Goal: Task Accomplishment & Management: Manage account settings

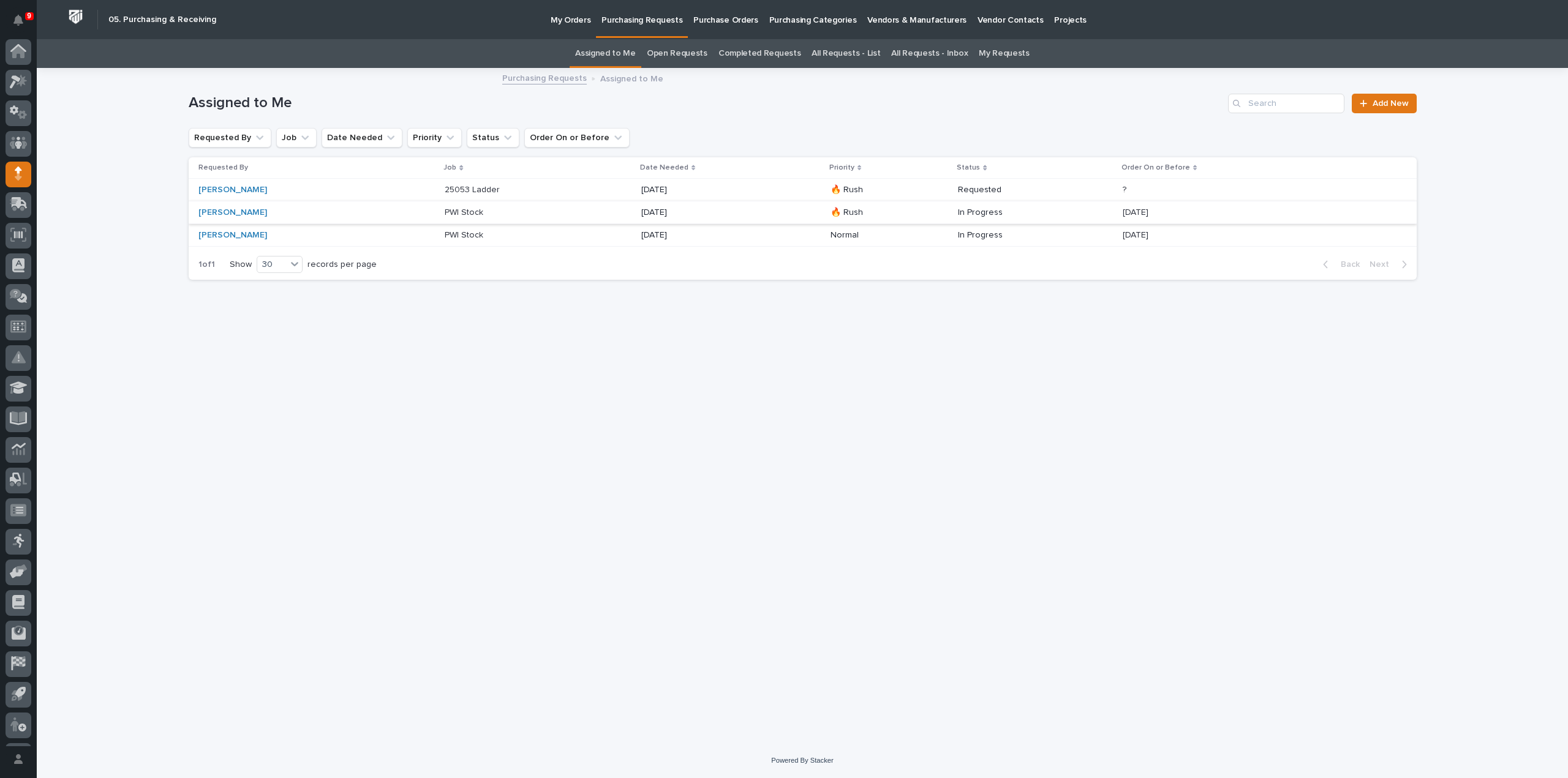
scroll to position [27, 0]
click at [466, 192] on p "25053 Ladder" at bounding box center [473, 189] width 57 height 13
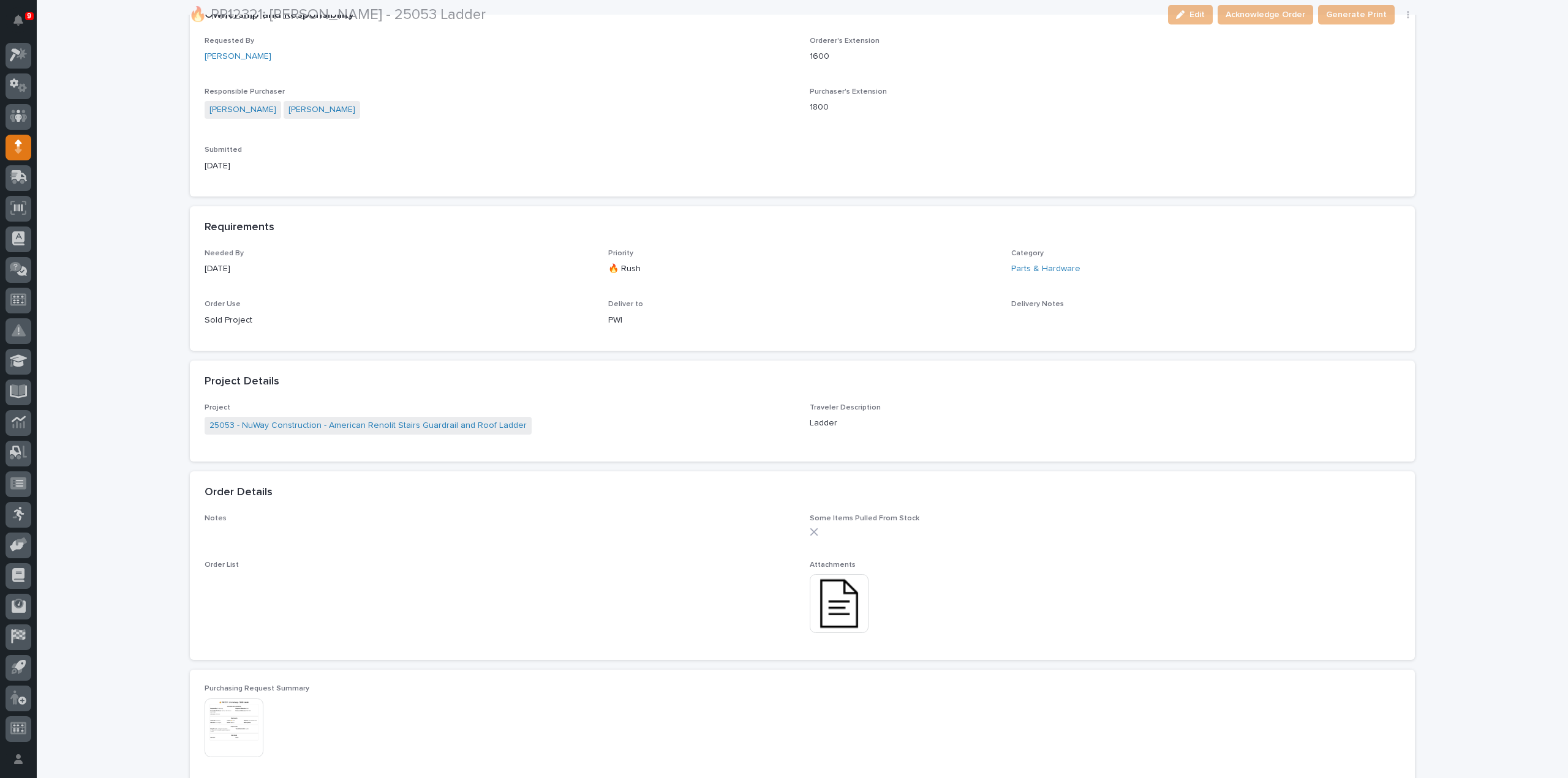
scroll to position [367, 0]
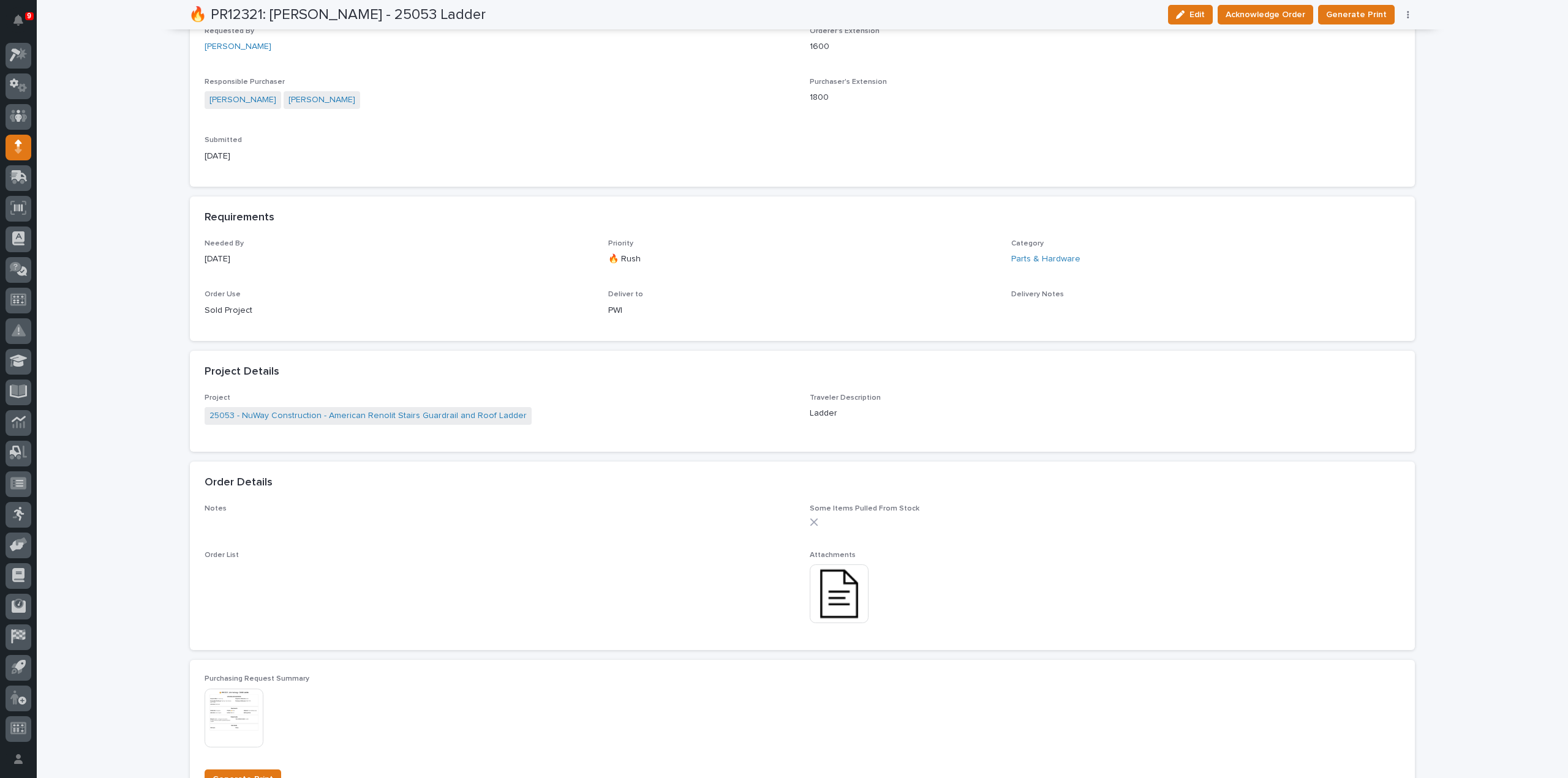
click at [820, 587] on img at bounding box center [839, 594] width 59 height 59
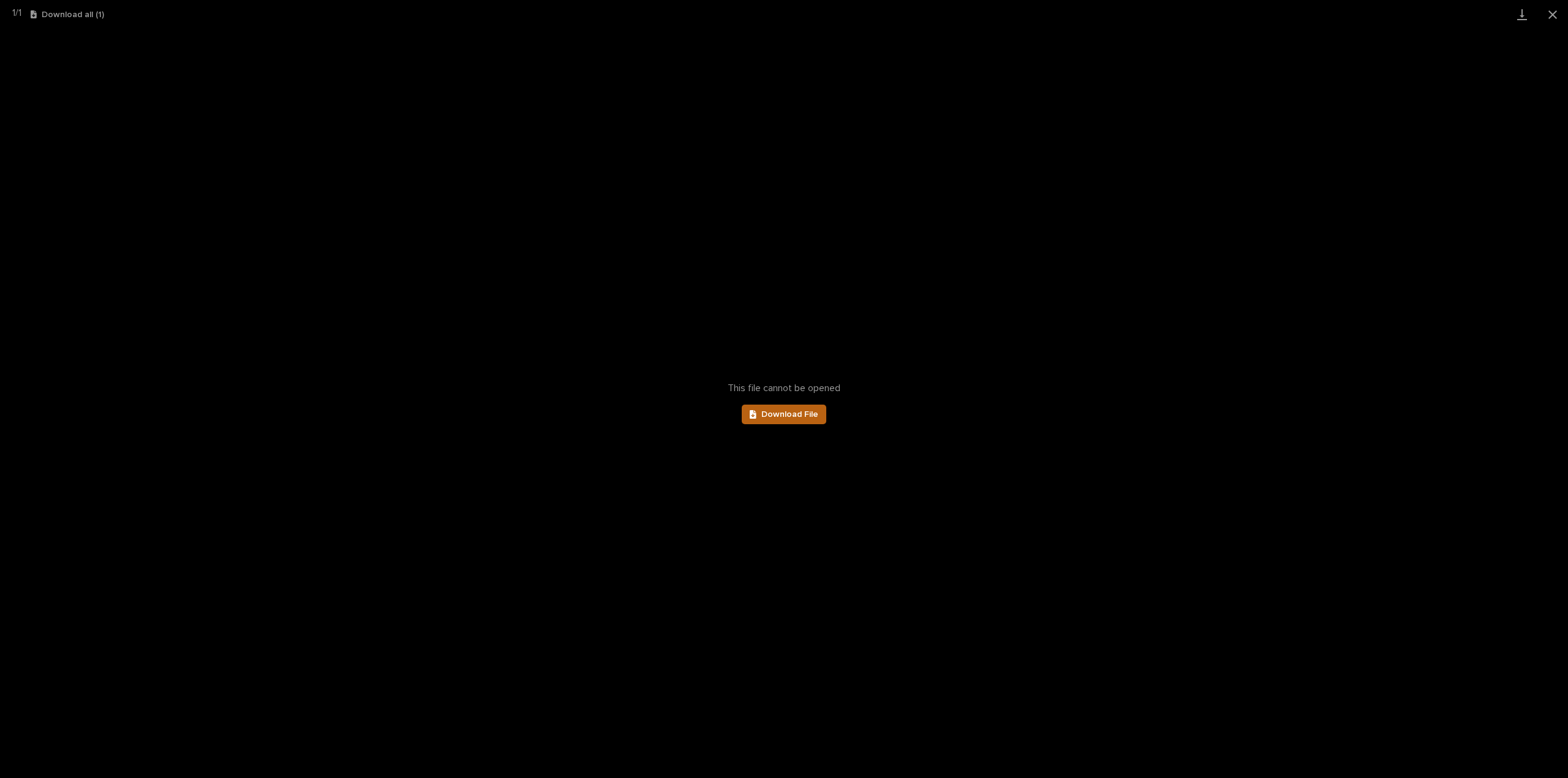
click at [798, 415] on span "Download File" at bounding box center [790, 415] width 57 height 9
click at [1552, 14] on button "Close gallery" at bounding box center [1553, 14] width 31 height 29
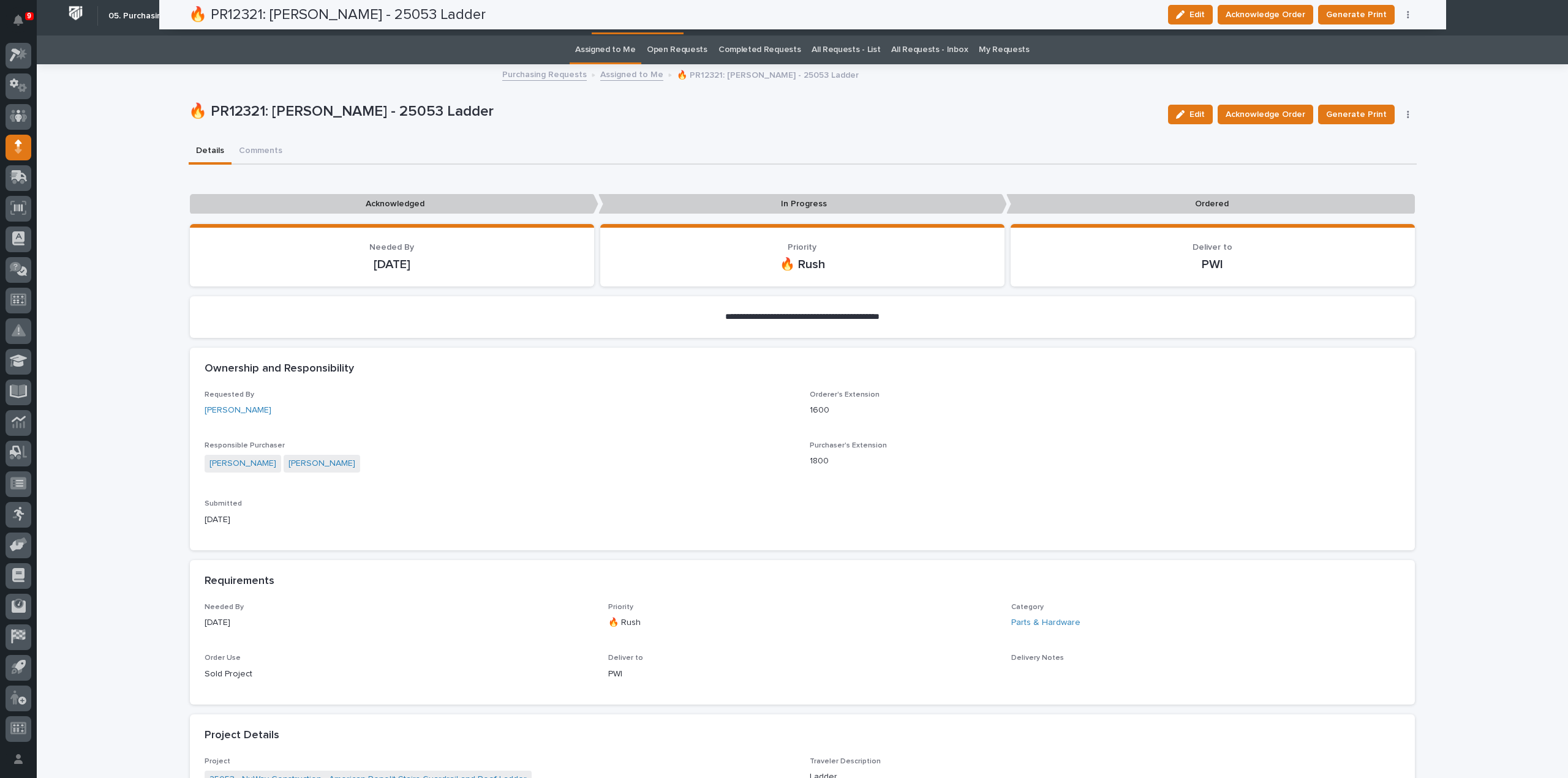
scroll to position [0, 0]
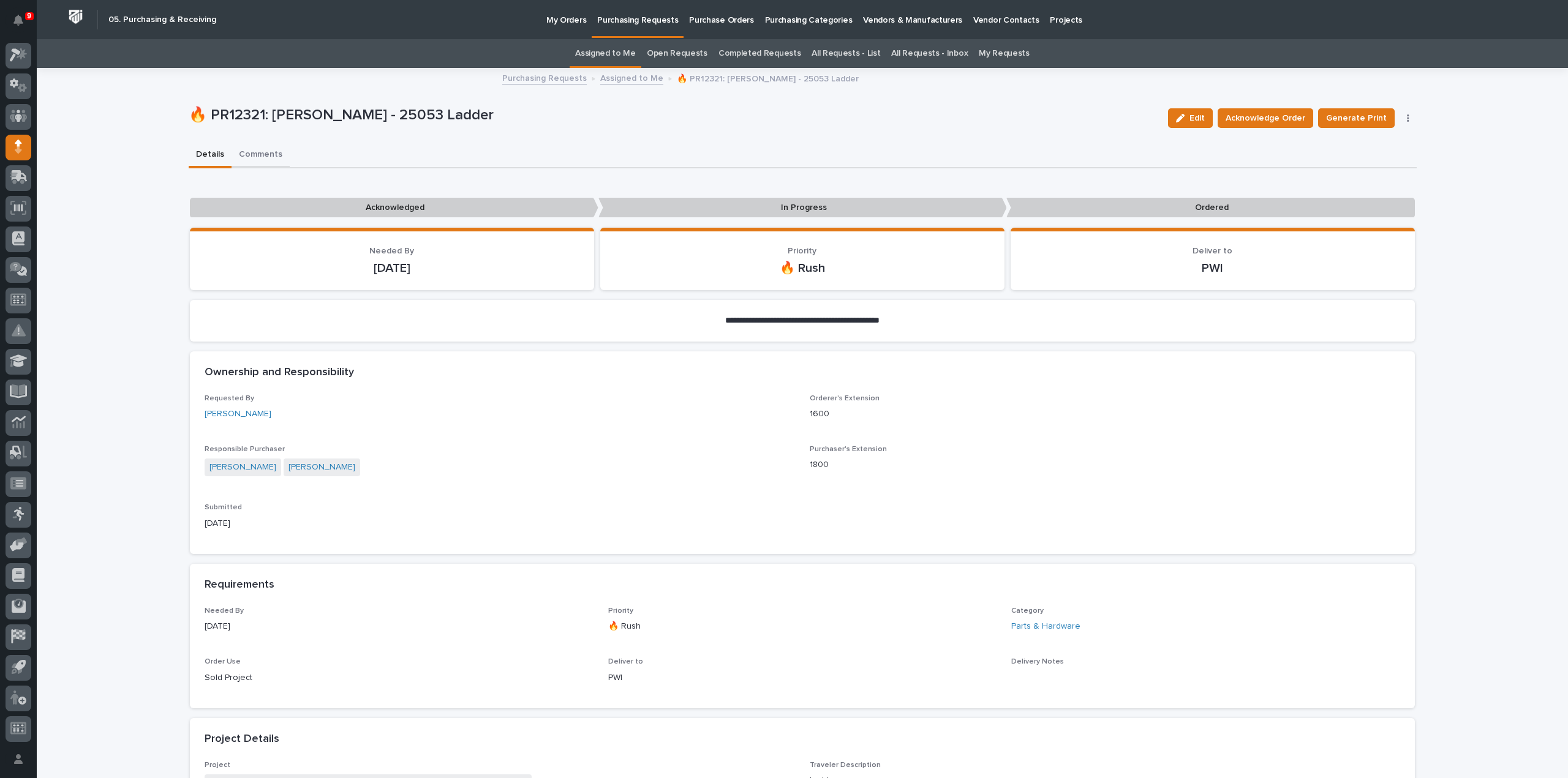
click at [249, 155] on button "Comments" at bounding box center [260, 155] width 58 height 26
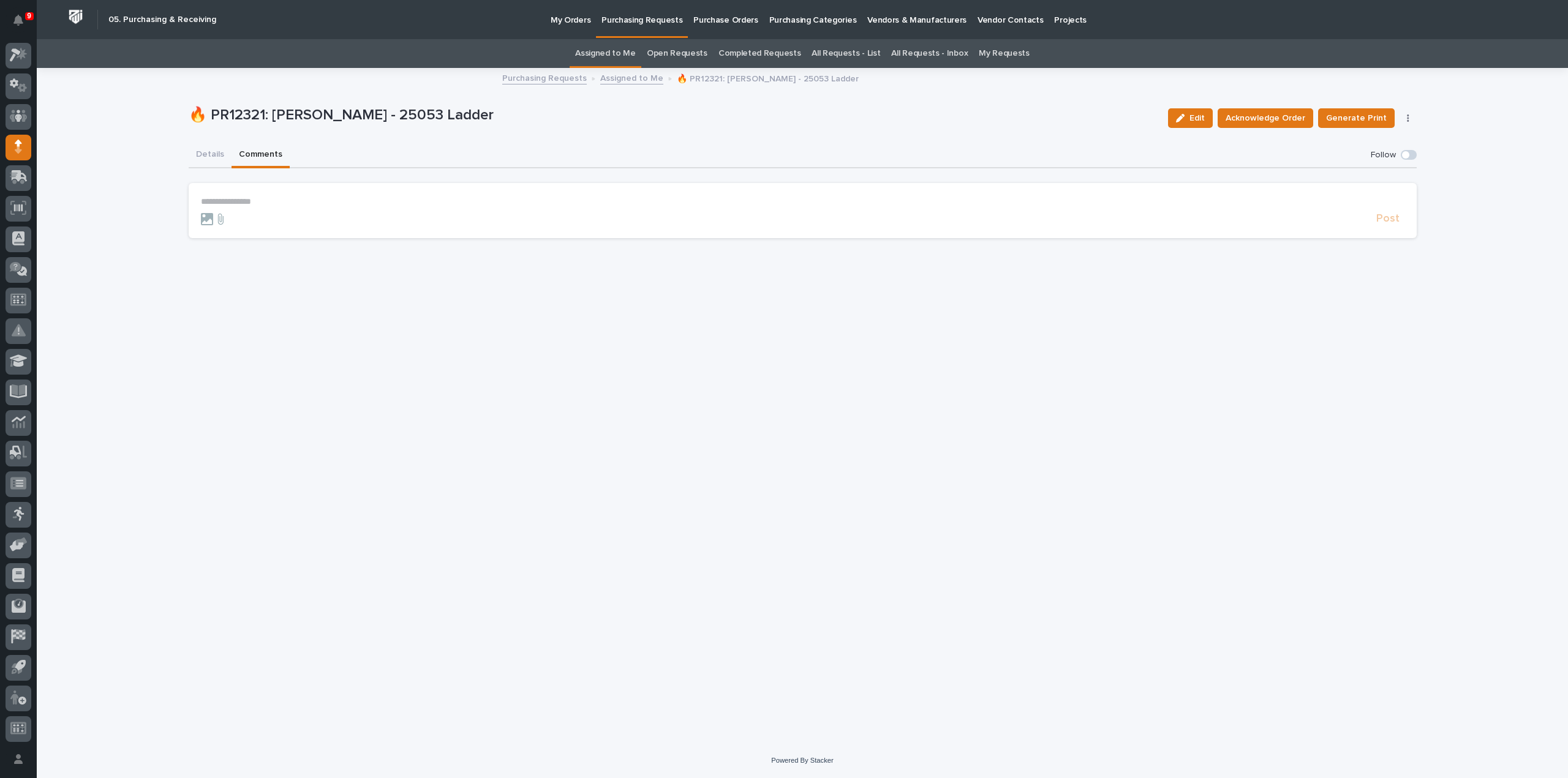
click at [328, 197] on p "**********" at bounding box center [803, 202] width 1204 height 10
click at [244, 224] on button "Arlyn Miller" at bounding box center [239, 219] width 72 height 12
click at [293, 207] on p "**********" at bounding box center [803, 203] width 1204 height 12
click at [1392, 225] on span "Post" at bounding box center [1388, 224] width 24 height 14
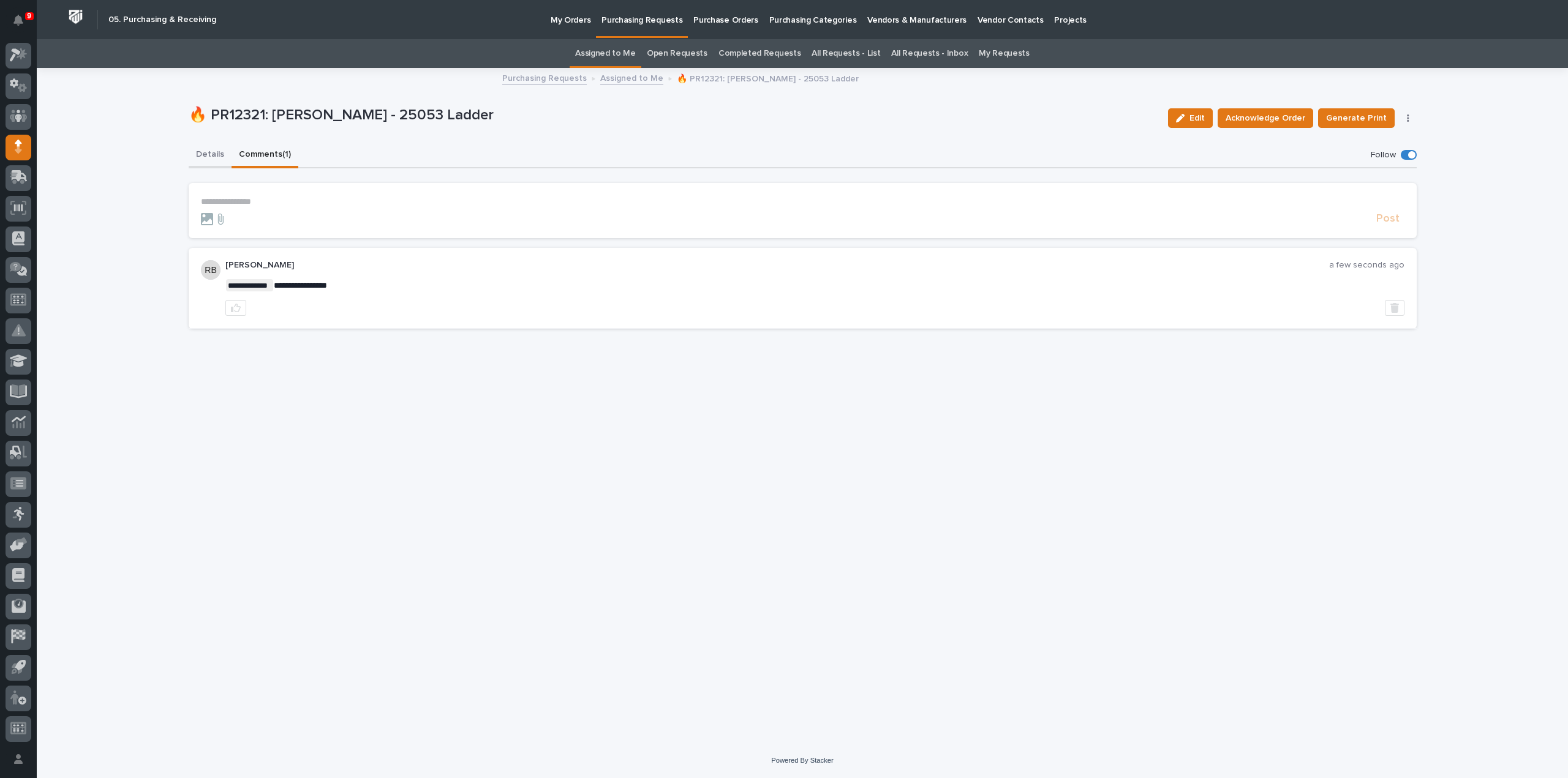
click at [222, 159] on button "Details" at bounding box center [210, 155] width 43 height 26
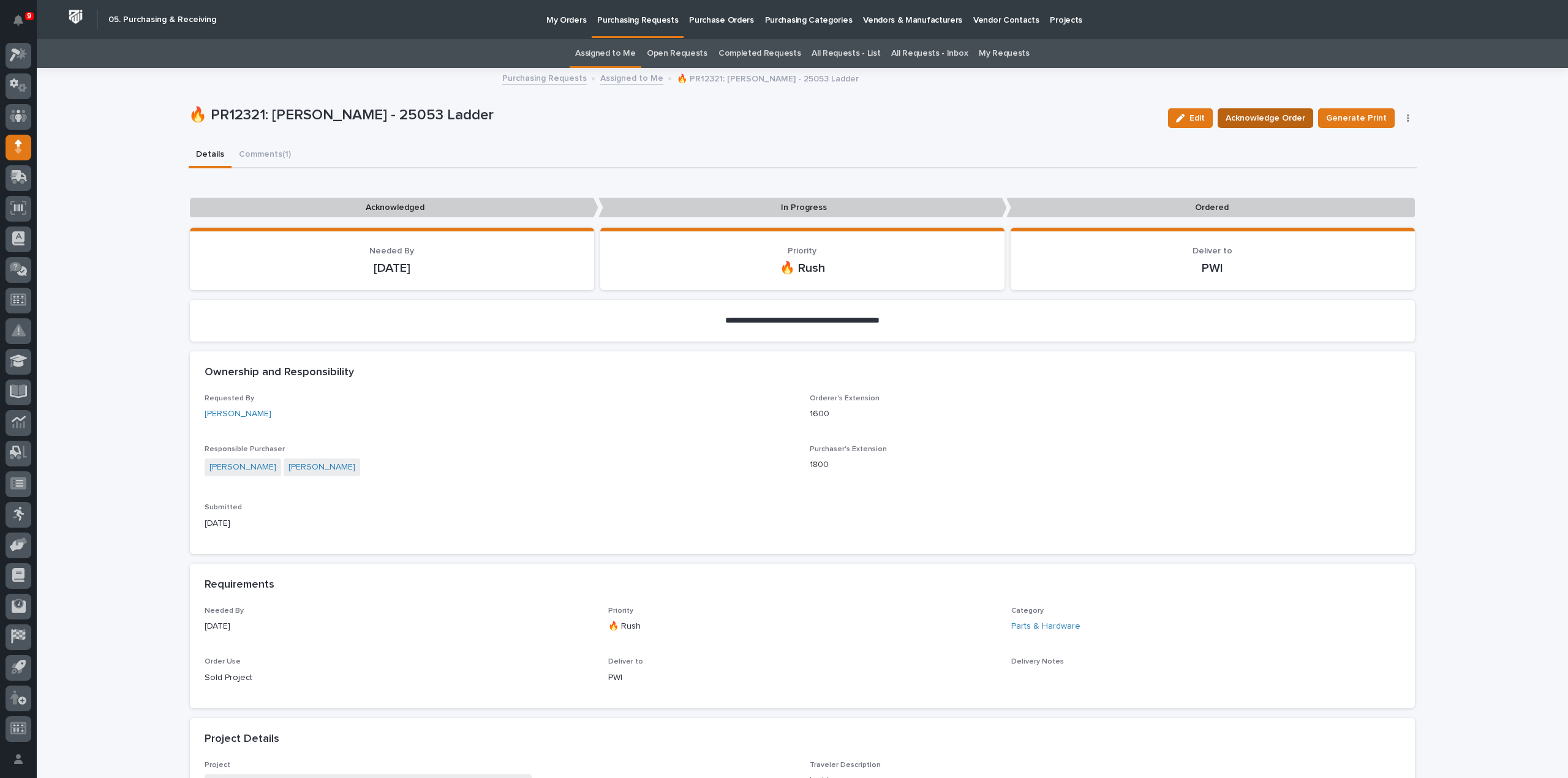
click at [1235, 115] on span "Acknowledge Order" at bounding box center [1265, 118] width 79 height 15
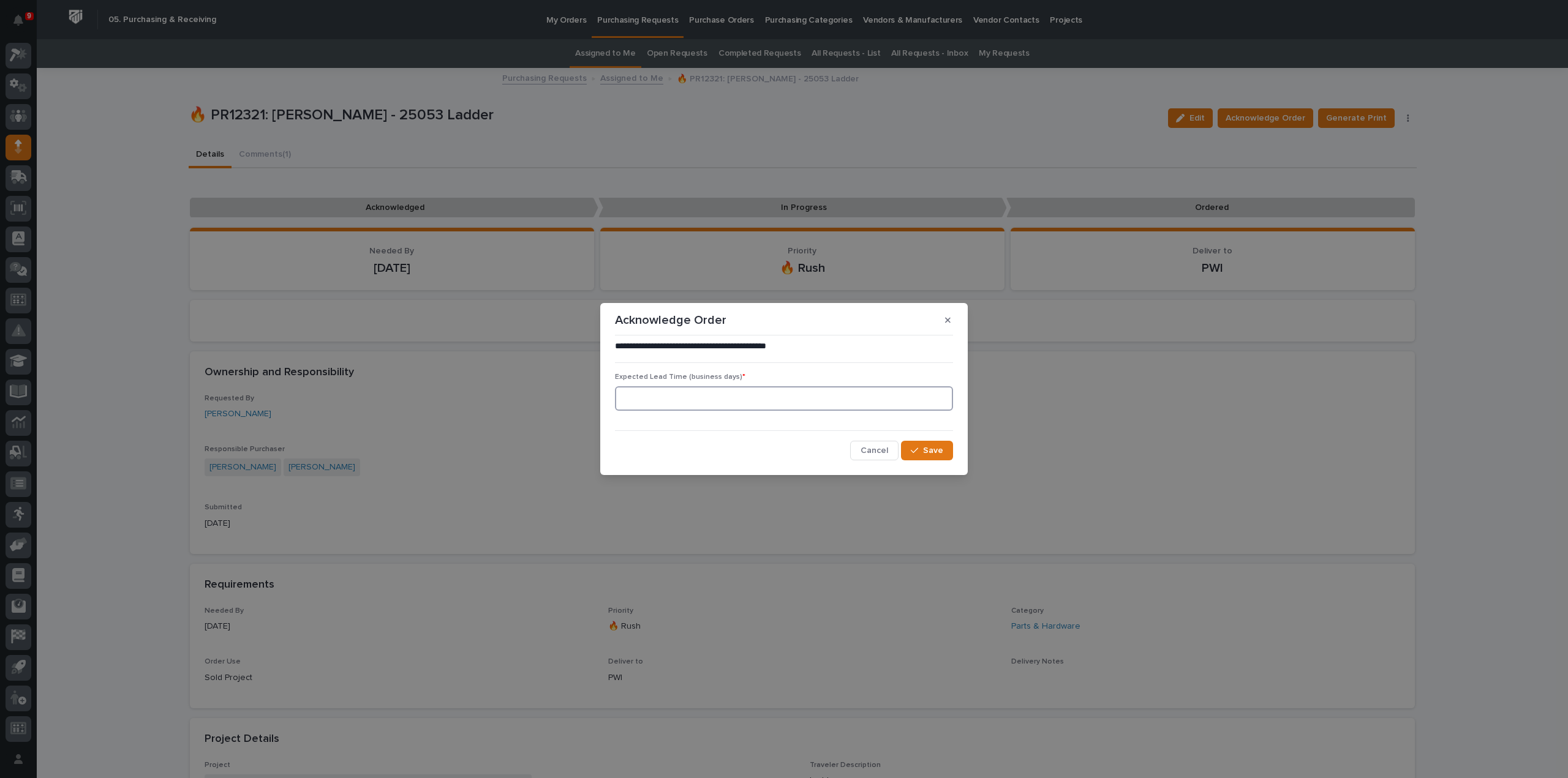
click at [781, 399] on input at bounding box center [784, 398] width 338 height 24
type input "0"
click at [939, 454] on span "Save" at bounding box center [933, 450] width 21 height 11
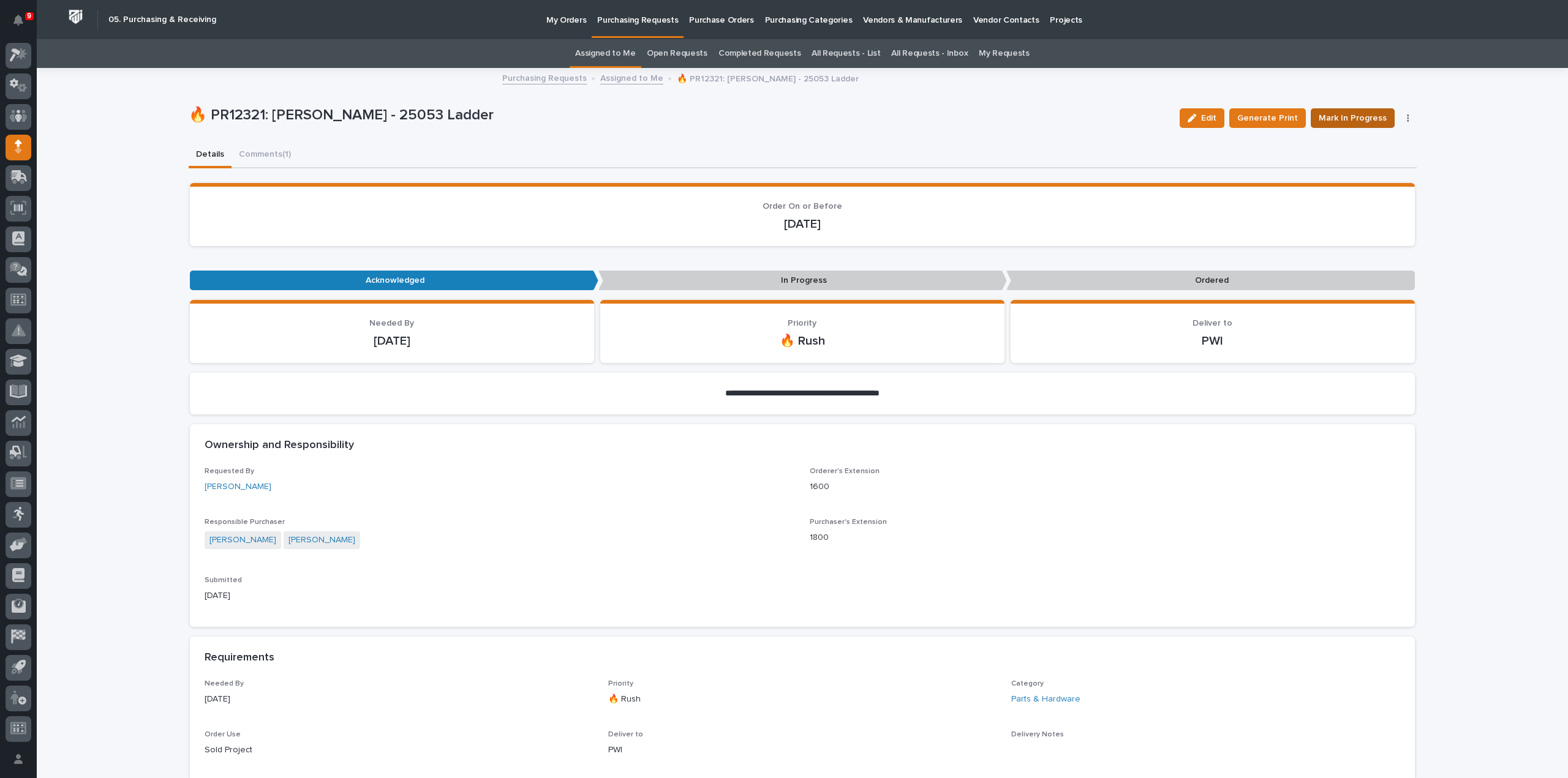
click at [1341, 113] on span "Mark In Progress" at bounding box center [1353, 118] width 68 height 15
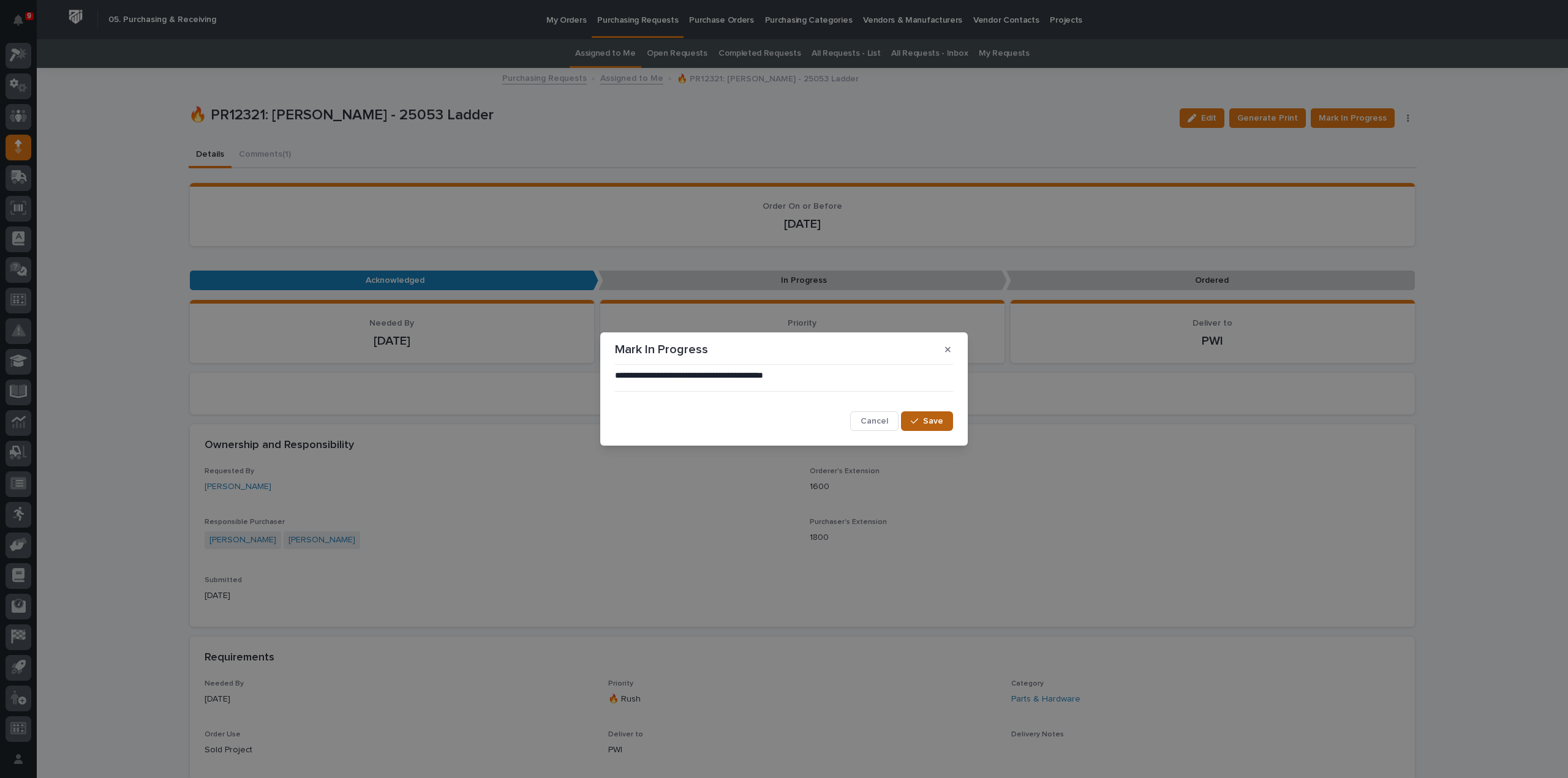
click at [936, 420] on span "Save" at bounding box center [933, 421] width 21 height 11
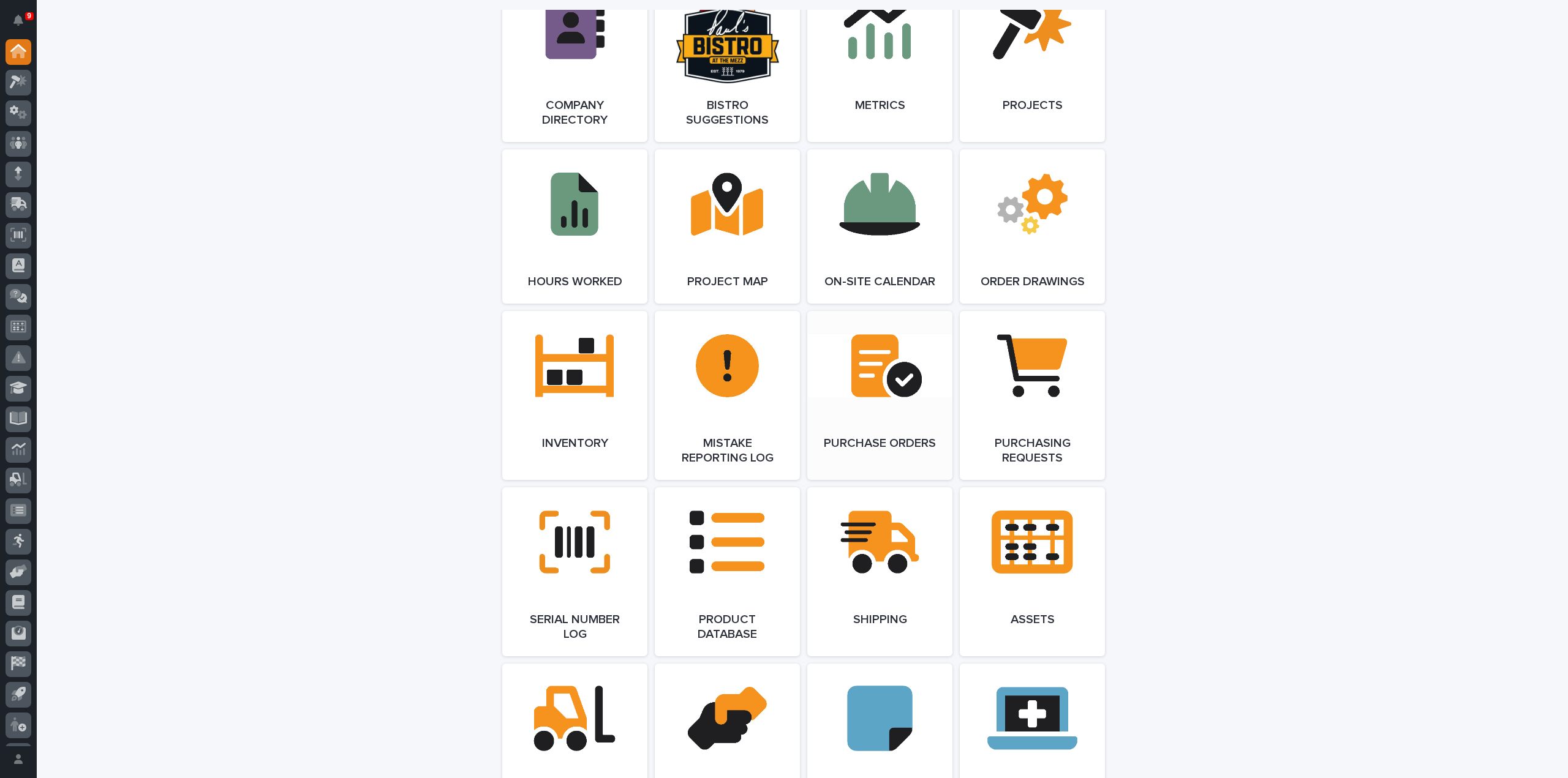
scroll to position [826, 0]
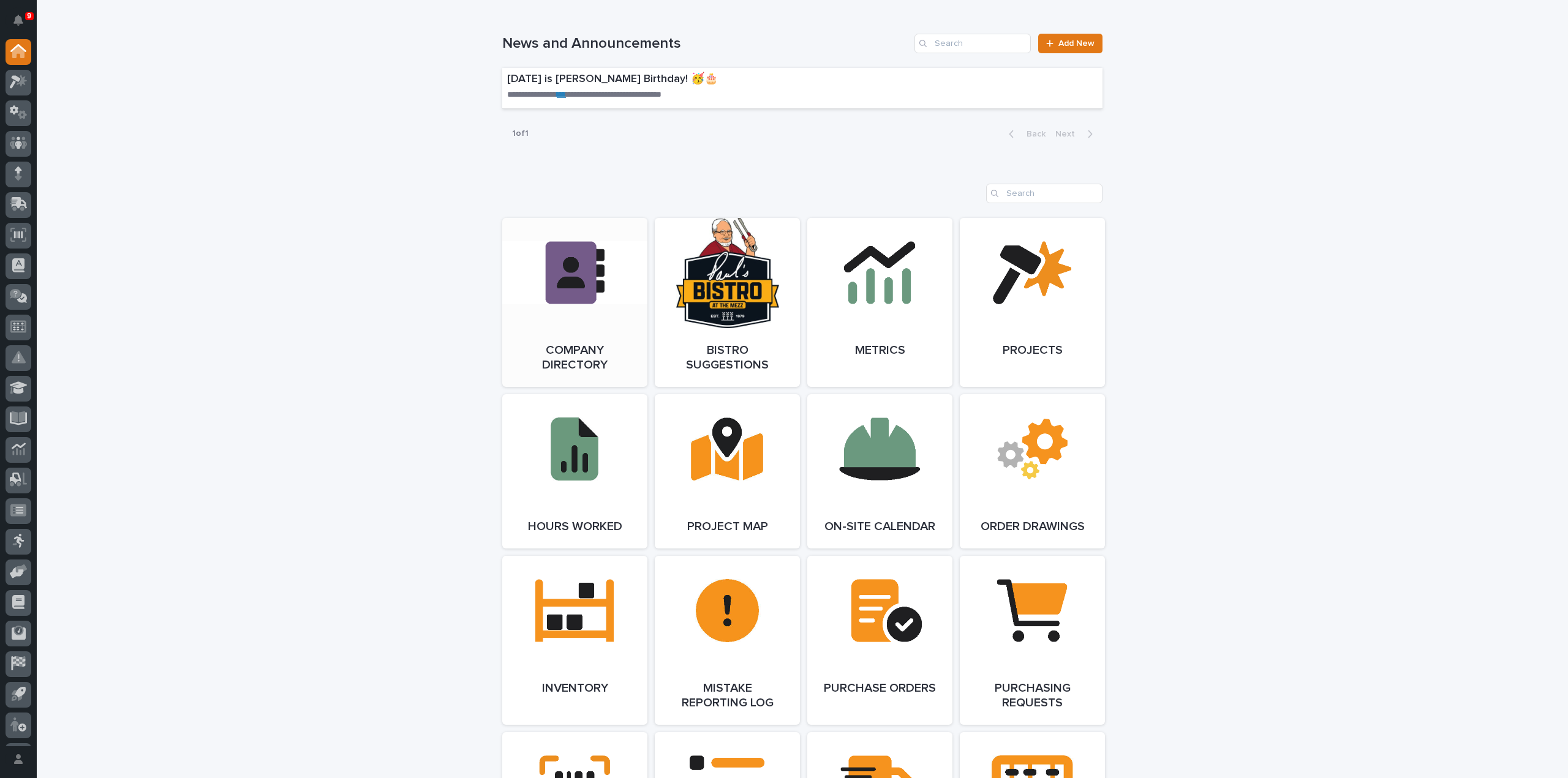
click at [583, 356] on link "Open Link" at bounding box center [575, 302] width 145 height 169
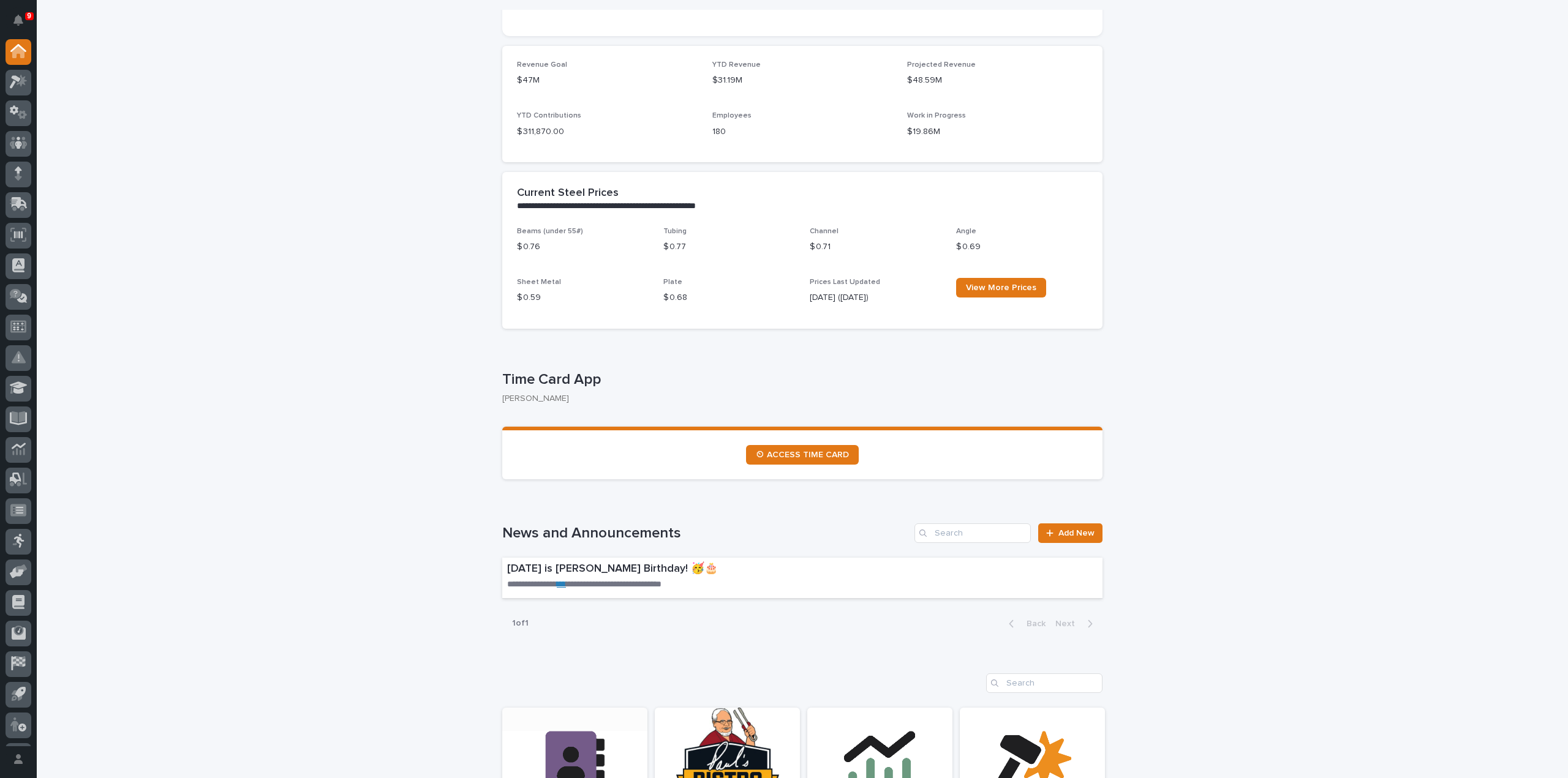
scroll to position [0, 0]
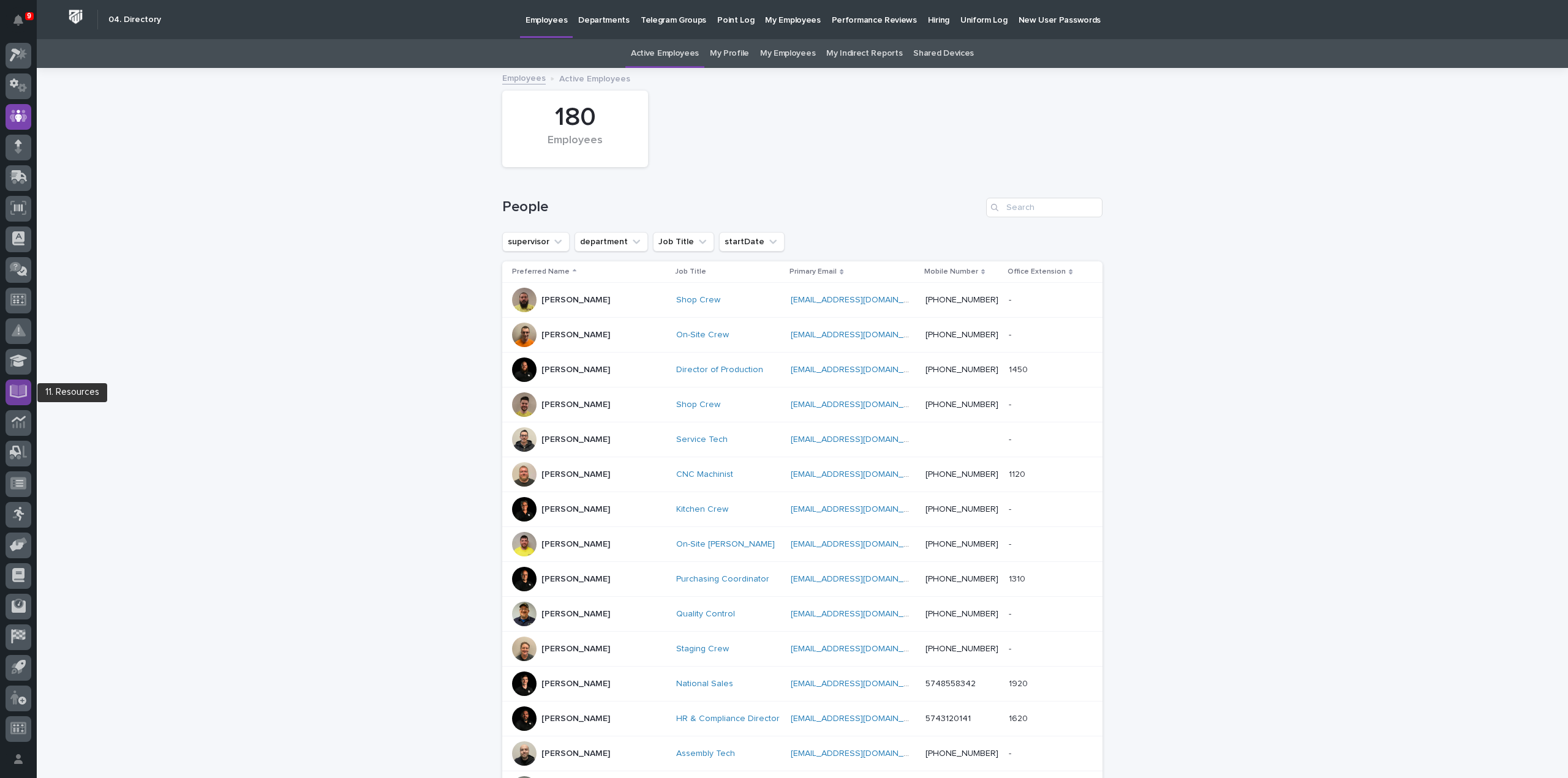
click at [26, 389] on icon at bounding box center [18, 392] width 18 height 13
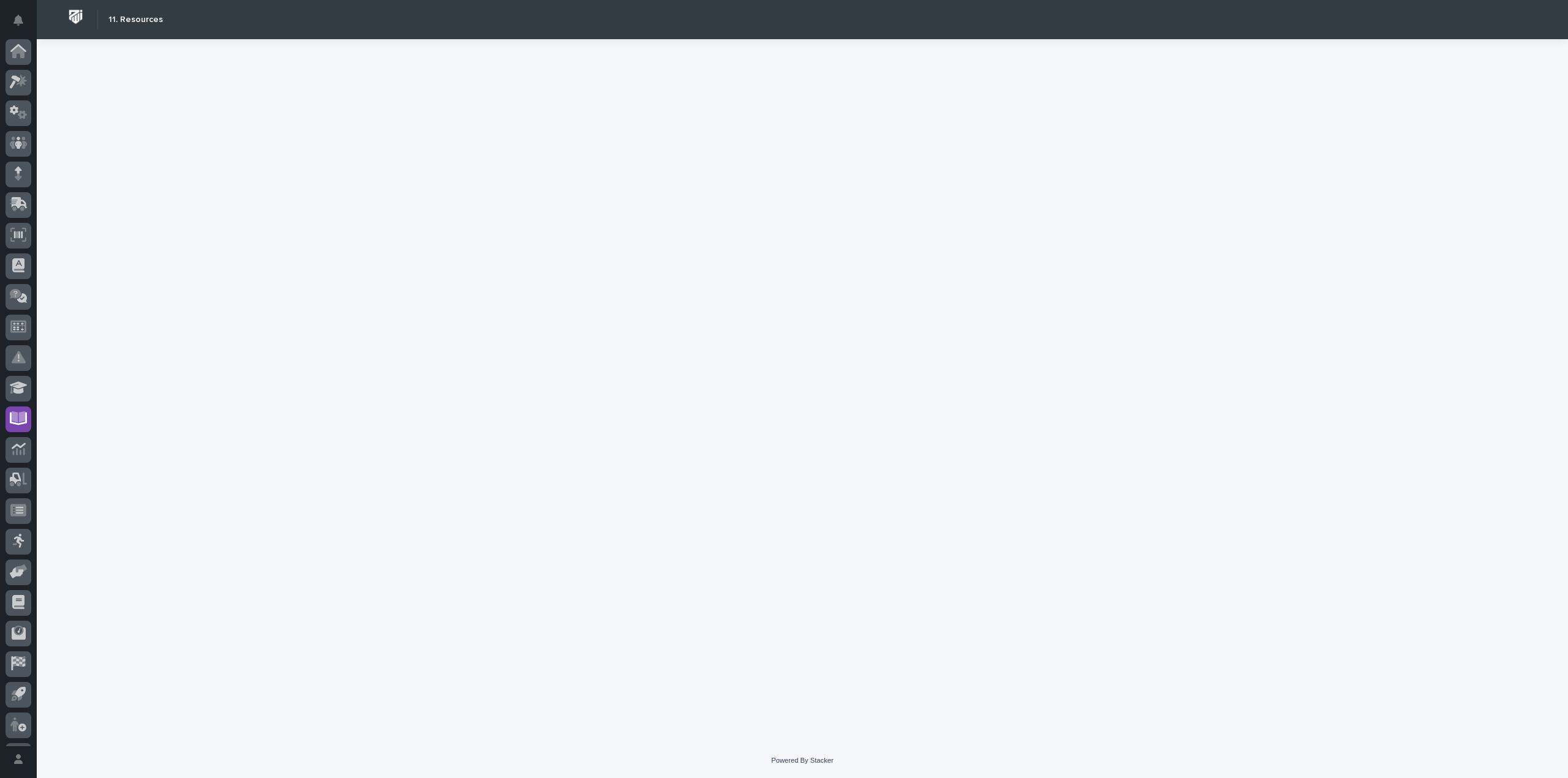
scroll to position [27, 0]
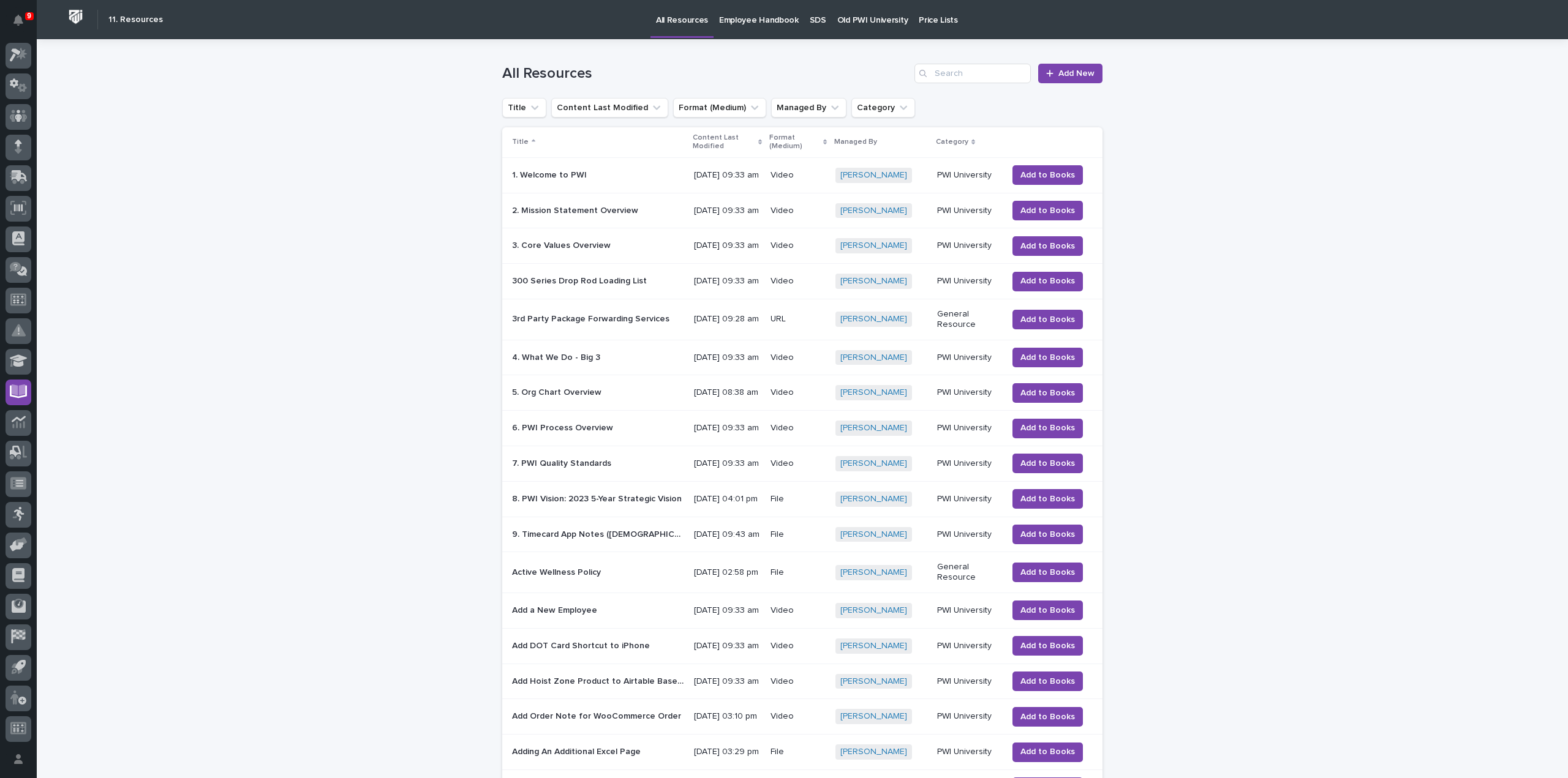
click at [543, 398] on p "5. Org Chart Overview" at bounding box center [557, 392] width 92 height 13
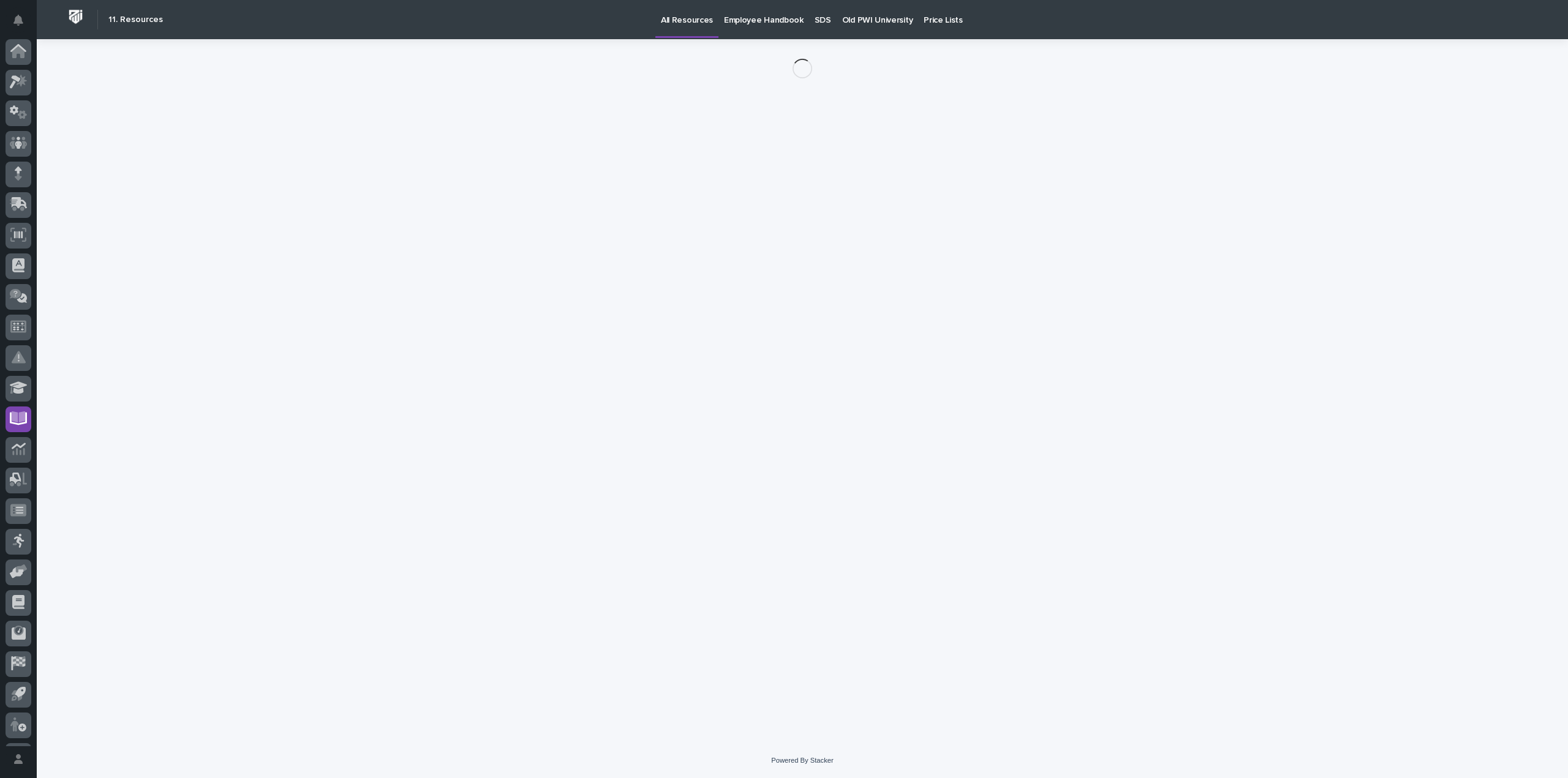
scroll to position [27, 0]
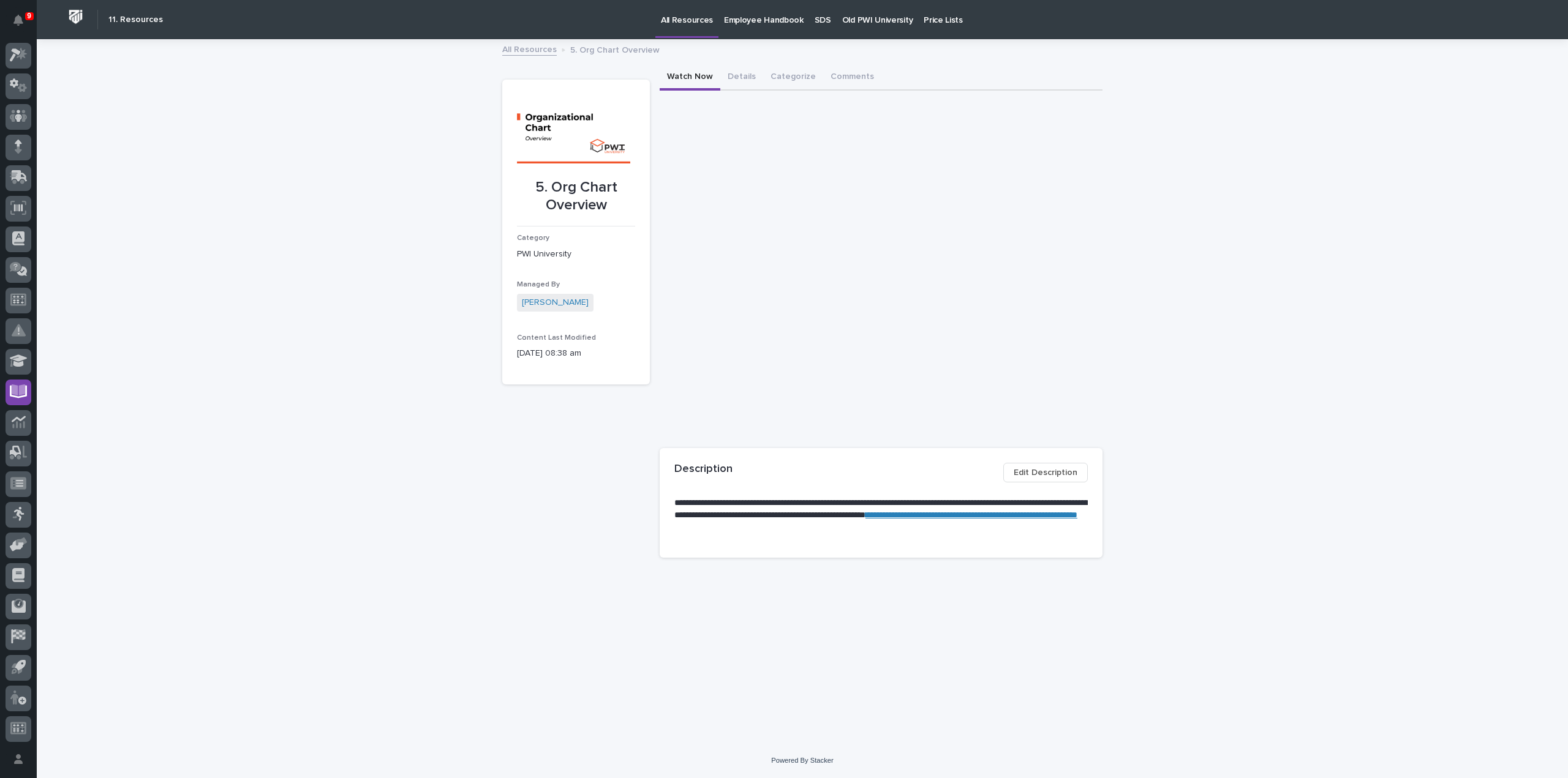
click at [865, 519] on link "**********" at bounding box center [971, 515] width 212 height 9
click at [21, 121] on icon at bounding box center [18, 115] width 18 height 14
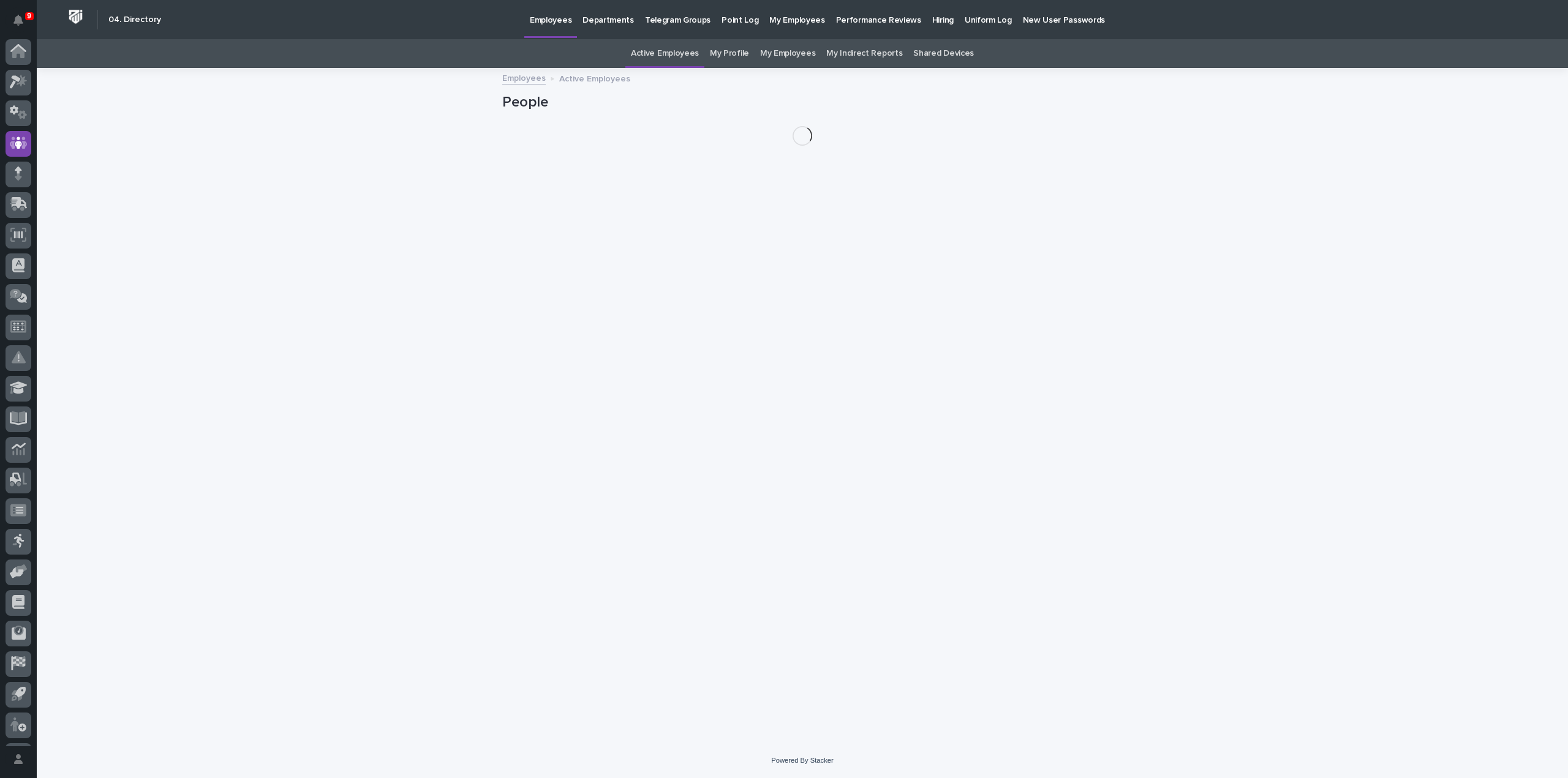
scroll to position [27, 0]
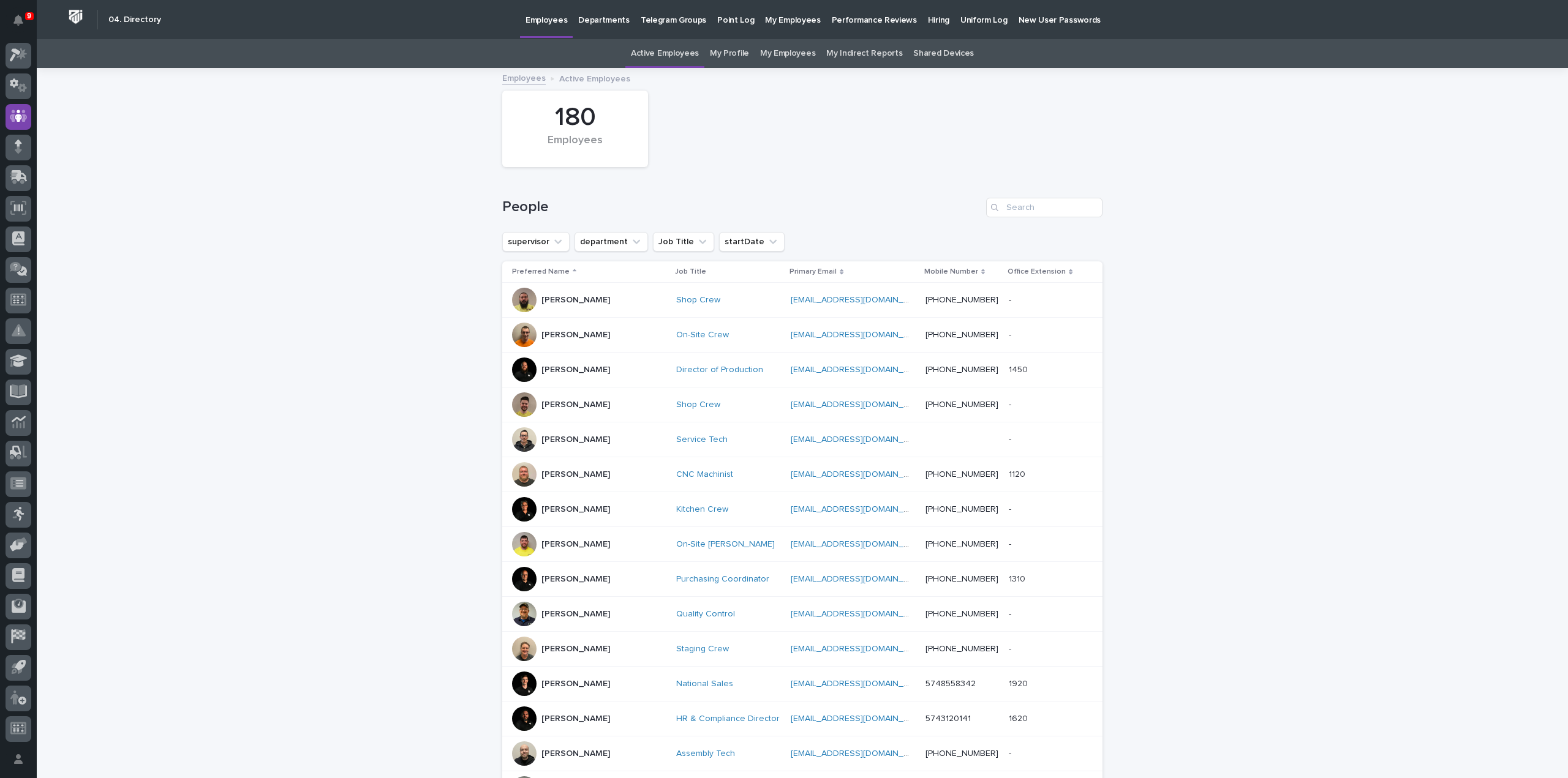
click at [928, 23] on p "Hiring" at bounding box center [938, 12] width 21 height 26
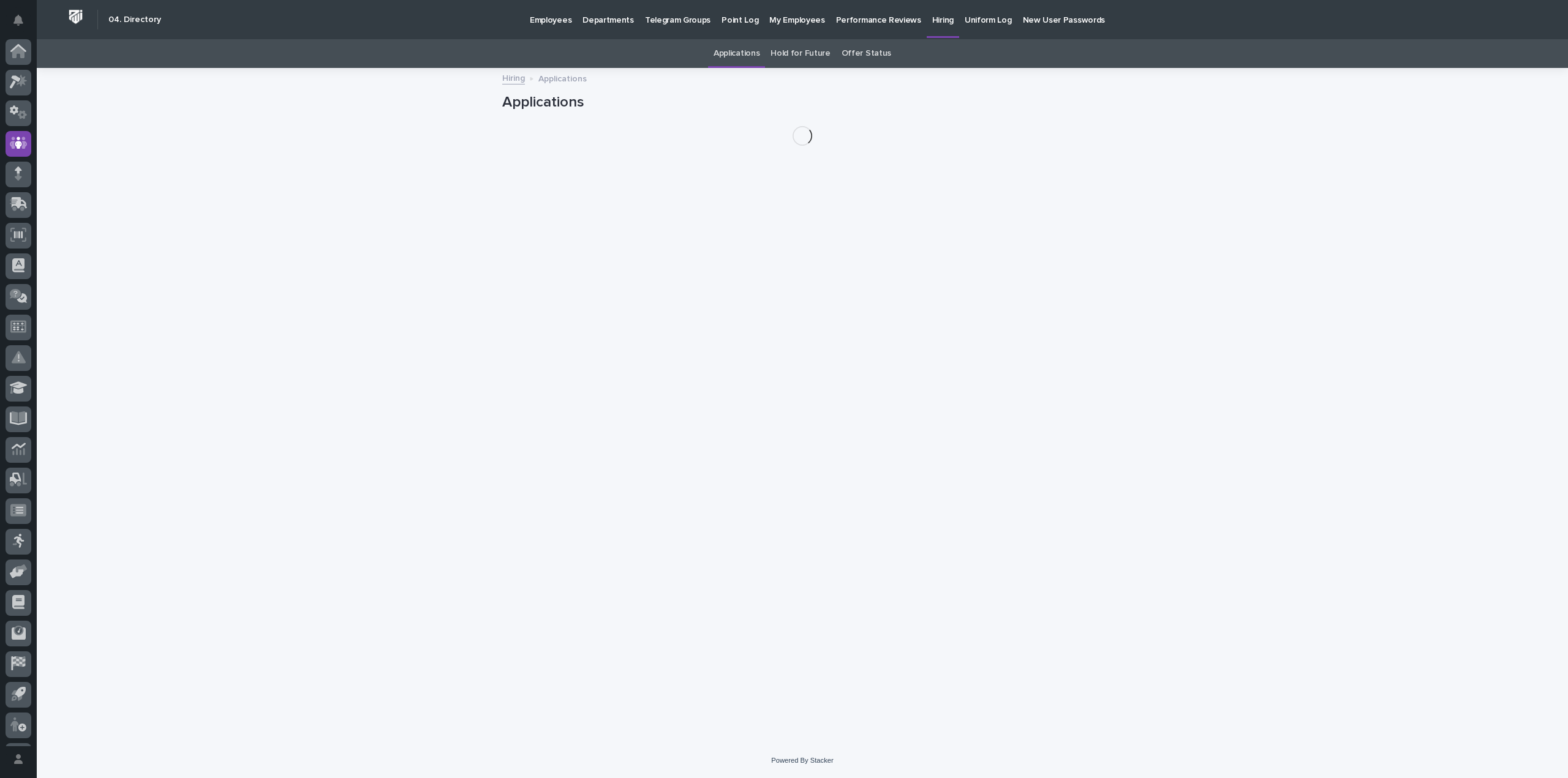
scroll to position [27, 0]
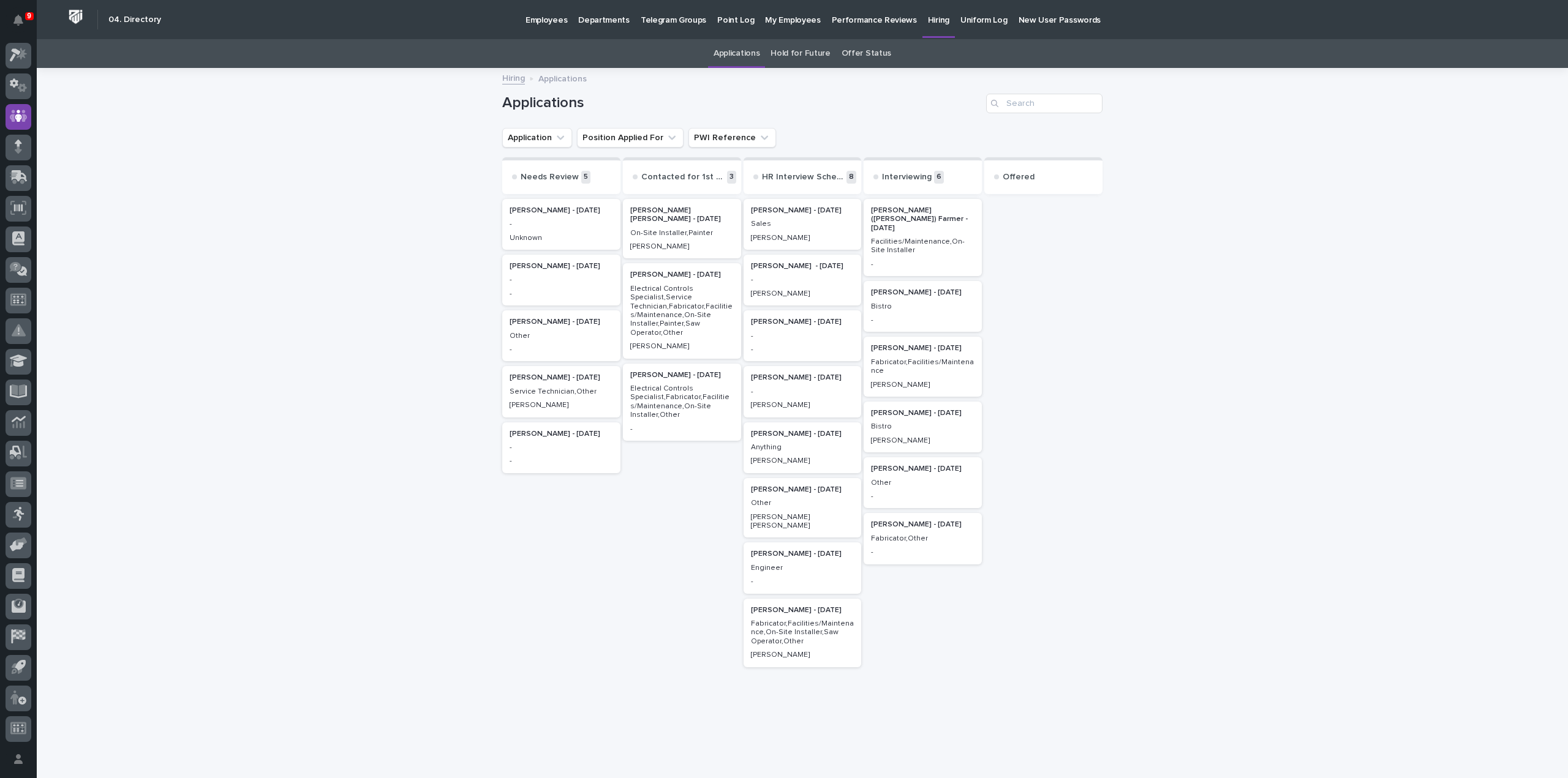
click at [727, 58] on link "Applications" at bounding box center [737, 53] width 46 height 29
click at [737, 52] on link "Applications" at bounding box center [737, 53] width 46 height 29
click at [789, 54] on link "Hold for Future" at bounding box center [800, 53] width 59 height 29
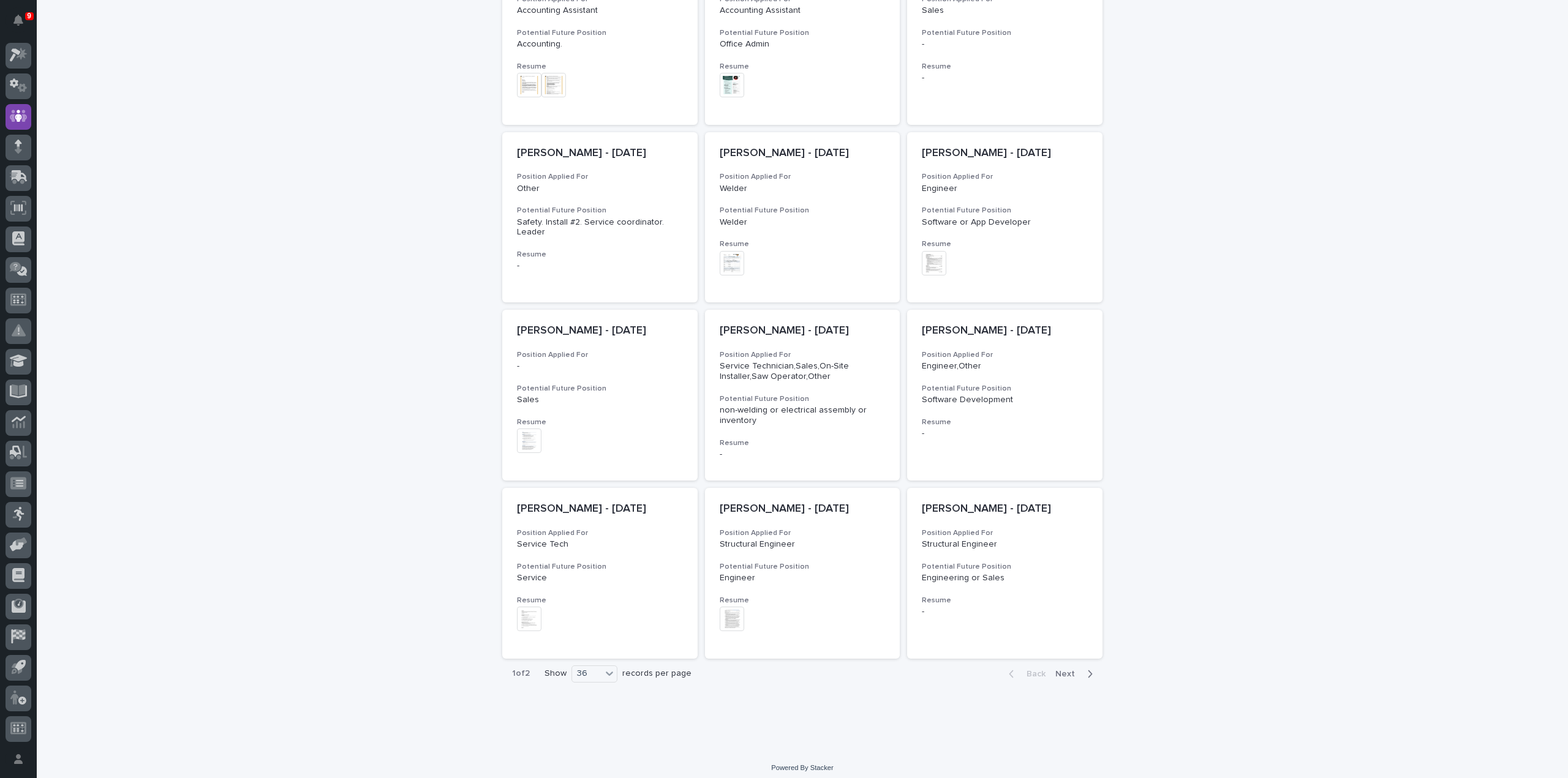
scroll to position [1735, 0]
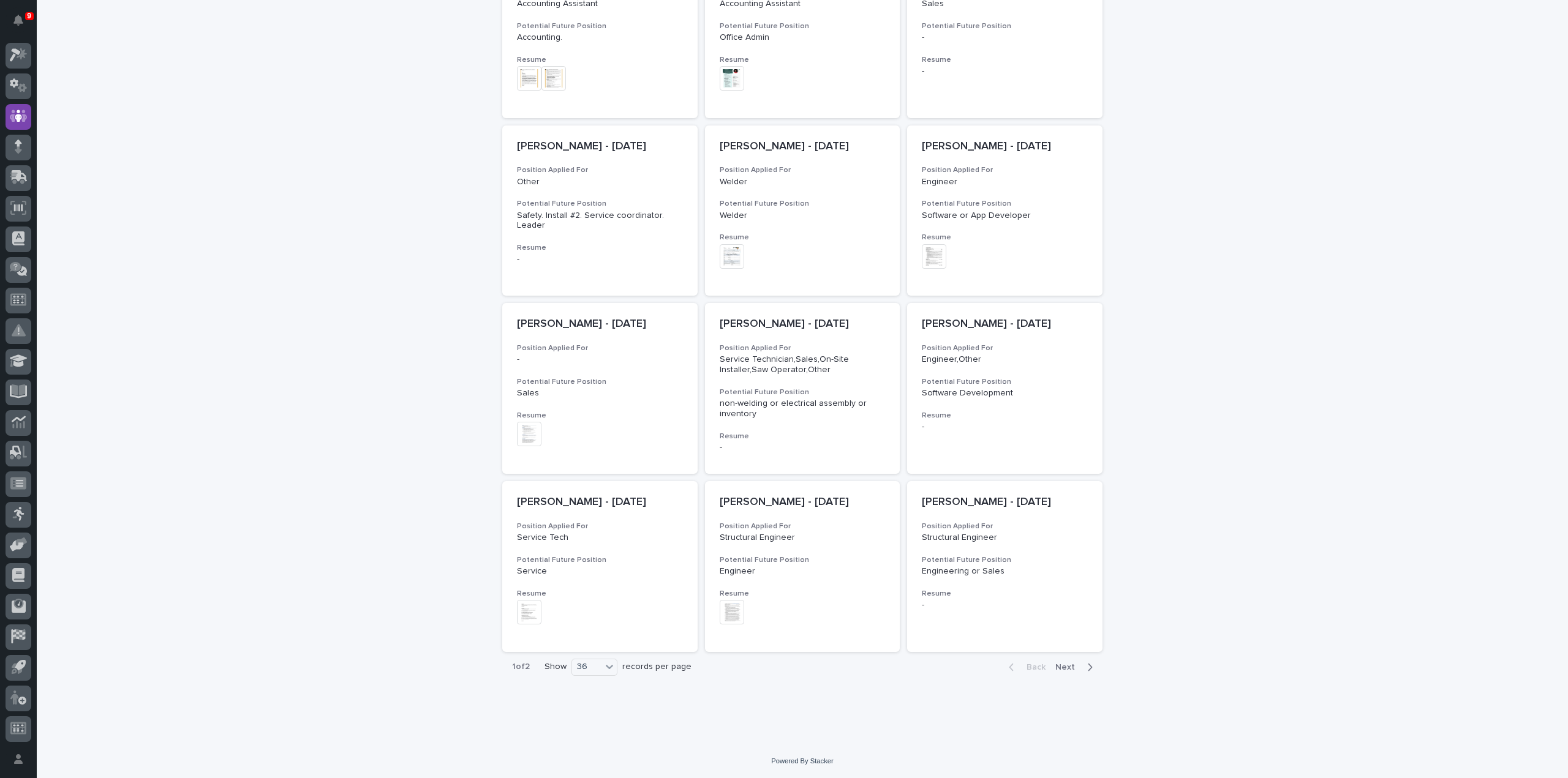
drag, startPoint x: 1064, startPoint y: 665, endPoint x: 1174, endPoint y: 553, distance: 157.0
click at [1064, 665] on span "Next" at bounding box center [1069, 667] width 27 height 9
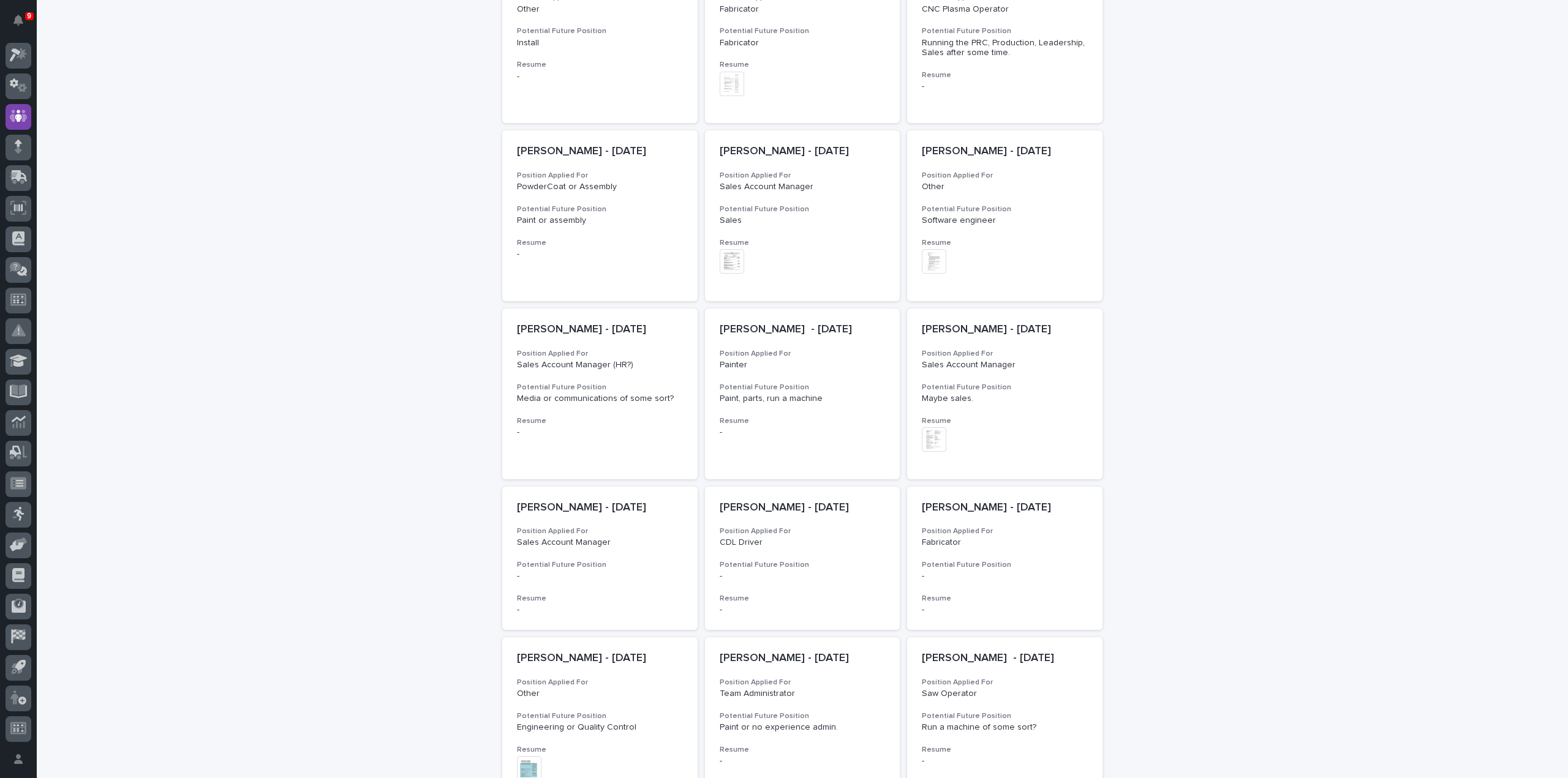
scroll to position [673, 0]
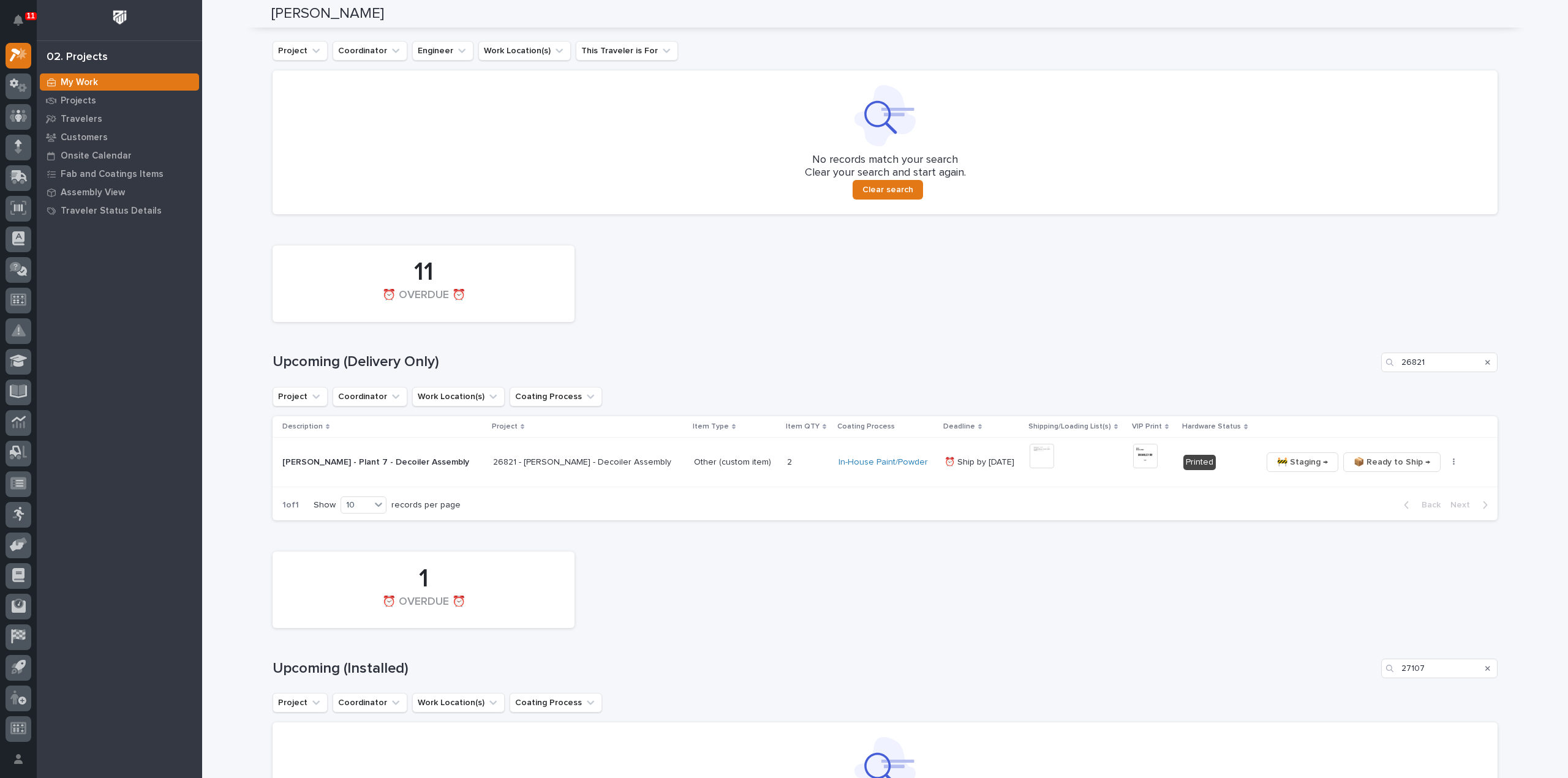
scroll to position [666, 0]
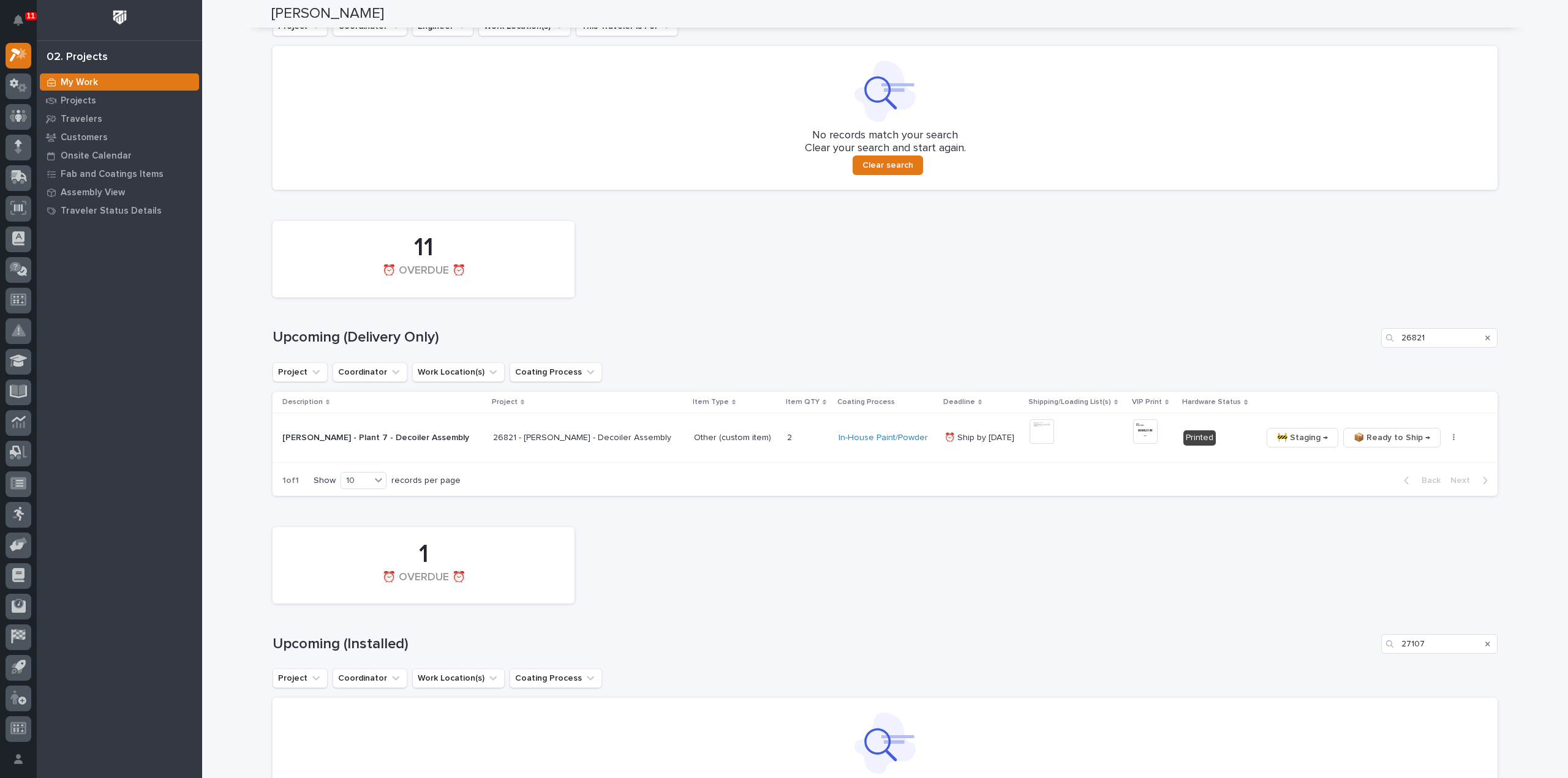
click at [1485, 338] on icon "Search" at bounding box center [1487, 338] width 5 height 7
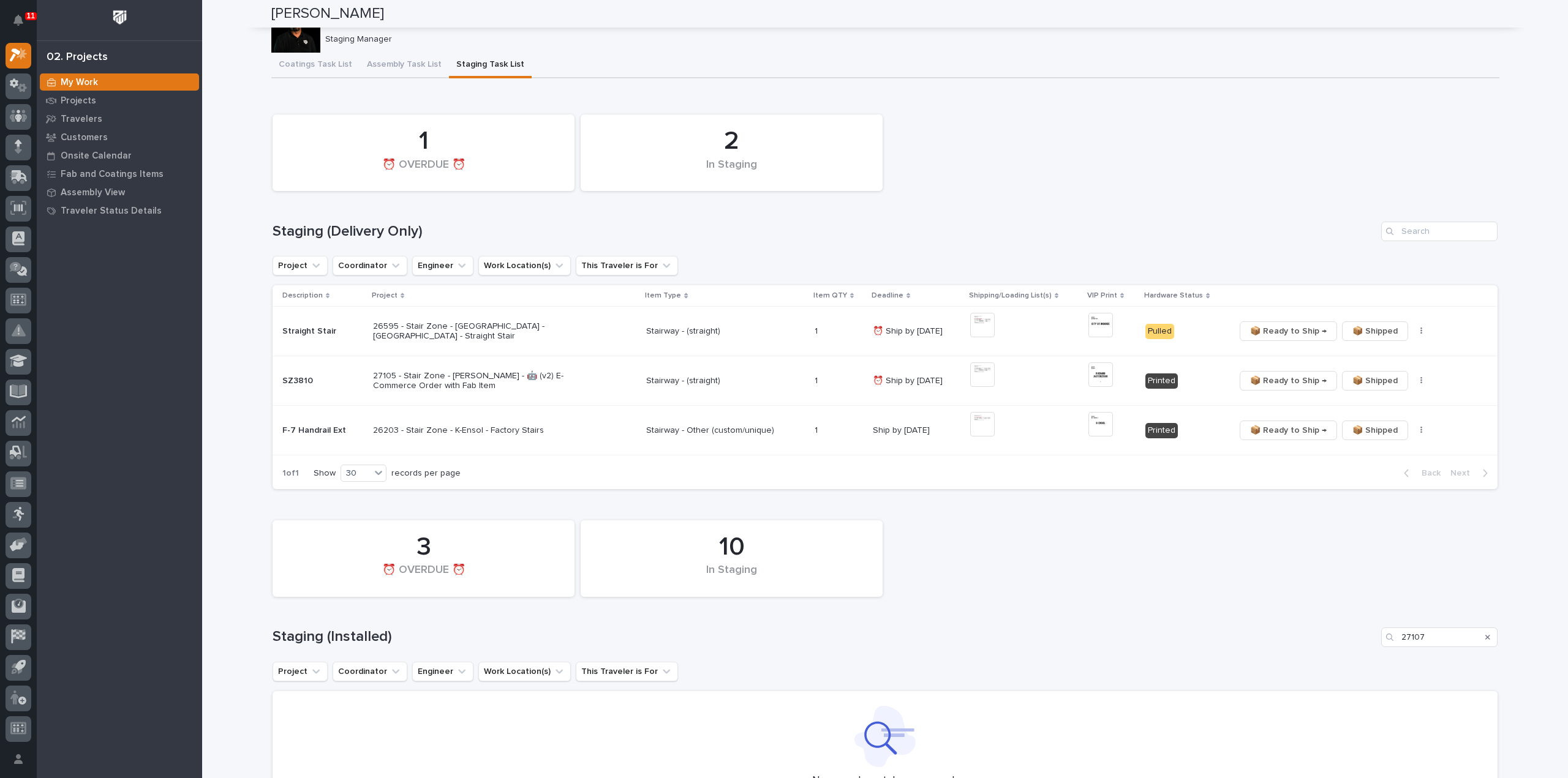
scroll to position [0, 0]
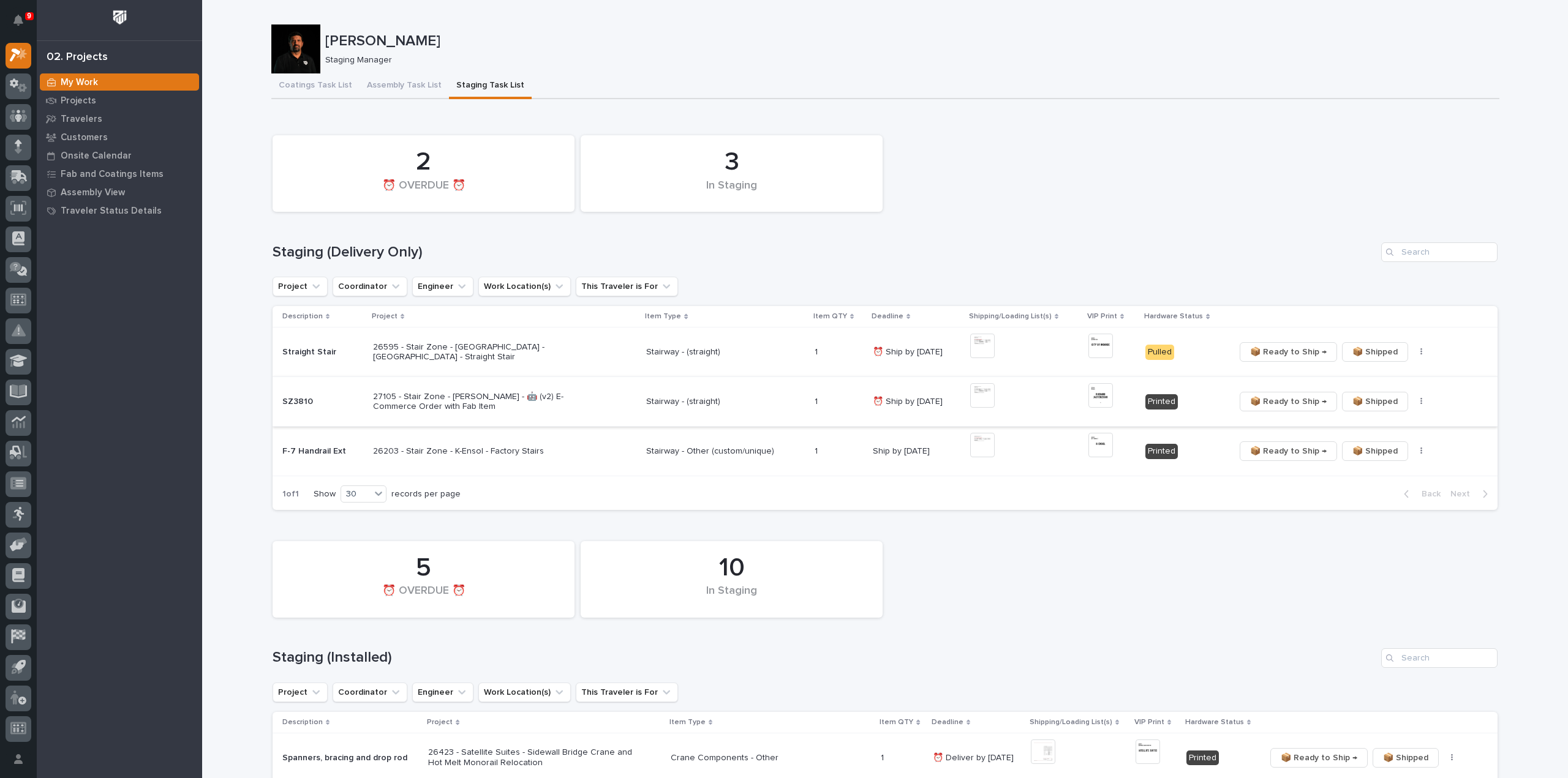
scroll to position [245, 0]
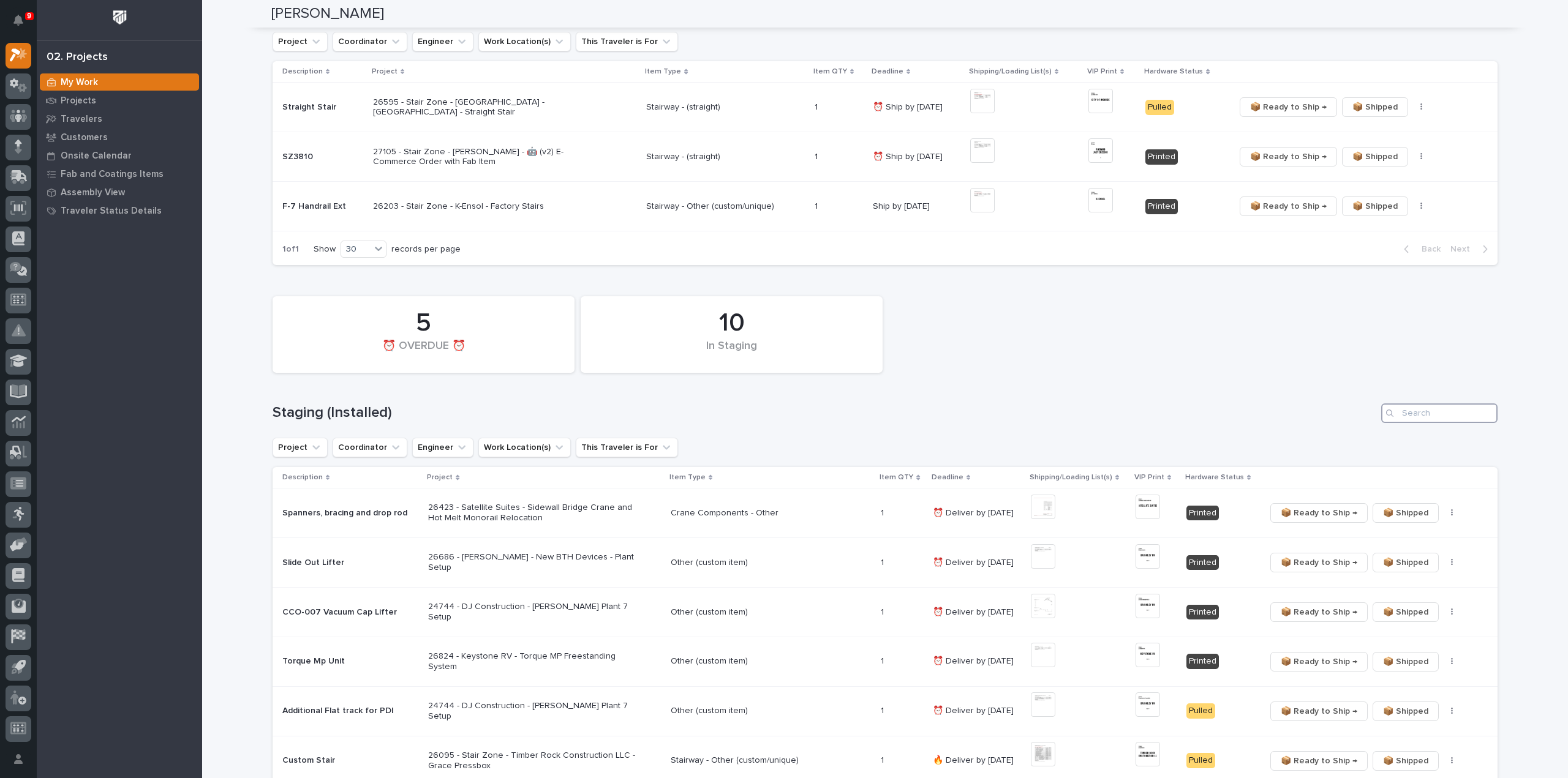
click at [1450, 411] on input "Search" at bounding box center [1439, 413] width 116 height 20
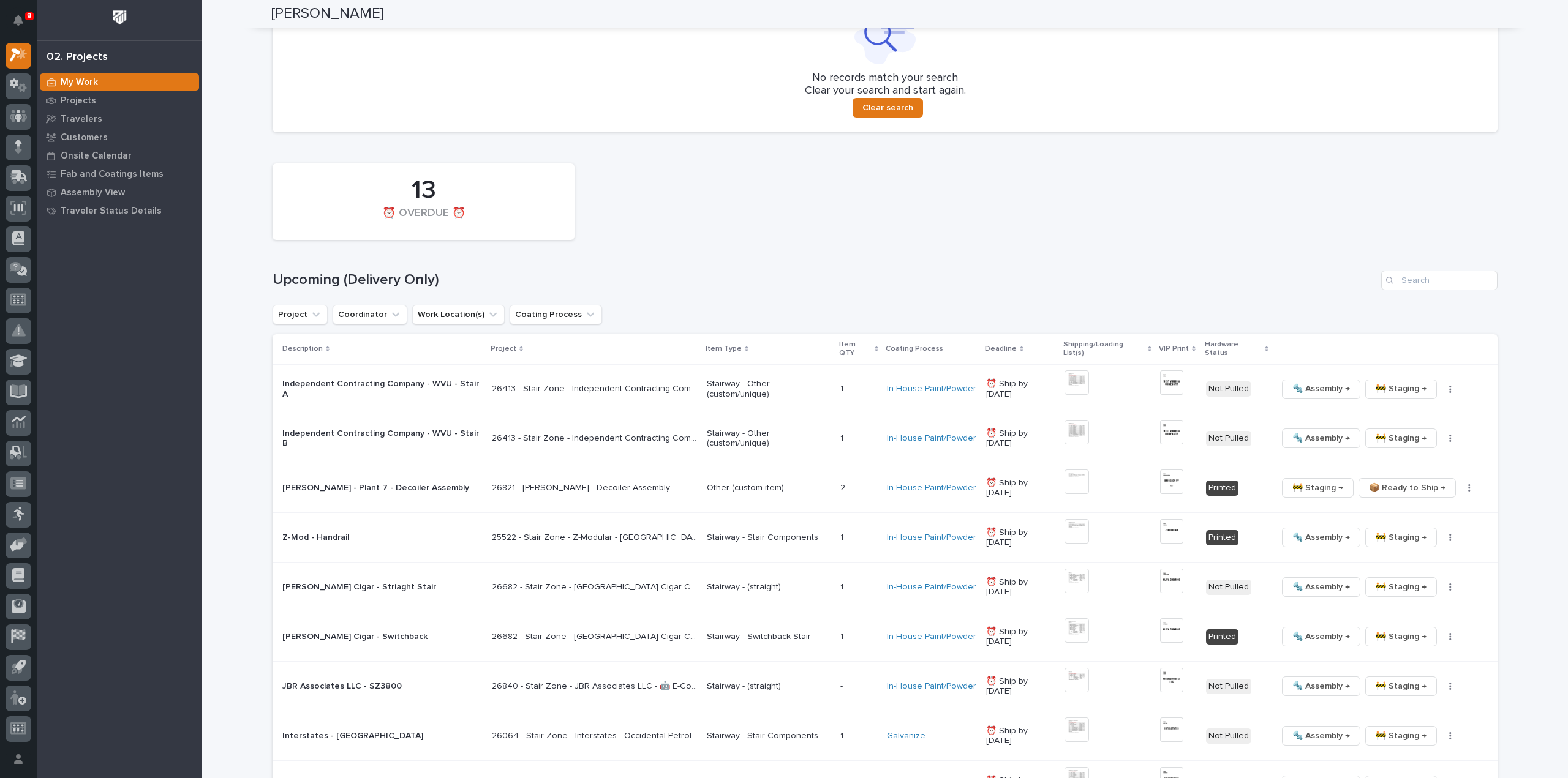
scroll to position [735, 0]
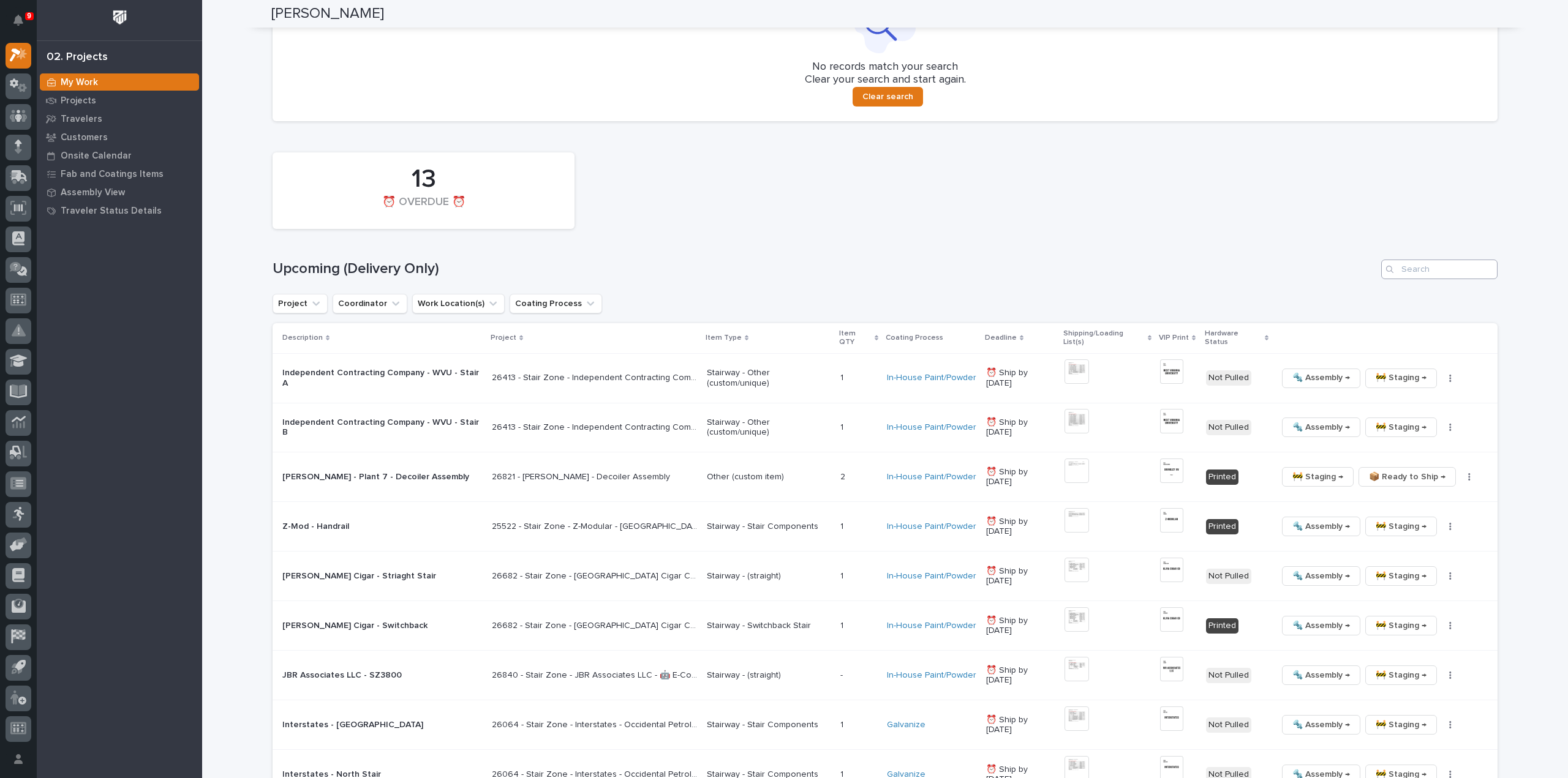
type input "26590"
click at [1438, 275] on input "Search" at bounding box center [1439, 269] width 116 height 20
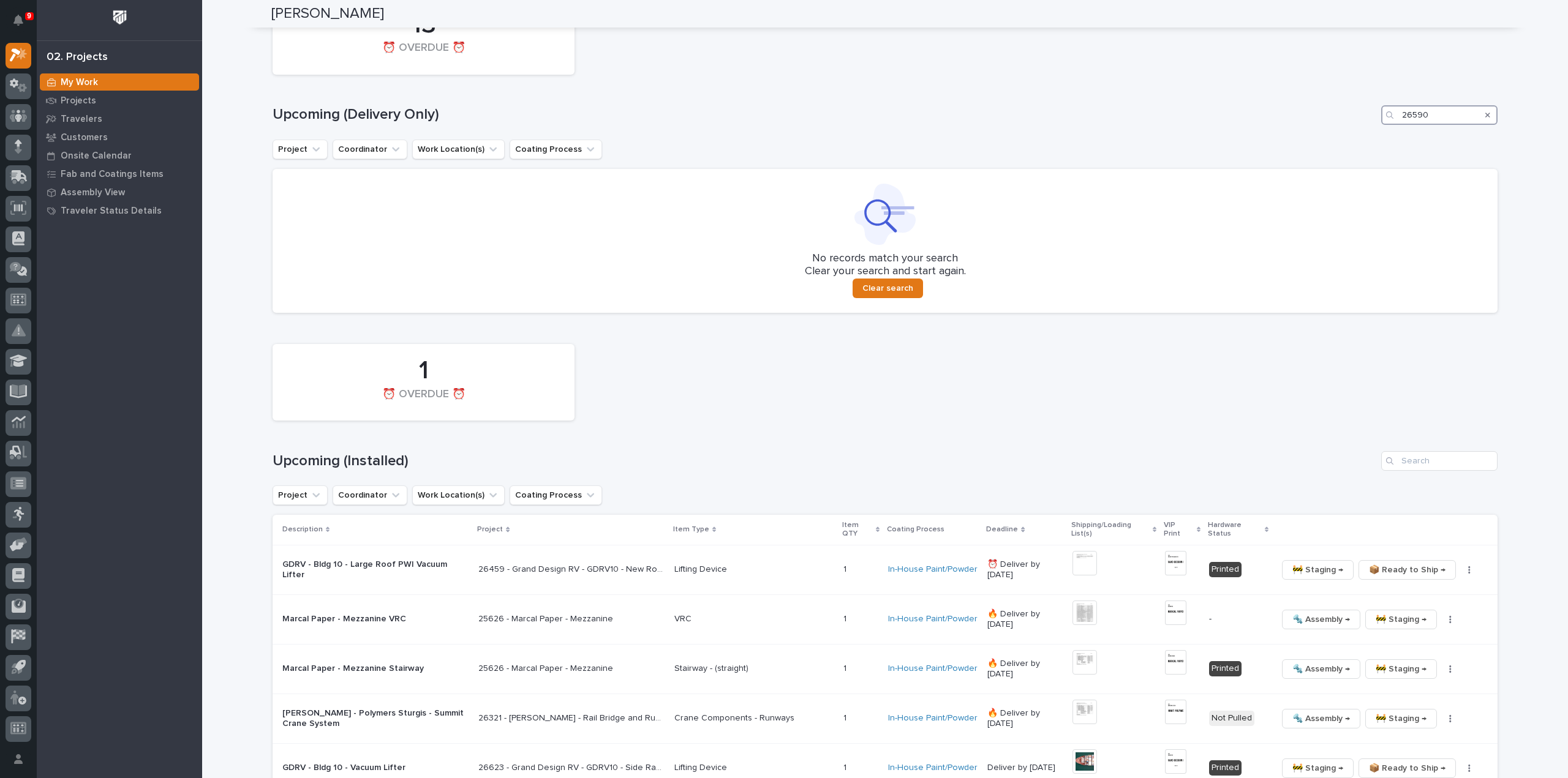
scroll to position [900, 0]
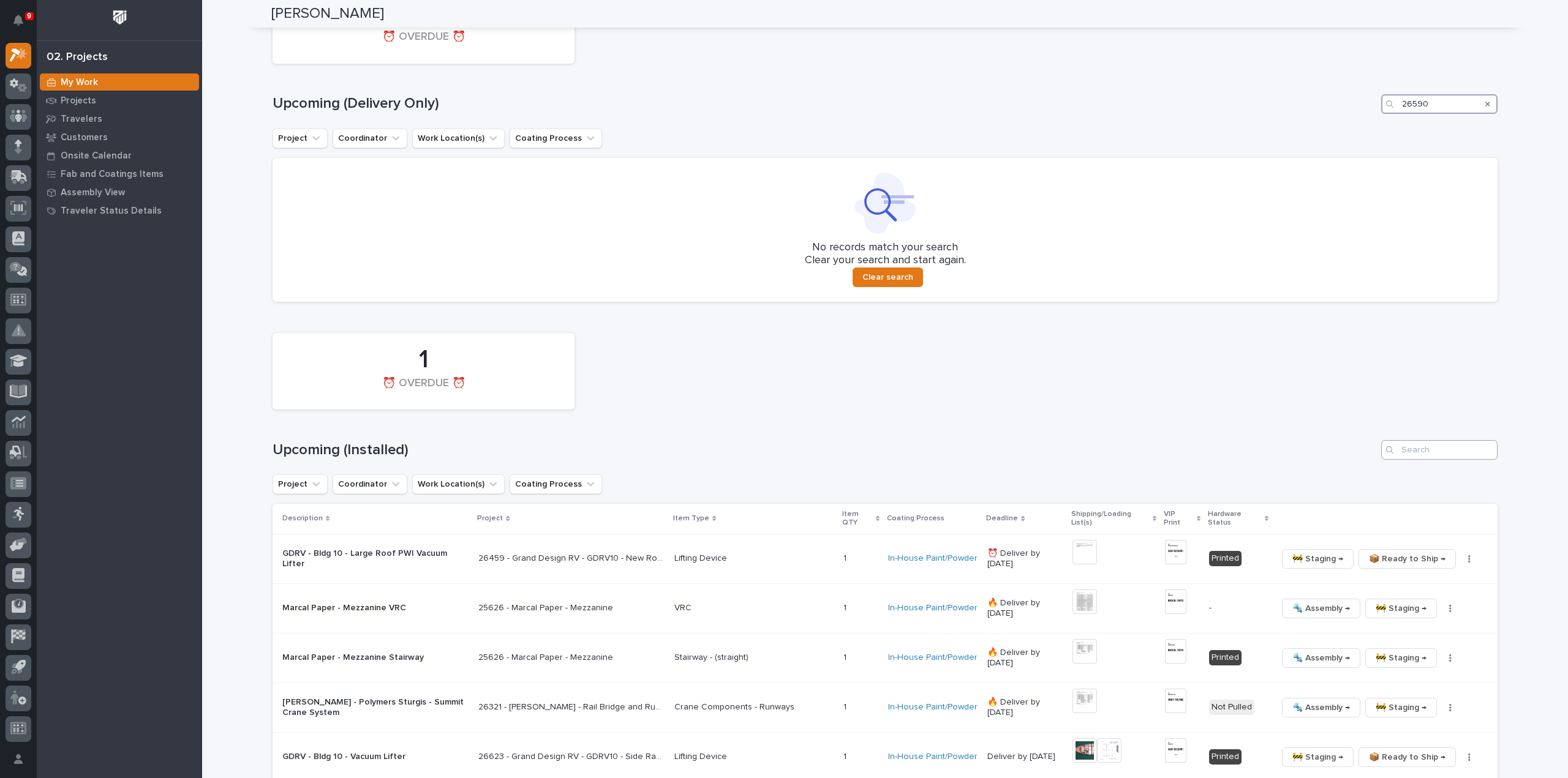
type input "26590"
click at [1445, 451] on input "Search" at bounding box center [1439, 450] width 116 height 20
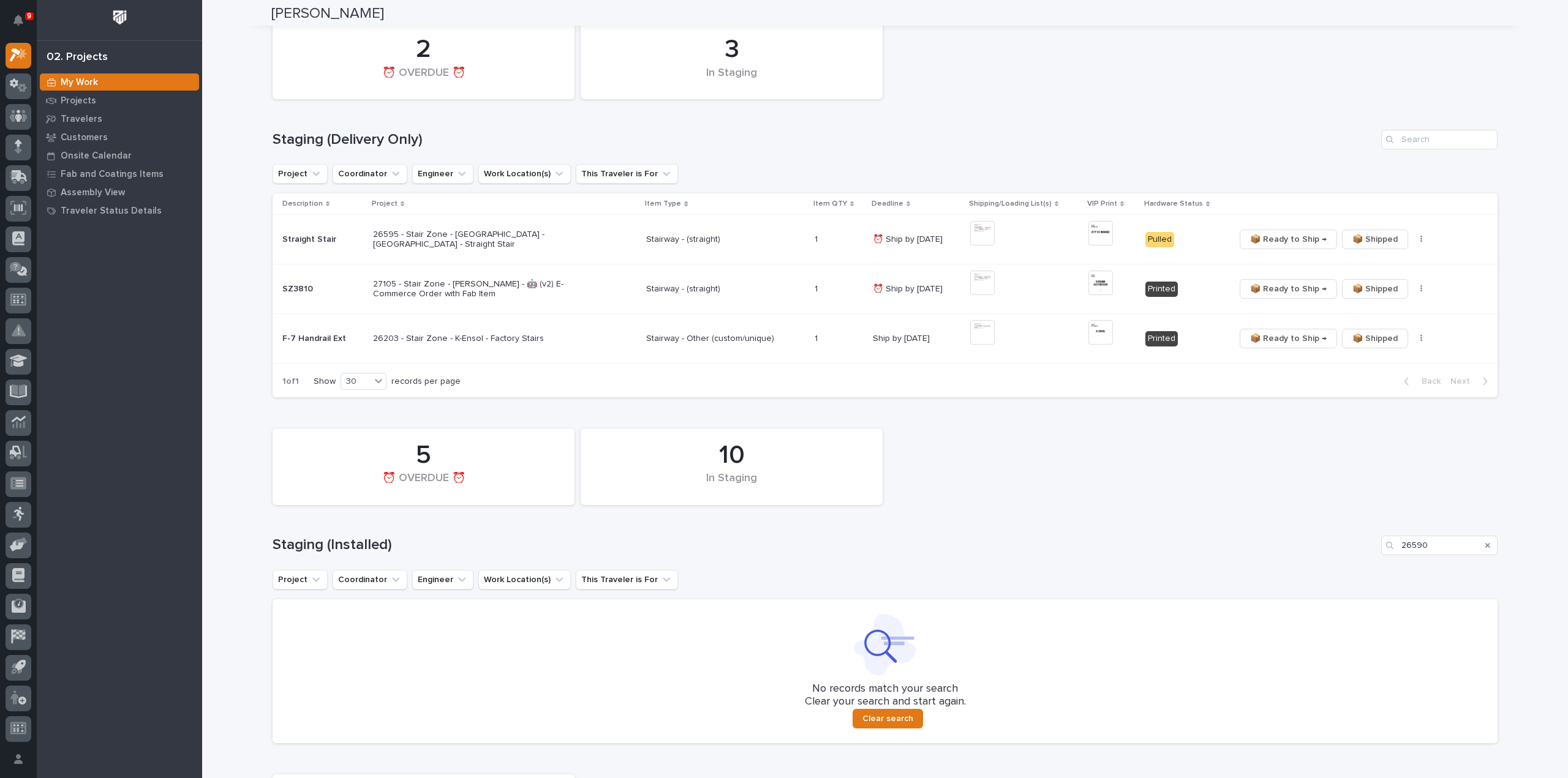
scroll to position [18, 0]
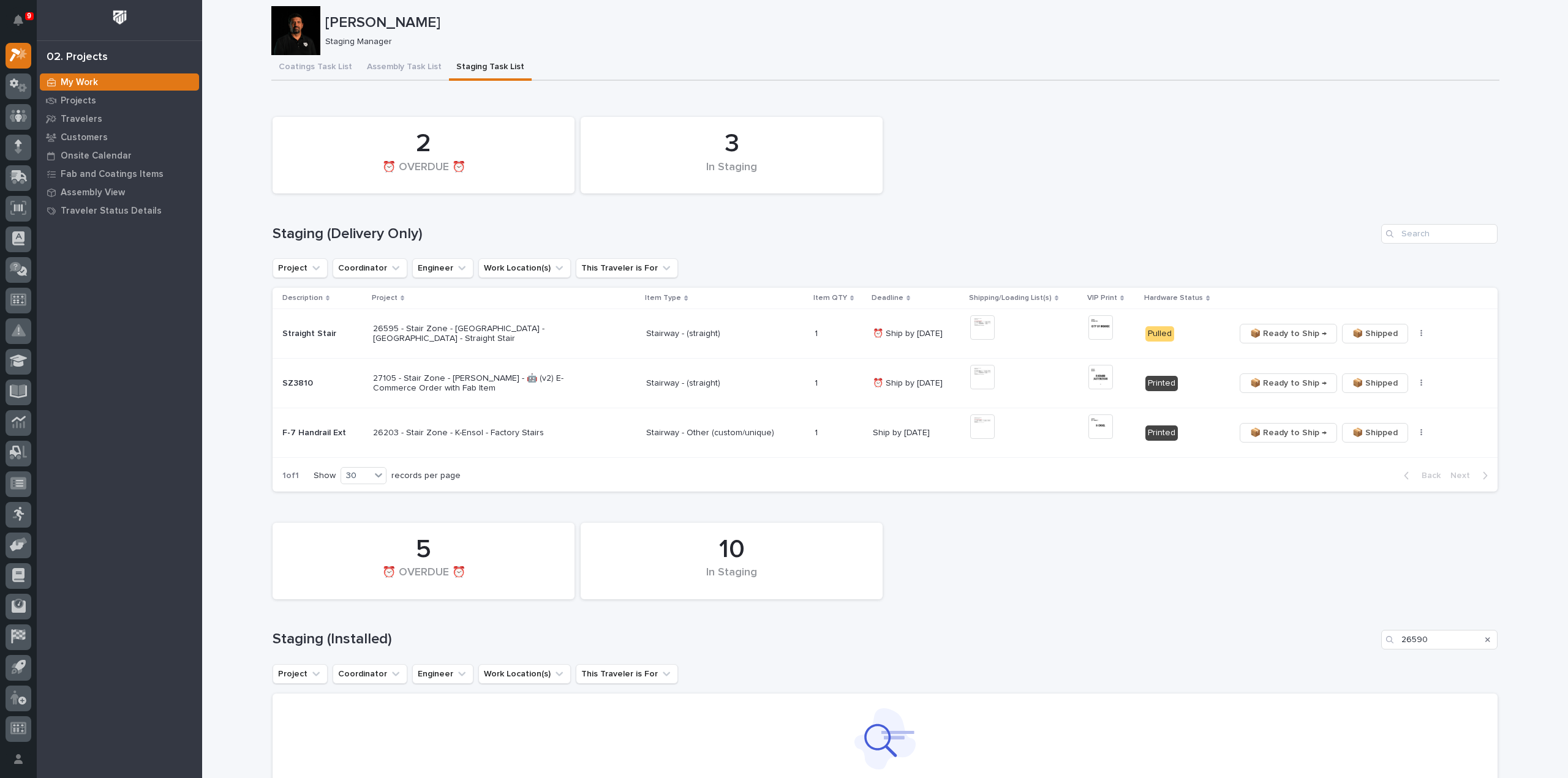
type input "26590"
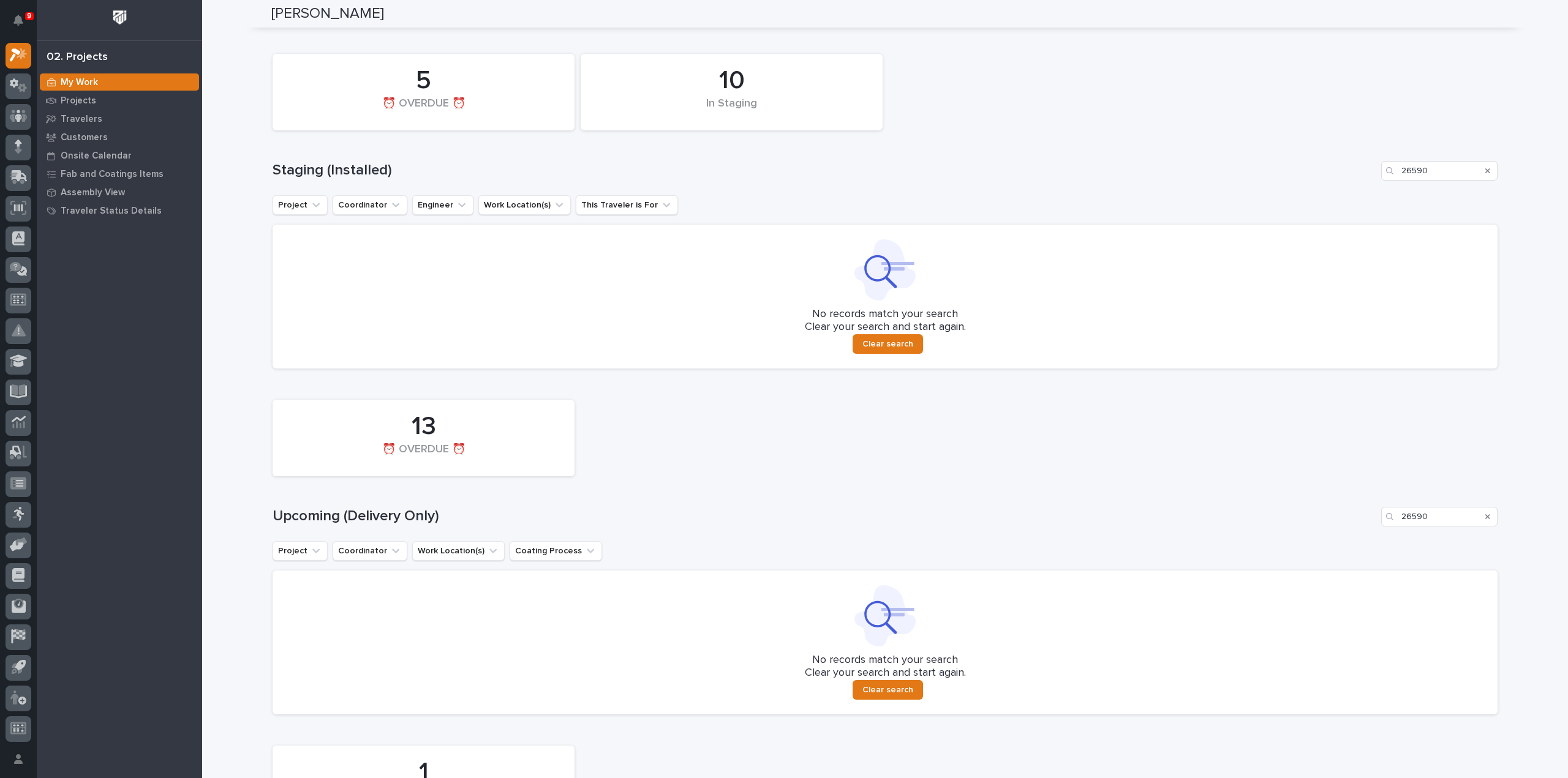
scroll to position [508, 0]
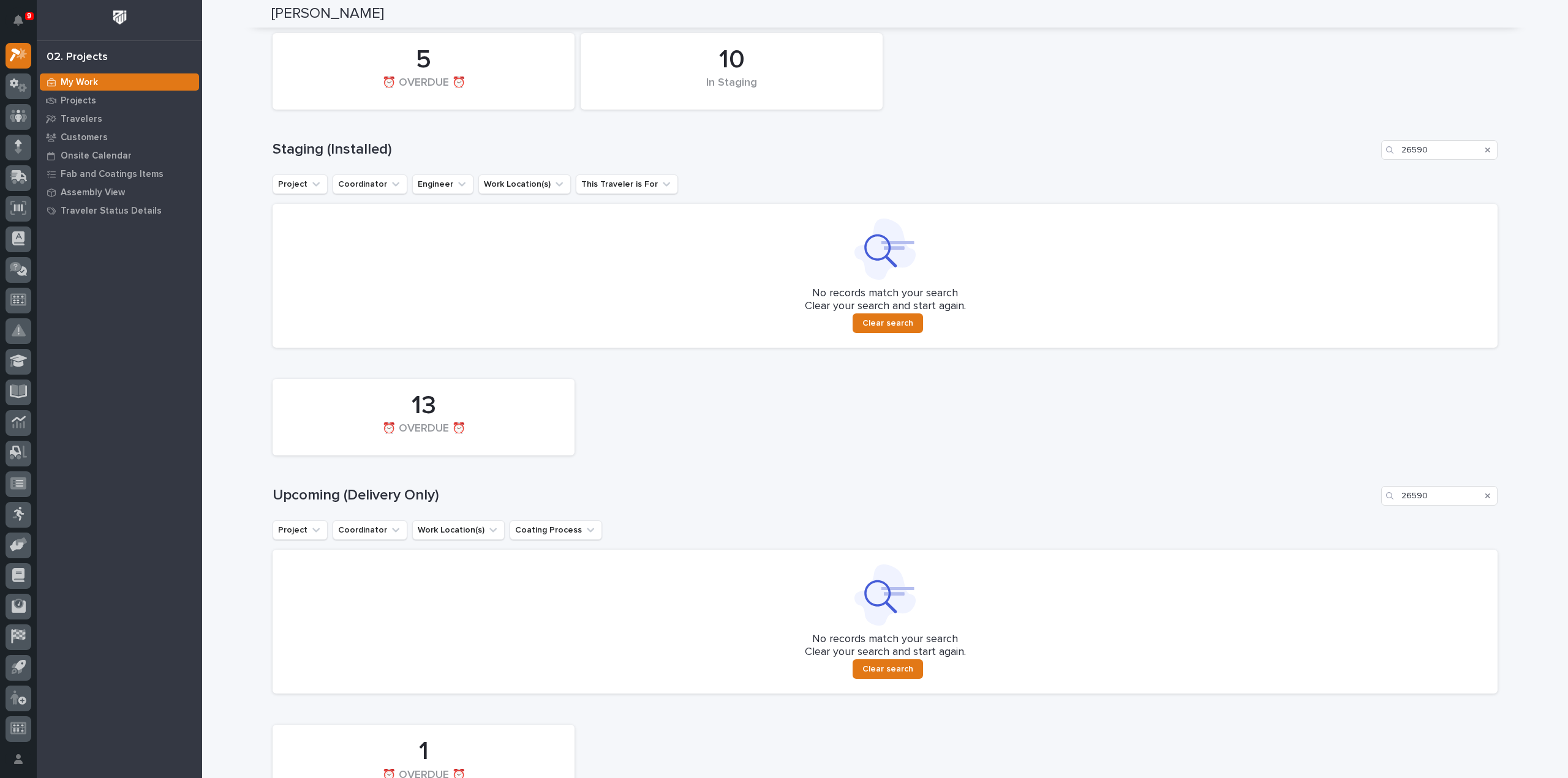
drag, startPoint x: 1459, startPoint y: 160, endPoint x: 1415, endPoint y: 164, distance: 44.2
click at [1415, 164] on div "10 In Staging 5 ⏰ OVERDUE ⏰ Staging (Installed) 26590 Project Coordinator Engin…" at bounding box center [885, 187] width 1225 height 321
drag, startPoint x: 1425, startPoint y: 149, endPoint x: 1398, endPoint y: 151, distance: 27.1
click at [1398, 151] on input "26590" at bounding box center [1439, 150] width 116 height 20
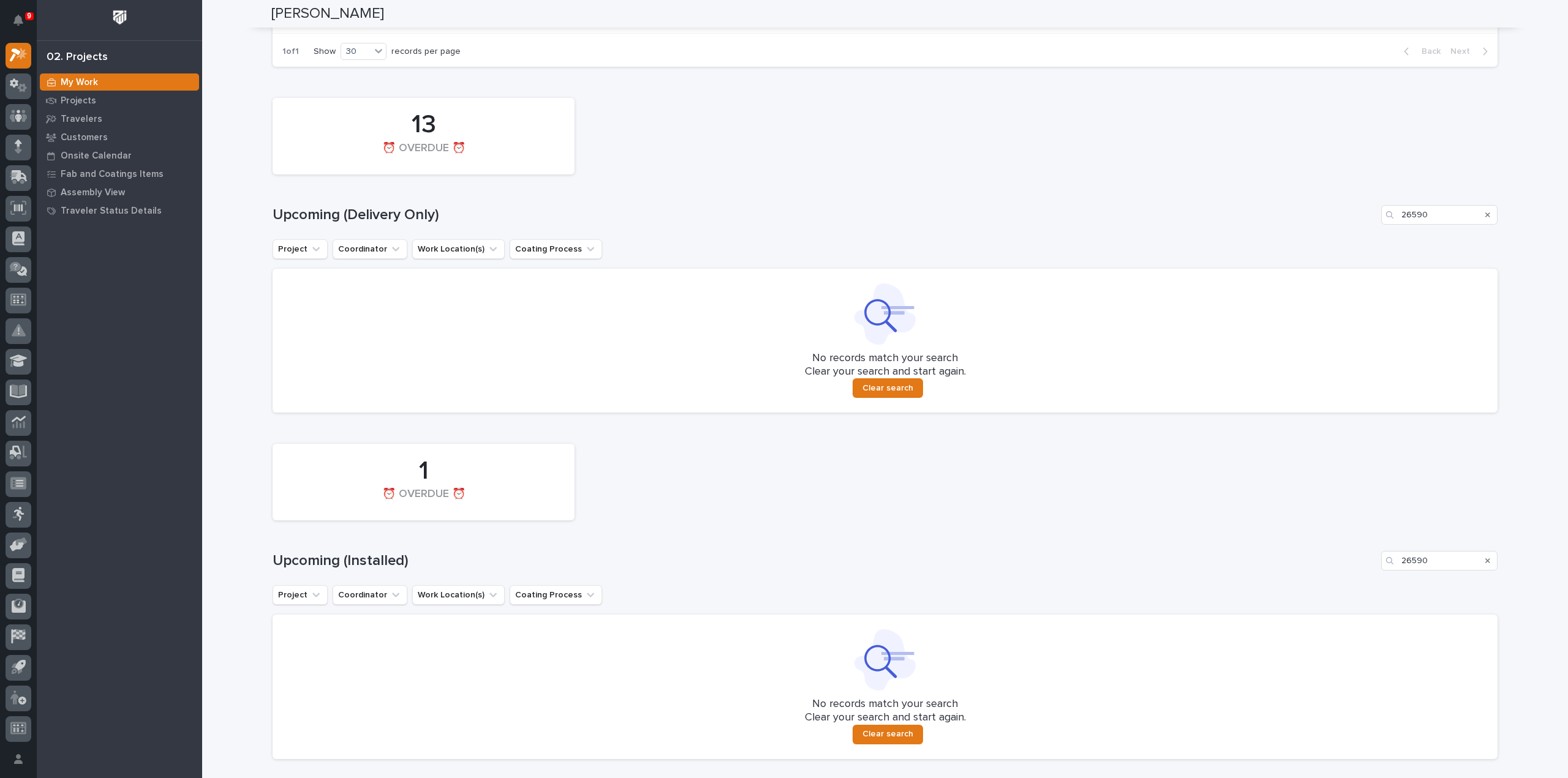
scroll to position [733, 0]
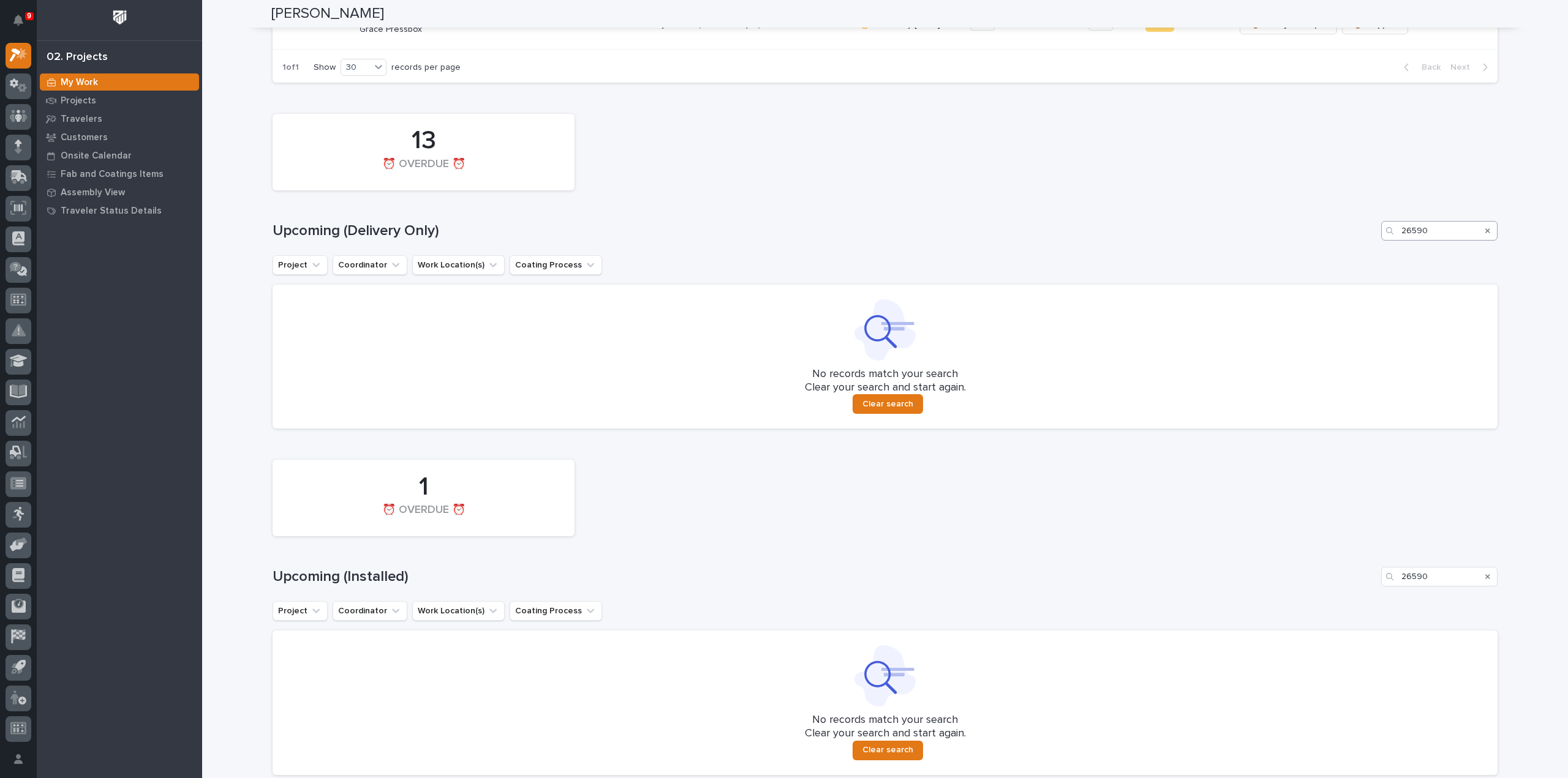
type input "26095"
drag, startPoint x: 1437, startPoint y: 222, endPoint x: 1394, endPoint y: 245, distance: 48.8
click at [1394, 245] on div "13 ⏰ OVERDUE ⏰ Upcoming (Delivery Only) 26590 Project Coordinator Work Location…" at bounding box center [885, 268] width 1225 height 321
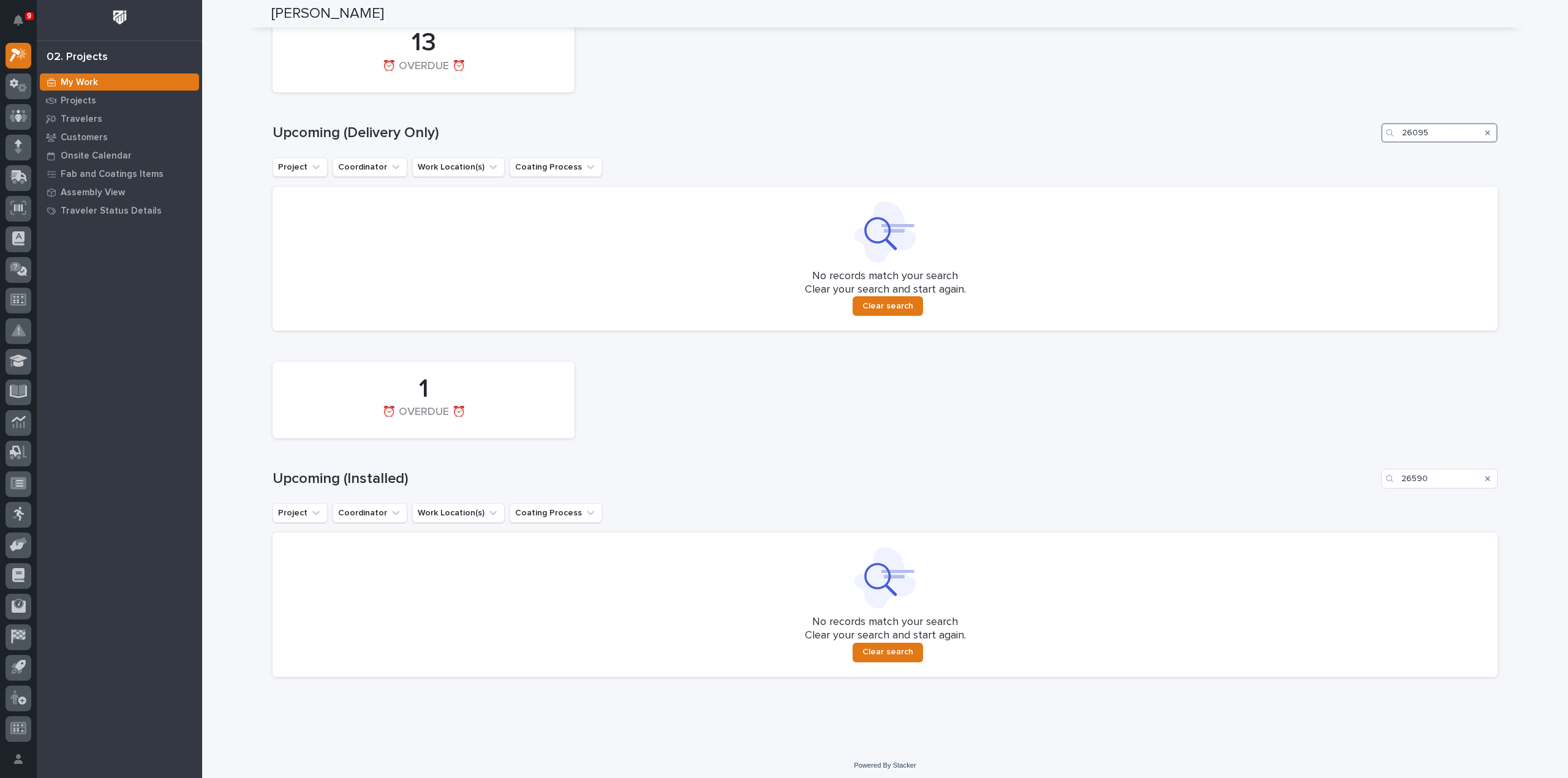
scroll to position [835, 0]
type input "26095"
drag, startPoint x: 1426, startPoint y: 489, endPoint x: 1365, endPoint y: 496, distance: 61.4
click at [1365, 496] on div "1 ⏰ OVERDUE ⏰ Upcoming (Installed) 26590 Project Coordinator Work Location(s) C…" at bounding box center [885, 512] width 1225 height 321
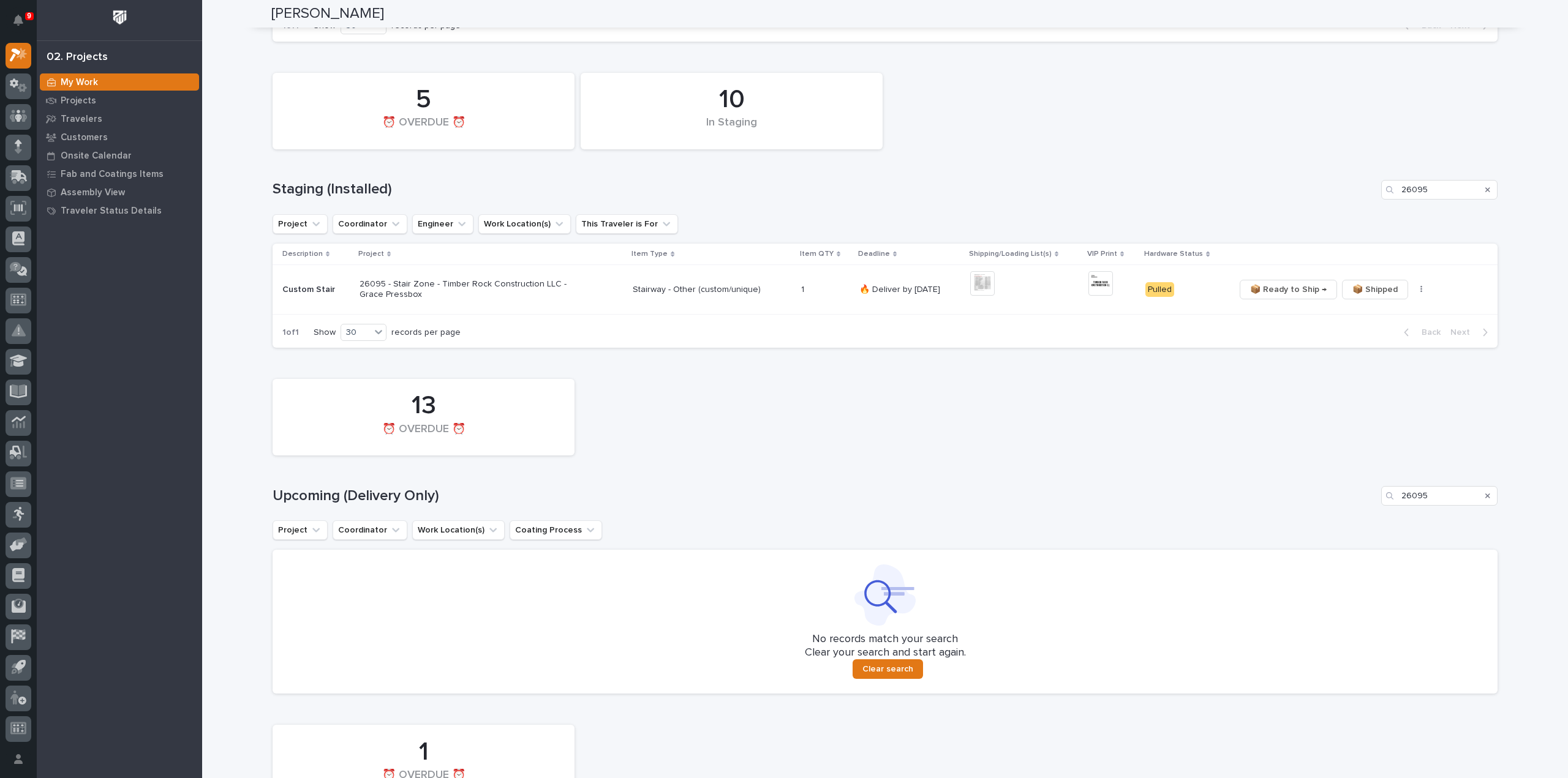
scroll to position [346, 0]
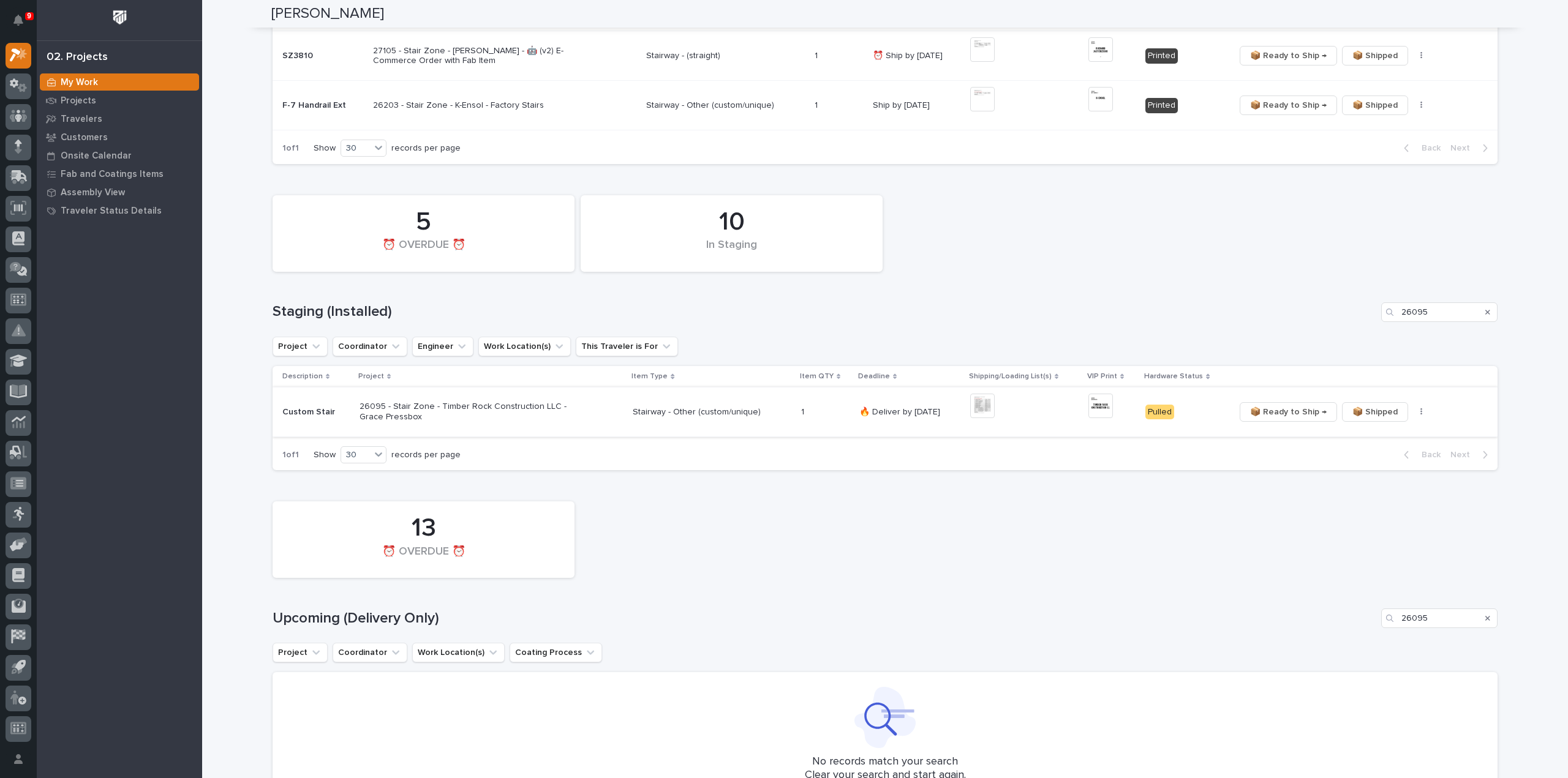
type input "26095"
click at [1420, 411] on icon "button" at bounding box center [1421, 412] width 2 height 7
click at [1385, 459] on span "🔩 Hardware" at bounding box center [1371, 455] width 51 height 15
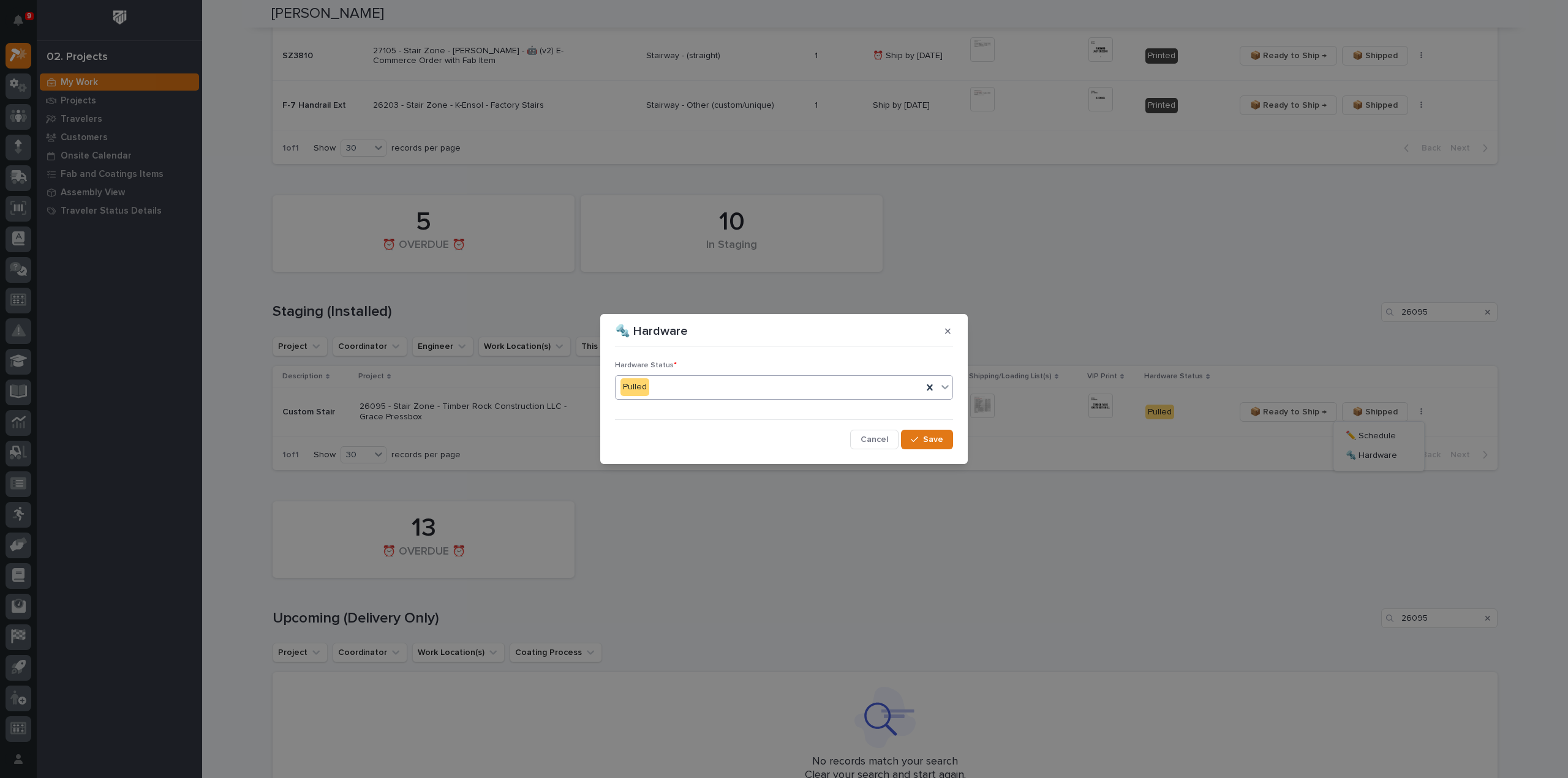
click at [797, 392] on div "Pulled" at bounding box center [769, 388] width 307 height 21
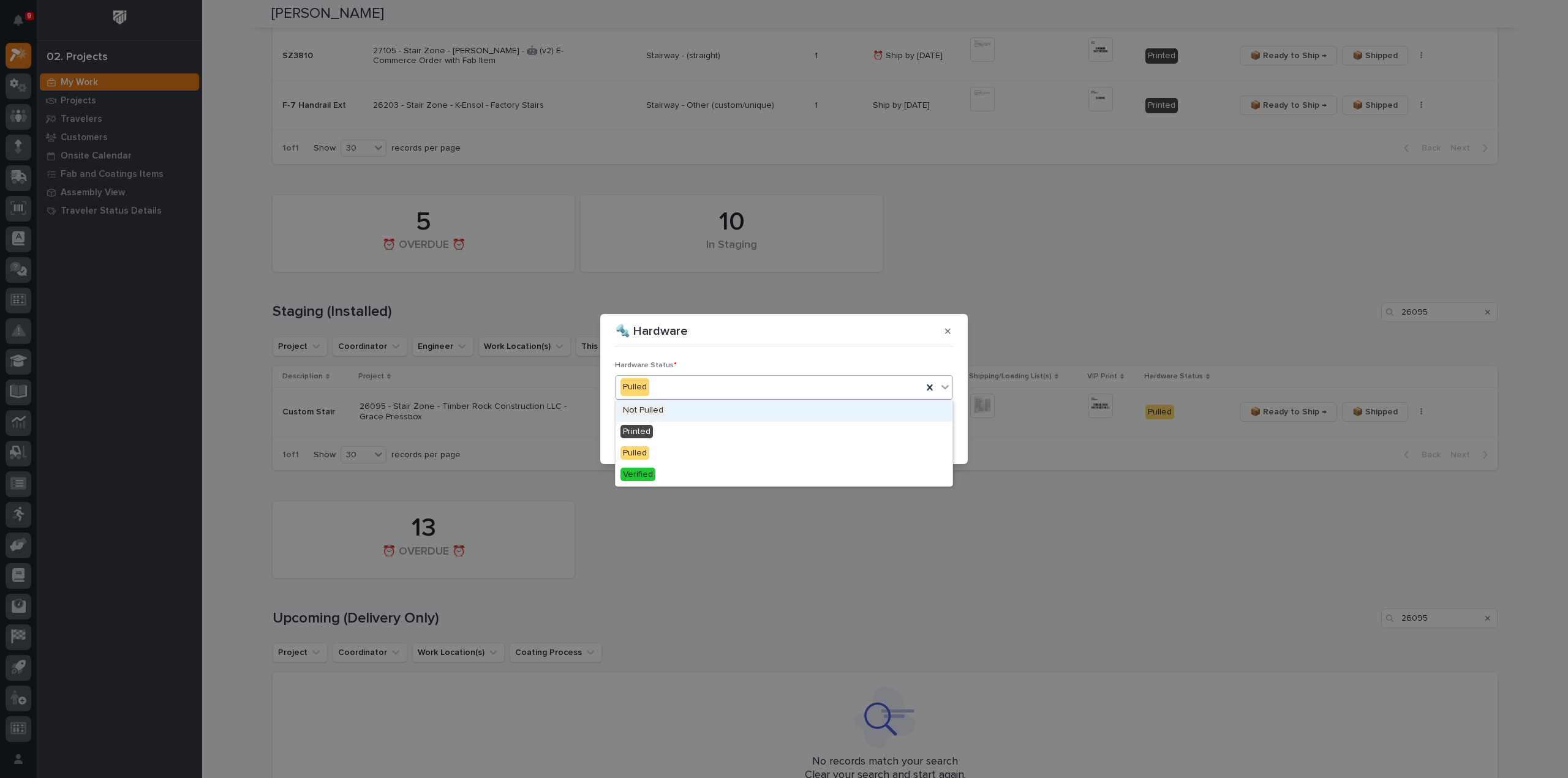
click at [805, 385] on div "Pulled" at bounding box center [769, 388] width 307 height 21
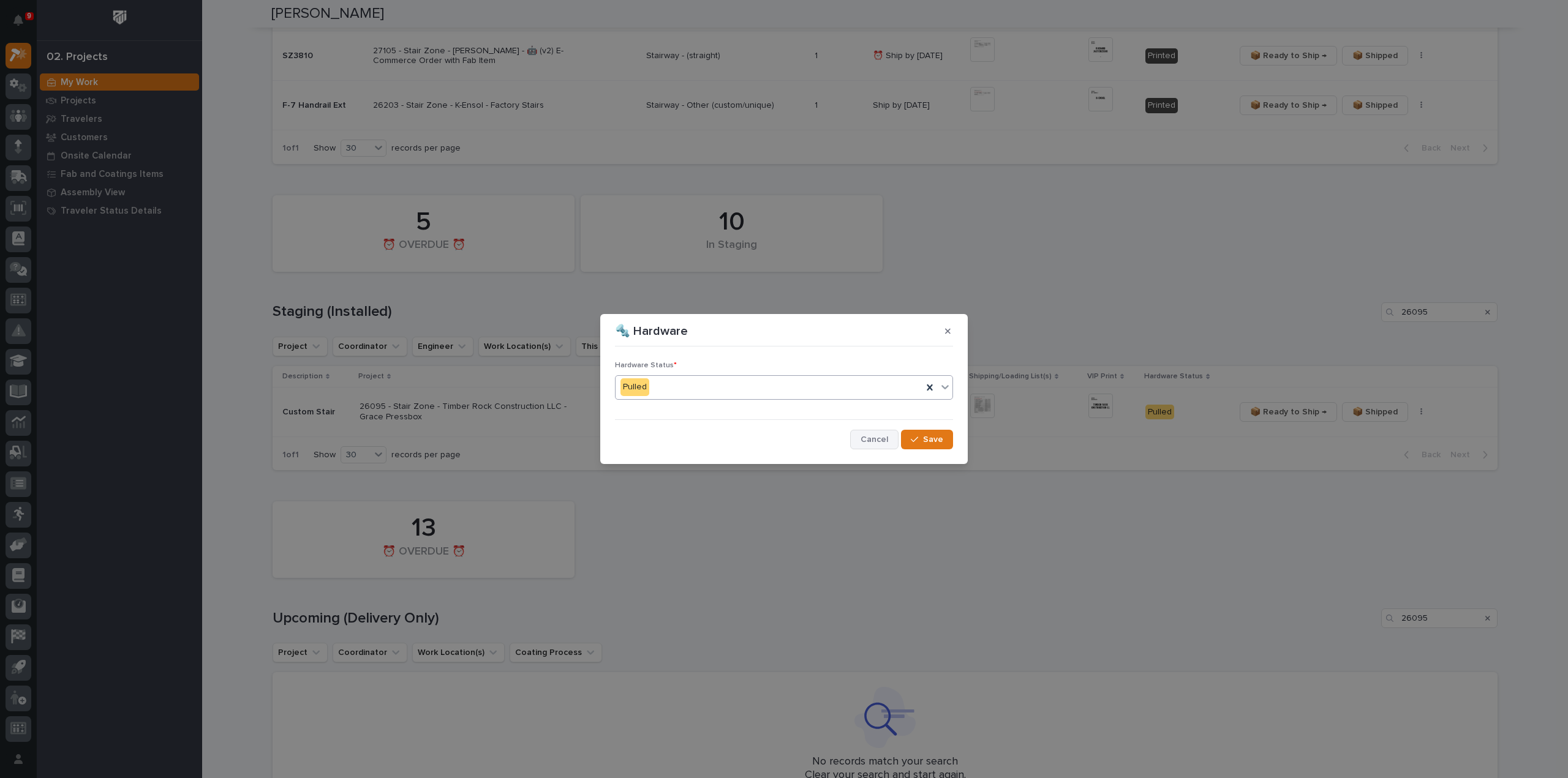
click at [867, 440] on span "Cancel" at bounding box center [875, 439] width 28 height 11
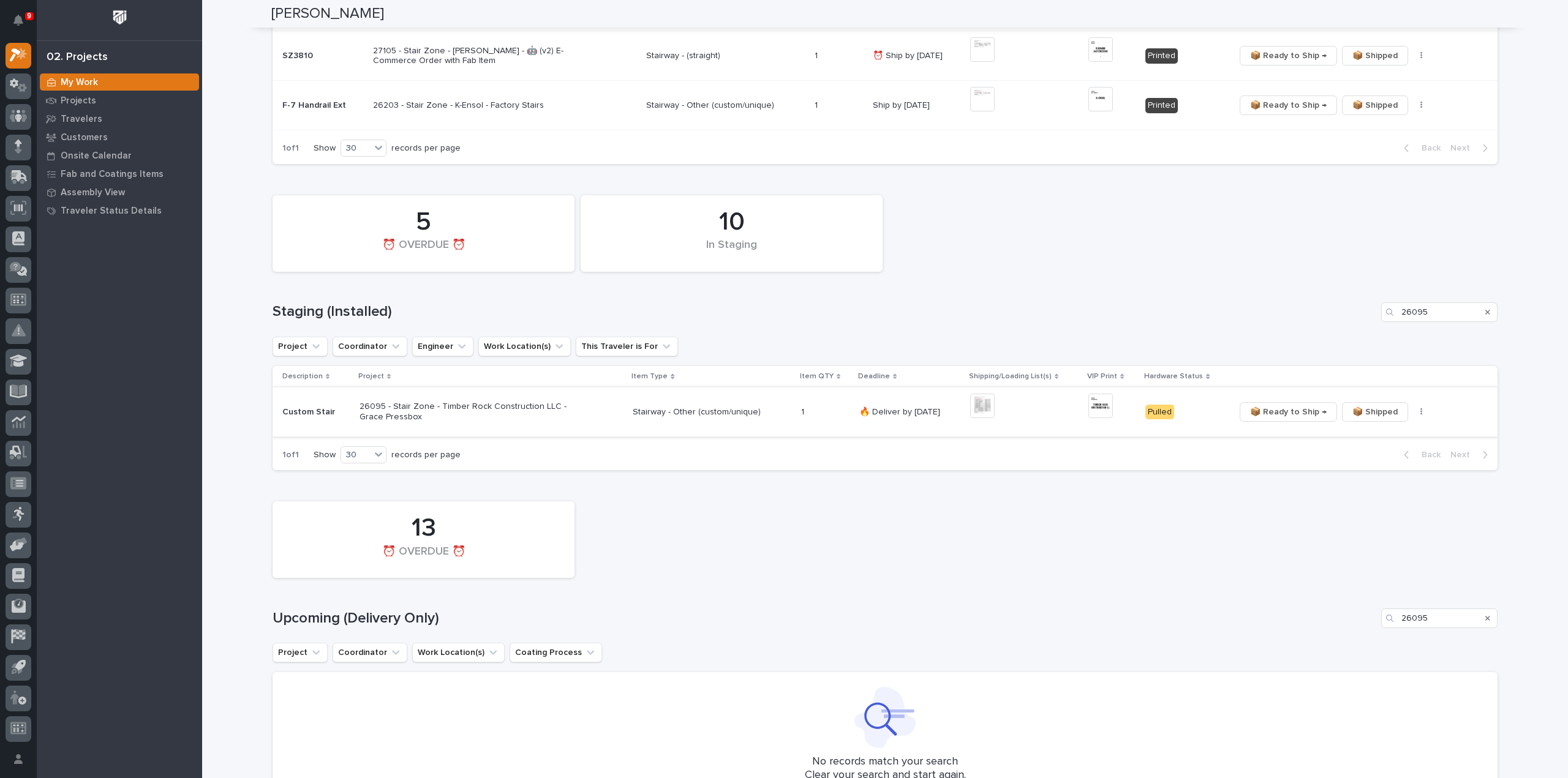
click at [1291, 407] on span "📦 Ready to Ship →" at bounding box center [1288, 412] width 76 height 15
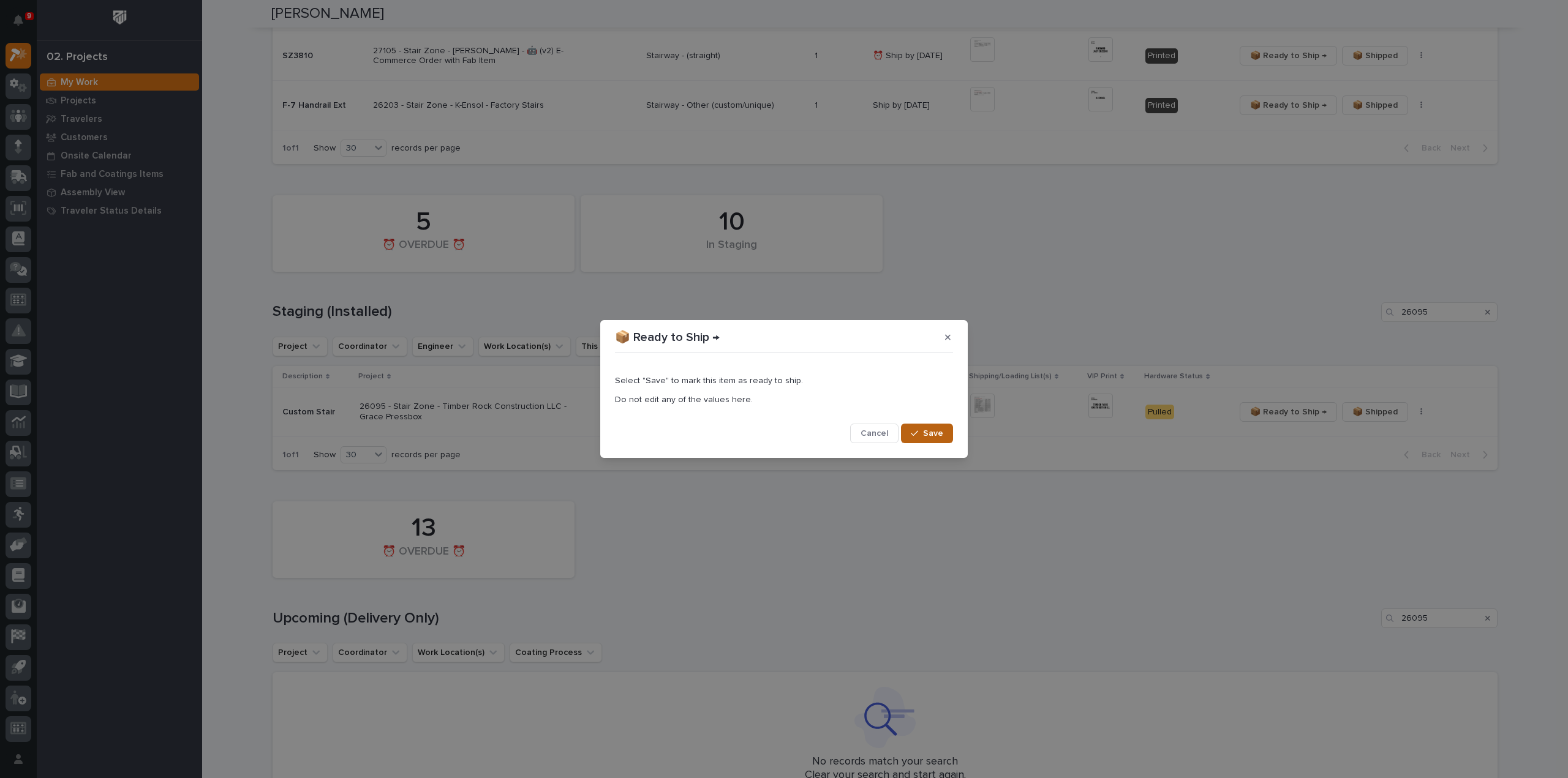
click at [918, 433] on icon "button" at bounding box center [914, 434] width 7 height 9
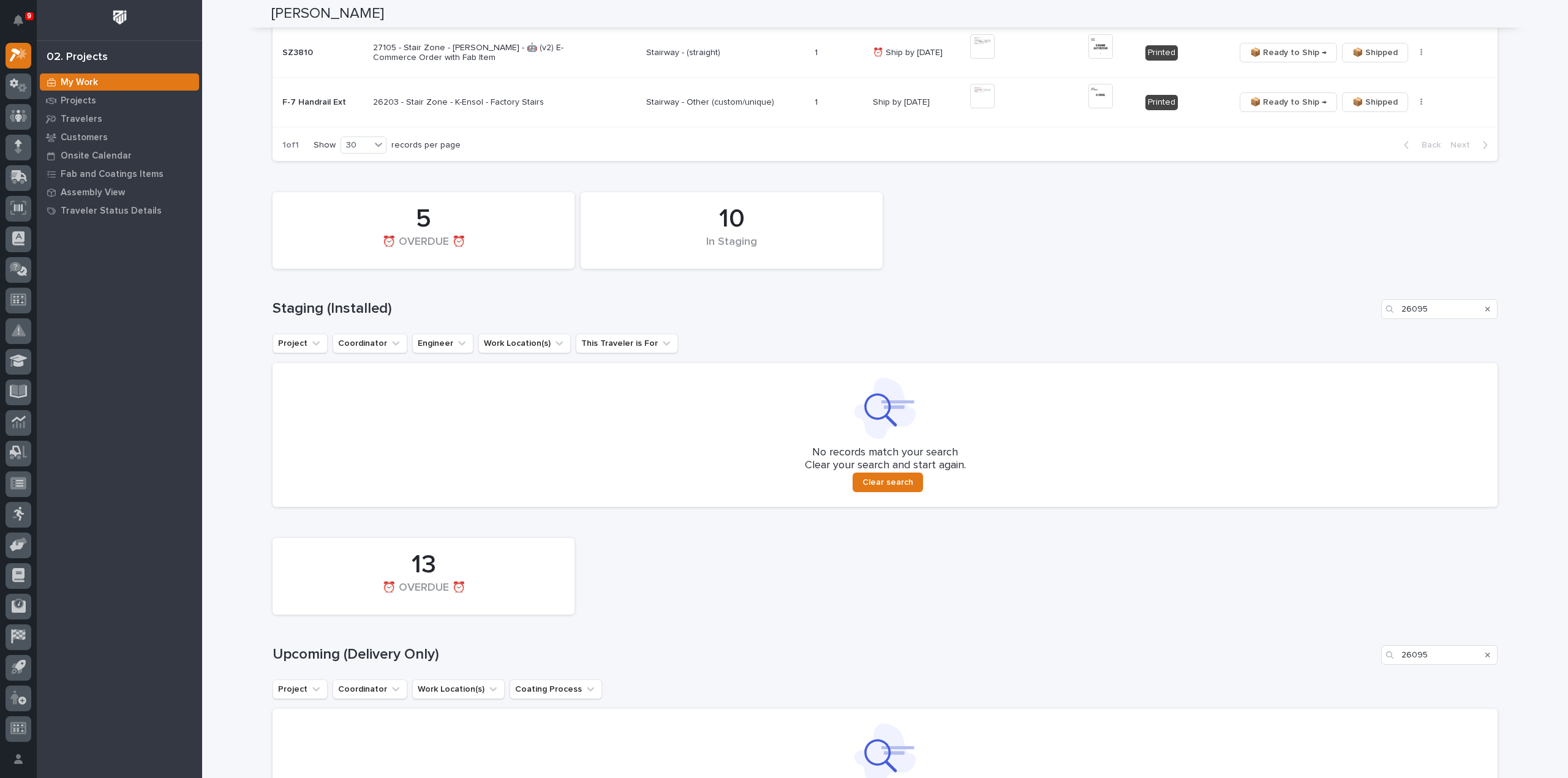
scroll to position [366, 0]
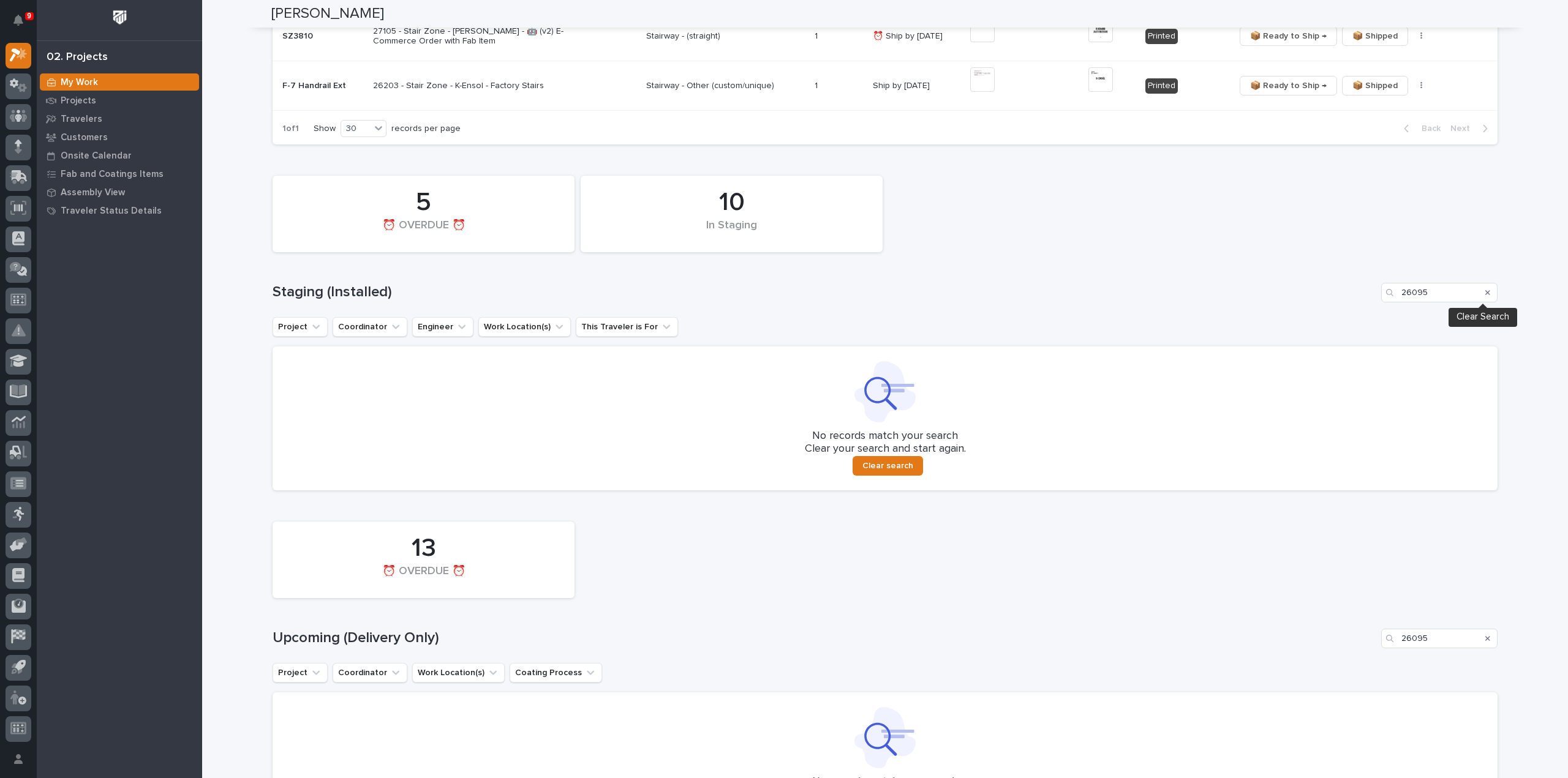
click at [1485, 293] on icon "Search" at bounding box center [1487, 293] width 5 height 7
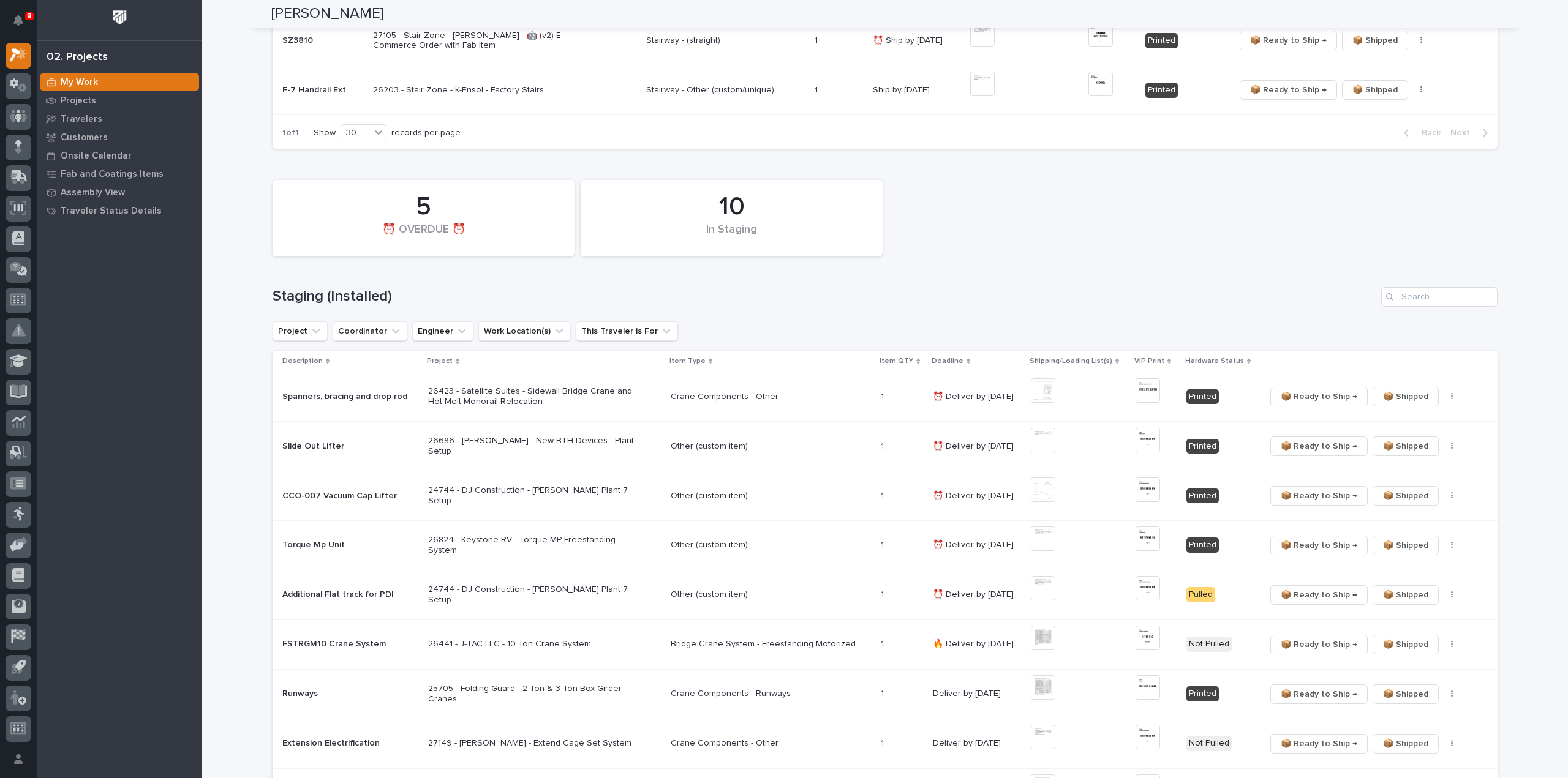
scroll to position [543, 0]
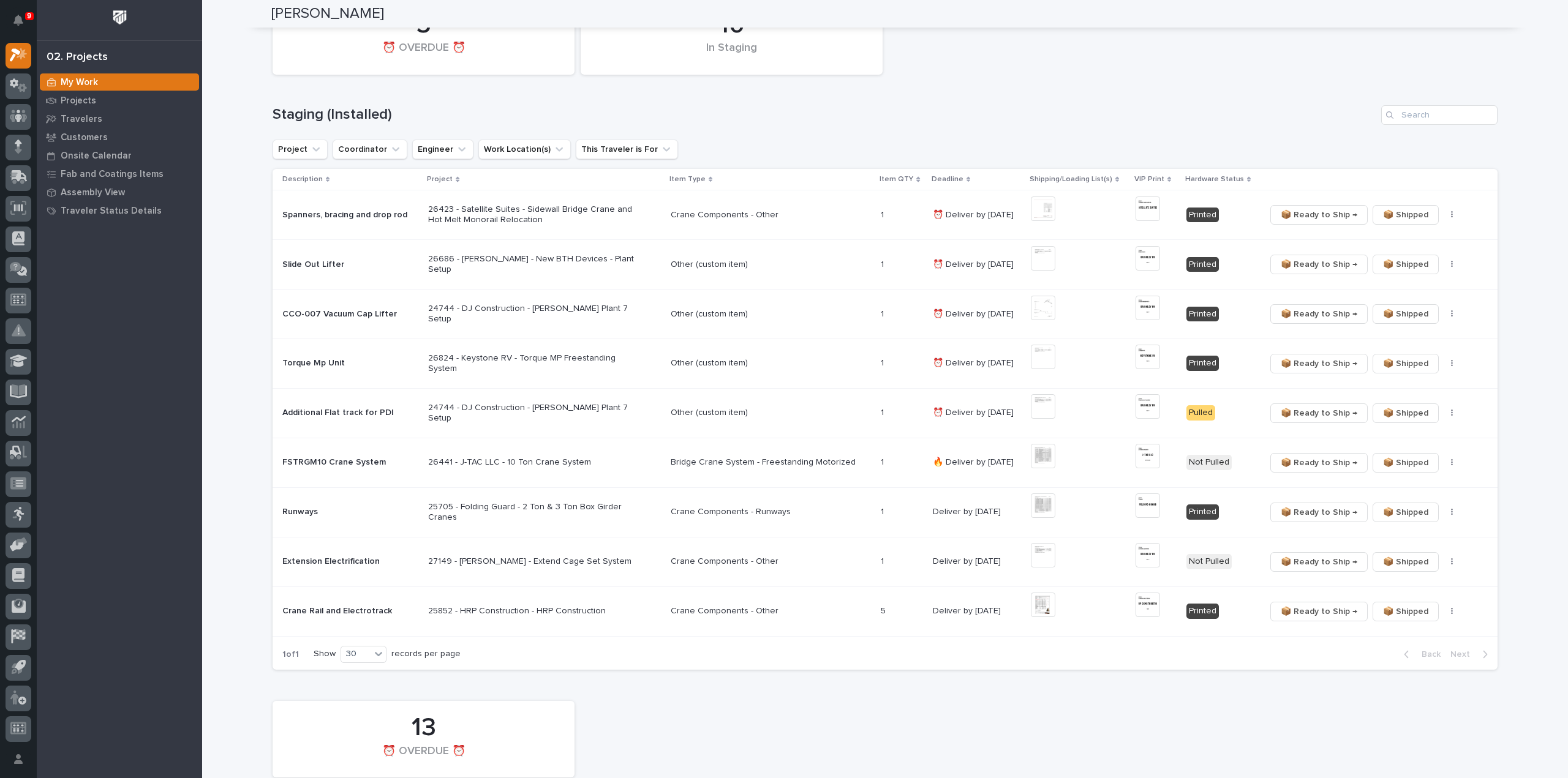
click at [1484, 633] on td "📦 Ready to Ship → 📦 Shipped ✏️ Schedule 🔩 Hardware" at bounding box center [1379, 611] width 237 height 50
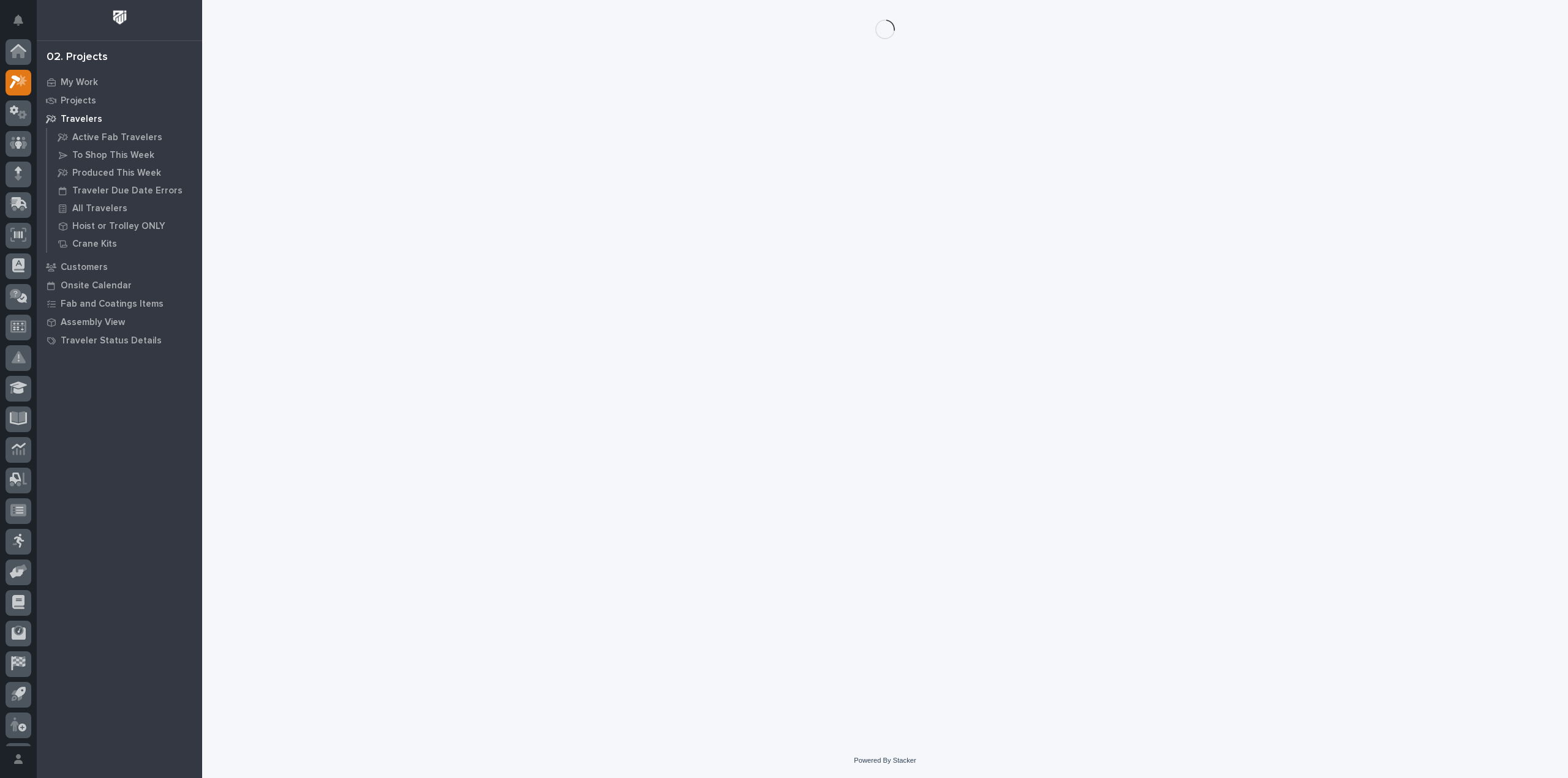
scroll to position [27, 0]
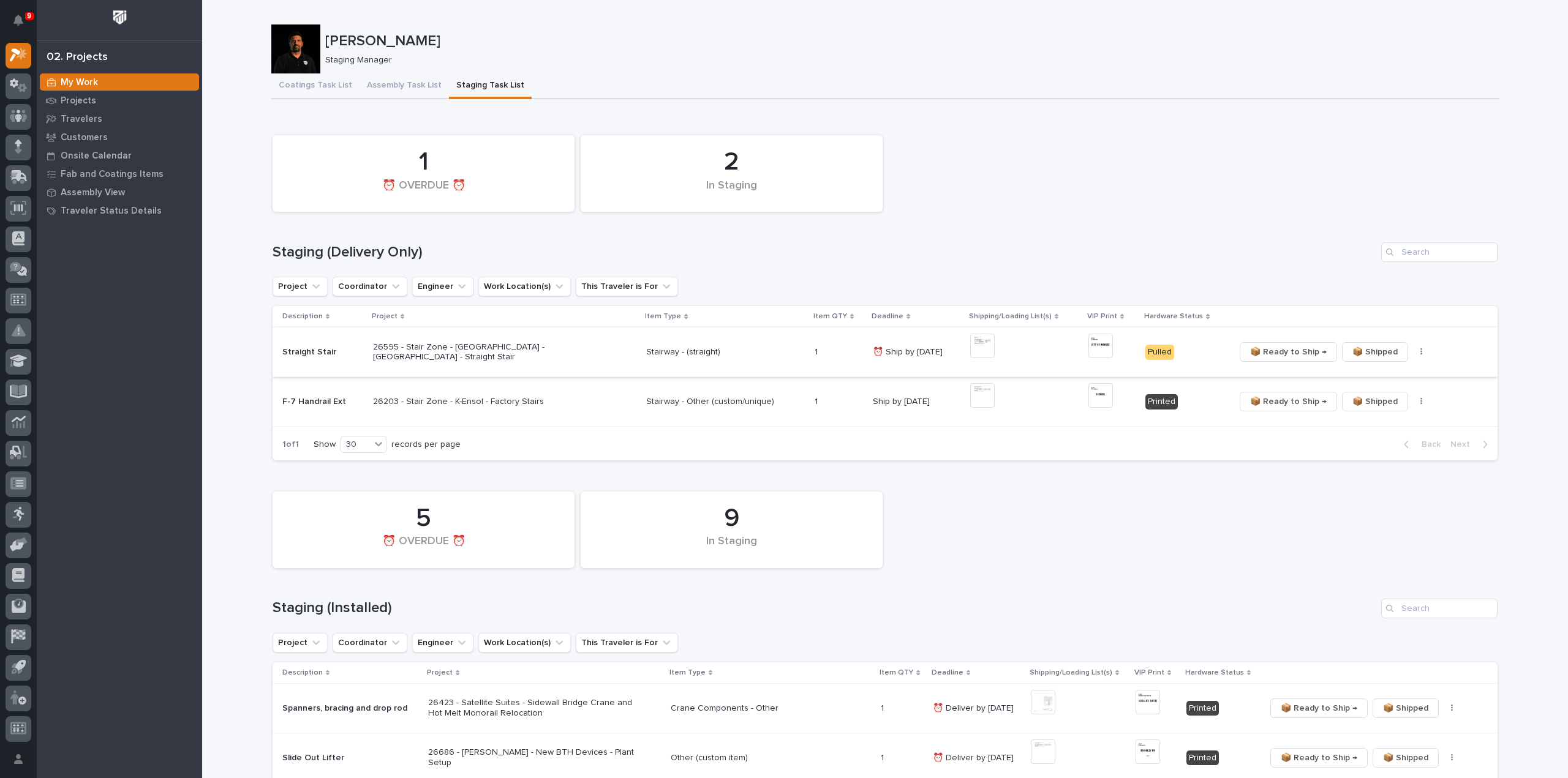
click at [976, 350] on img at bounding box center [982, 346] width 24 height 24
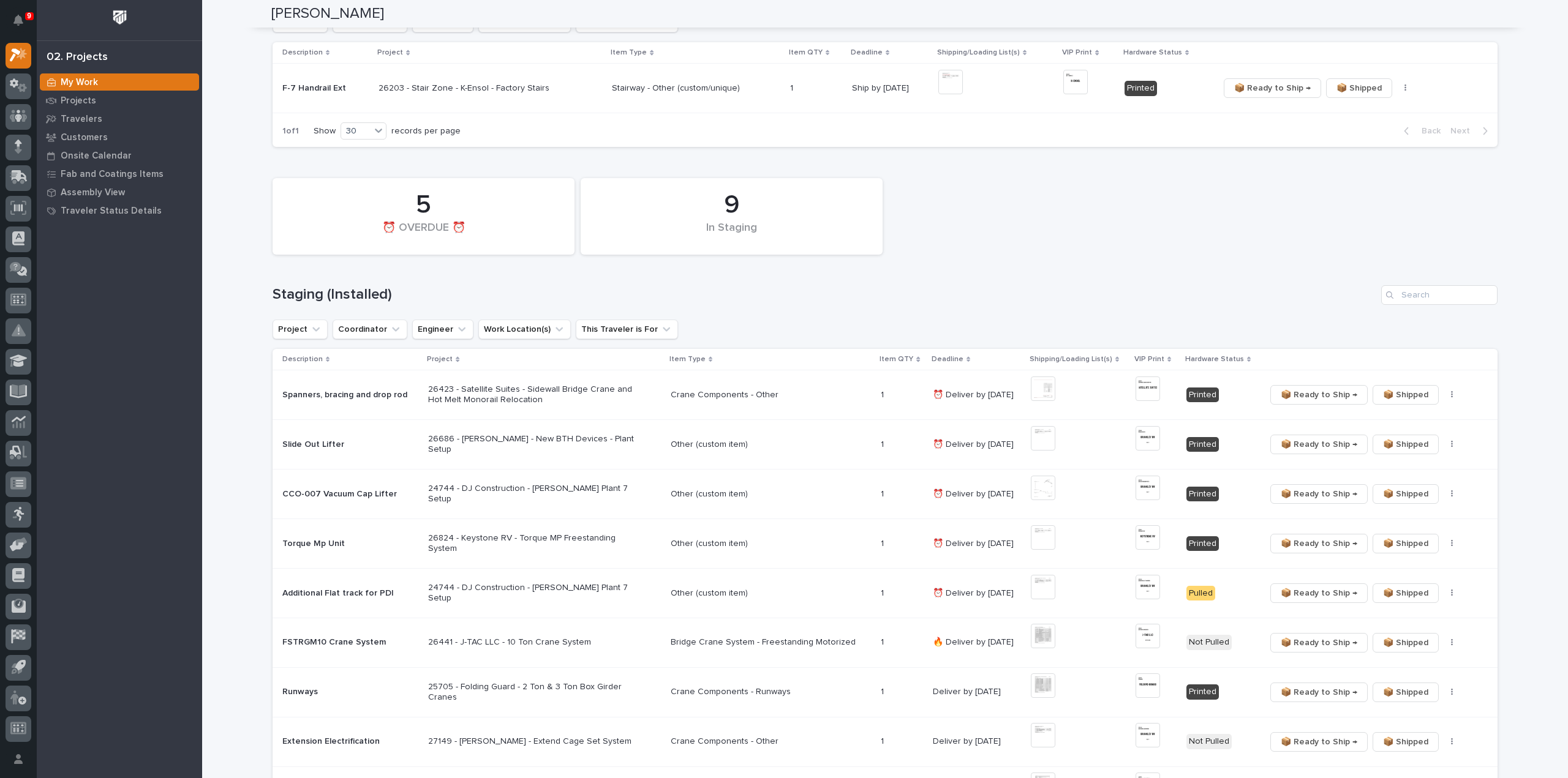
scroll to position [367, 0]
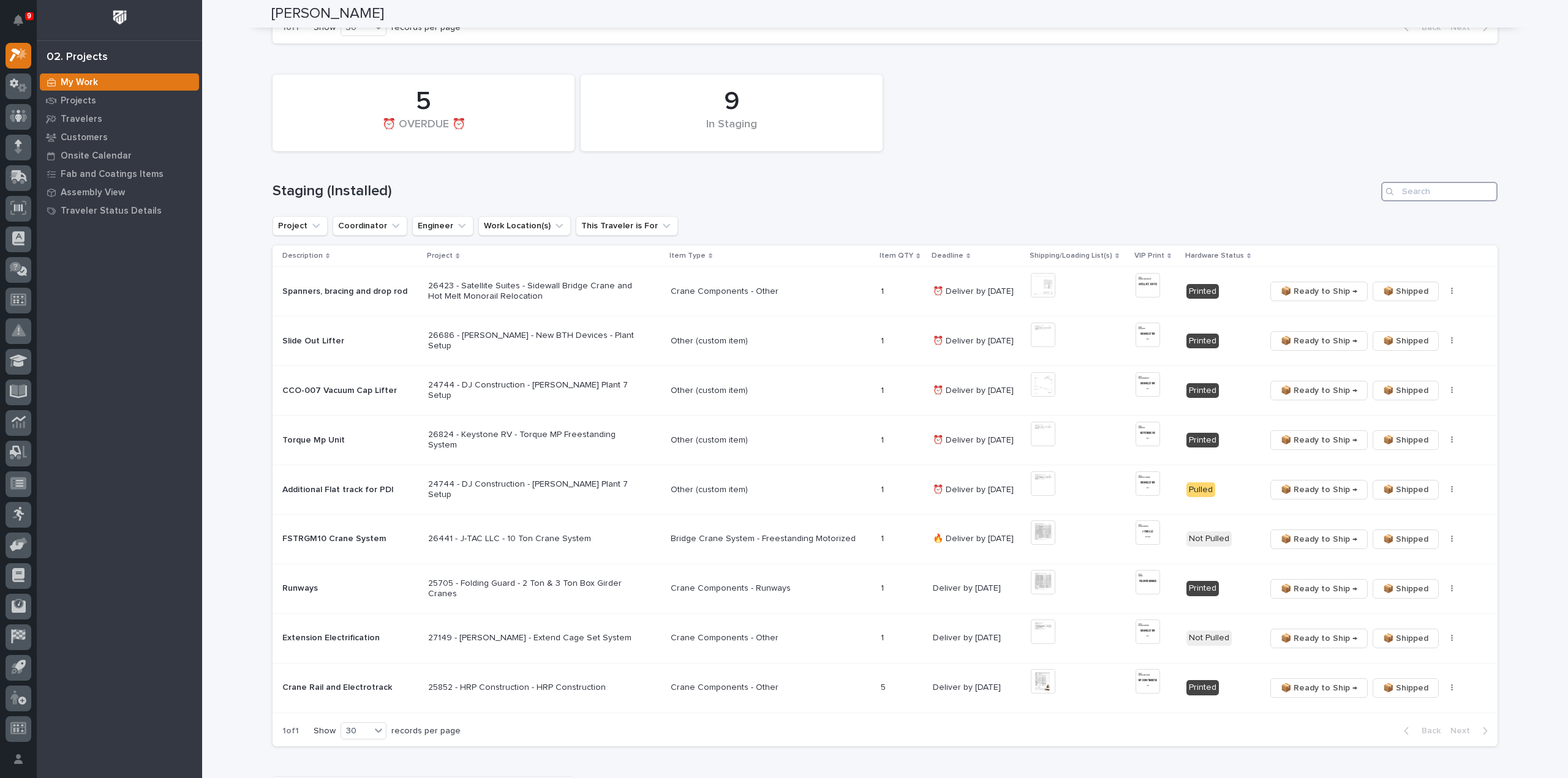
click at [1432, 197] on input "Search" at bounding box center [1439, 192] width 116 height 20
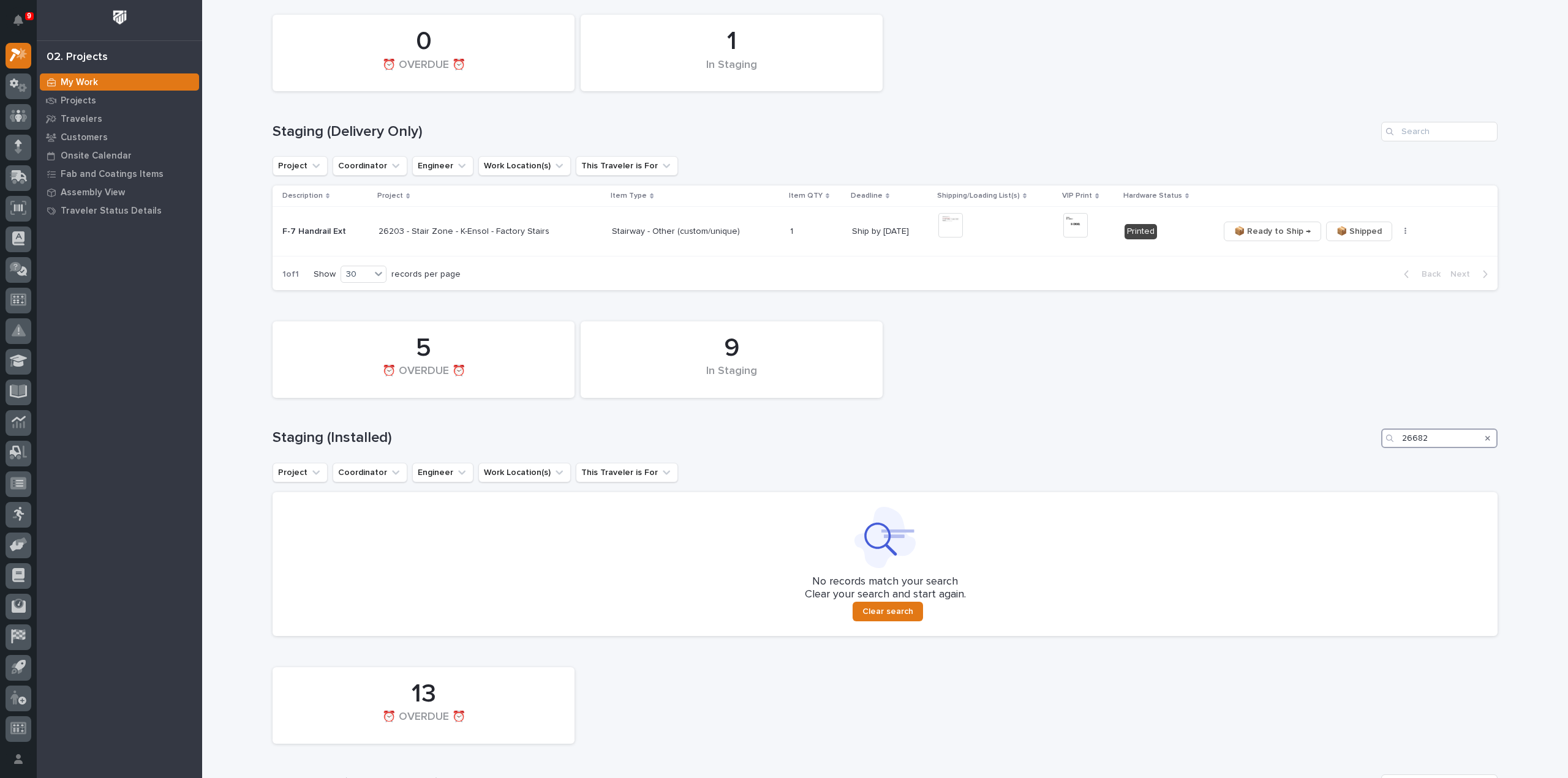
scroll to position [490, 0]
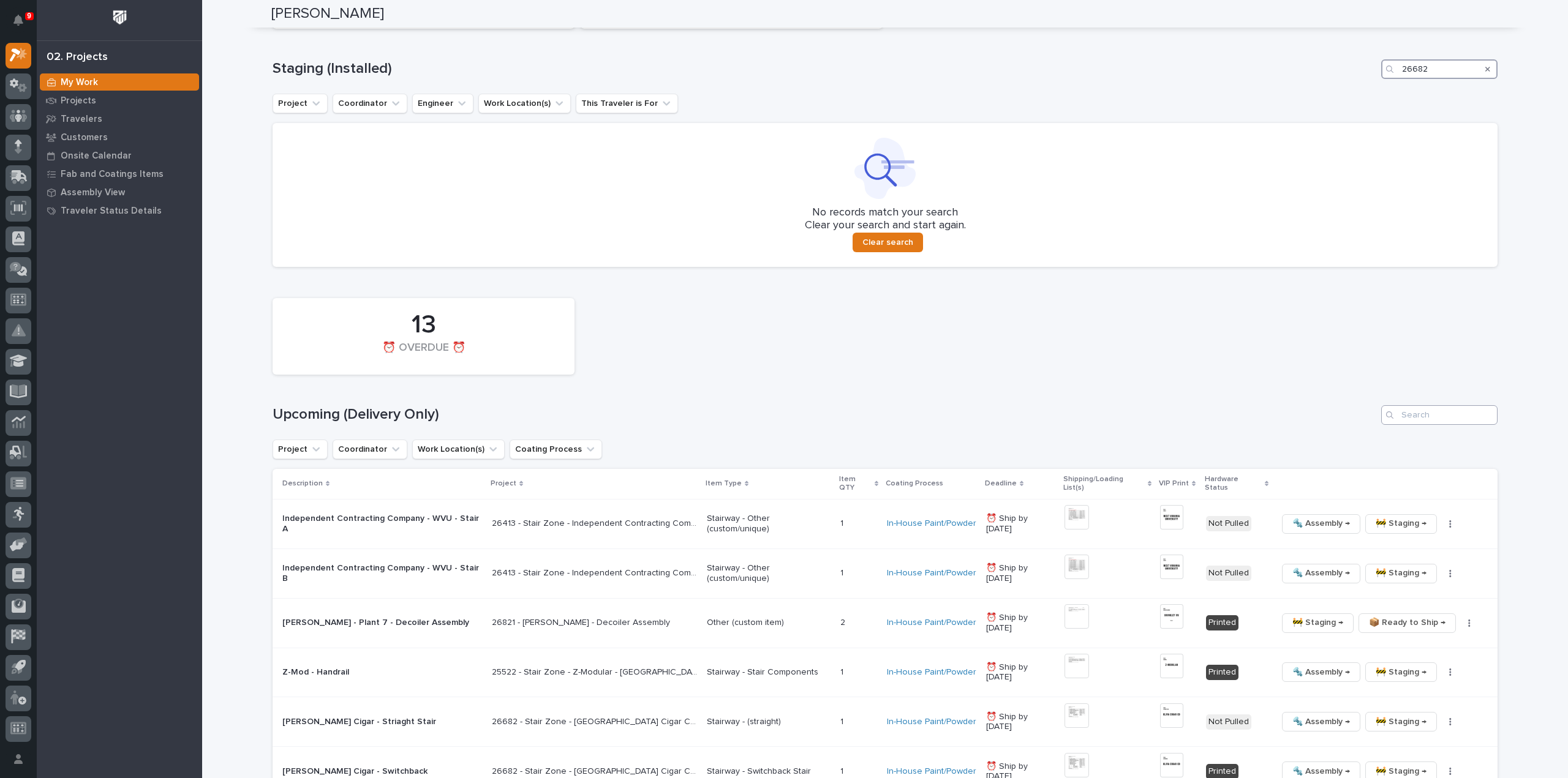
type input "26682"
click at [1448, 422] on input "Search" at bounding box center [1439, 415] width 116 height 20
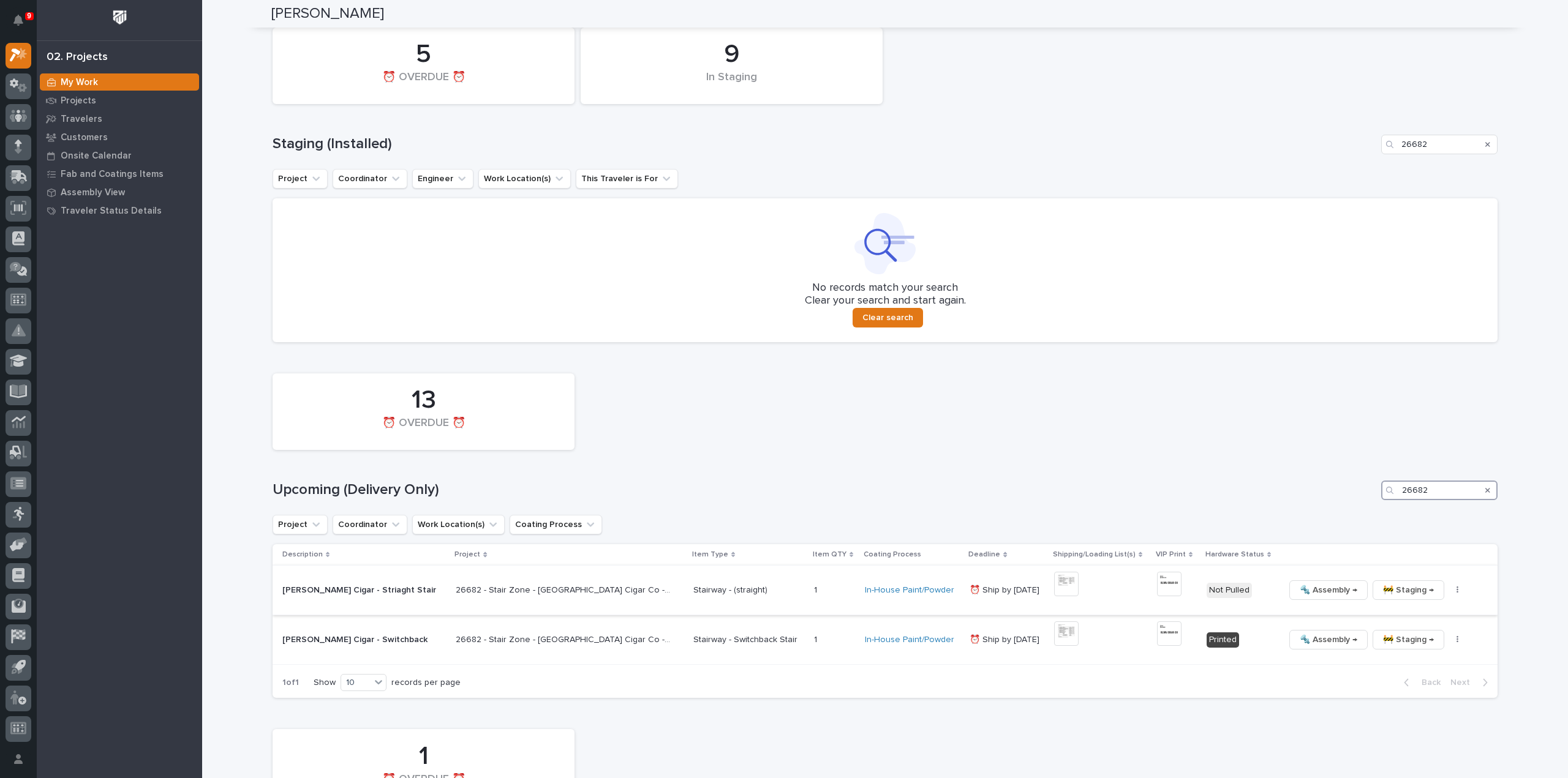
scroll to position [537, 0]
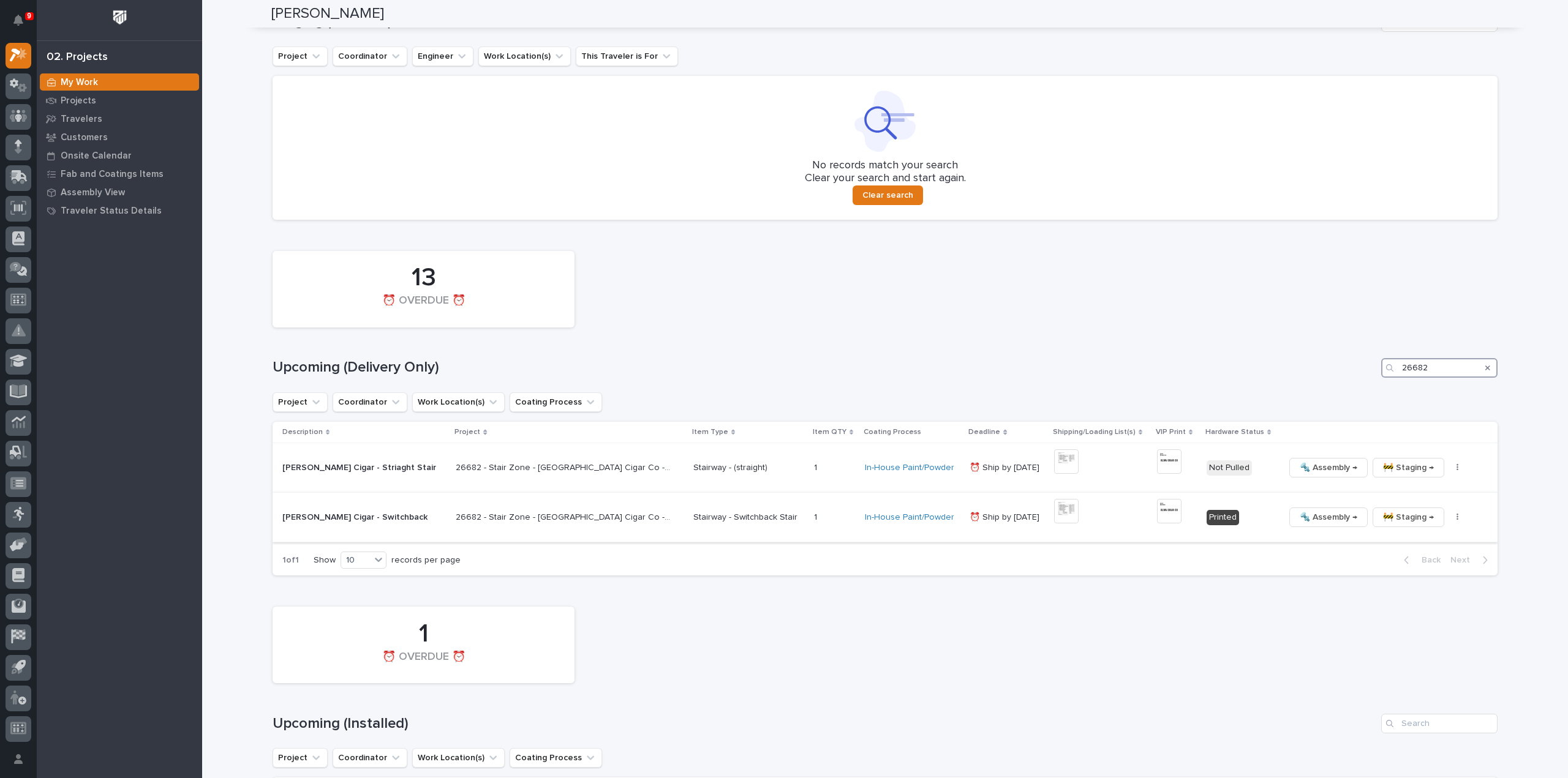
type input "26682"
click at [1437, 522] on div "🔩 Assembly → 🚧 Staging → 📦 Ready to Ship → ✏️ Schedule Generate VIP 🔩 Hardware" at bounding box center [1381, 517] width 194 height 20
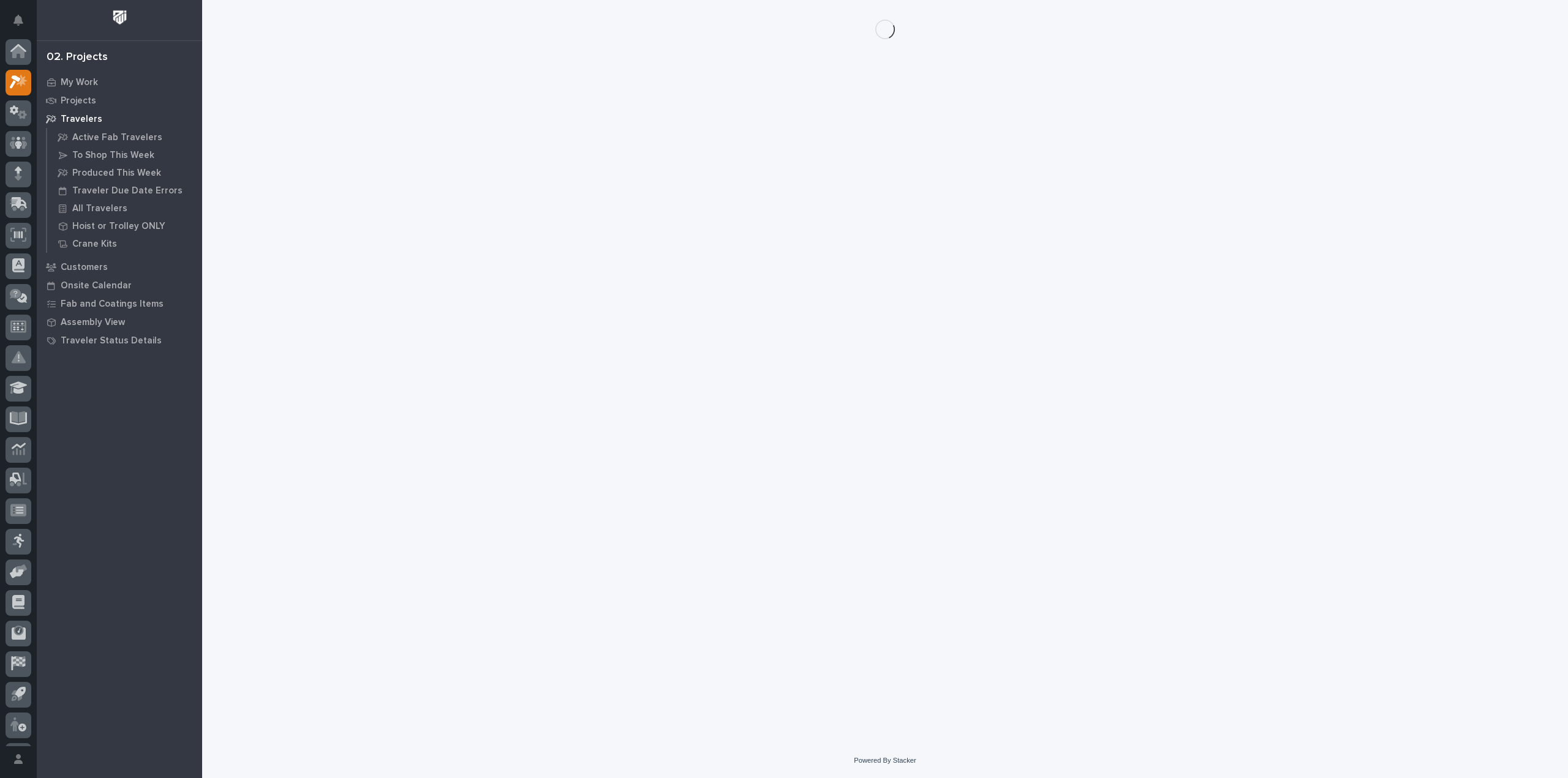
scroll to position [27, 0]
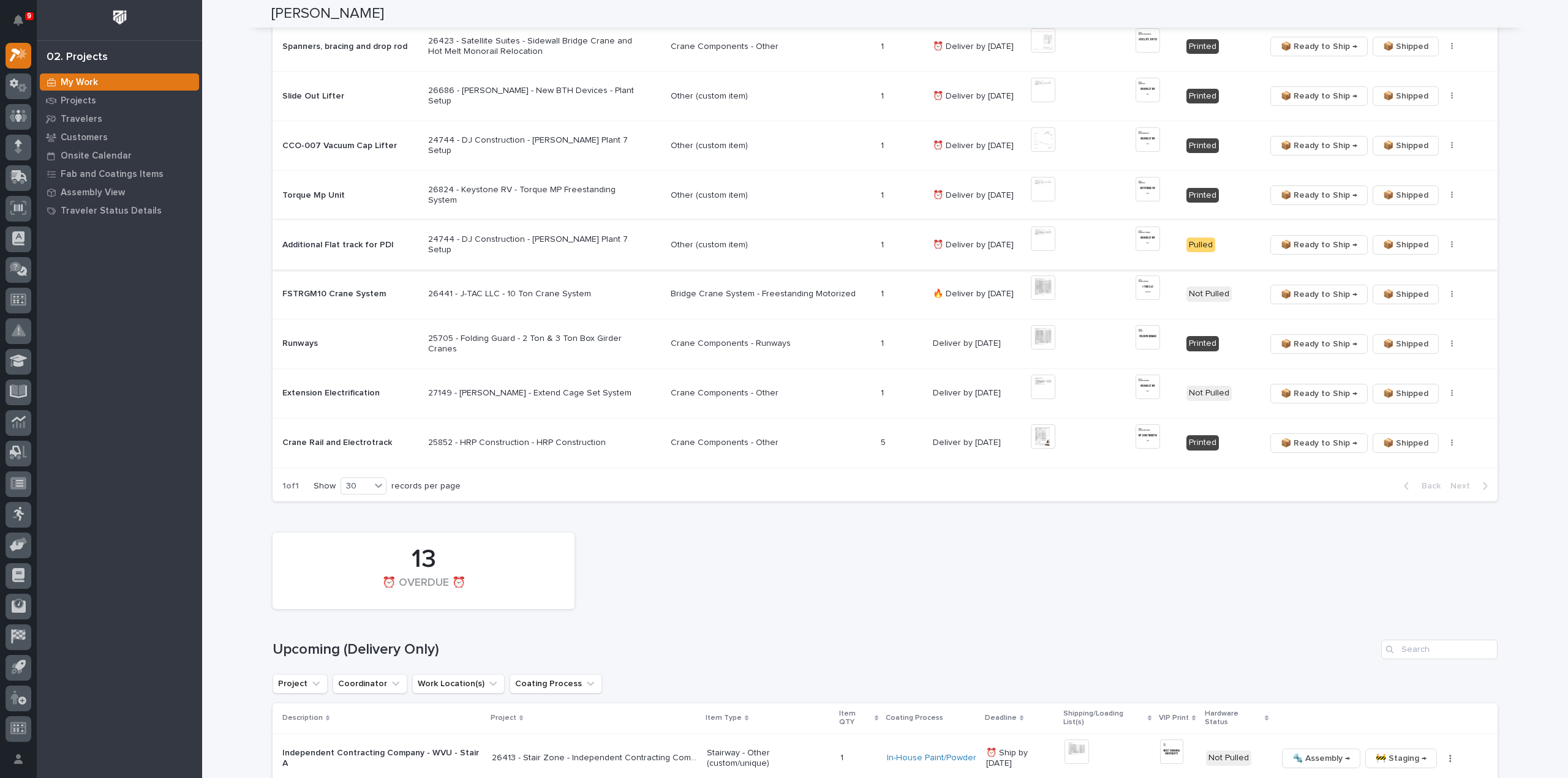
scroll to position [857, 0]
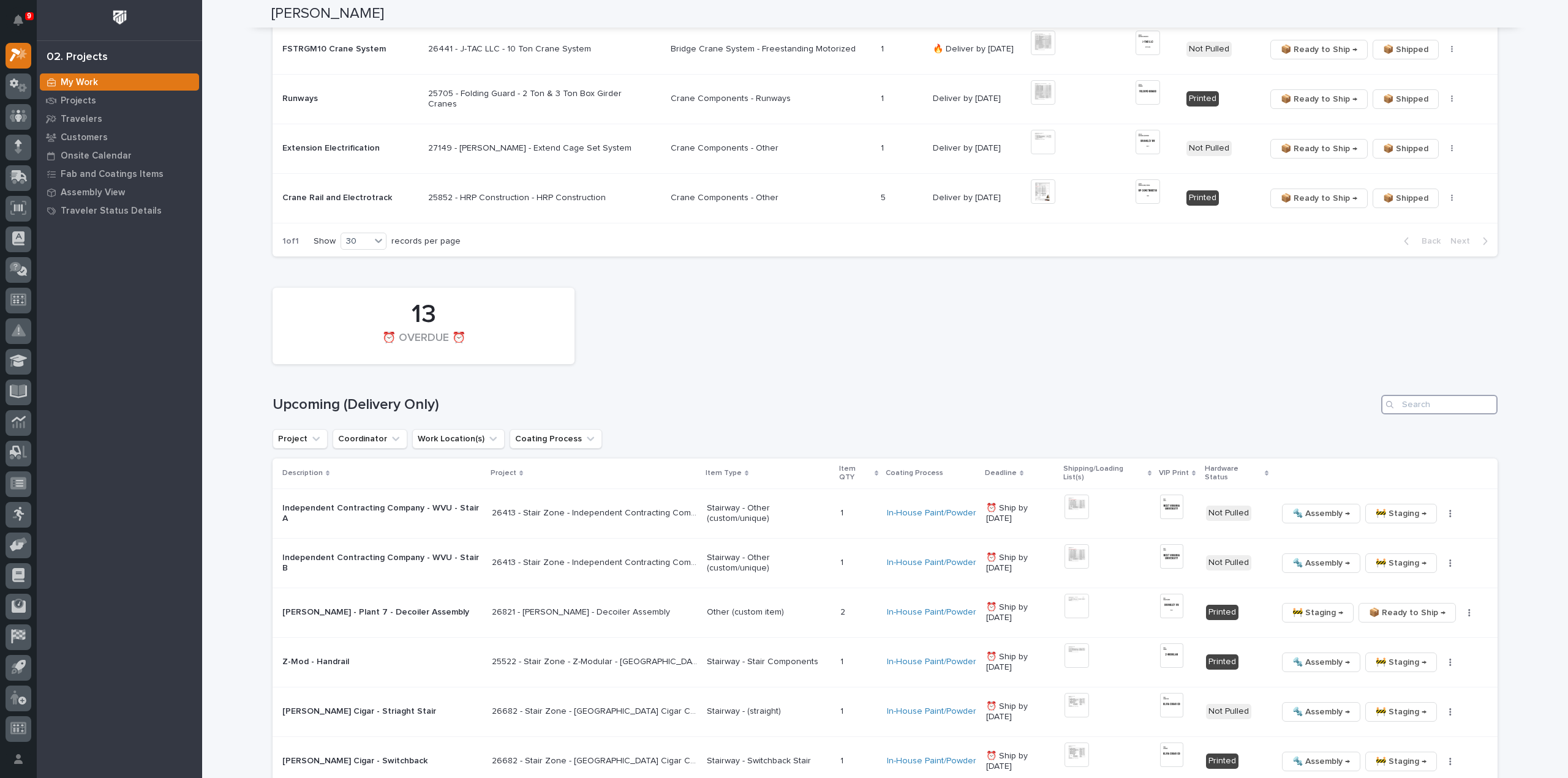
click at [1466, 406] on input "Search" at bounding box center [1439, 404] width 116 height 20
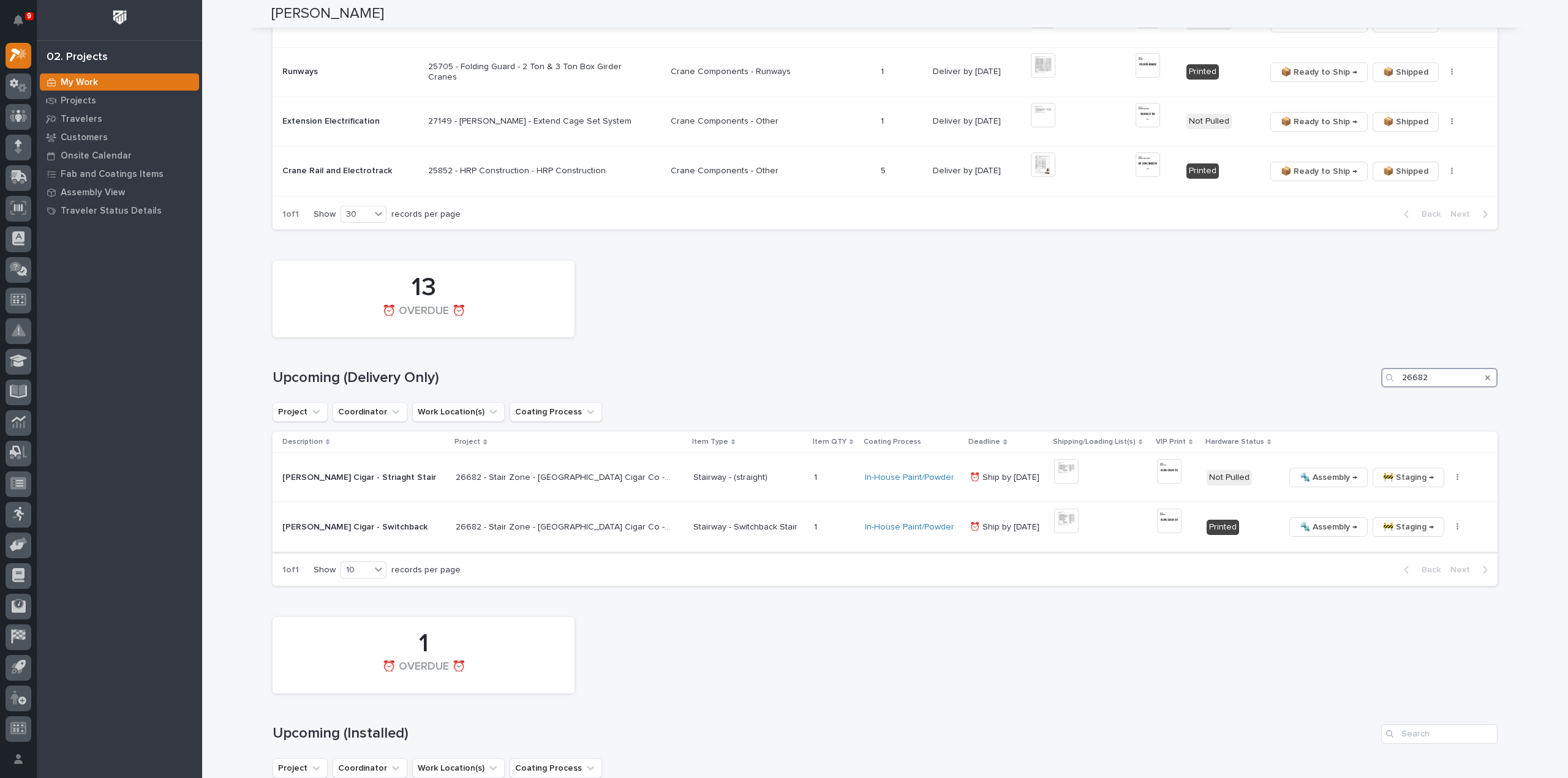
scroll to position [904, 0]
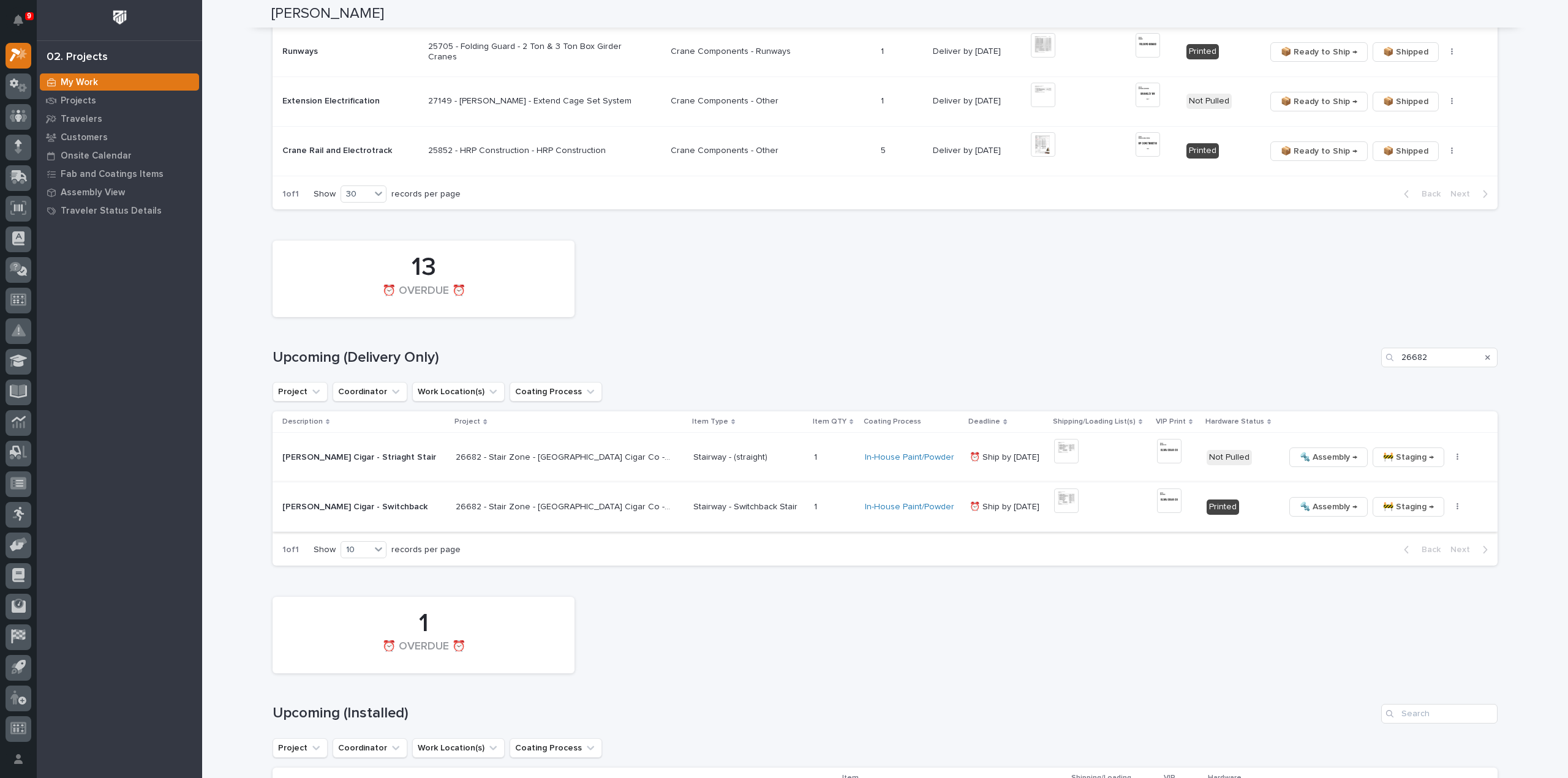
click at [1456, 506] on icon "button" at bounding box center [1457, 507] width 2 height 9
click at [1395, 588] on span "🔩 Hardware" at bounding box center [1389, 590] width 51 height 15
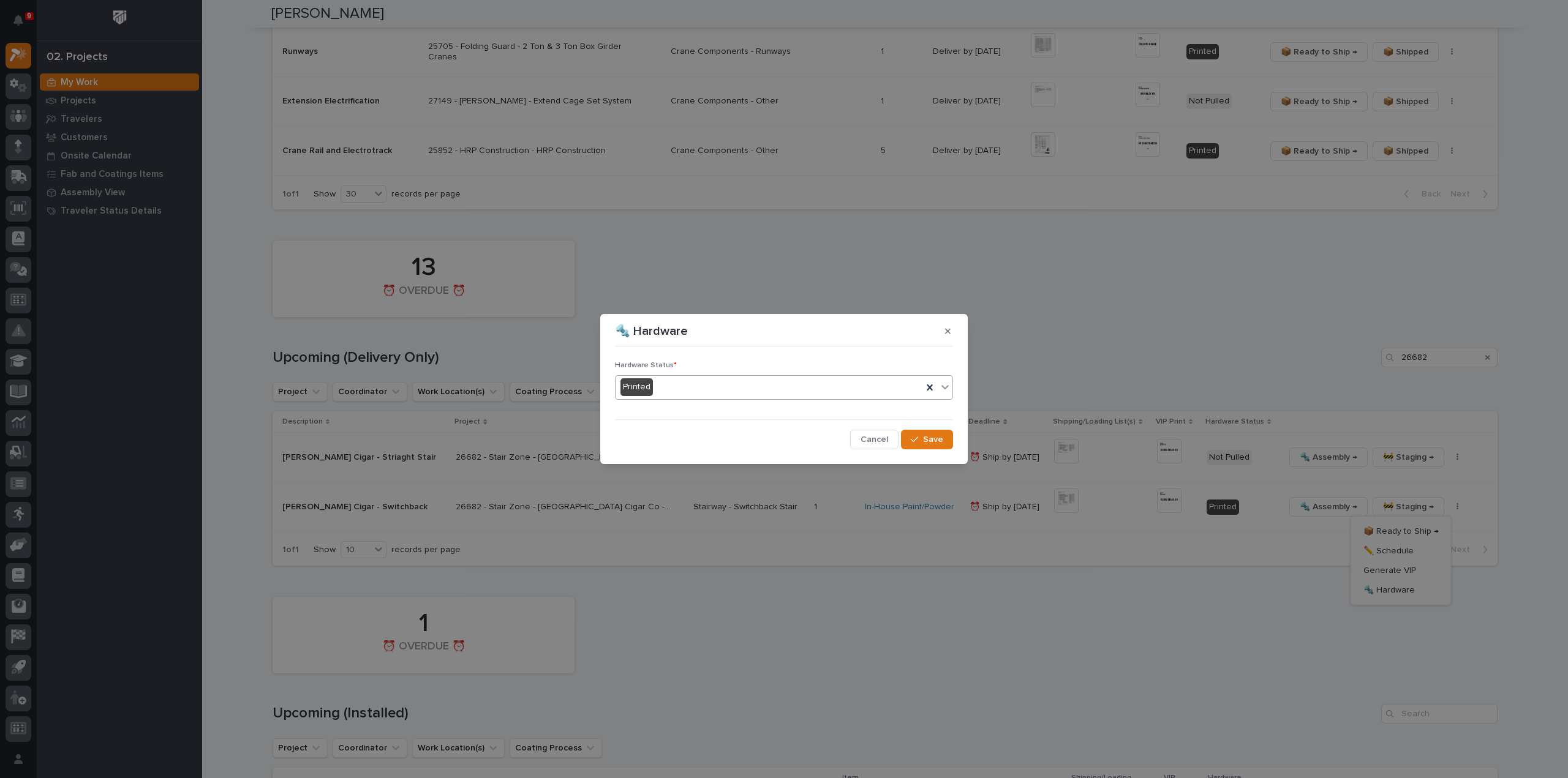
click at [717, 395] on div "Printed" at bounding box center [769, 388] width 307 height 21
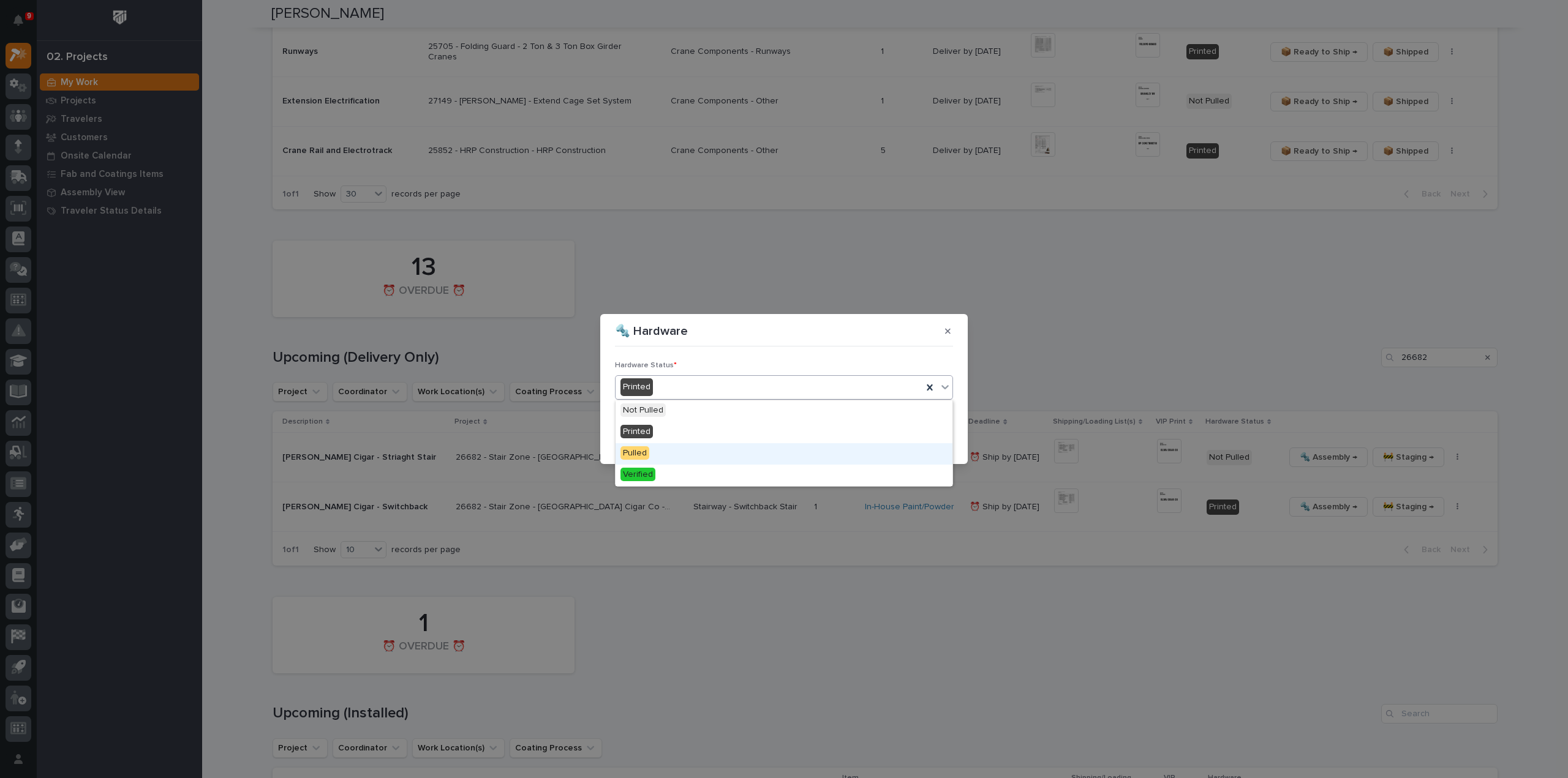
click at [698, 450] on div "Pulled" at bounding box center [784, 454] width 337 height 21
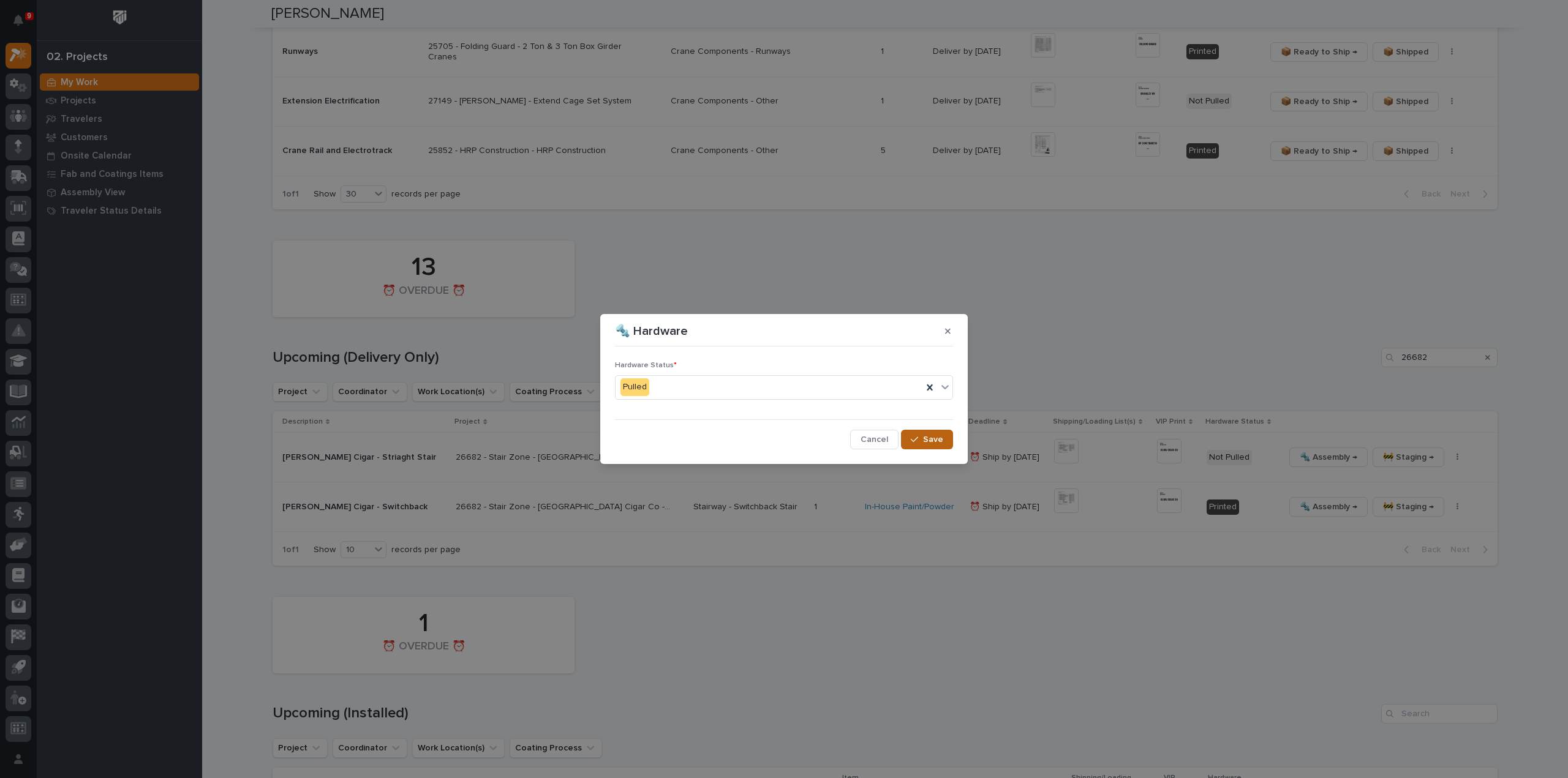
click at [931, 444] on span "Save" at bounding box center [933, 439] width 21 height 11
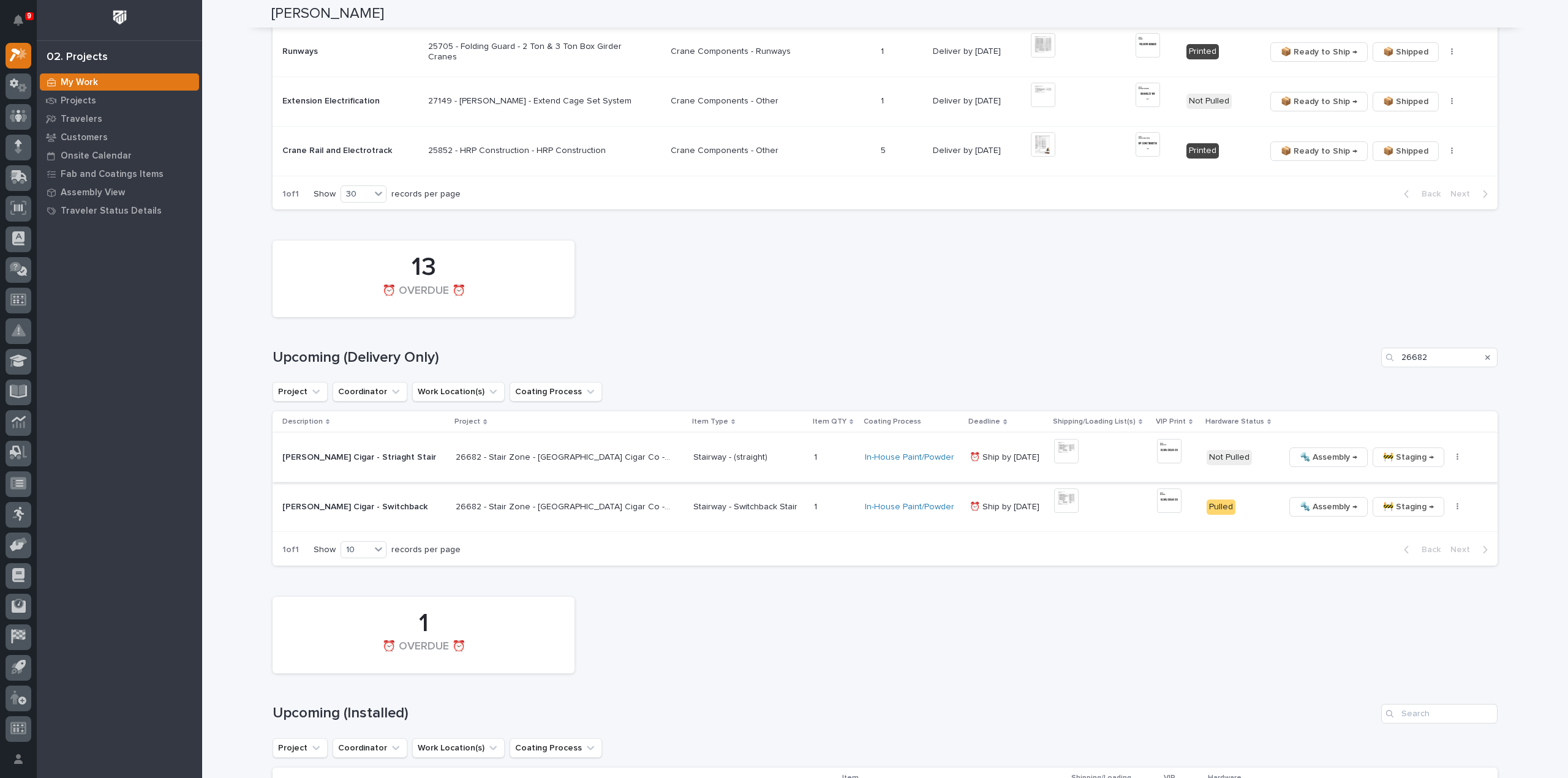
click at [1054, 445] on img at bounding box center [1066, 451] width 24 height 24
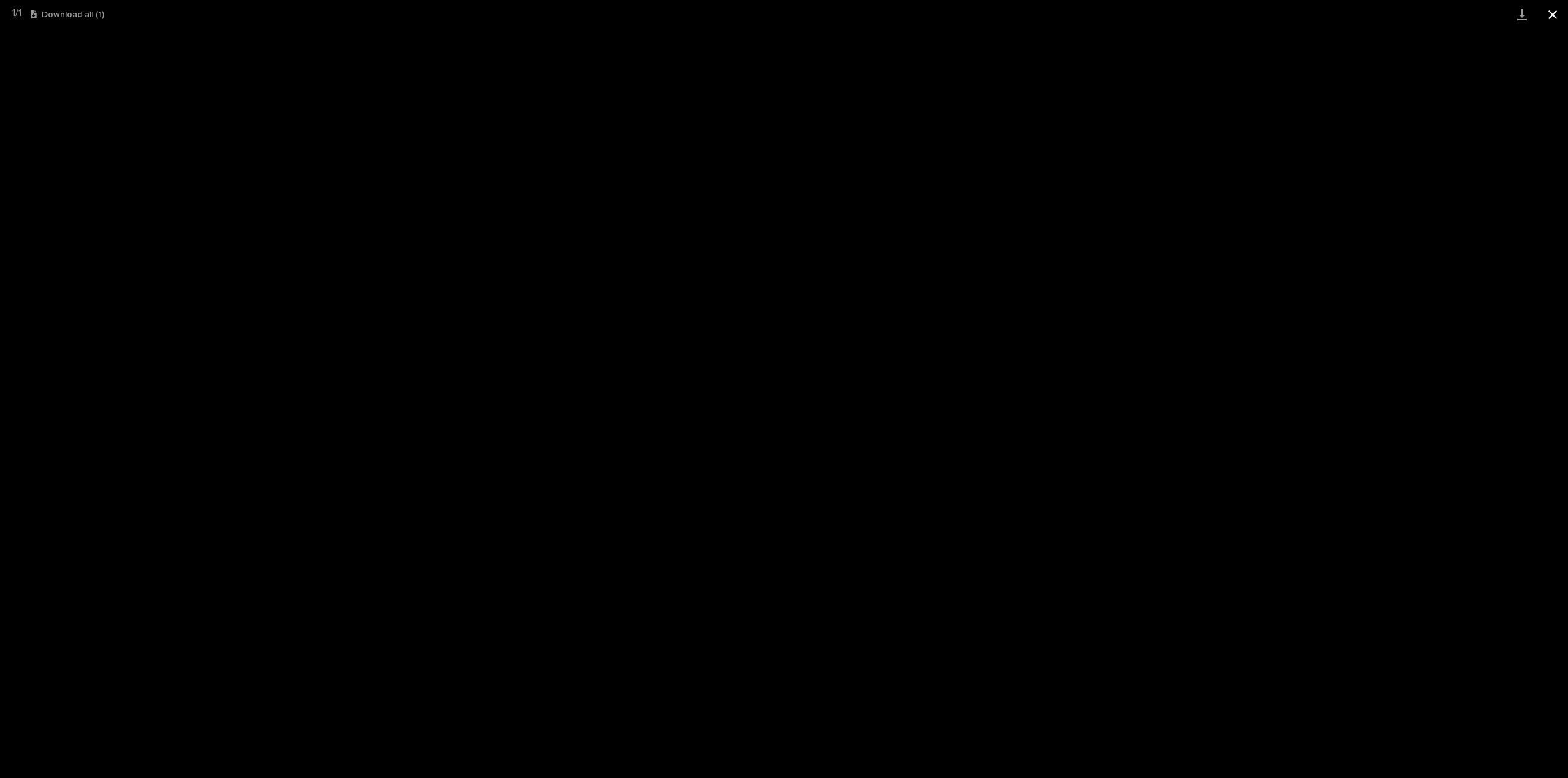
click at [1551, 13] on button "Close gallery" at bounding box center [1553, 14] width 31 height 29
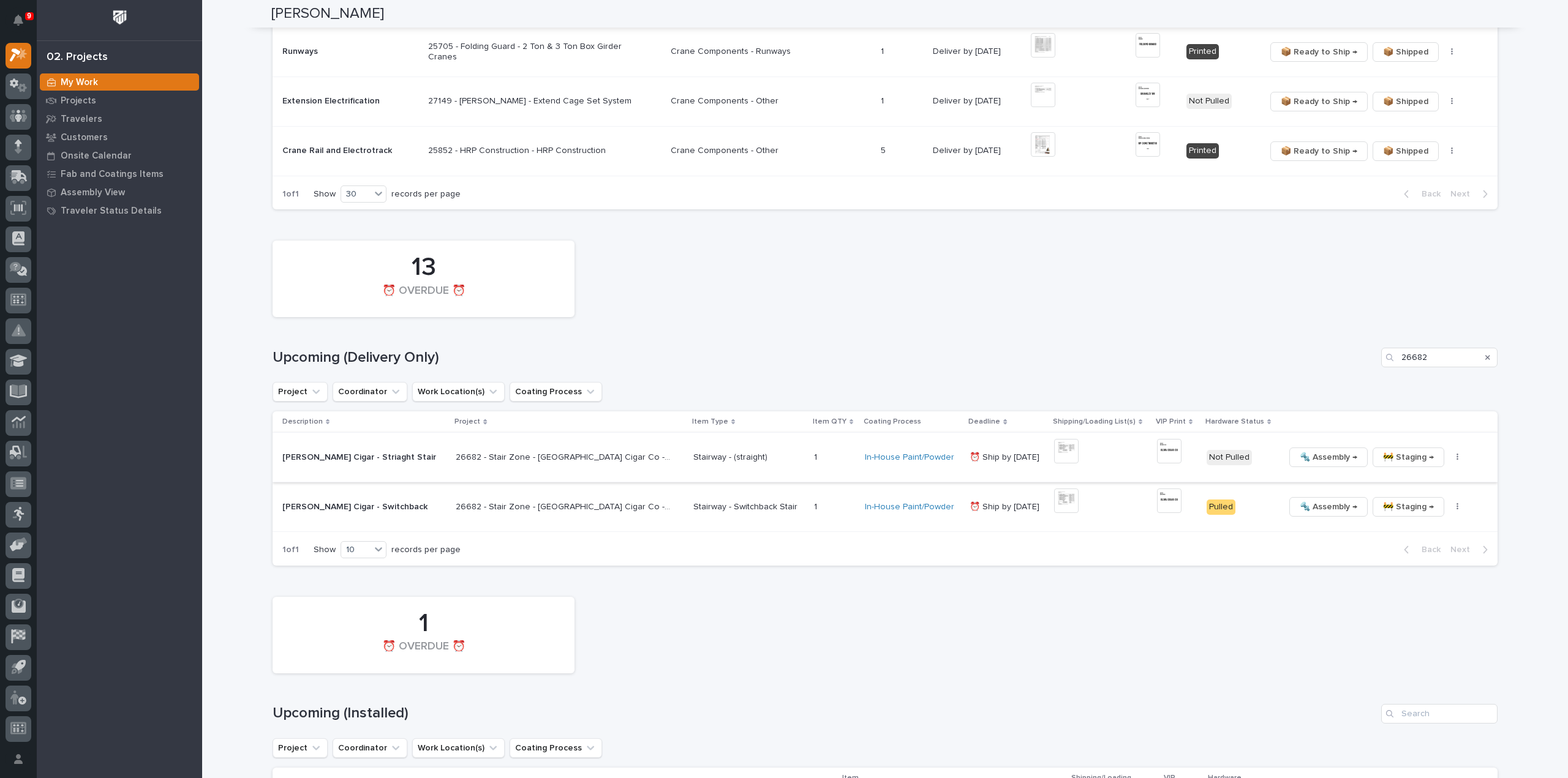
click at [1157, 449] on img at bounding box center [1168, 451] width 24 height 24
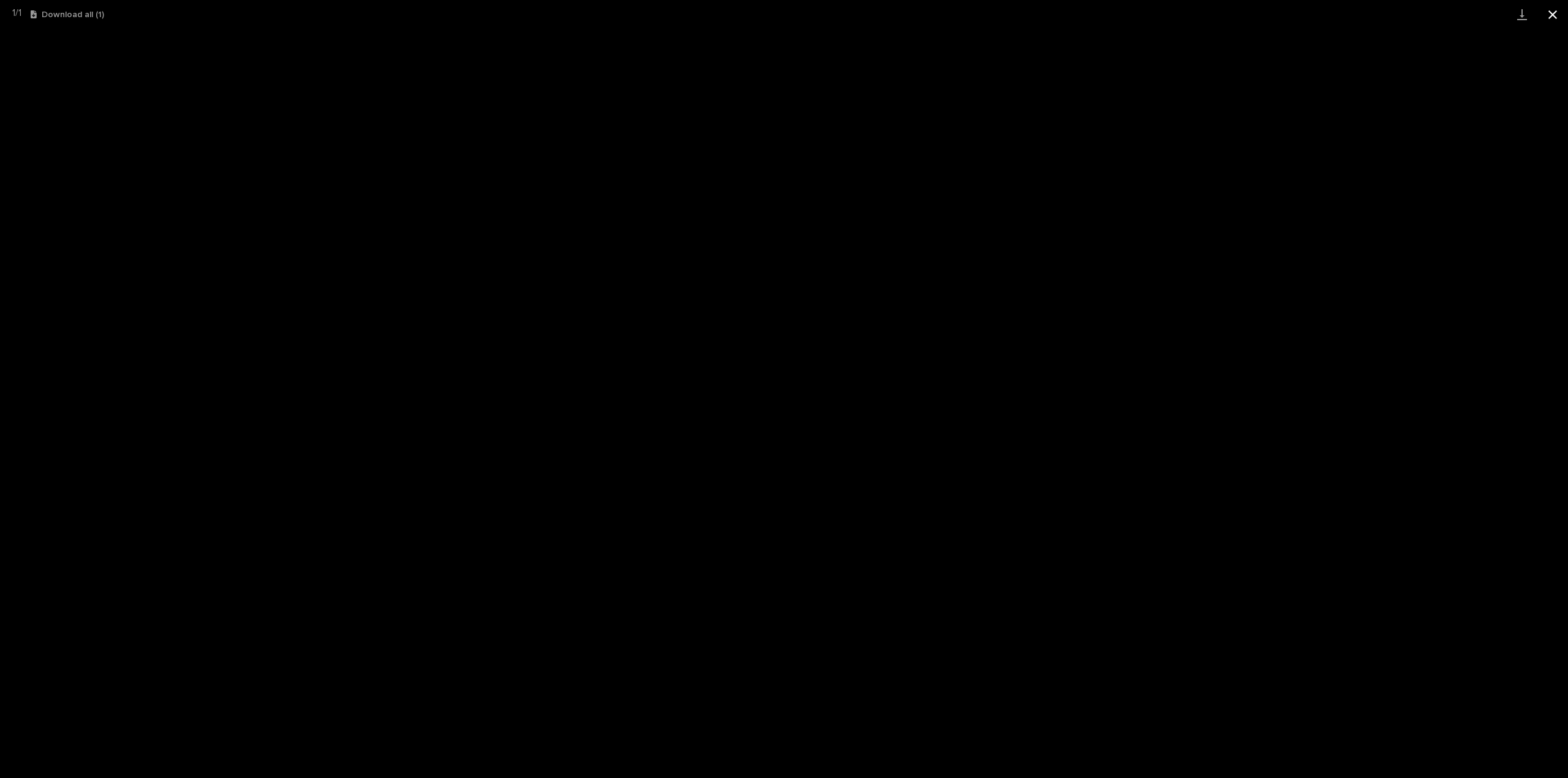
click at [1557, 15] on button "Close gallery" at bounding box center [1553, 14] width 31 height 29
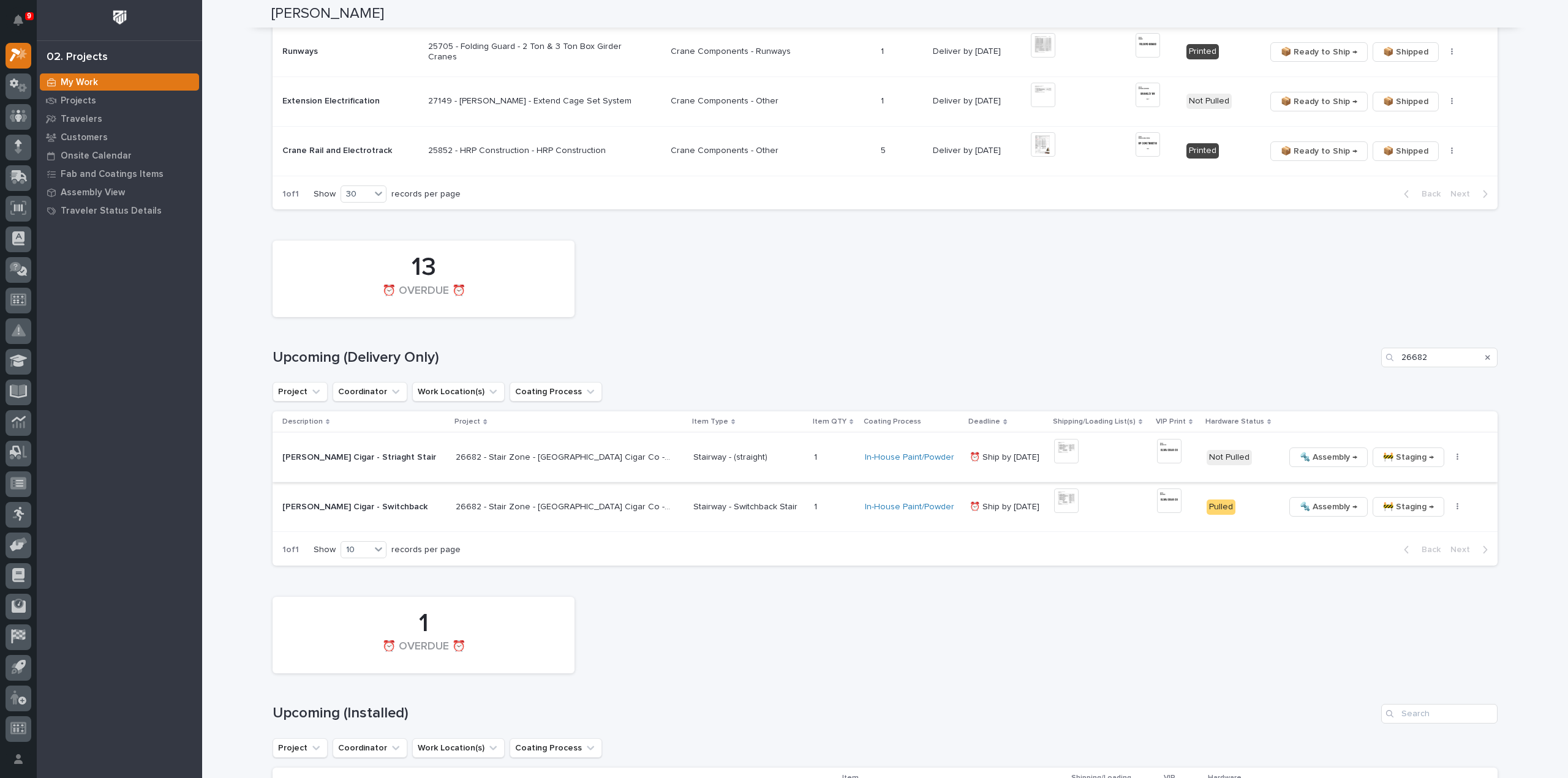
click at [1449, 457] on button "button" at bounding box center [1457, 457] width 17 height 9
click at [1390, 536] on span "🔩 Hardware" at bounding box center [1389, 540] width 51 height 15
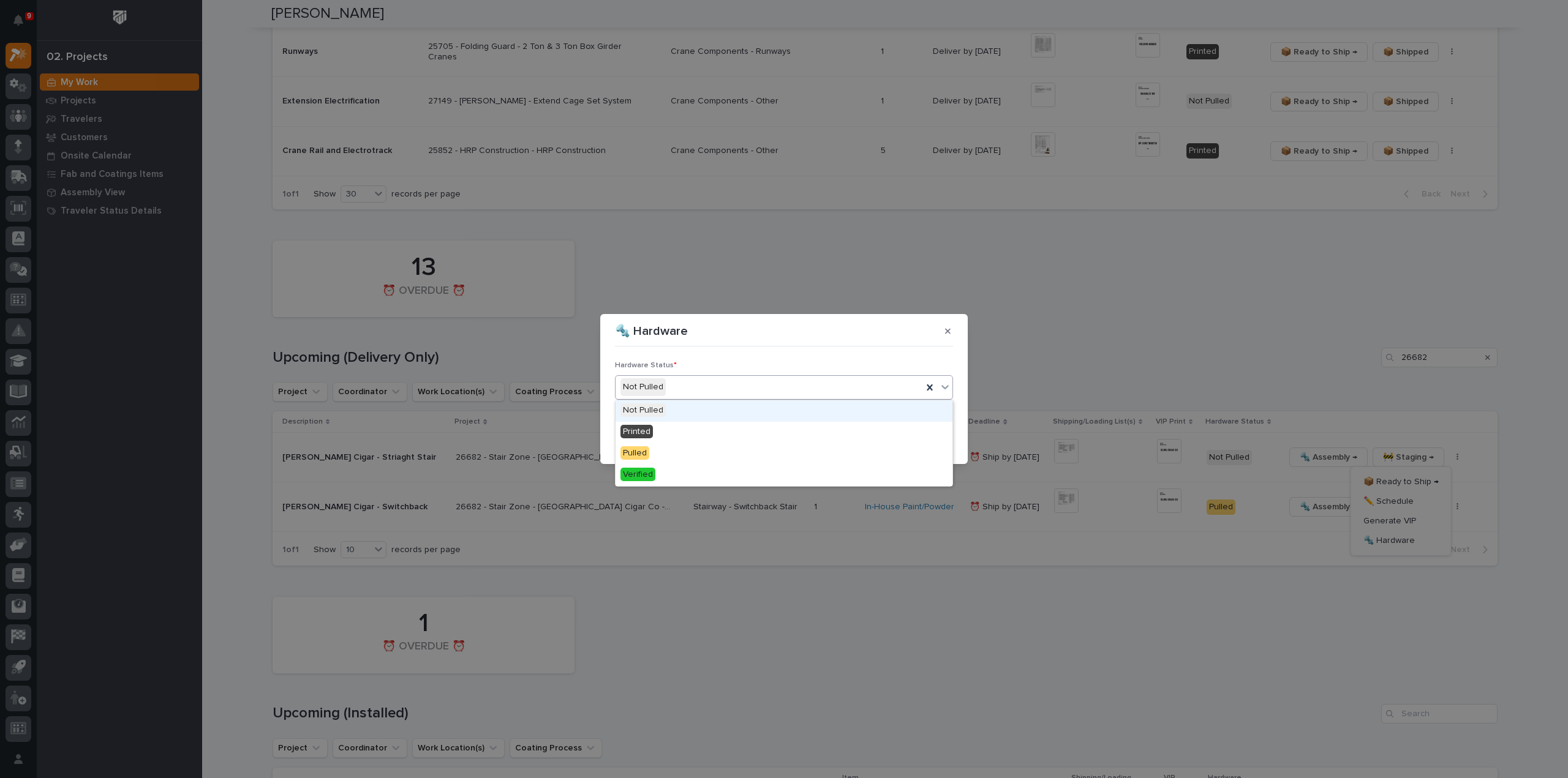
click at [690, 388] on div "Not Pulled" at bounding box center [769, 388] width 307 height 21
click at [677, 444] on div "Pulled" at bounding box center [784, 454] width 337 height 21
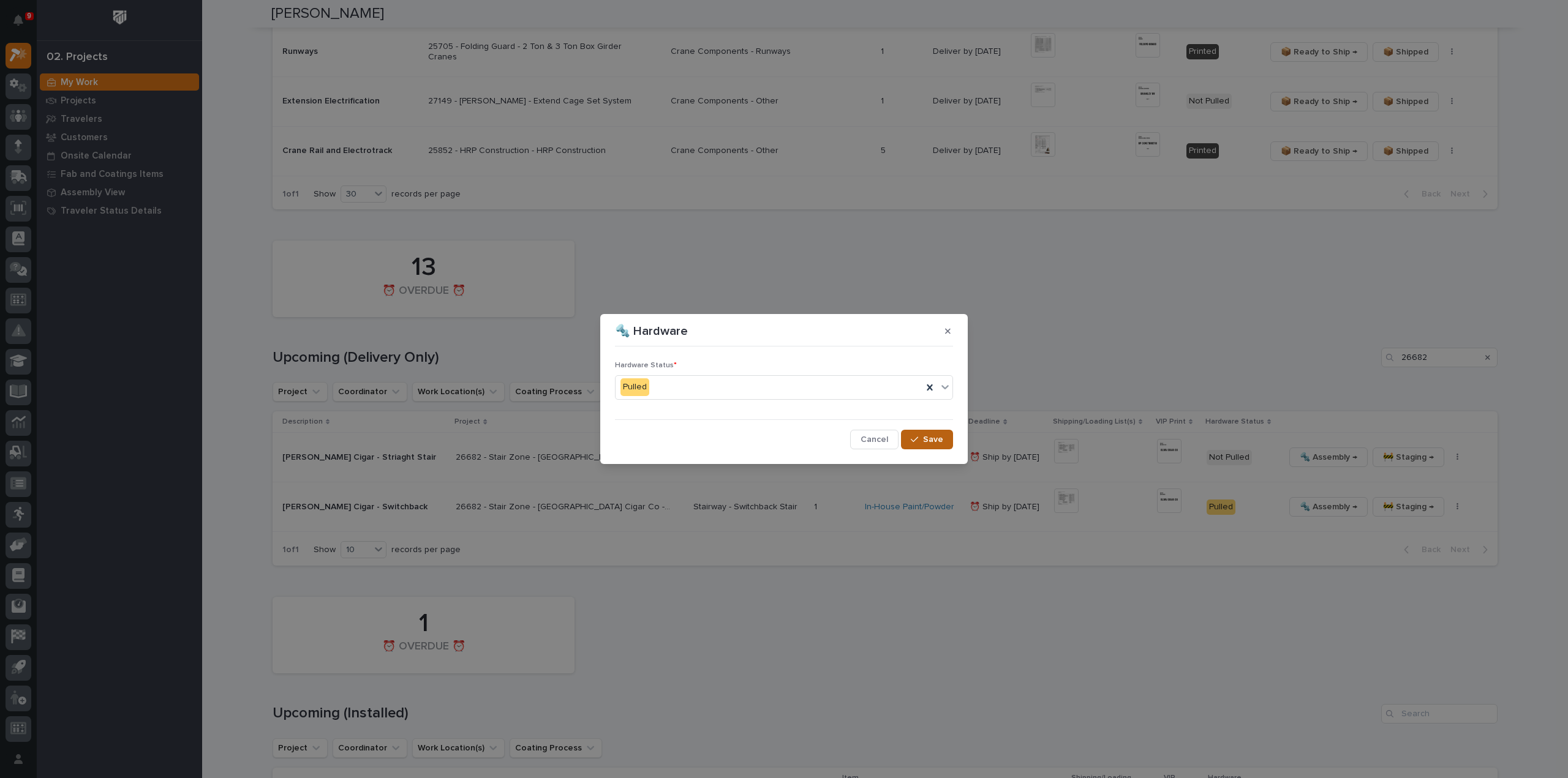
click at [947, 442] on button "Save" at bounding box center [927, 439] width 52 height 20
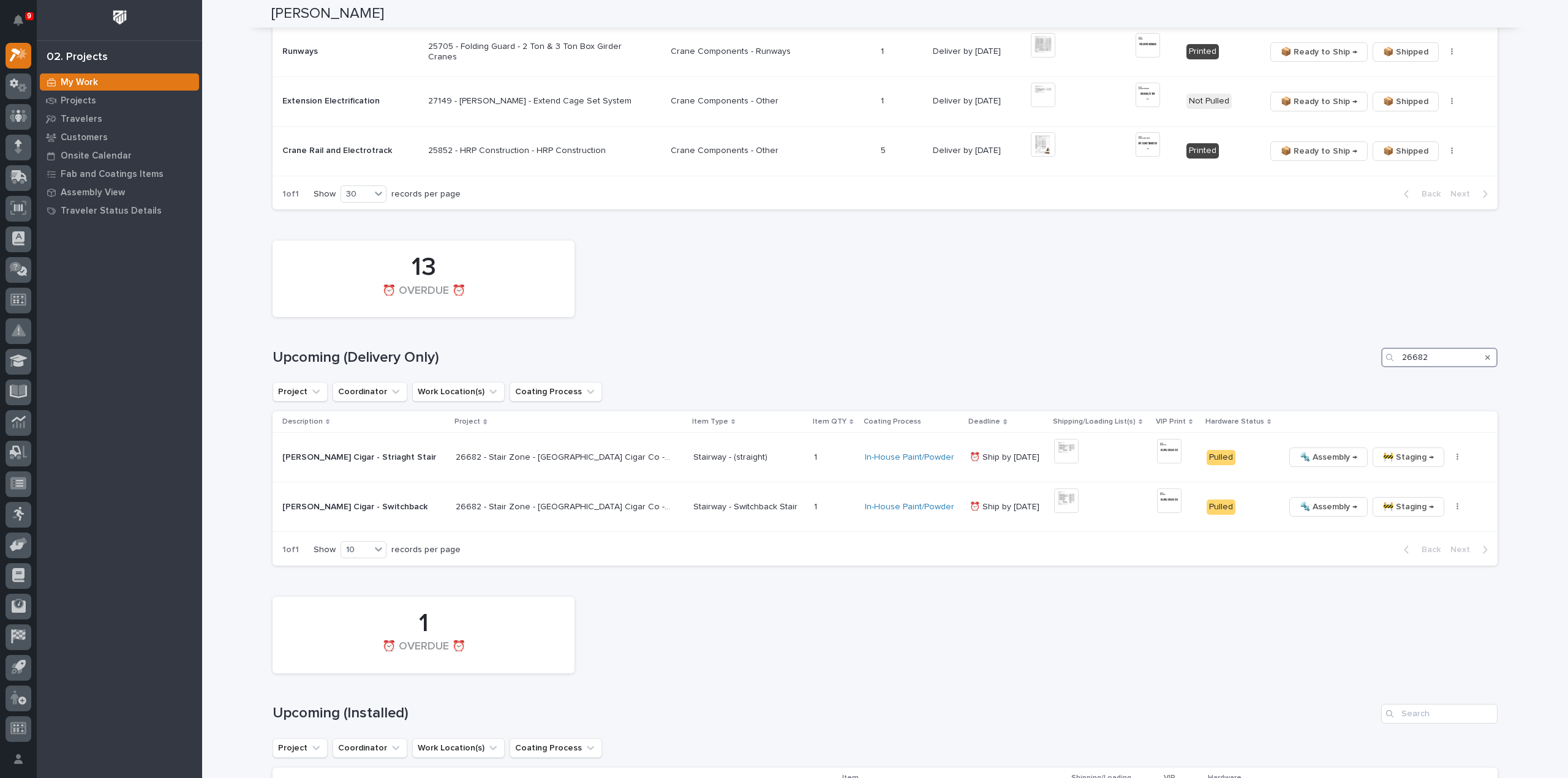
drag, startPoint x: 1448, startPoint y: 363, endPoint x: 1359, endPoint y: 360, distance: 89.1
click at [1359, 360] on div "Upcoming (Delivery Only) 26682" at bounding box center [885, 357] width 1225 height 20
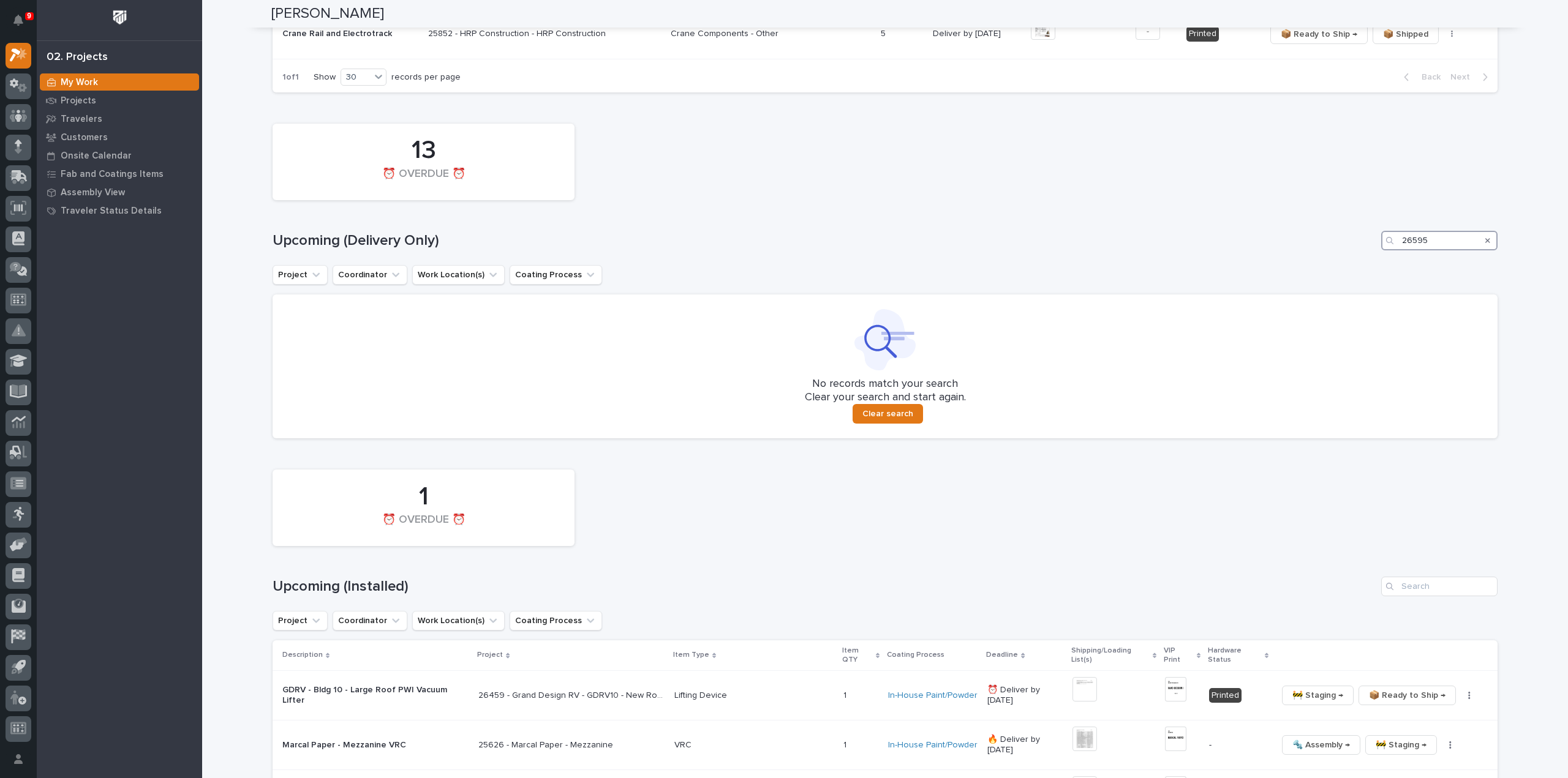
scroll to position [1145, 0]
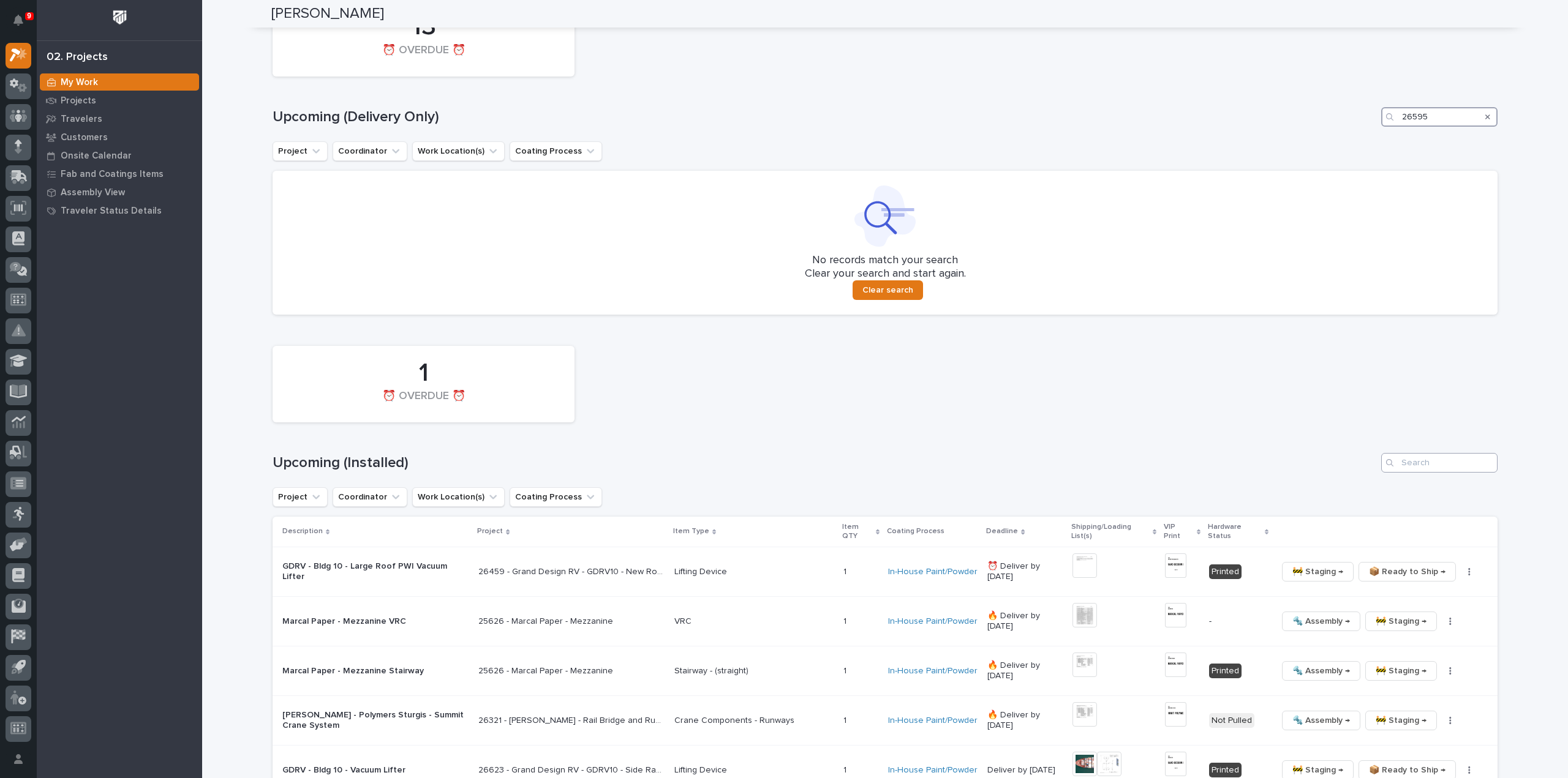
type input "26595"
click at [1409, 459] on input "Search" at bounding box center [1439, 462] width 116 height 20
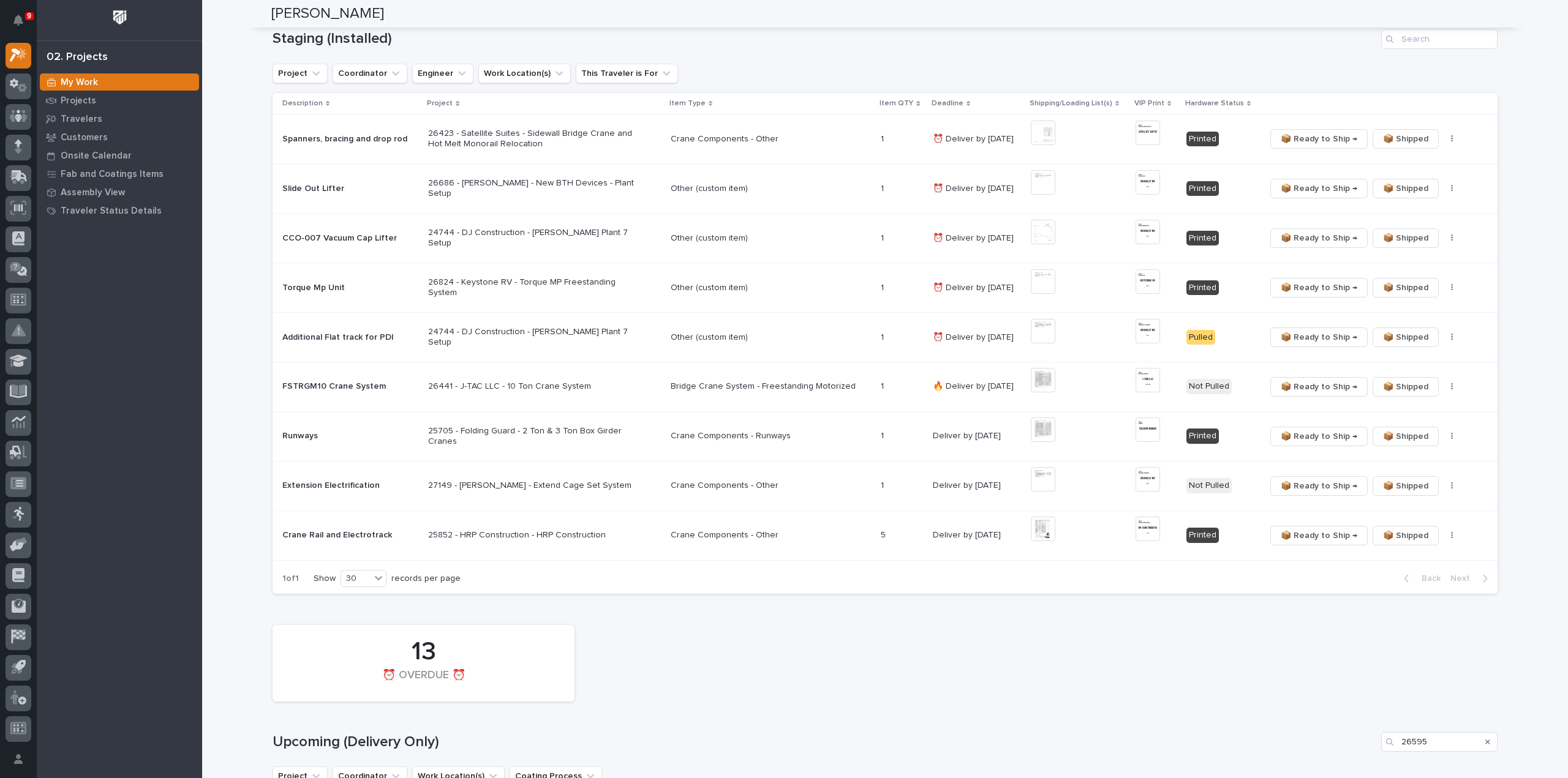
scroll to position [275, 0]
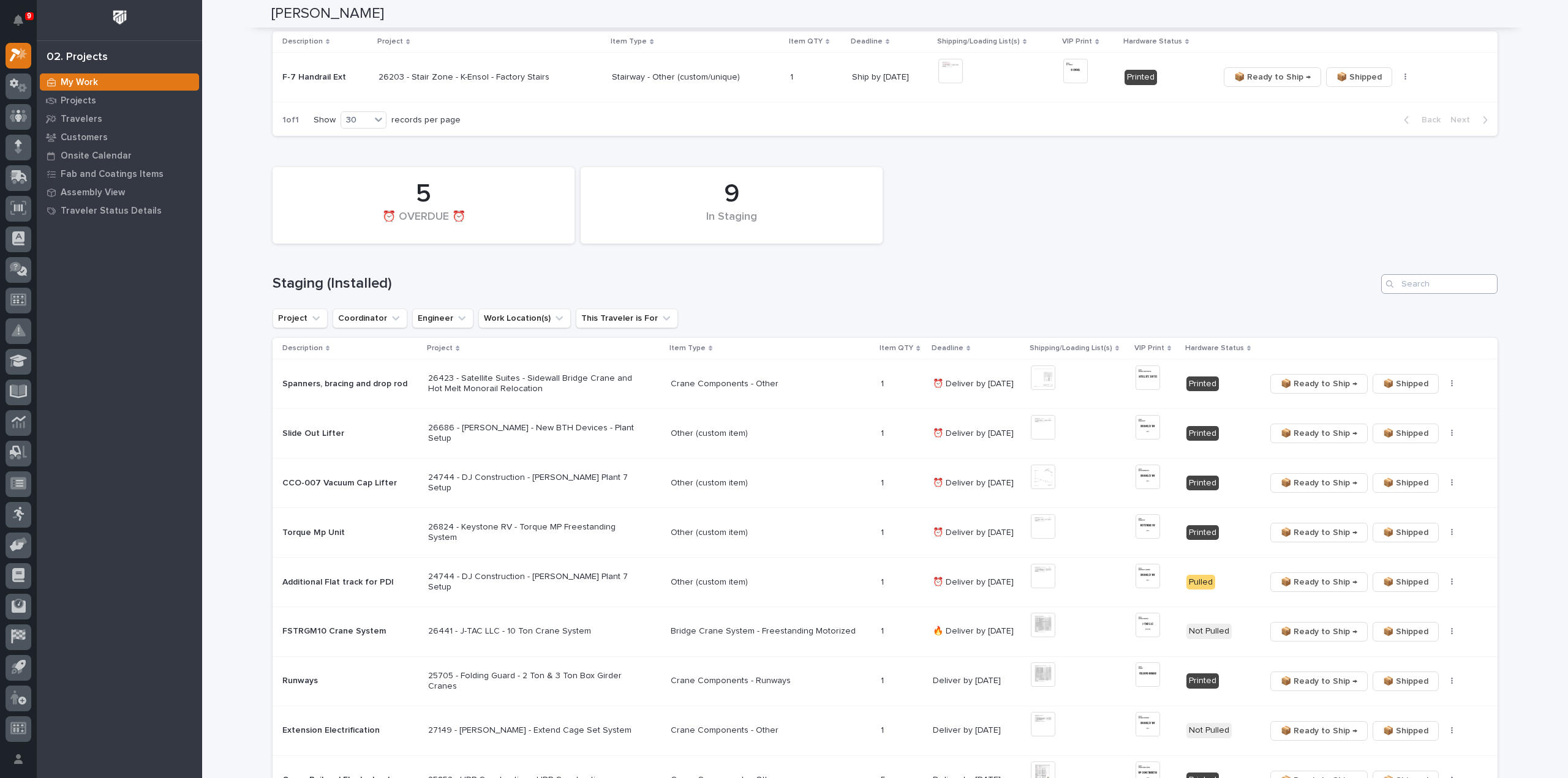
type input "26595"
click at [1406, 286] on input "Search" at bounding box center [1439, 284] width 116 height 20
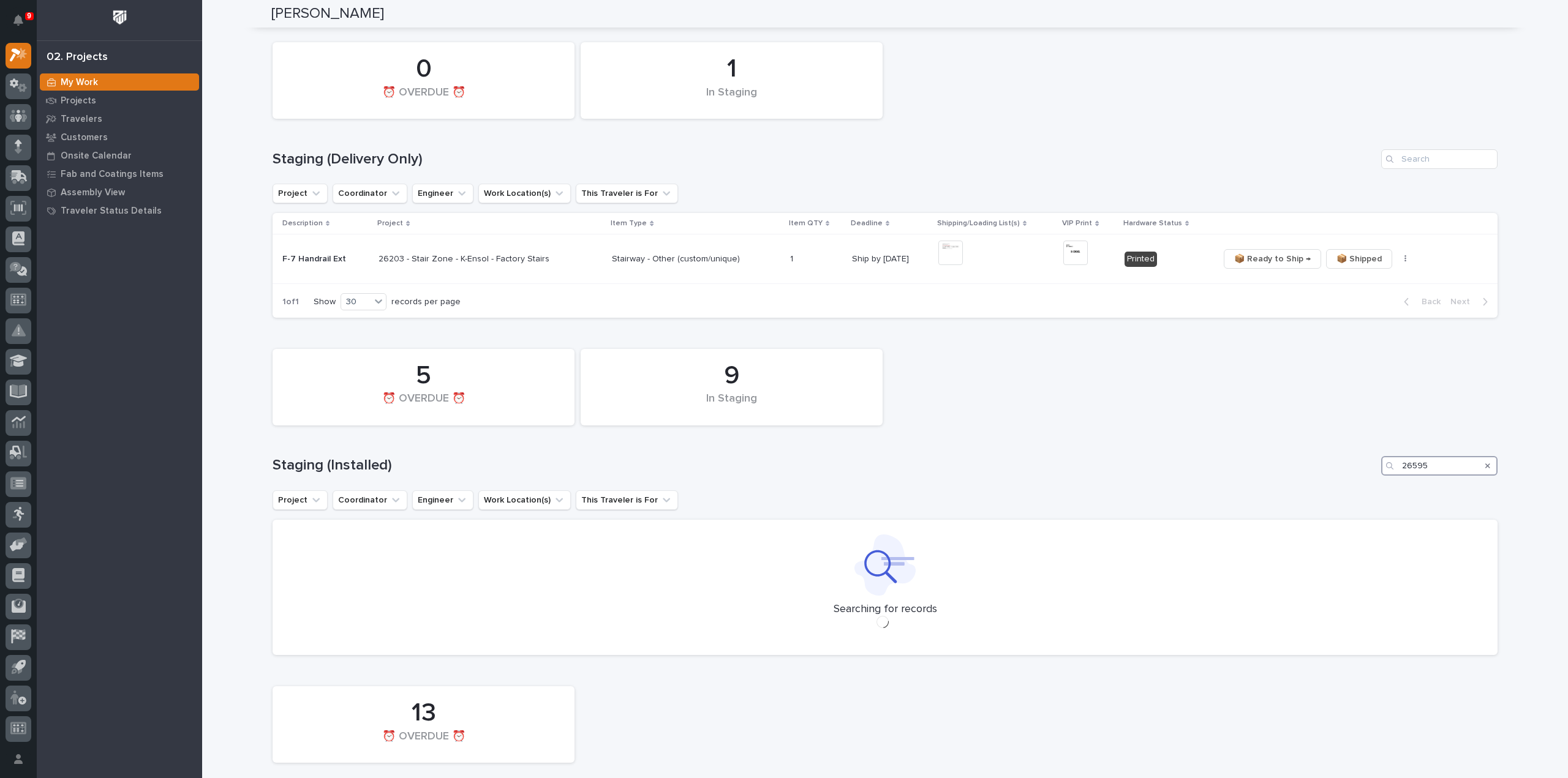
scroll to position [98, 0]
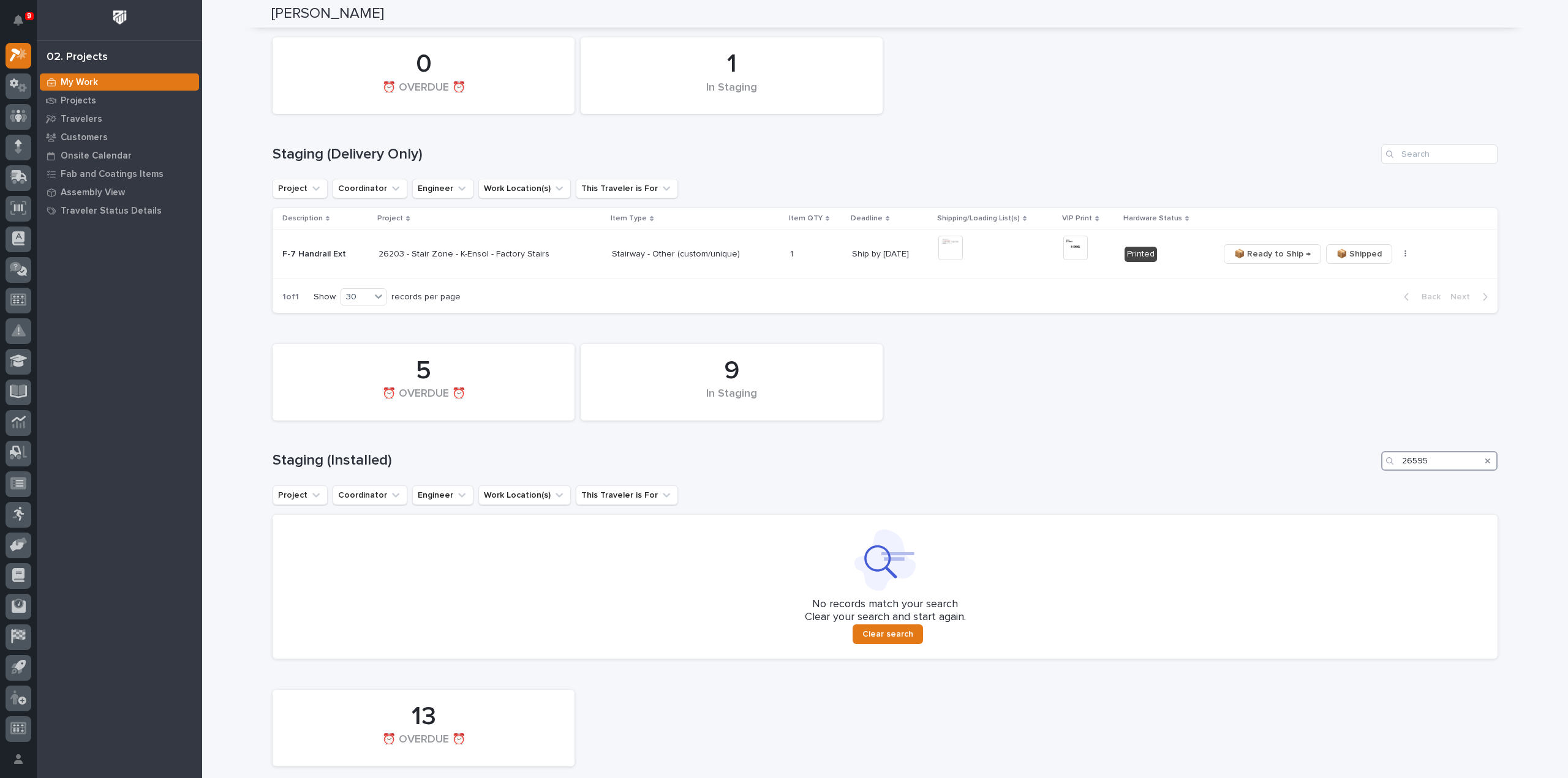
type input "26595"
click at [1485, 462] on icon "Search" at bounding box center [1487, 461] width 5 height 5
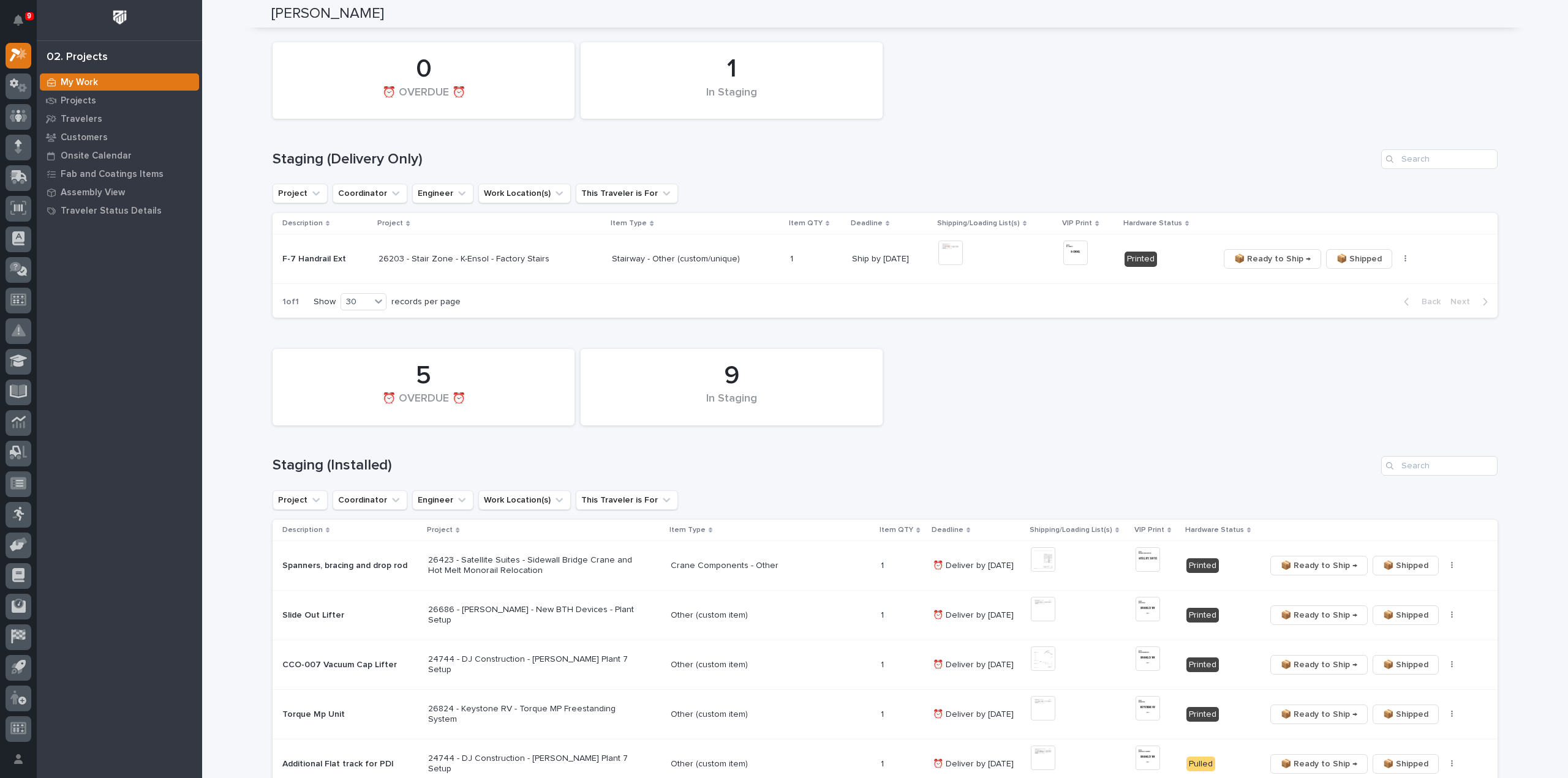
scroll to position [275, 0]
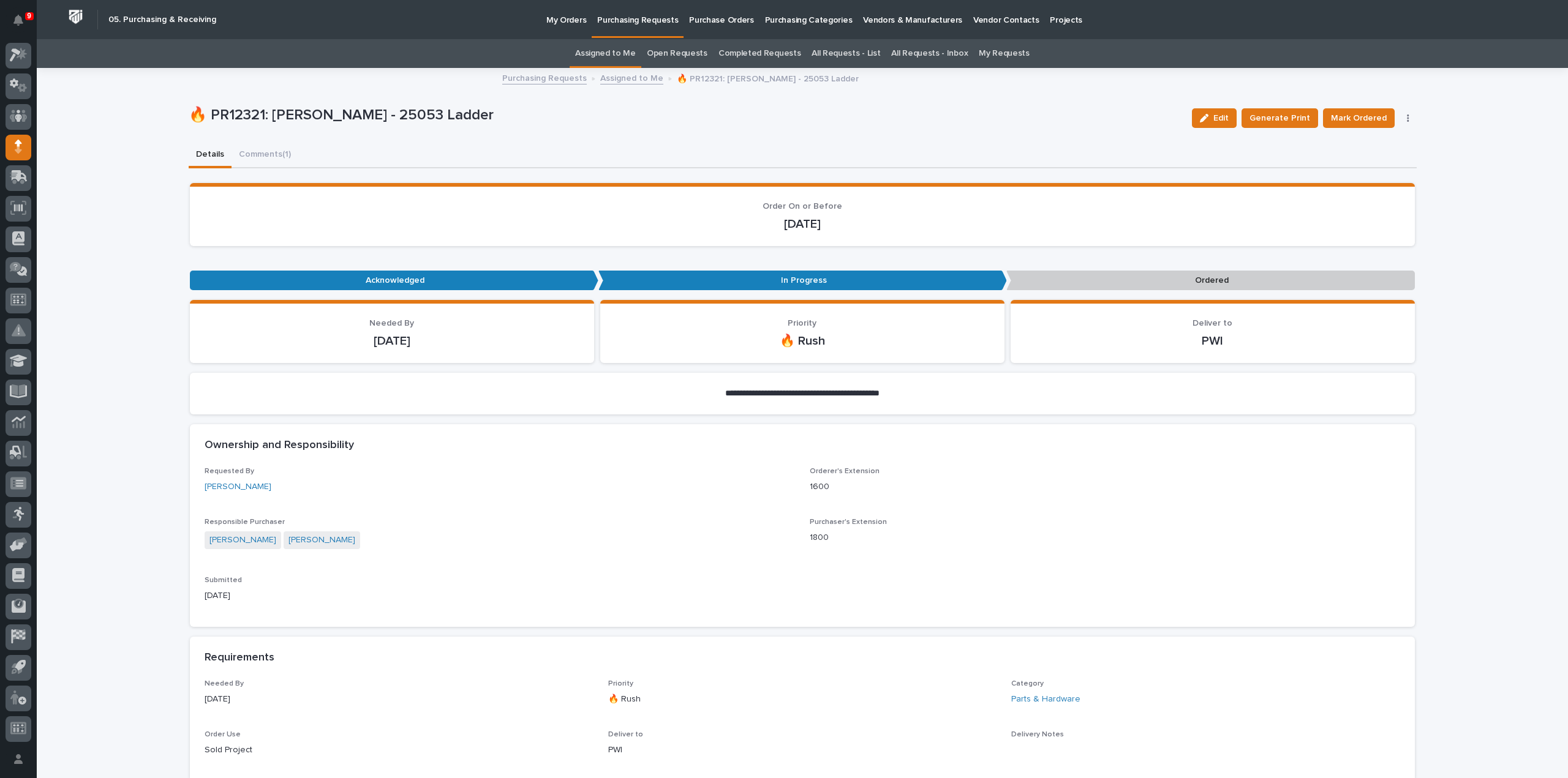
click at [839, 54] on link "All Requests - List" at bounding box center [845, 53] width 68 height 29
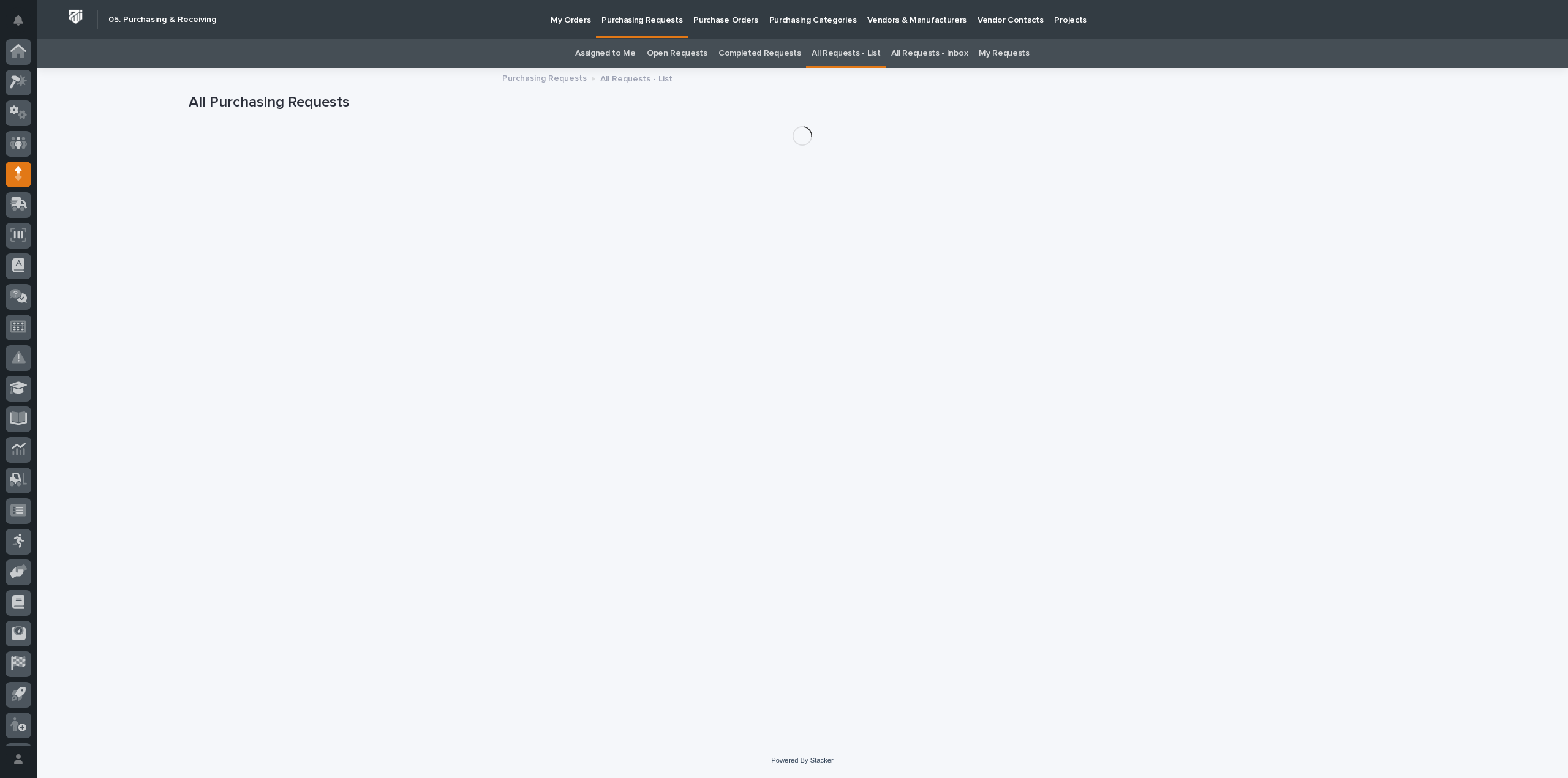
scroll to position [27, 0]
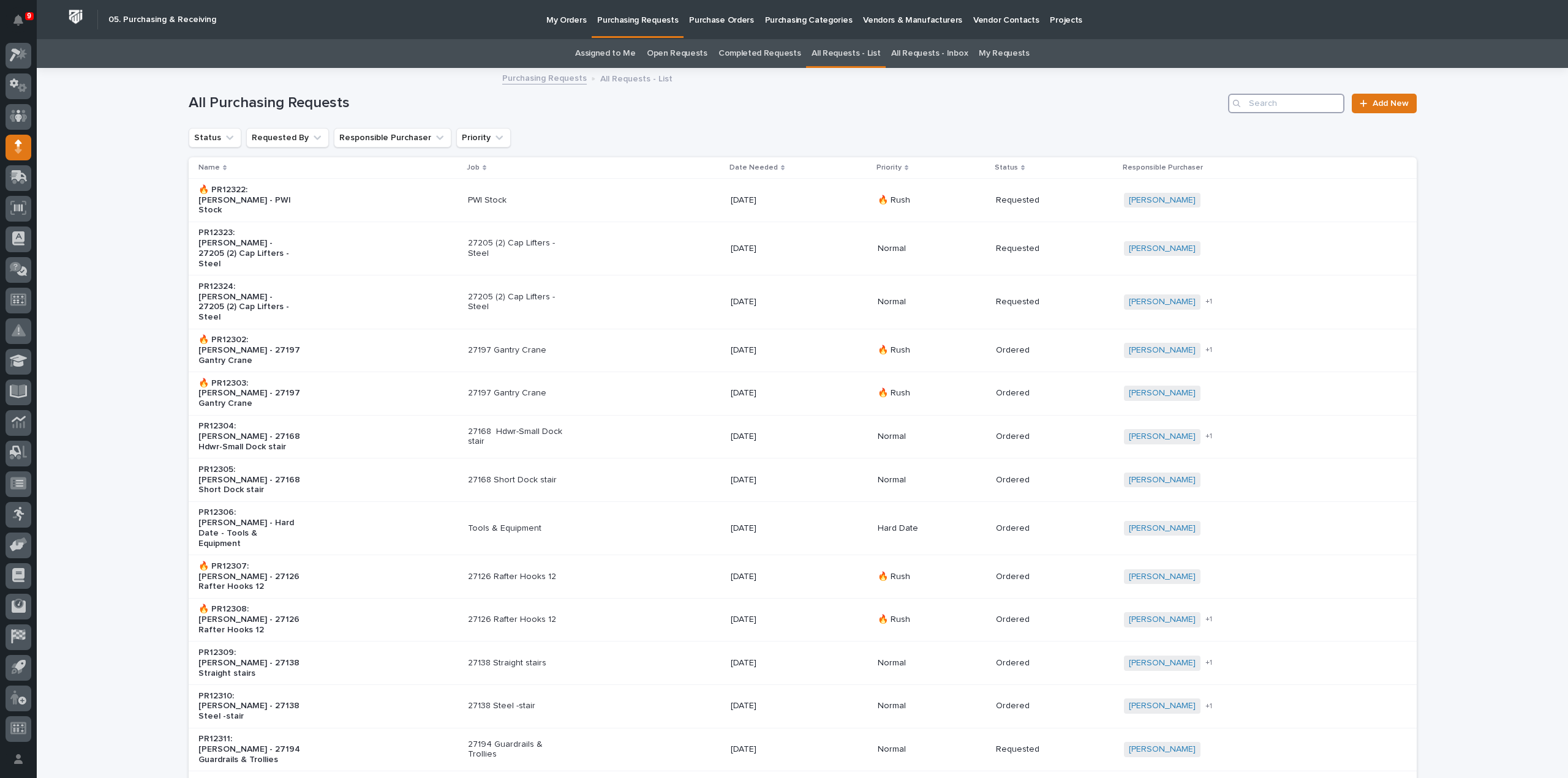
click at [1306, 105] on input "Search" at bounding box center [1286, 103] width 116 height 20
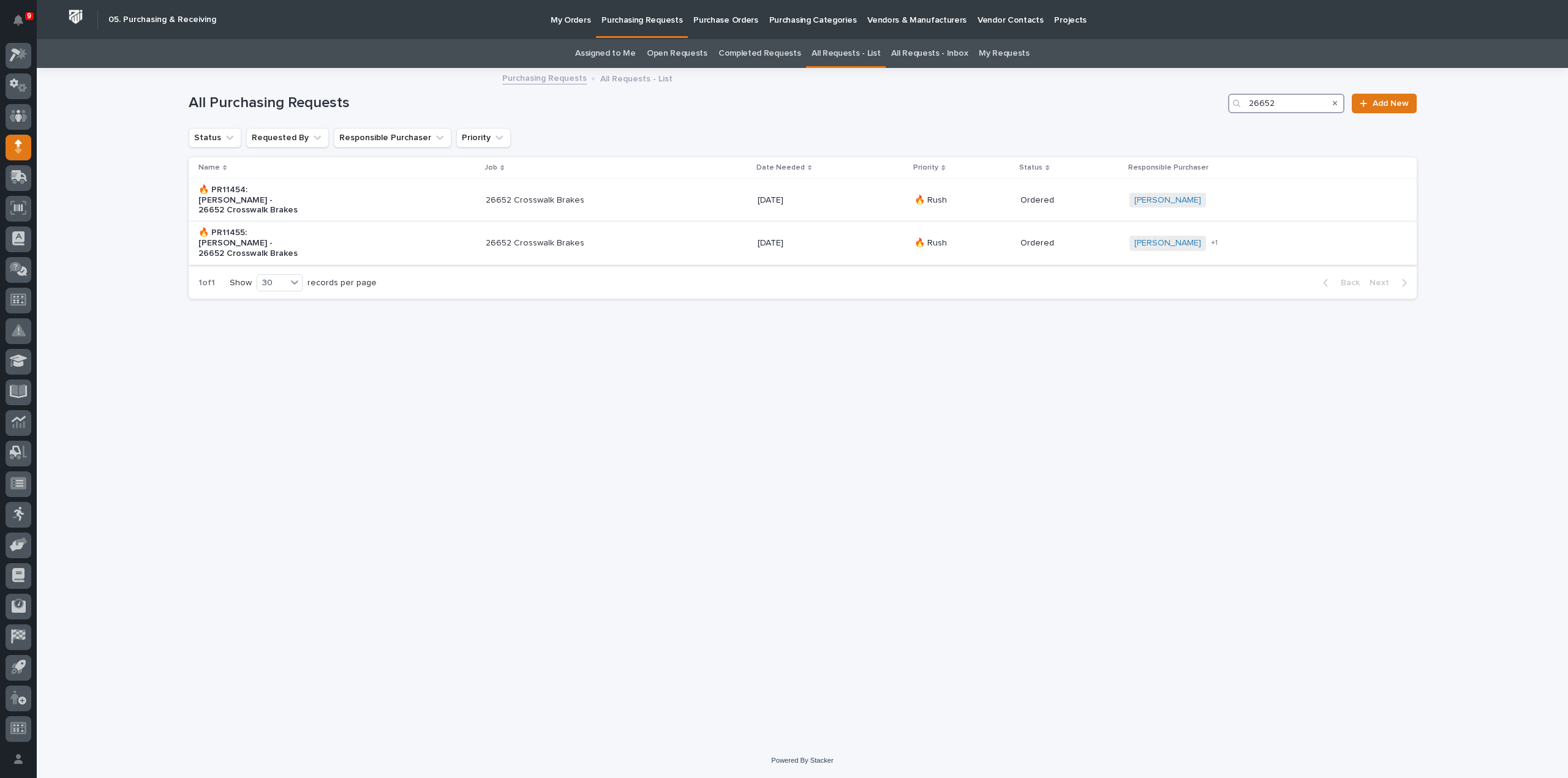
type input "26652"
click at [571, 238] on p "26652 Crosswalk Brakes" at bounding box center [536, 243] width 102 height 10
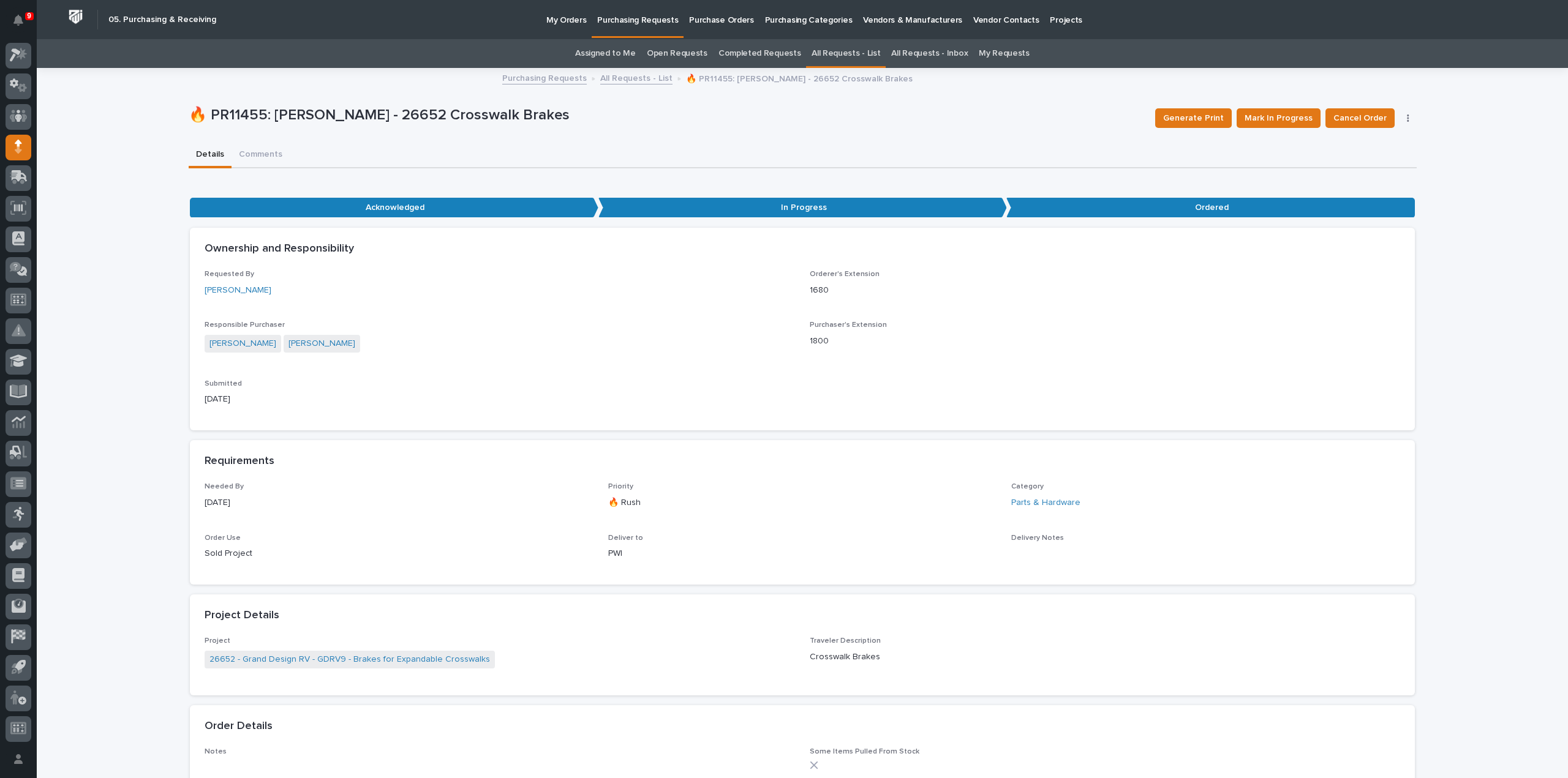
scroll to position [523, 0]
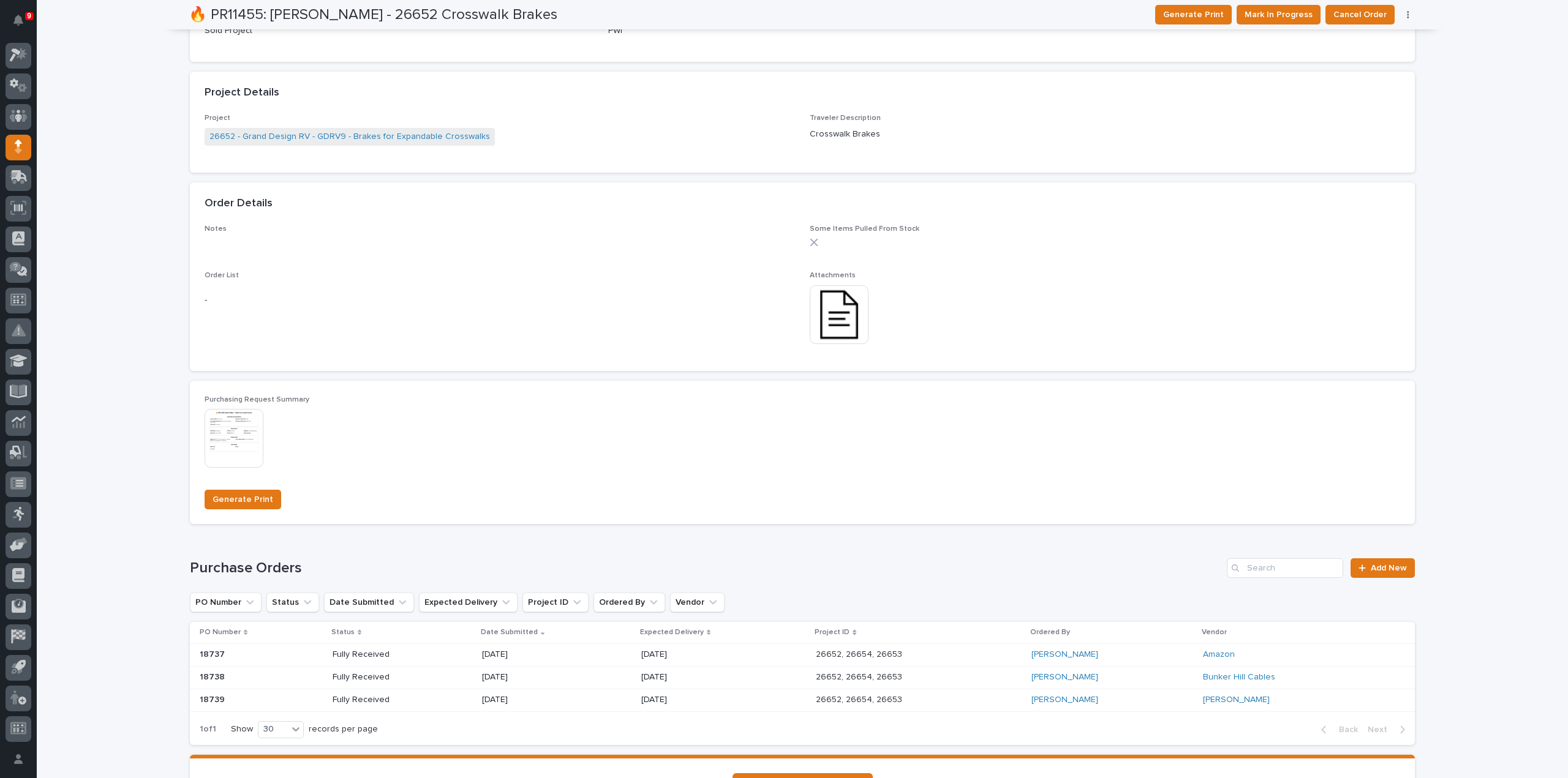
click at [683, 703] on p "07/25/2025" at bounding box center [684, 700] width 87 height 10
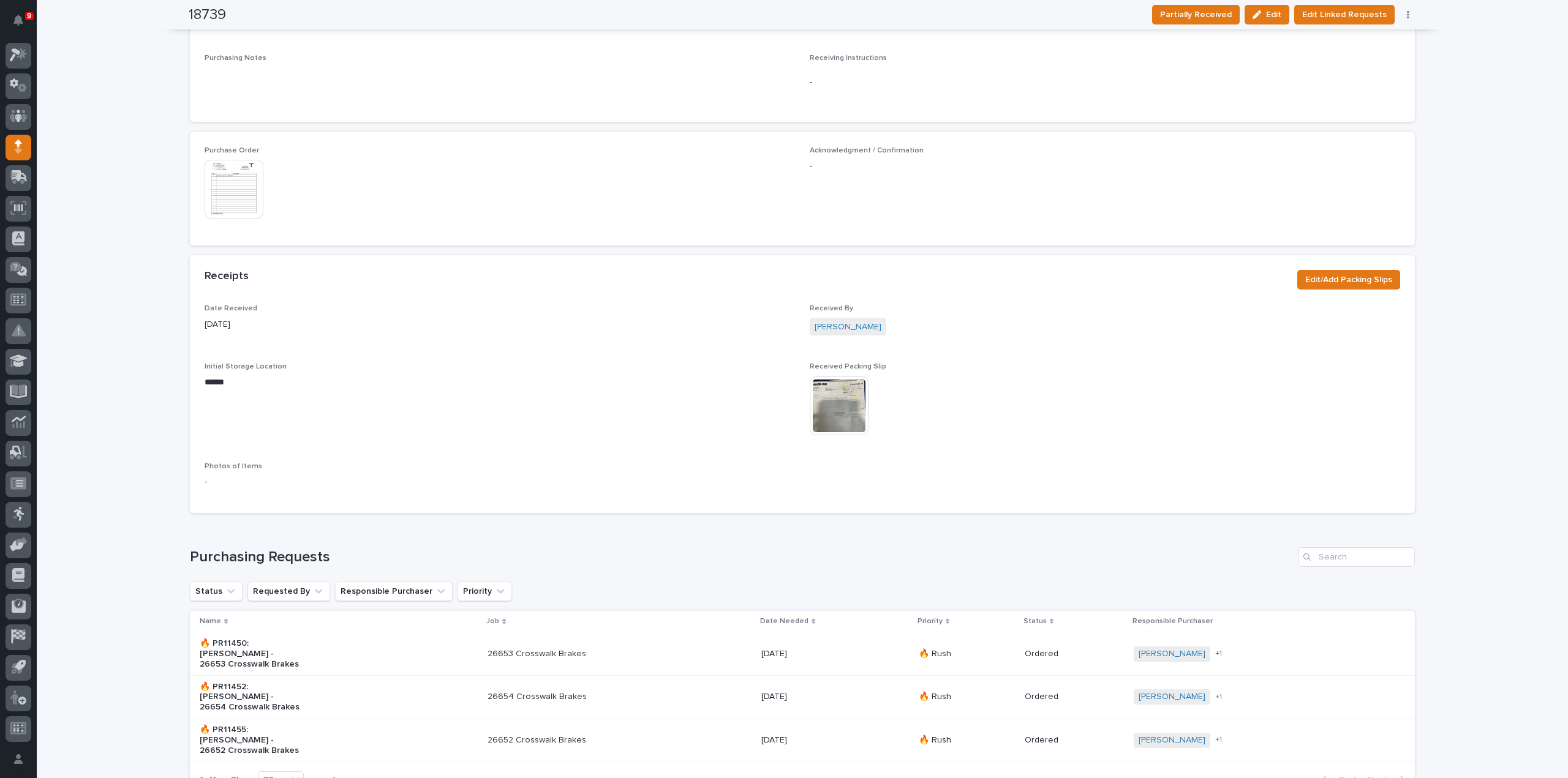
scroll to position [572, 0]
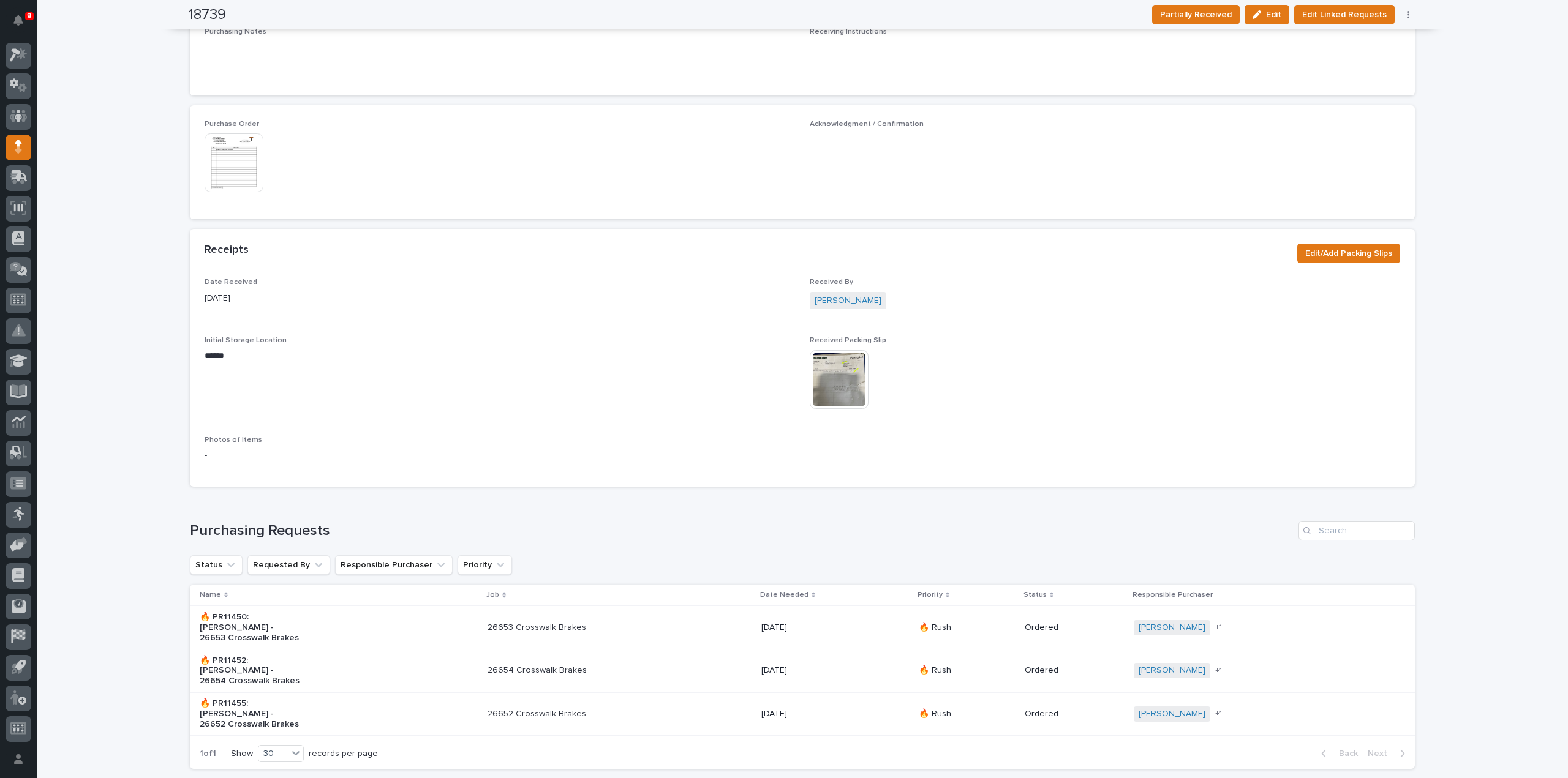
click at [837, 374] on img at bounding box center [839, 379] width 59 height 59
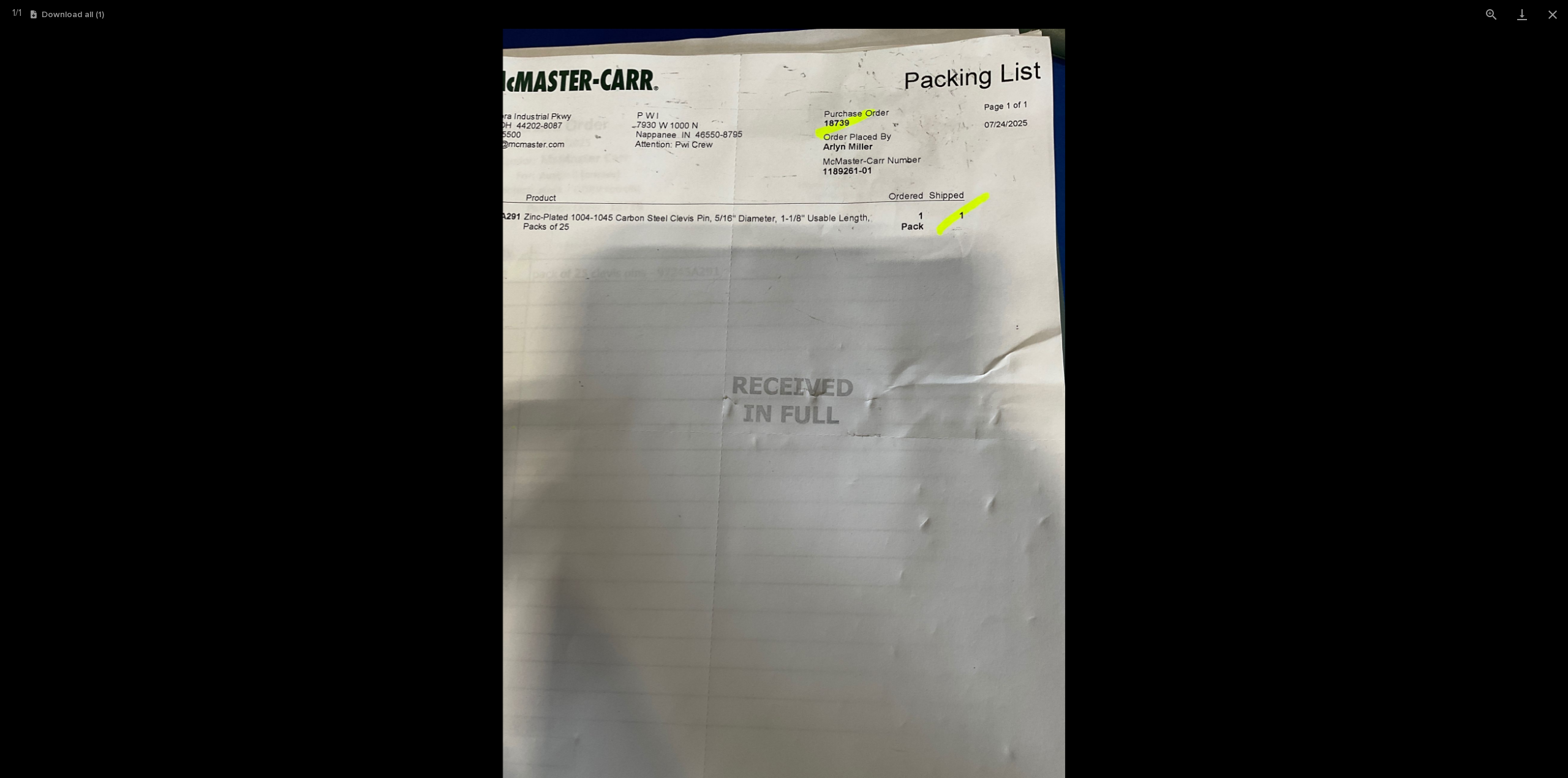
click at [1281, 349] on picture at bounding box center [784, 403] width 1568 height 749
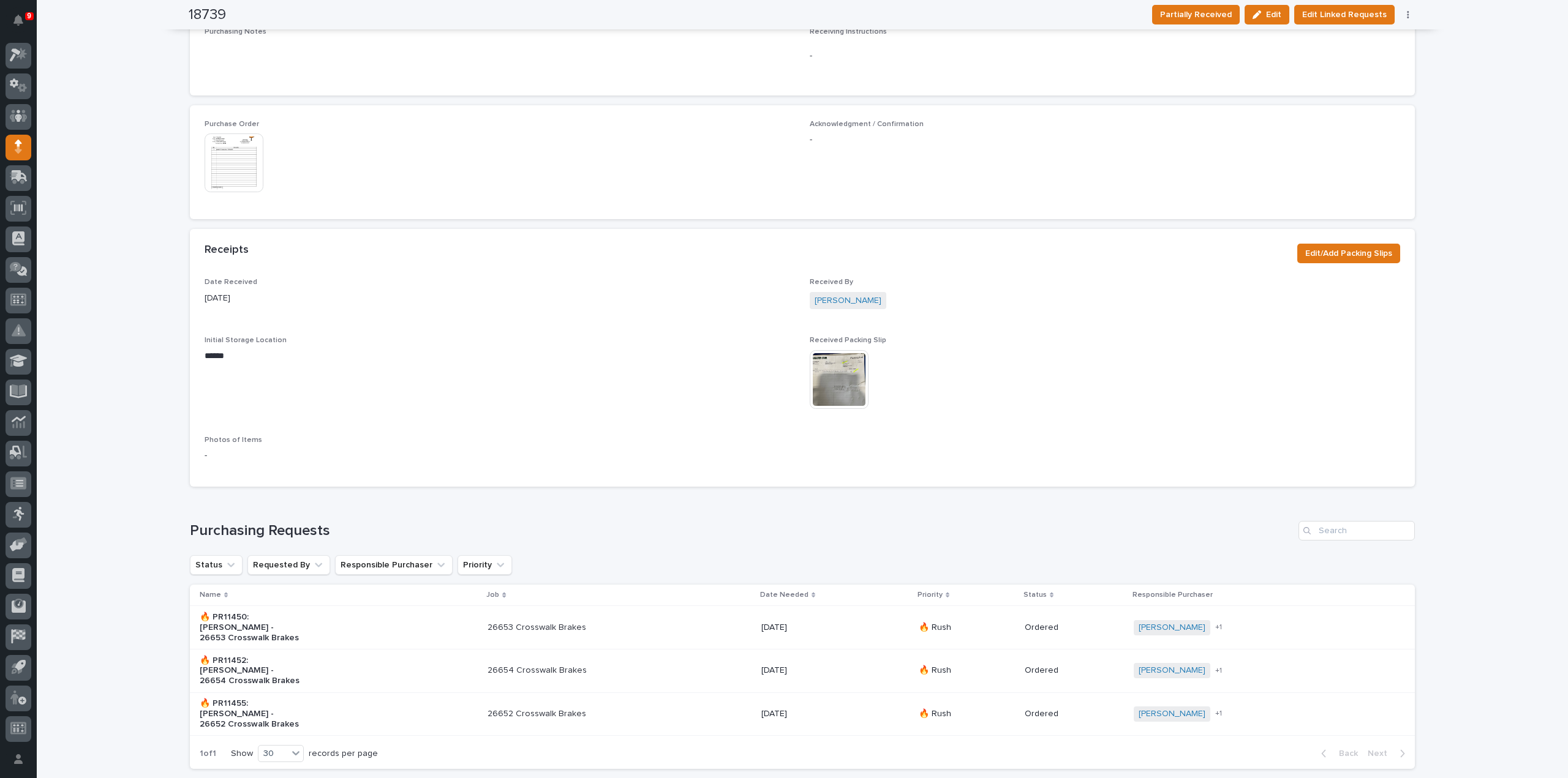
click at [708, 401] on span "Initial Storage Location ****** •••" at bounding box center [500, 378] width 590 height 84
click at [1490, 310] on div "**********" at bounding box center [802, 169] width 1531 height 1343
click at [829, 379] on img at bounding box center [839, 379] width 59 height 59
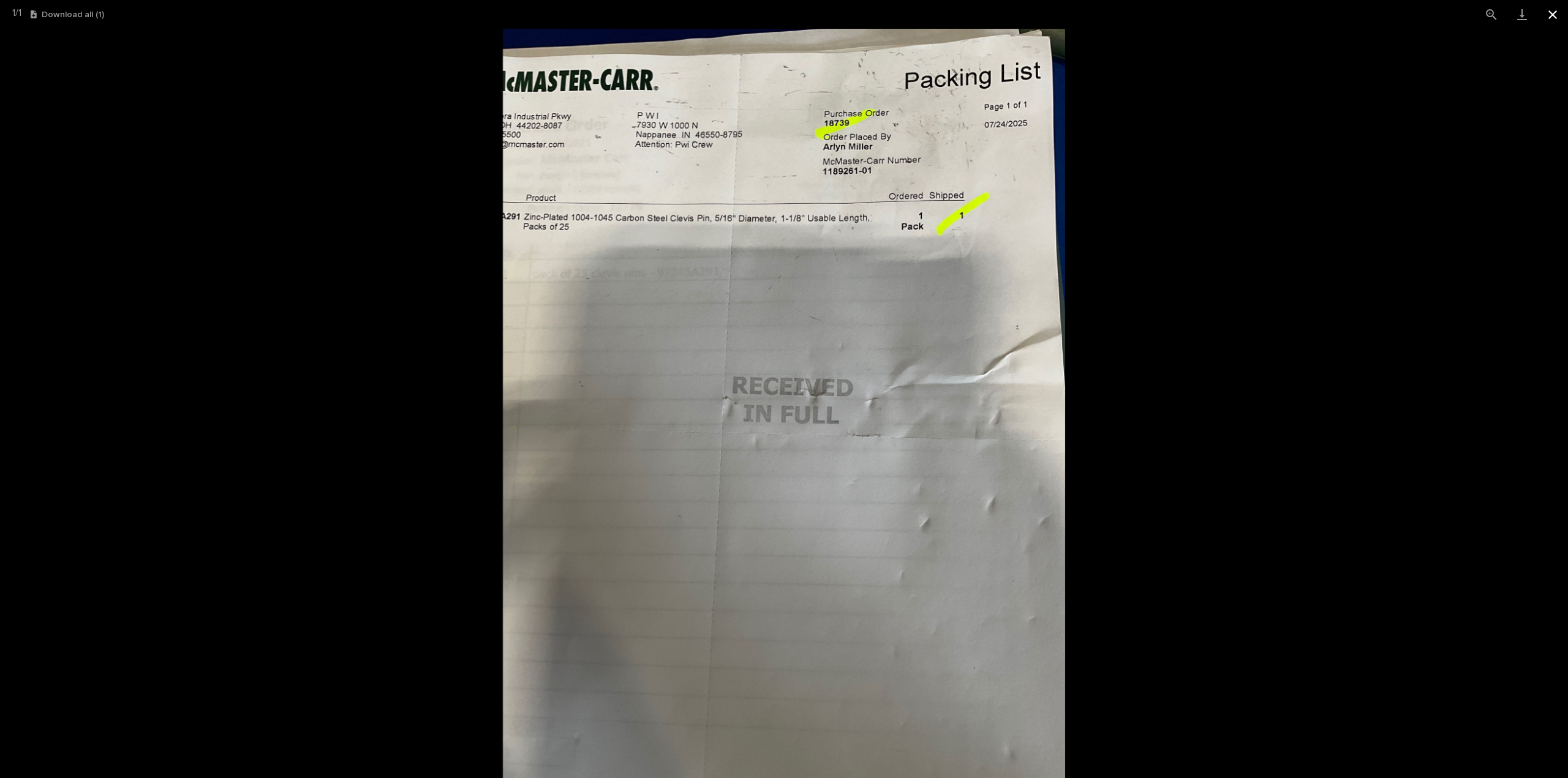
click at [1553, 18] on button "Close gallery" at bounding box center [1553, 14] width 31 height 29
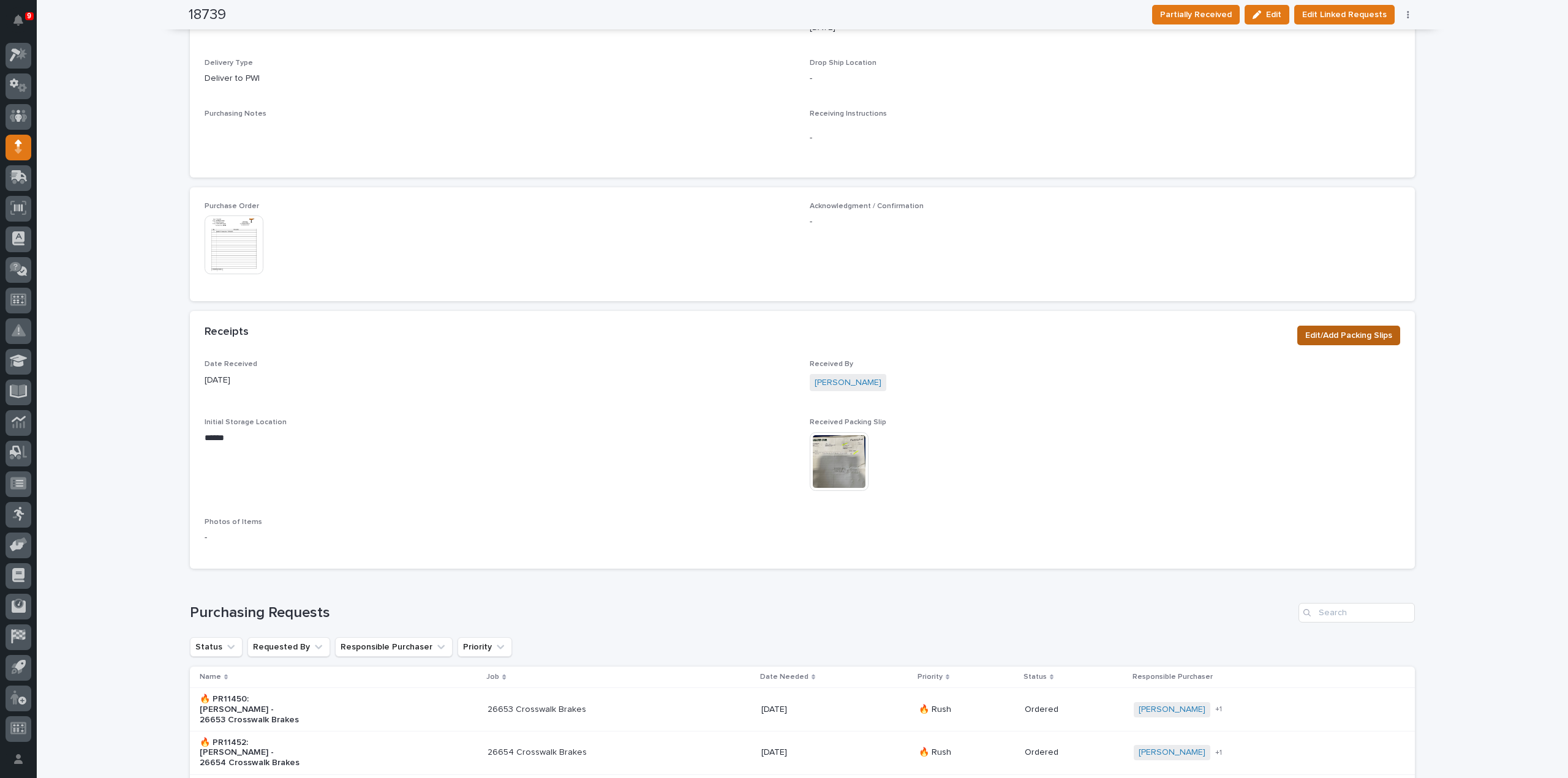
scroll to position [612, 0]
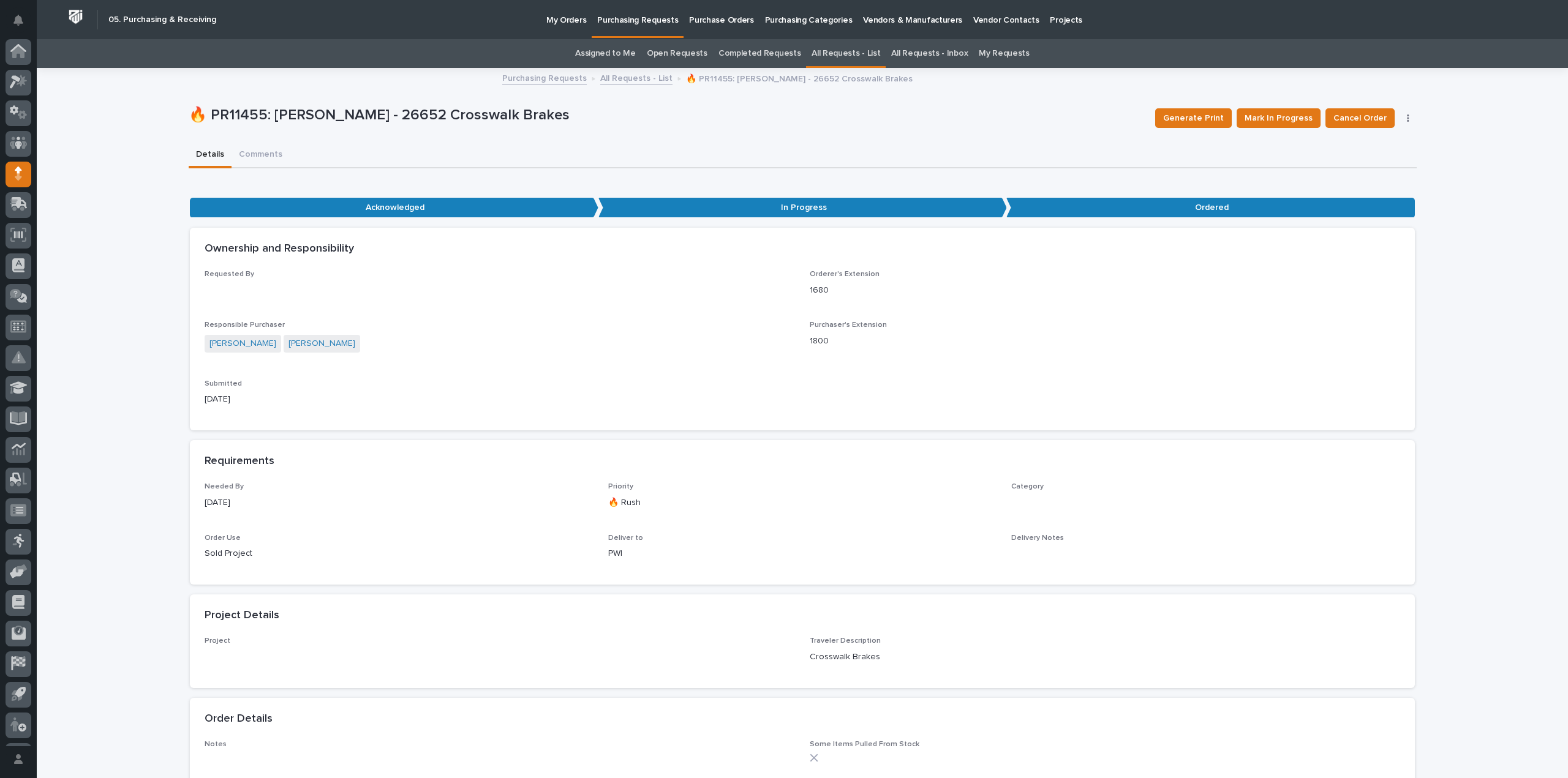
scroll to position [39, 0]
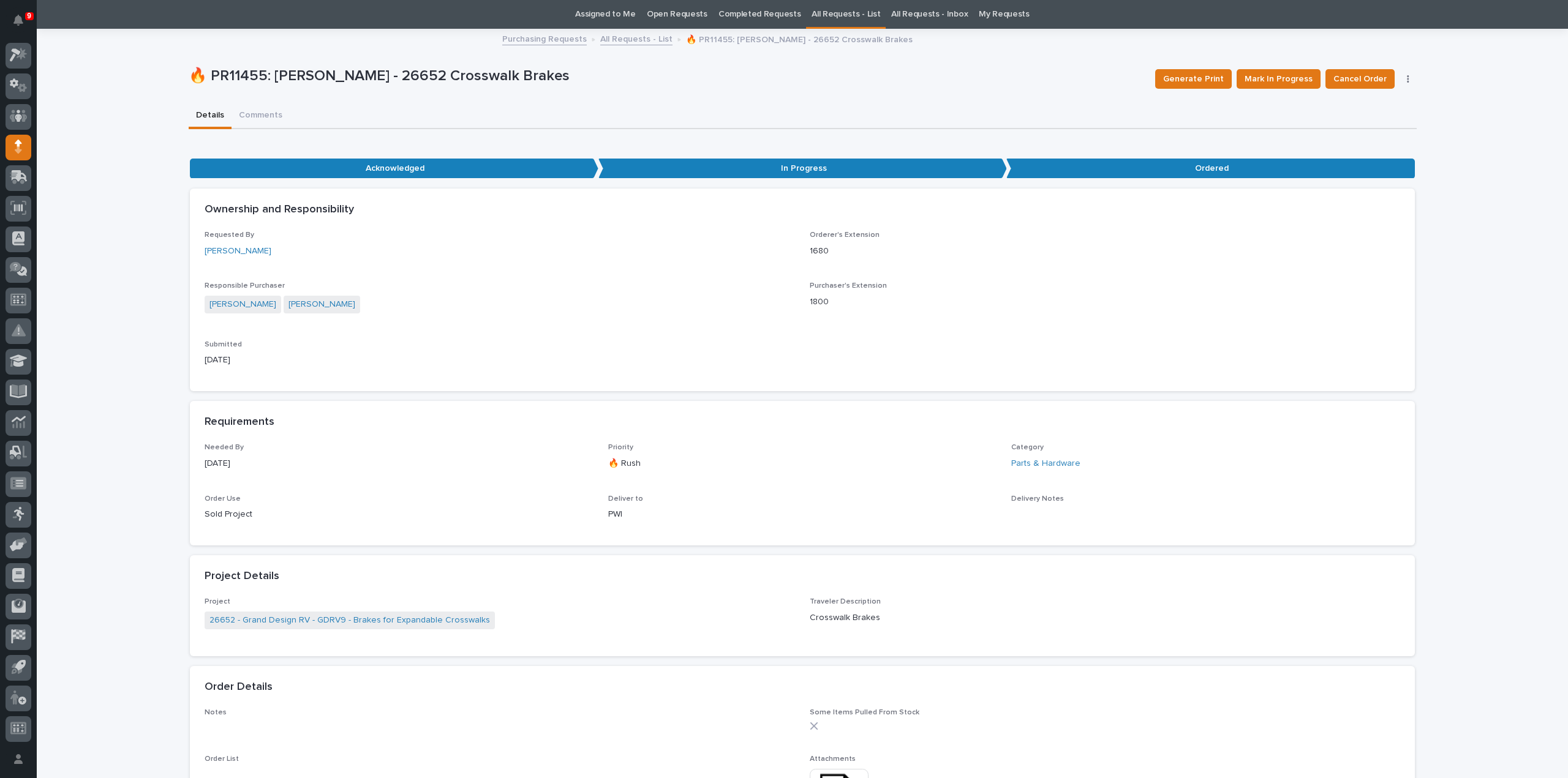
click at [618, 9] on link "Assigned to Me" at bounding box center [605, 14] width 61 height 29
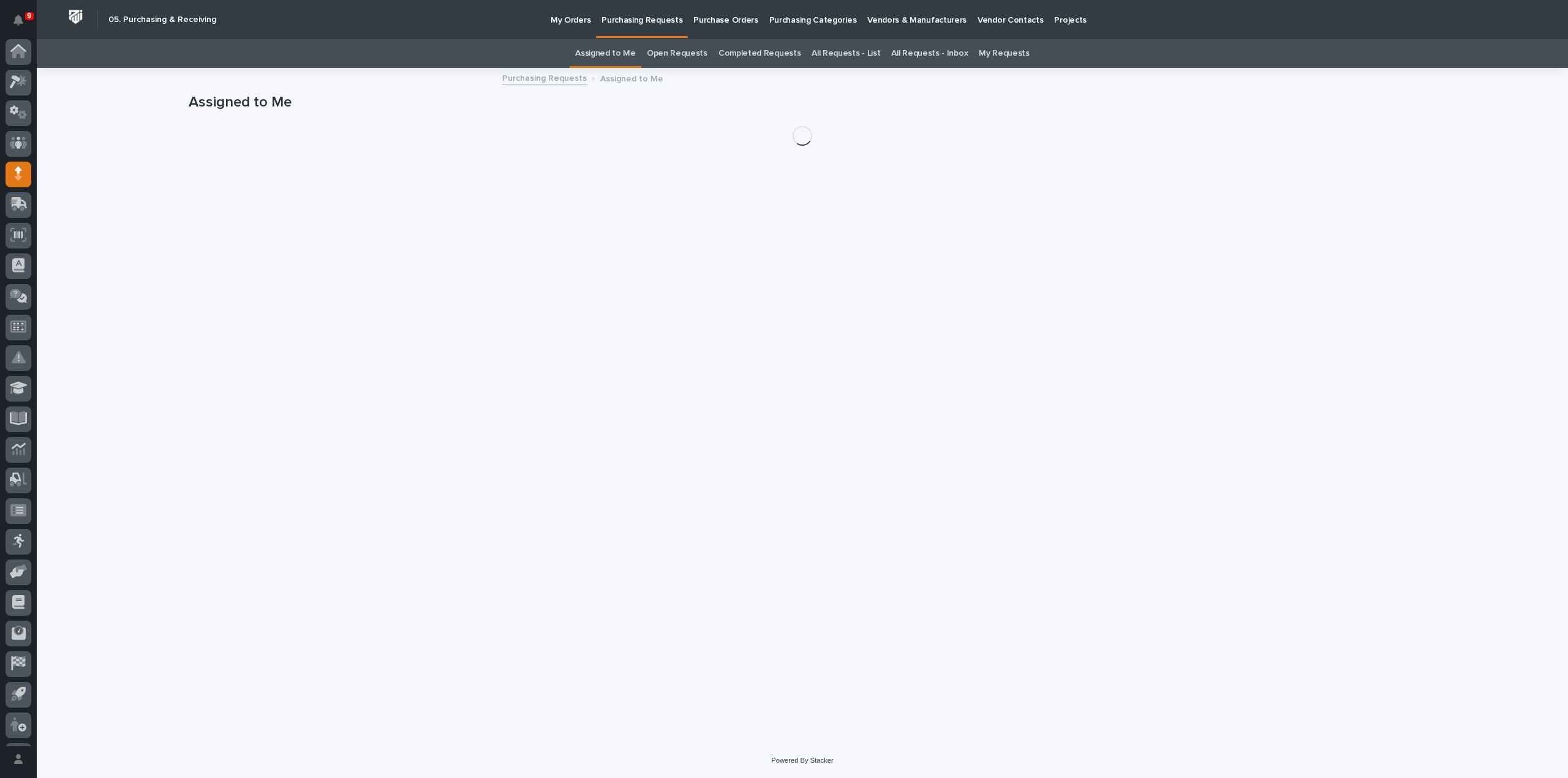
scroll to position [27, 0]
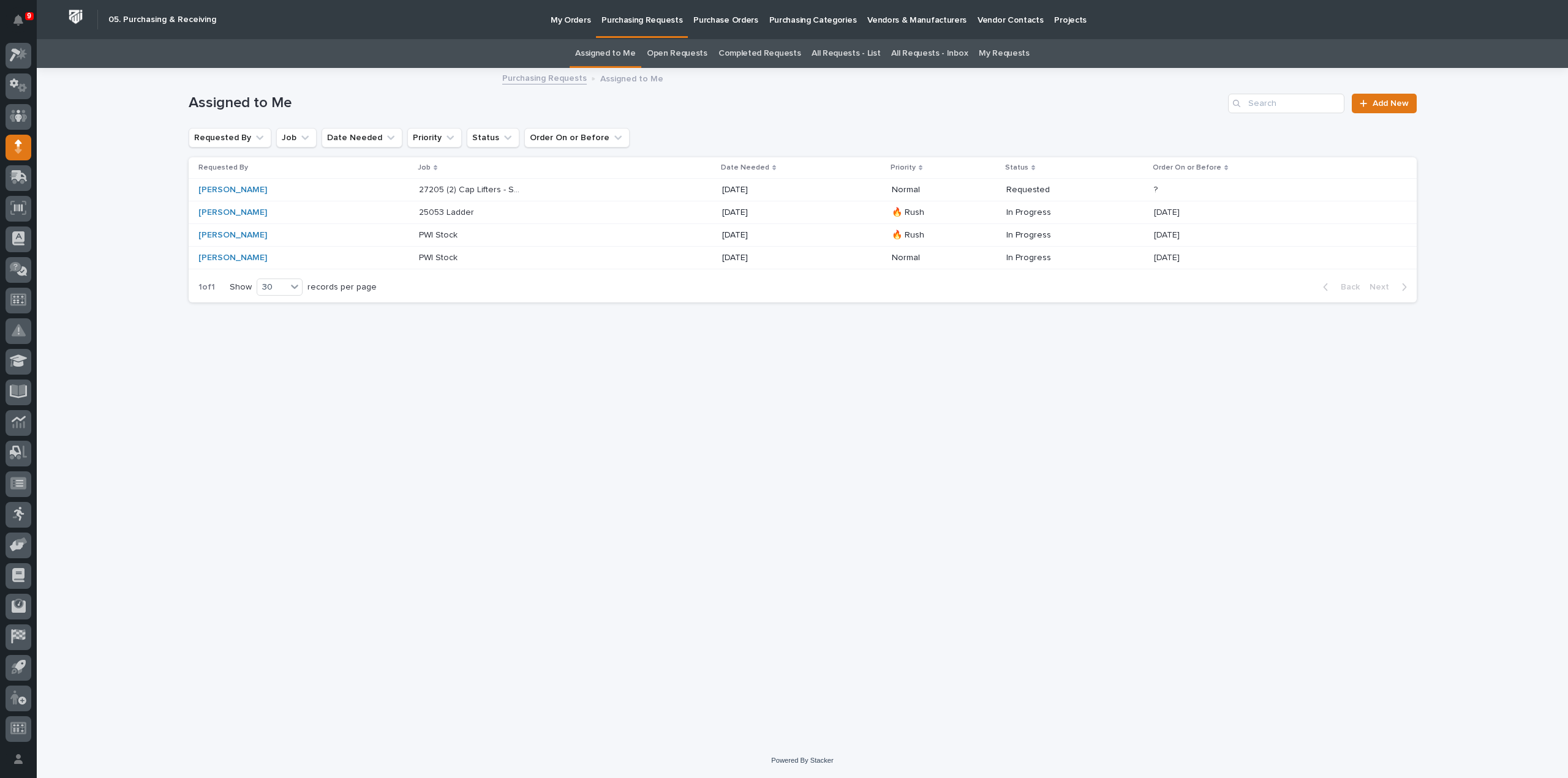
click at [466, 234] on p at bounding box center [469, 236] width 102 height 10
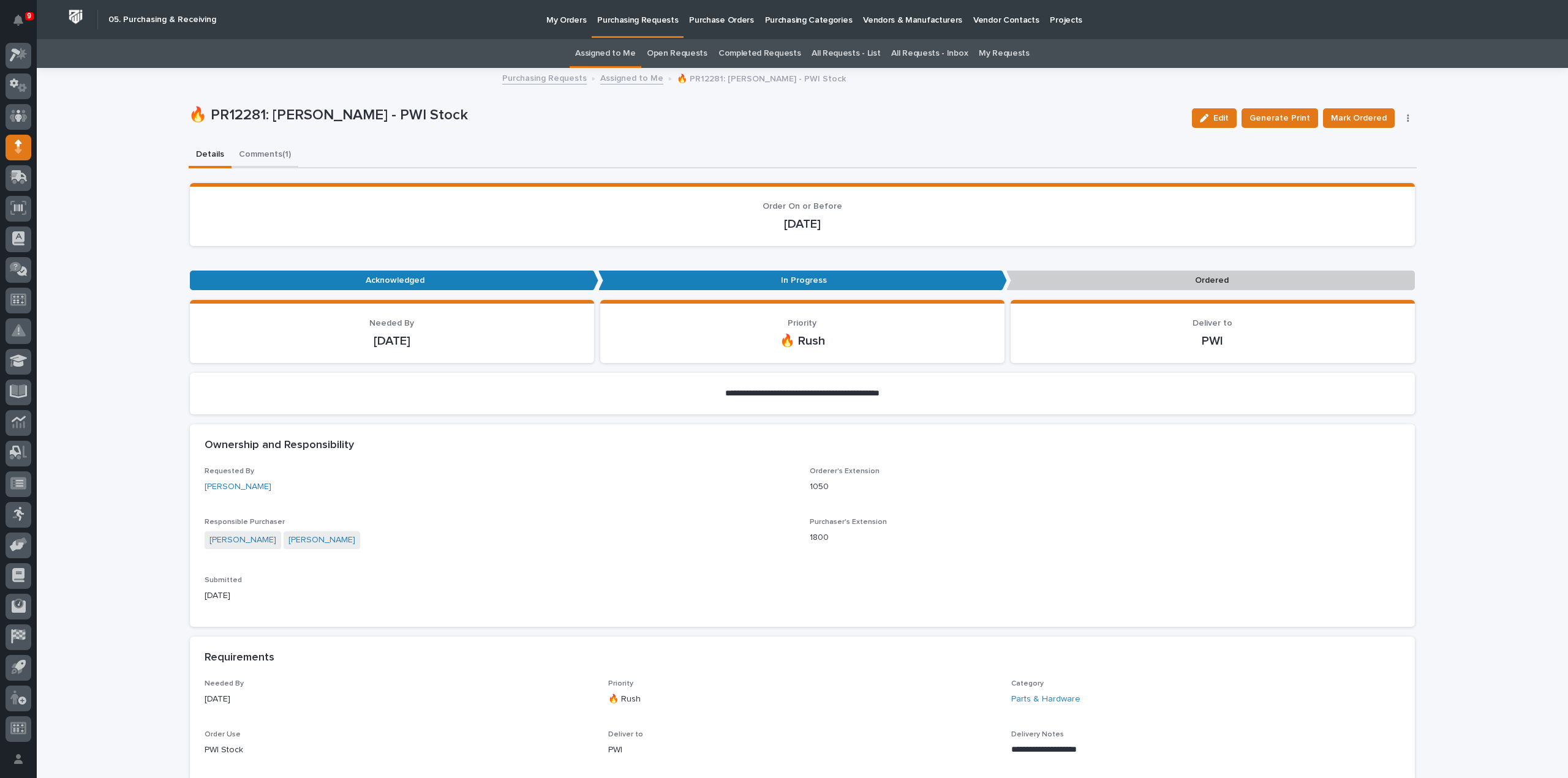
click at [264, 155] on button "Comments (1)" at bounding box center [264, 155] width 67 height 26
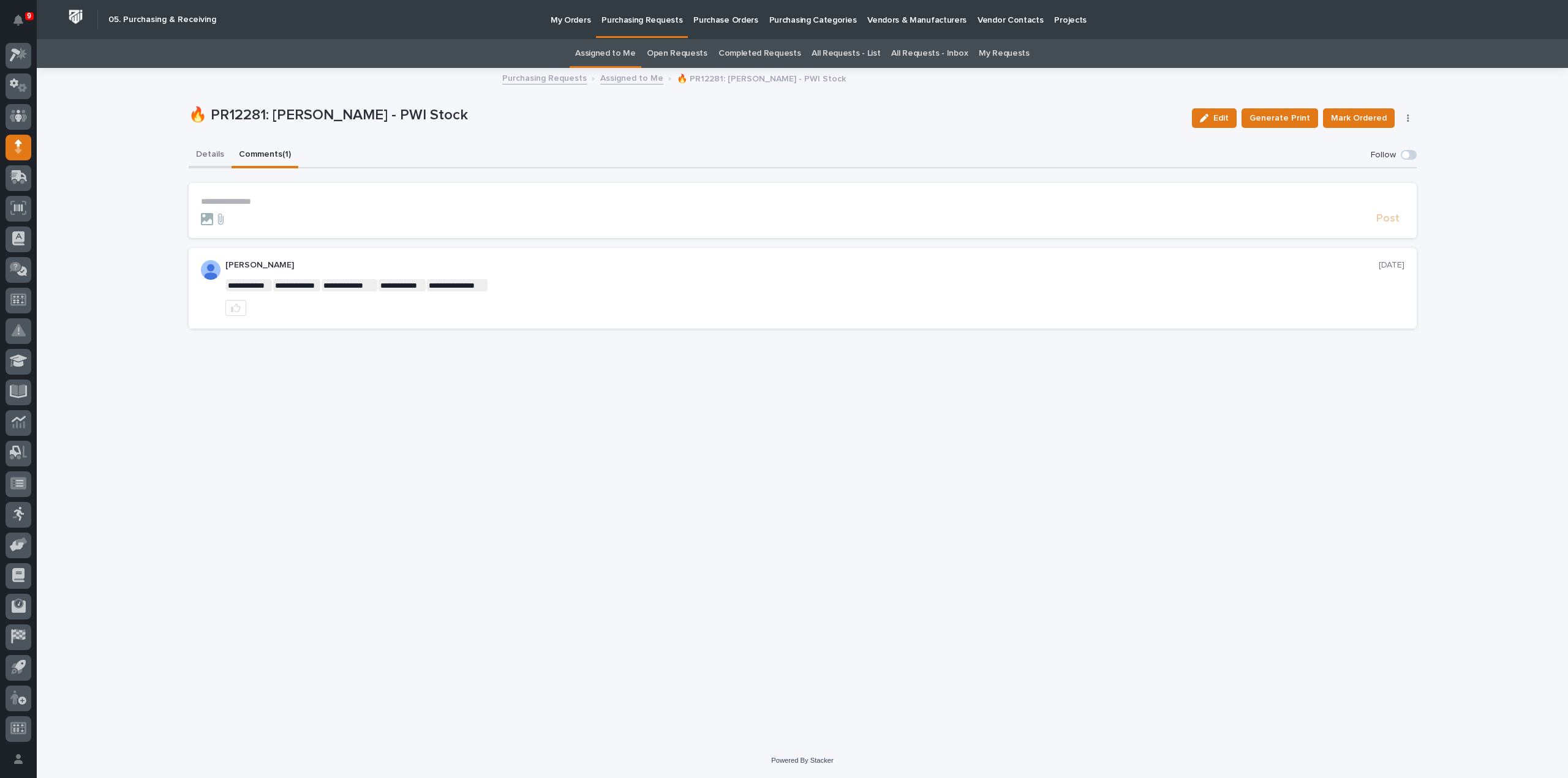
click at [216, 153] on button "Details" at bounding box center [210, 155] width 43 height 26
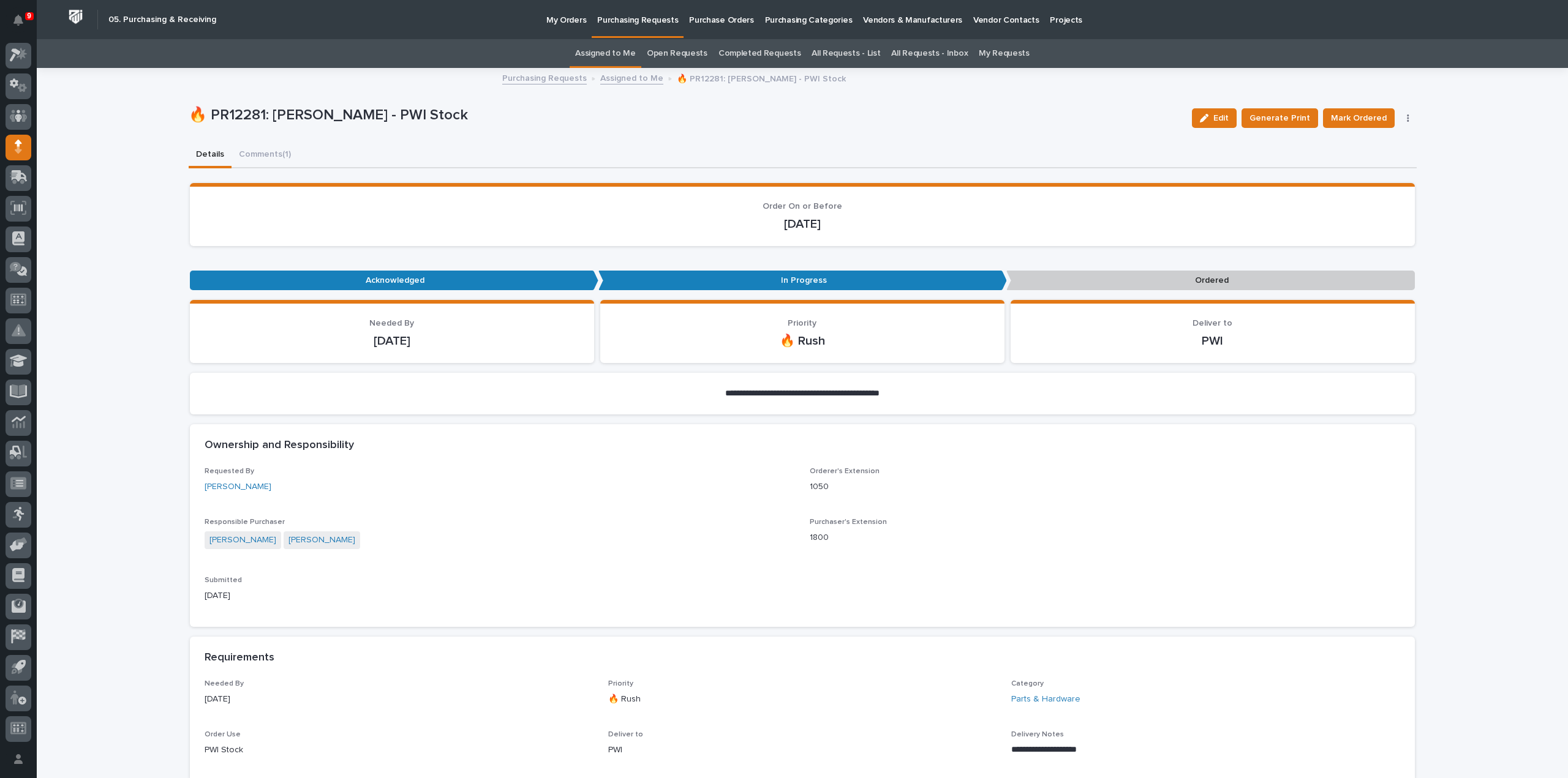
click at [626, 56] on link "Assigned to Me" at bounding box center [605, 53] width 61 height 29
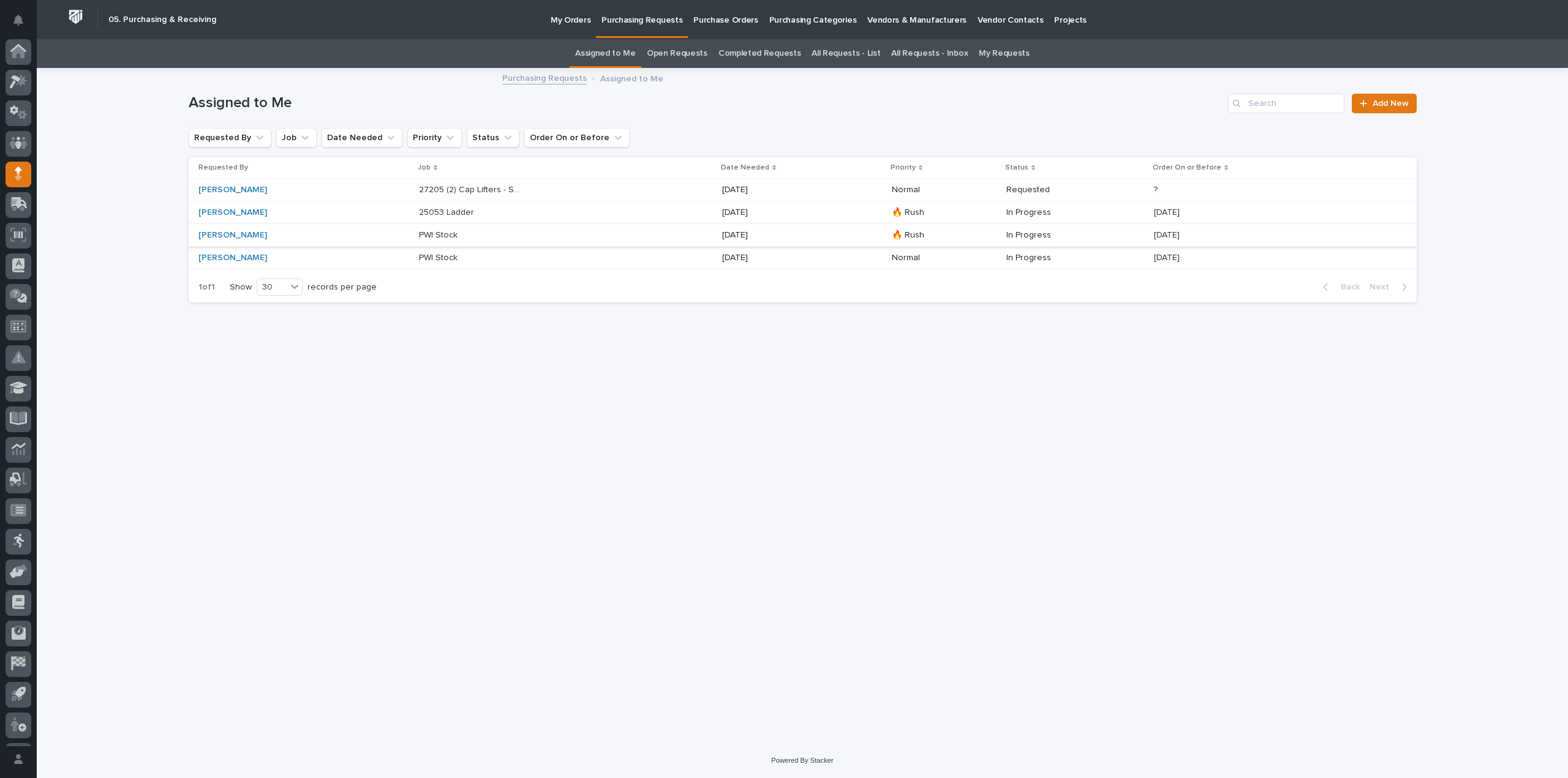
scroll to position [27, 0]
click at [431, 216] on p "25053 Ladder" at bounding box center [447, 211] width 57 height 13
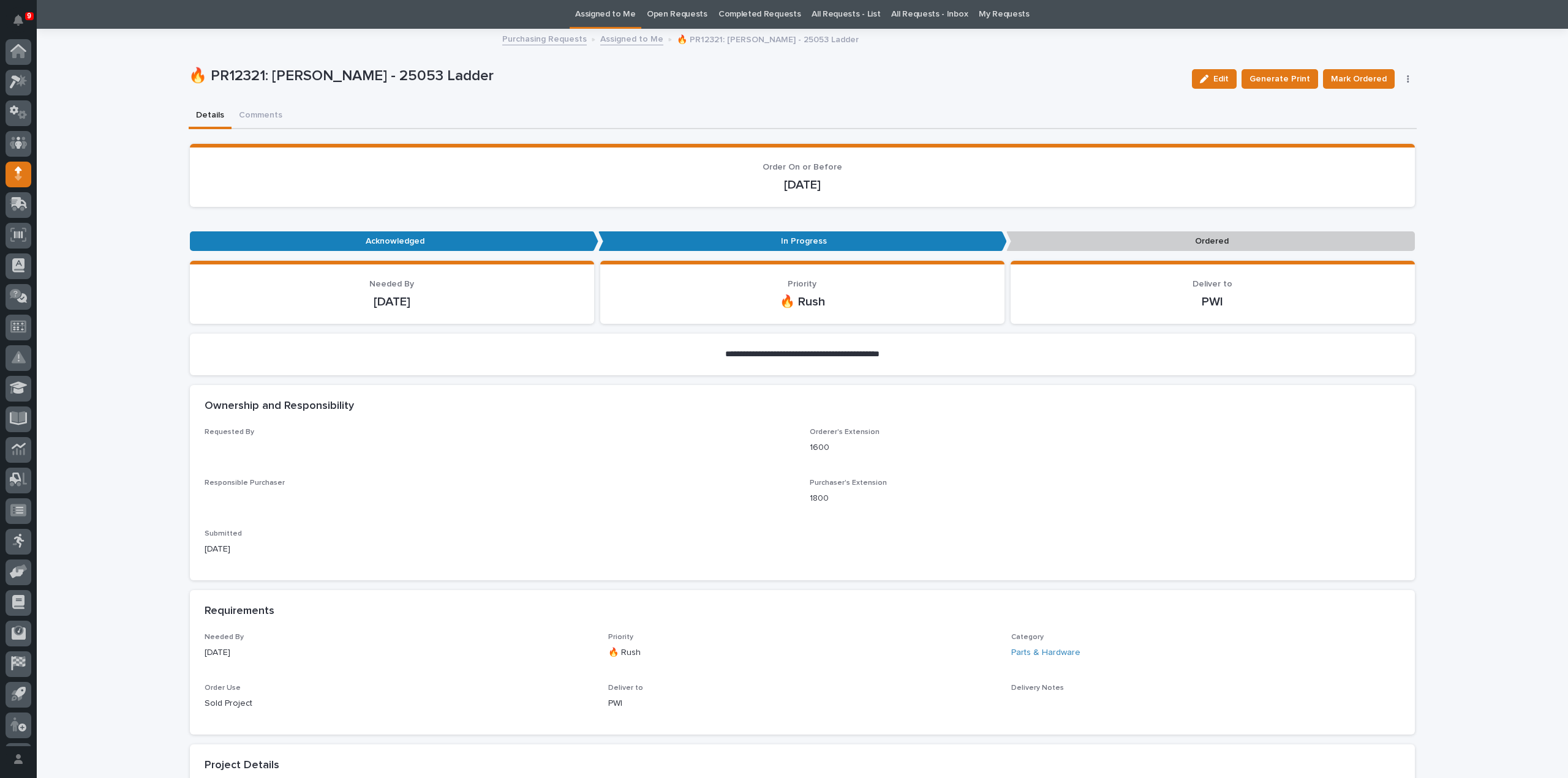
scroll to position [27, 0]
click at [264, 114] on div "**********" at bounding box center [803, 757] width 1228 height 1455
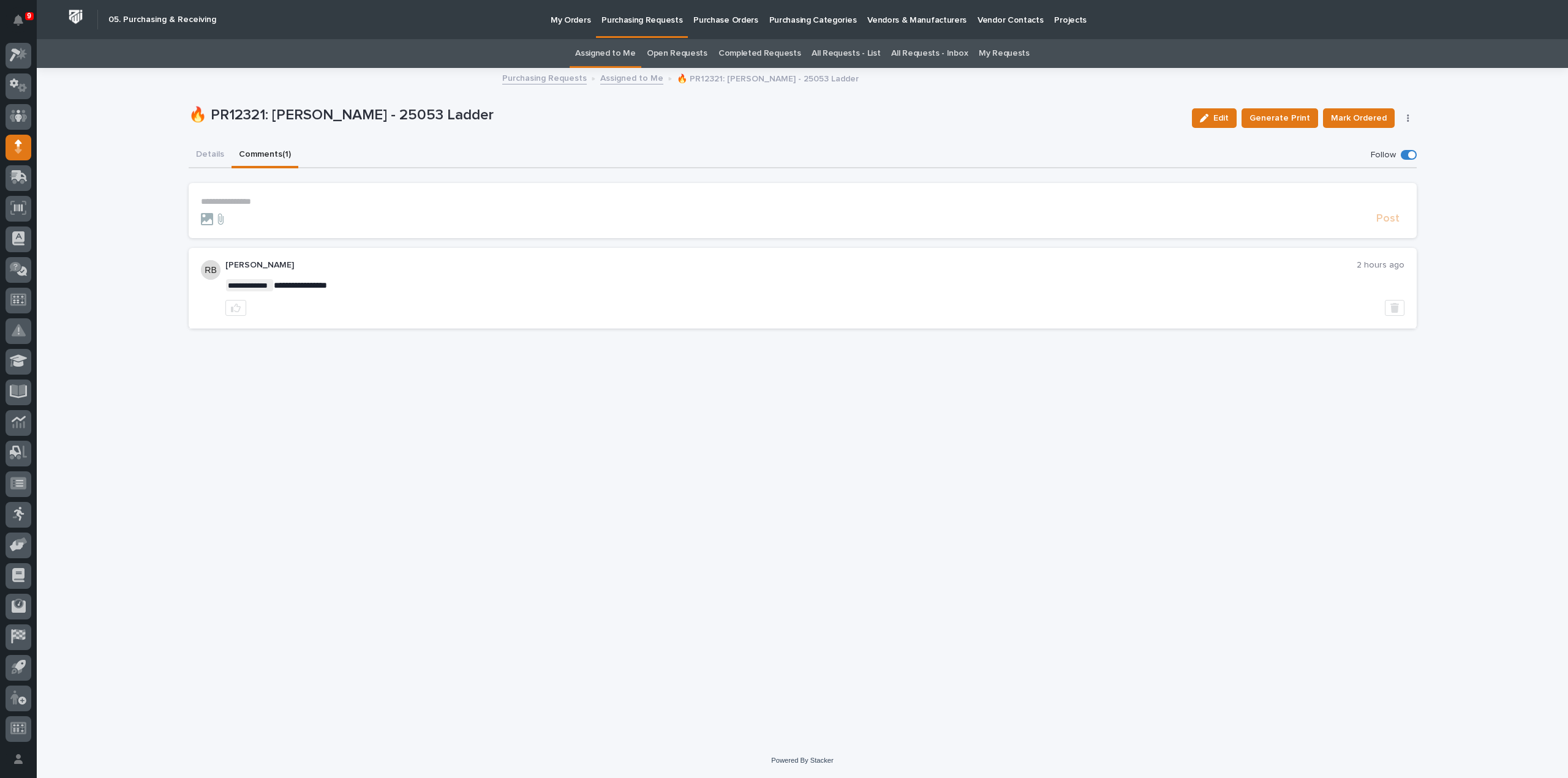
click at [629, 53] on link "Assigned to Me" at bounding box center [605, 53] width 61 height 29
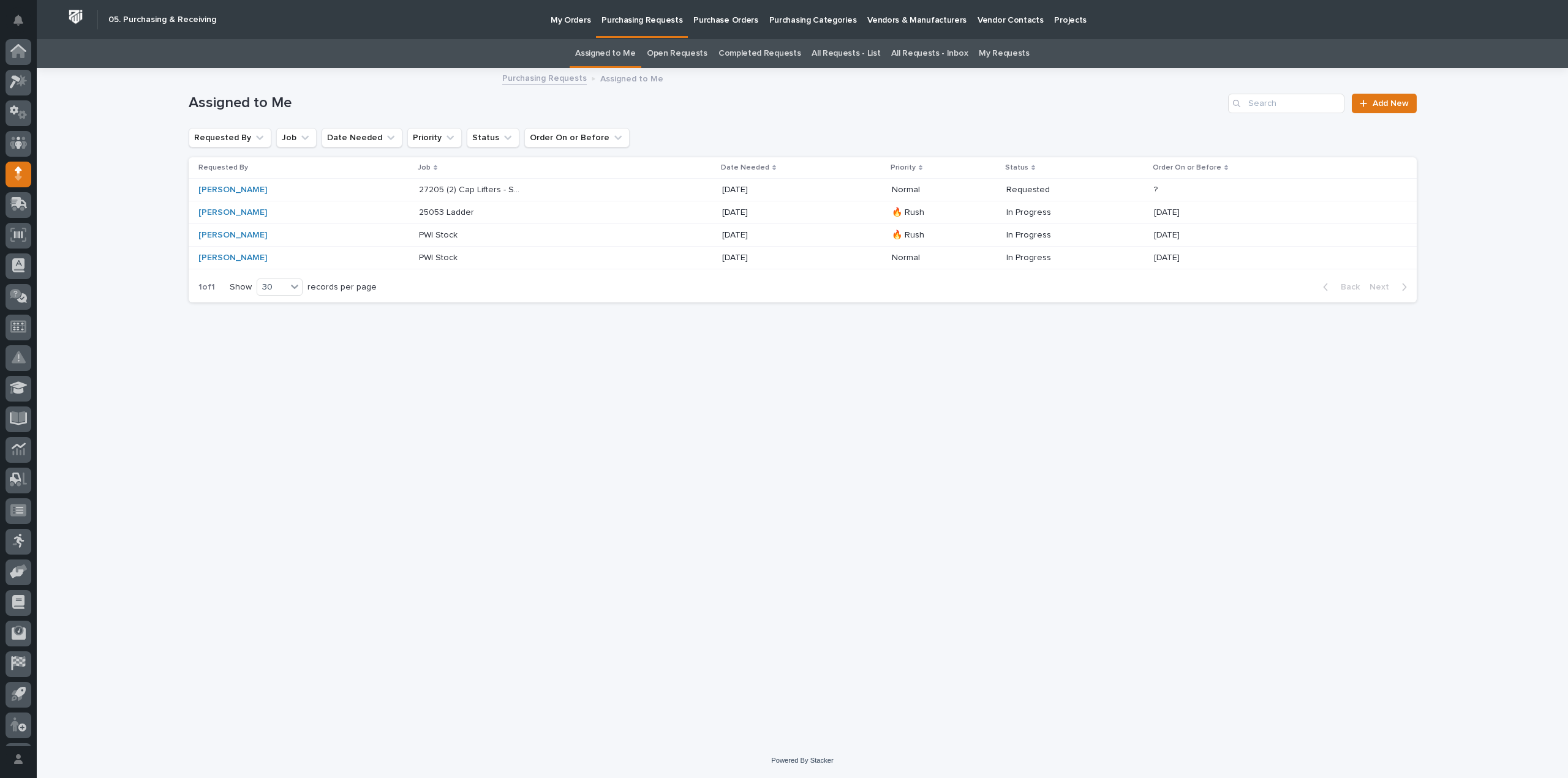
scroll to position [27, 0]
click at [419, 186] on p "27205 (2) Cap Lifters - Steel" at bounding box center [471, 189] width 105 height 13
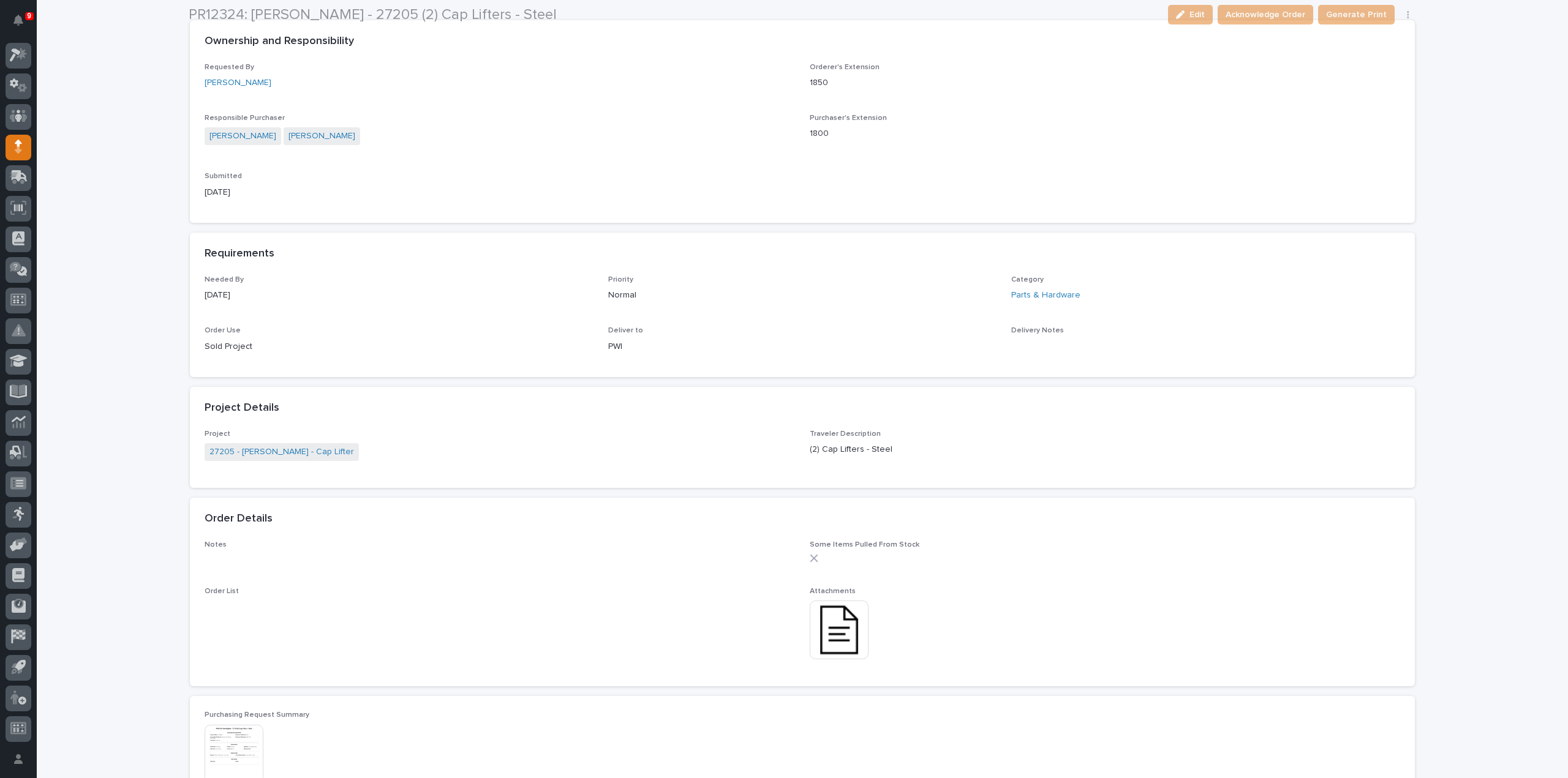
scroll to position [490, 0]
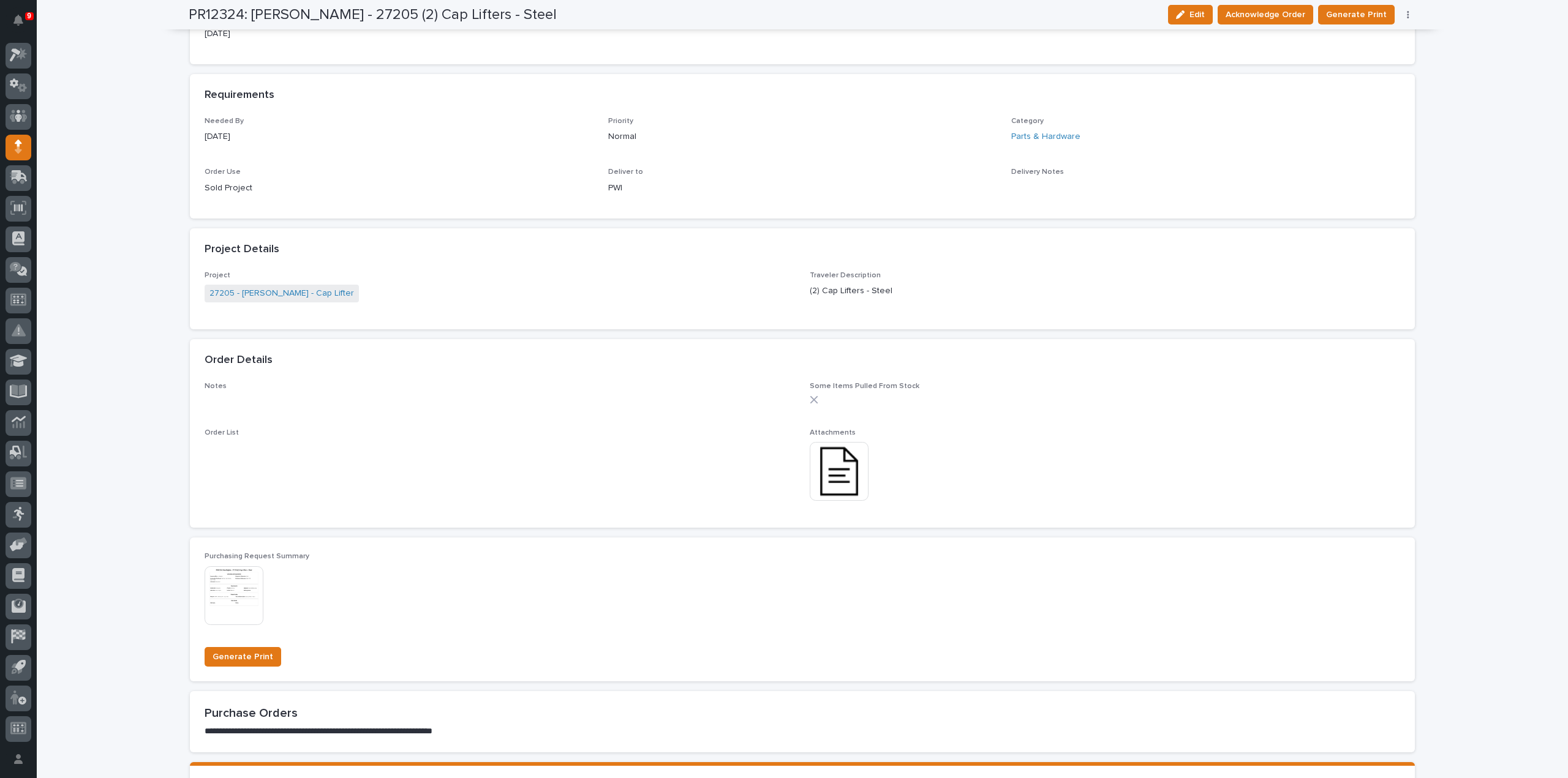
click at [824, 479] on img at bounding box center [839, 471] width 59 height 59
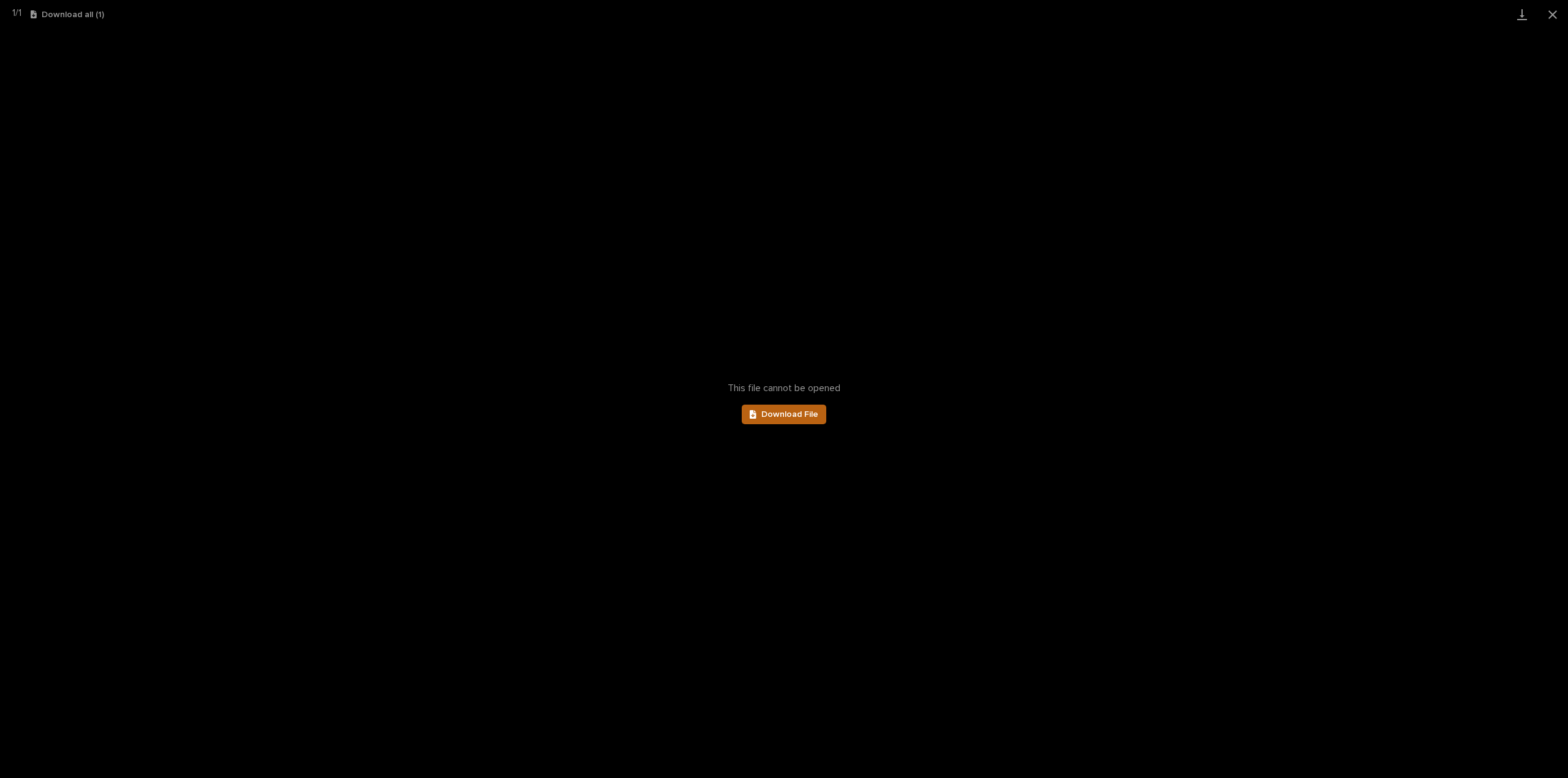
click at [806, 415] on span "Download File" at bounding box center [790, 415] width 57 height 9
click at [1558, 18] on button "Close gallery" at bounding box center [1553, 14] width 31 height 29
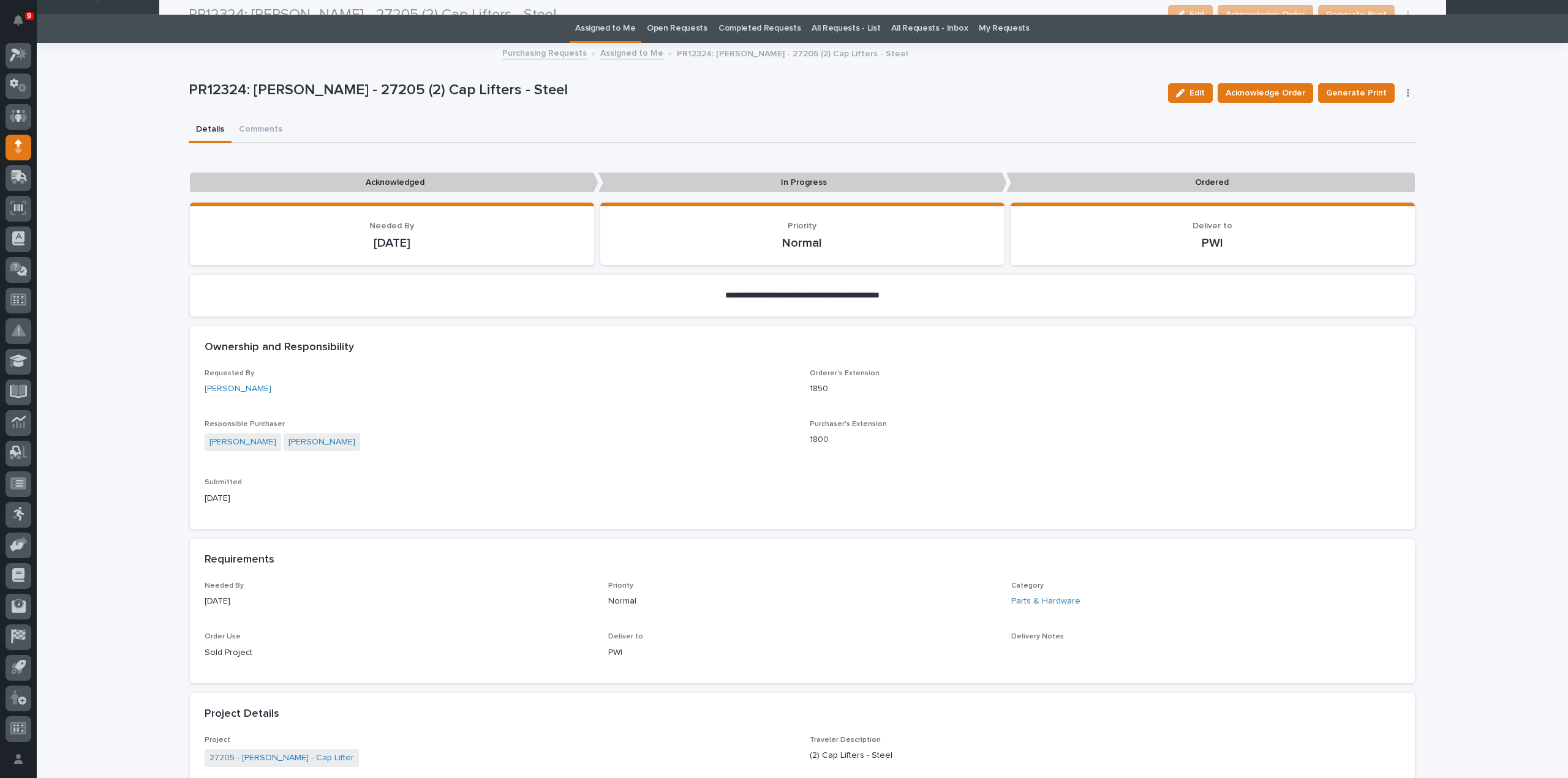
scroll to position [0, 0]
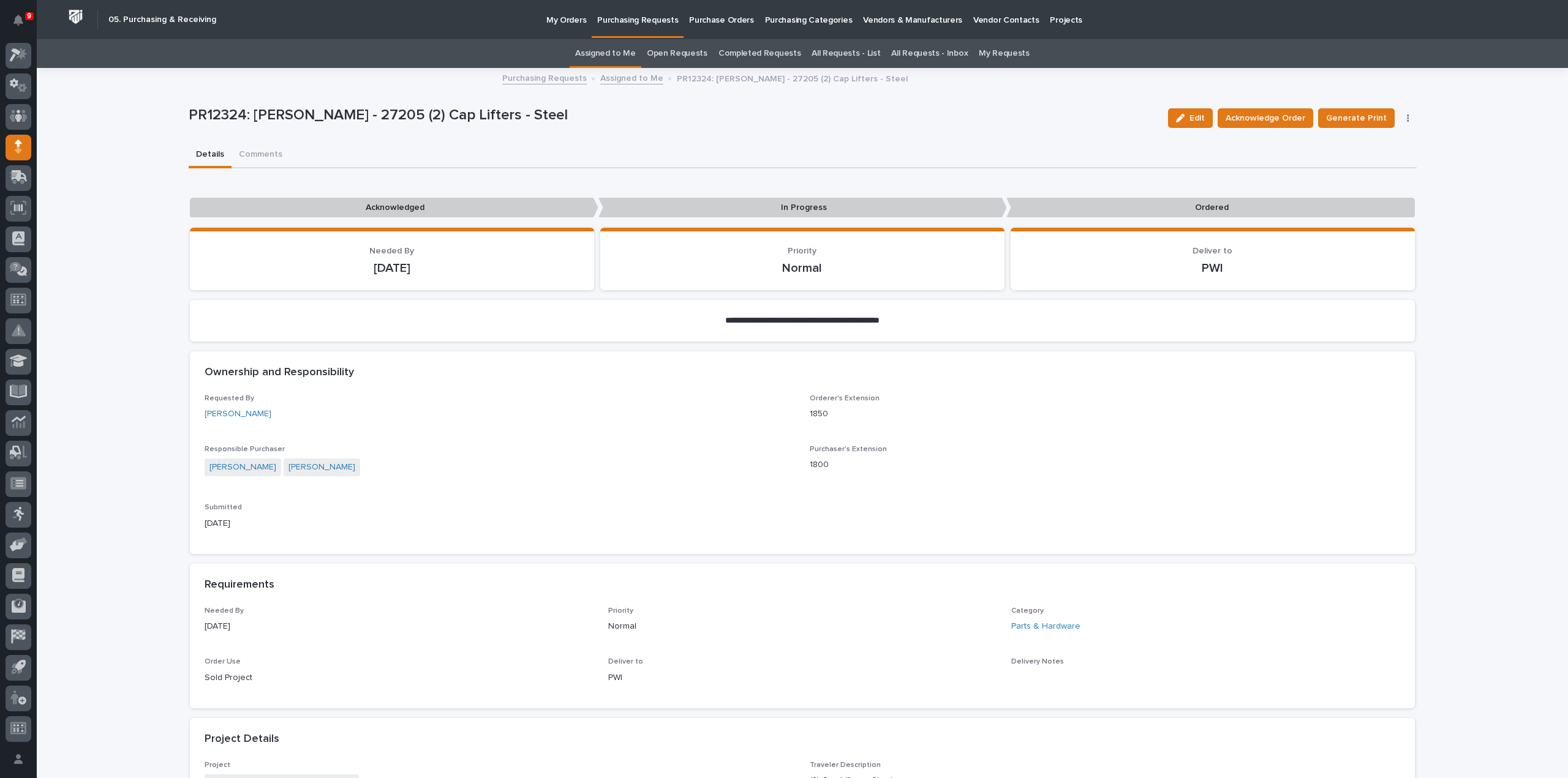
click at [605, 54] on link "Assigned to Me" at bounding box center [605, 53] width 61 height 29
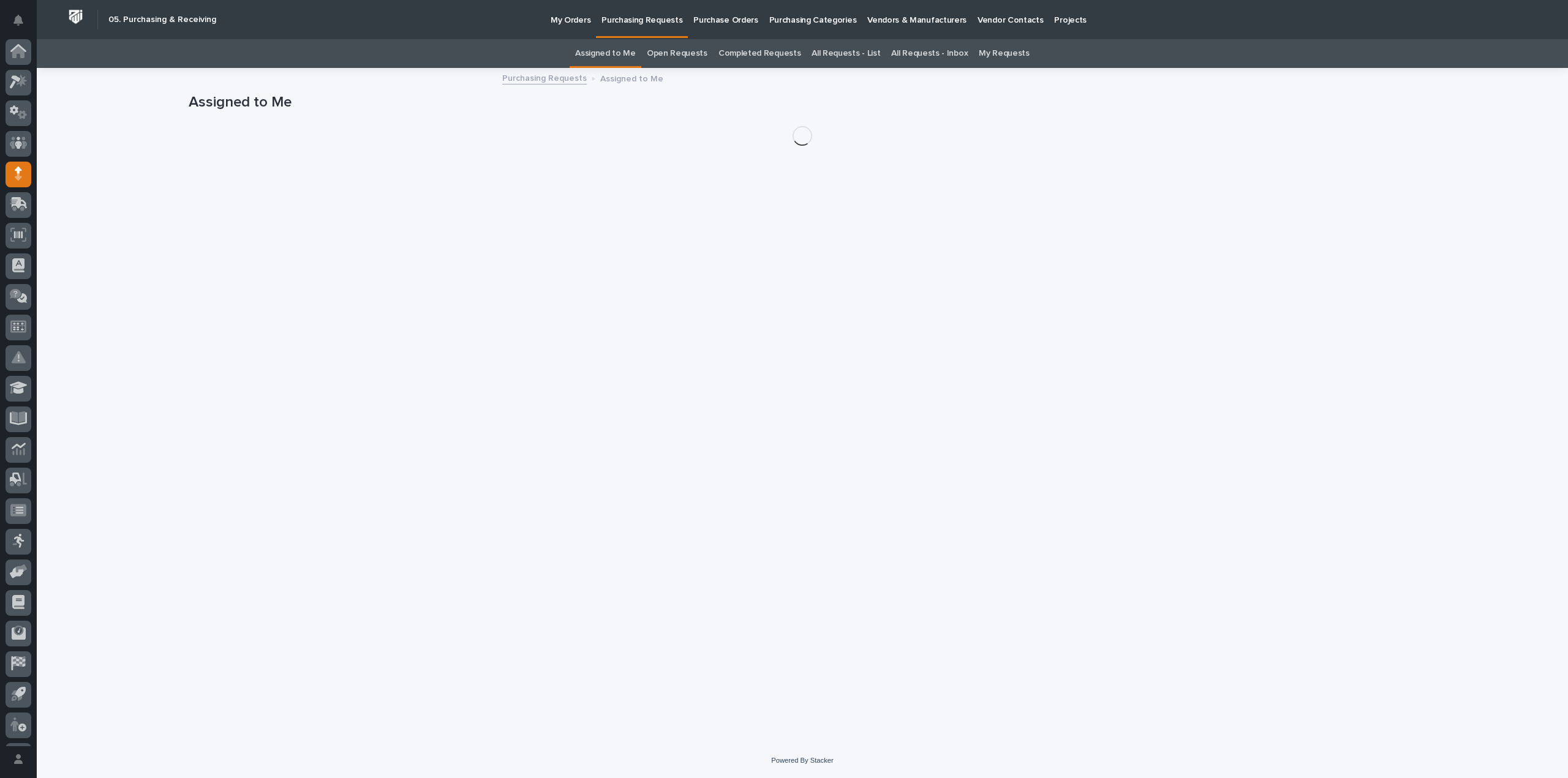
scroll to position [27, 0]
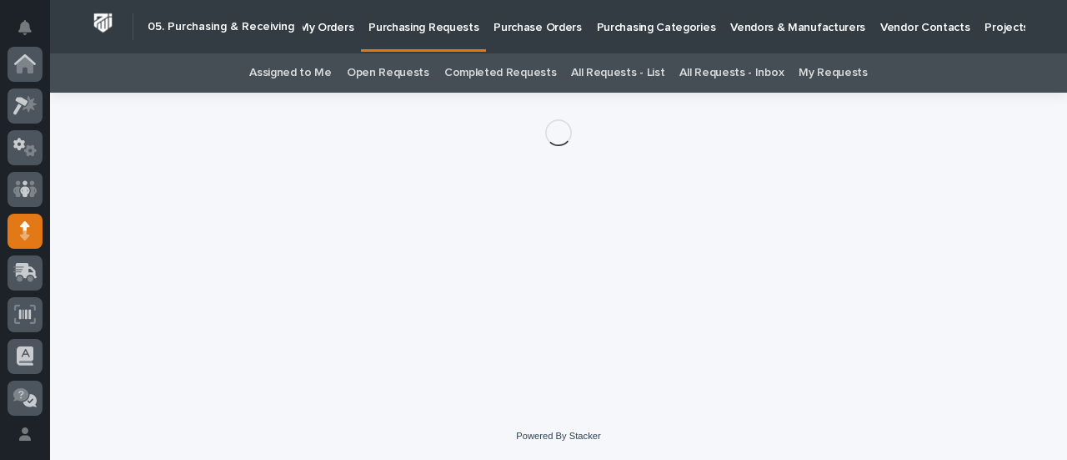
scroll to position [167, 0]
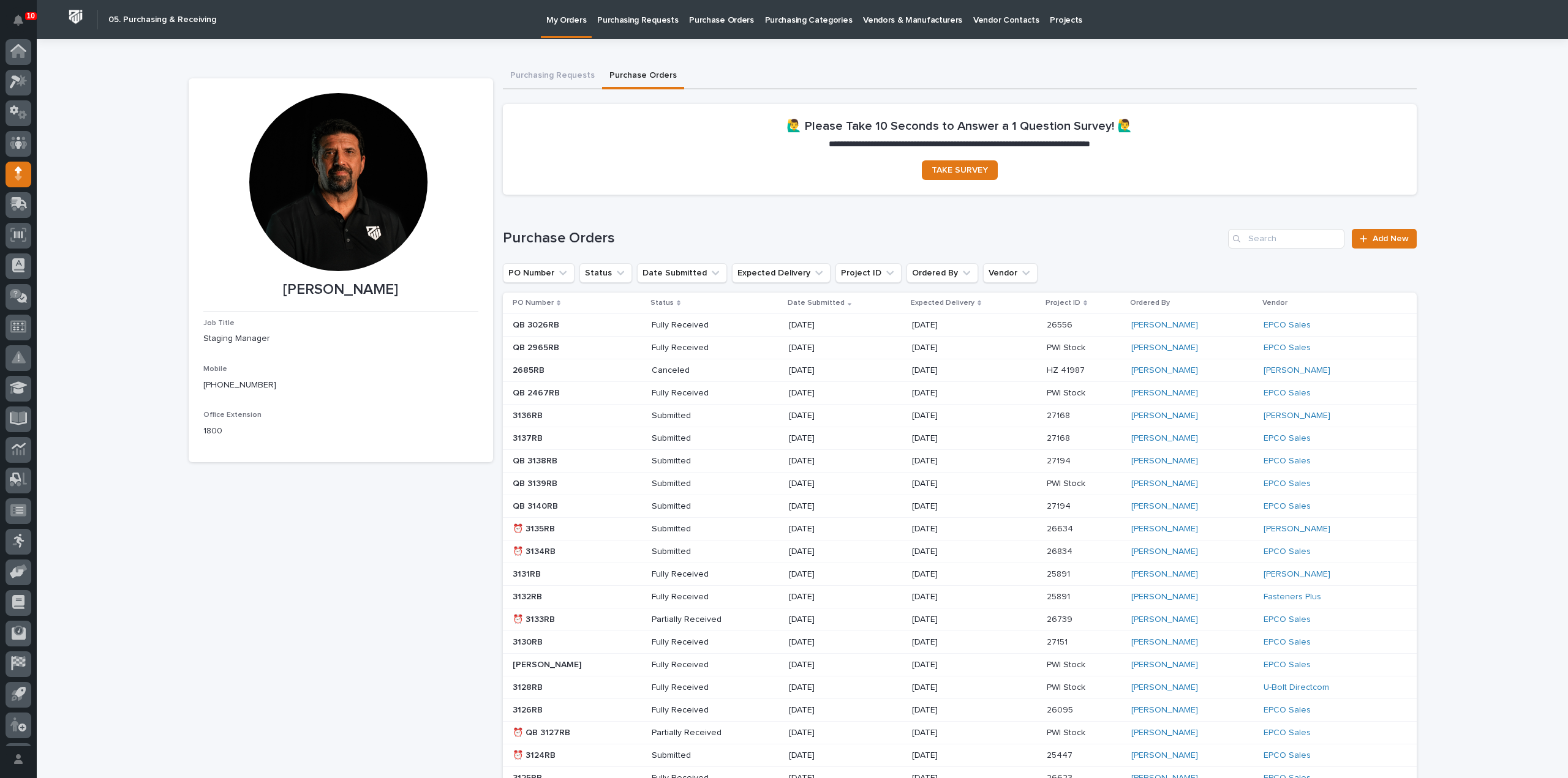
scroll to position [27, 0]
click at [304, 159] on div at bounding box center [338, 182] width 178 height 178
click at [305, 159] on div at bounding box center [338, 182] width 178 height 178
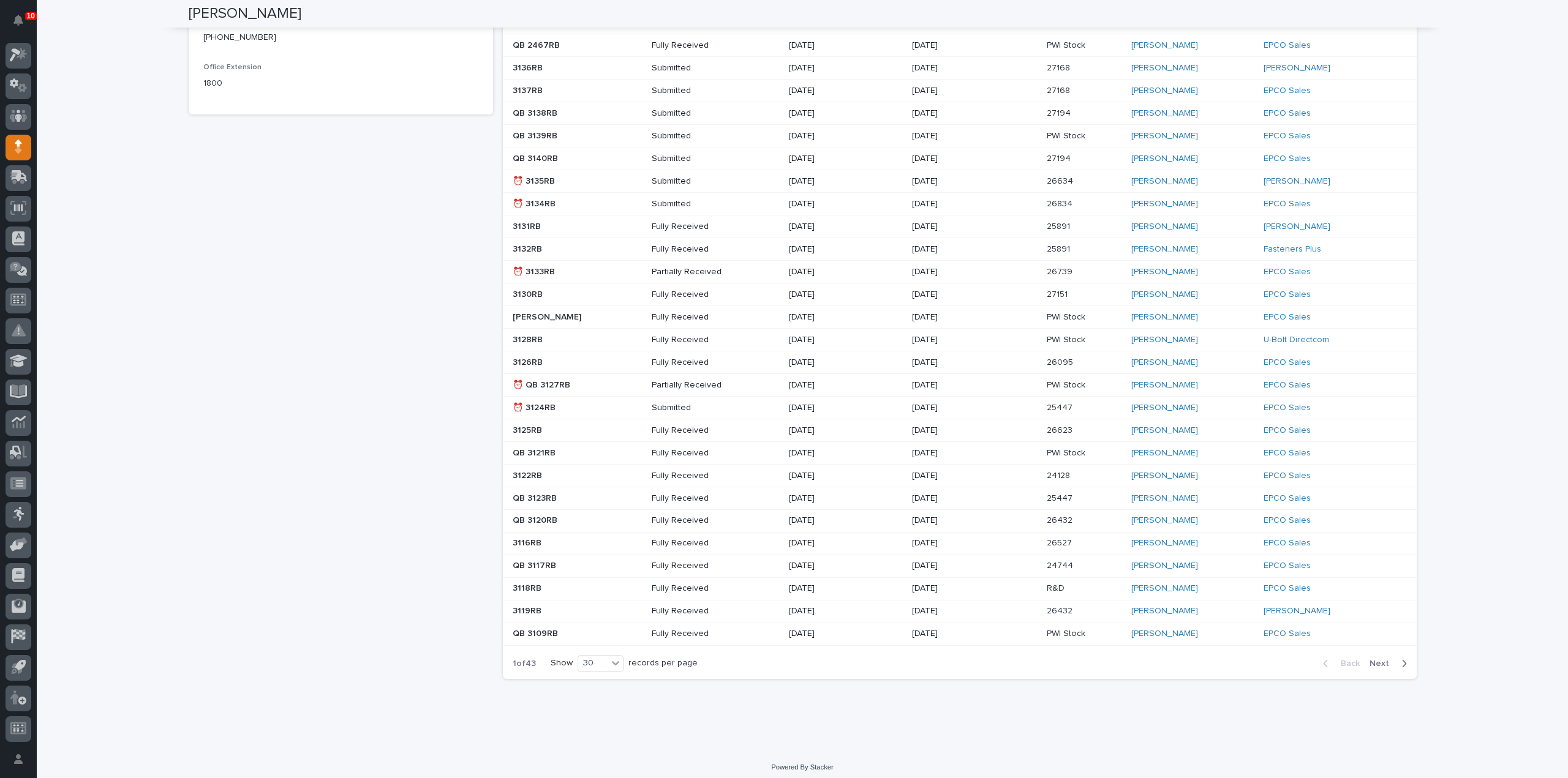
scroll to position [0, 0]
